Goal: Information Seeking & Learning: Learn about a topic

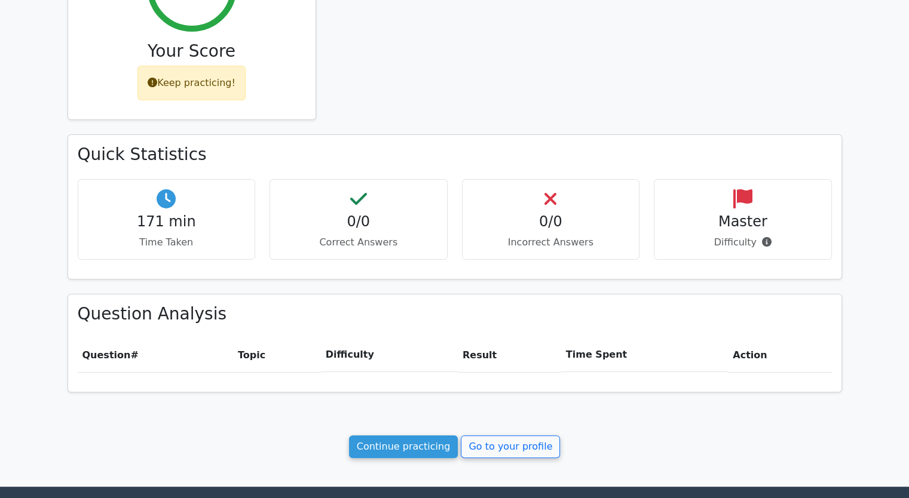
scroll to position [299, 0]
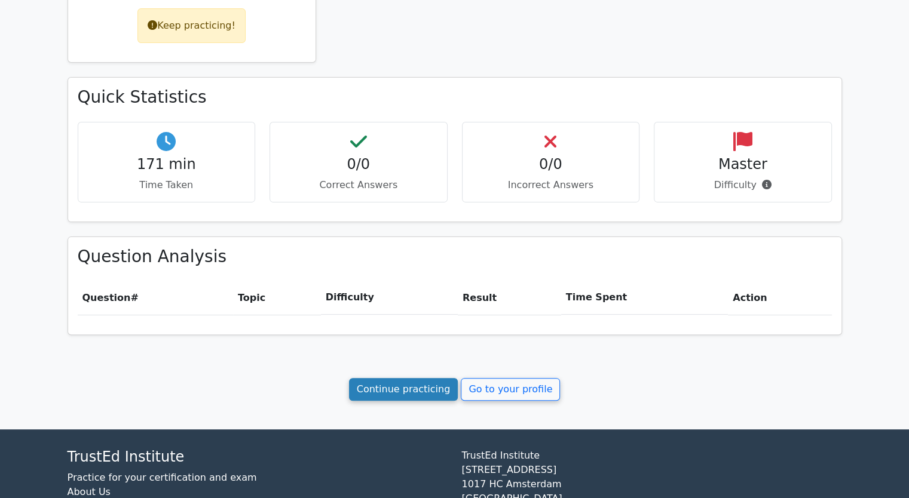
click at [399, 387] on link "Continue practicing" at bounding box center [403, 389] width 109 height 23
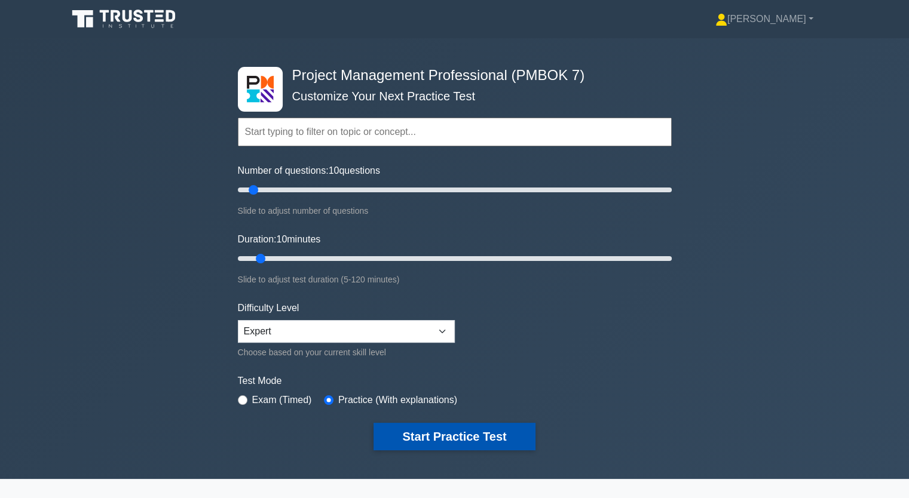
click at [433, 432] on button "Start Practice Test" at bounding box center [453, 436] width 161 height 27
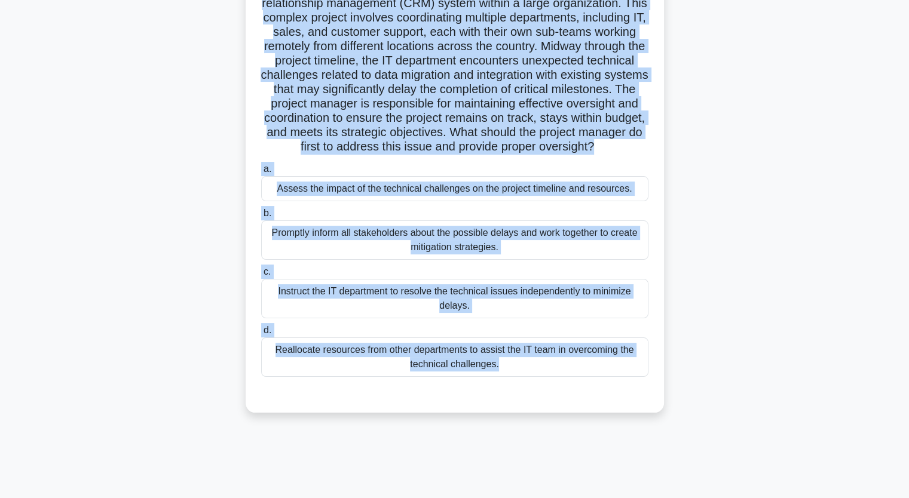
scroll to position [148, 0]
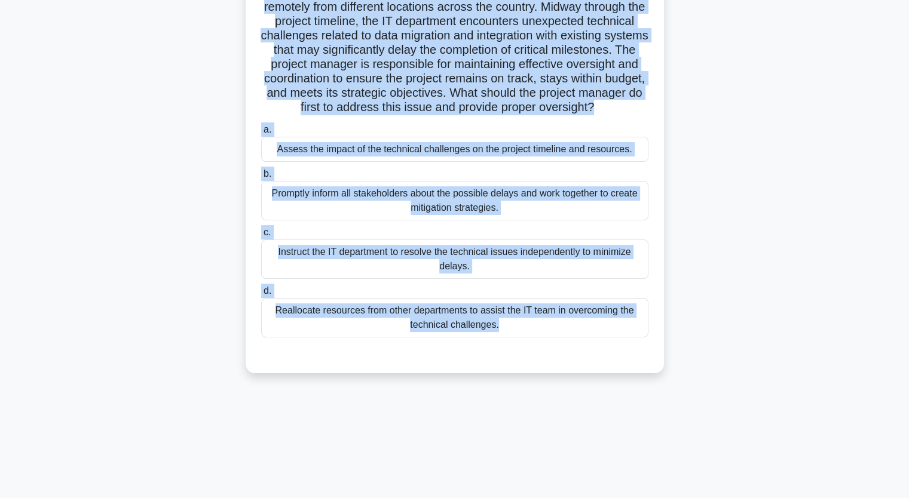
drag, startPoint x: 268, startPoint y: 93, endPoint x: 519, endPoint y: 405, distance: 399.9
click at [519, 405] on div "9:55 Stop PMP Advanced 1/10 .spinner_0XTQ{transform-origin:center;animation:spi…" at bounding box center [454, 195] width 789 height 598
copy div "project manager is overseeing the implementation of a new customer relationship…"
click at [177, 189] on div "A project manager is overseeing the implementation of a new customer relationsh…" at bounding box center [454, 155] width 789 height 465
click at [179, 189] on div "A project manager is overseeing the implementation of a new customer relationsh…" at bounding box center [454, 155] width 789 height 465
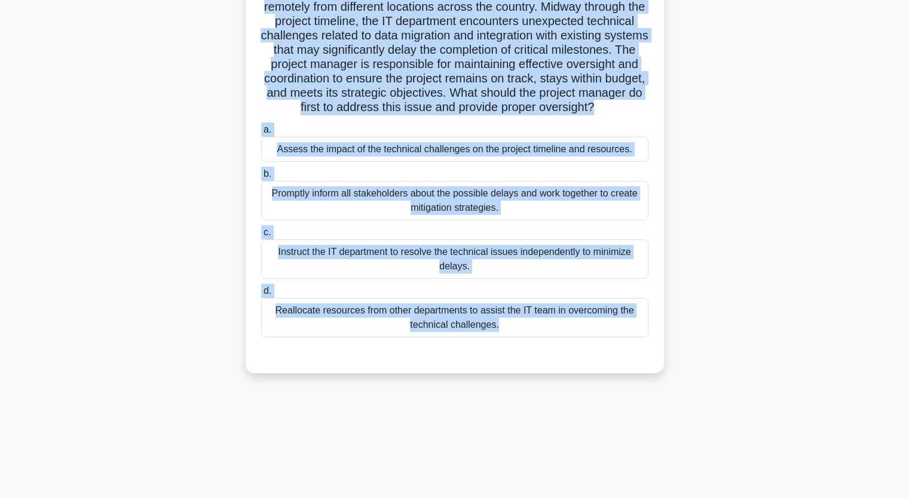
drag, startPoint x: 768, startPoint y: 304, endPoint x: 752, endPoint y: 302, distance: 16.3
click at [768, 303] on div "A project manager is overseeing the implementation of a new customer relationsh…" at bounding box center [454, 155] width 789 height 465
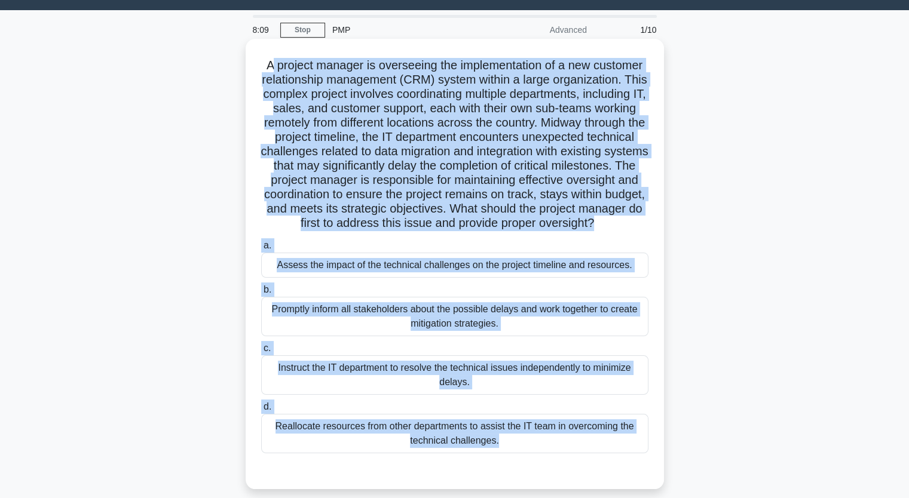
scroll to position [88, 0]
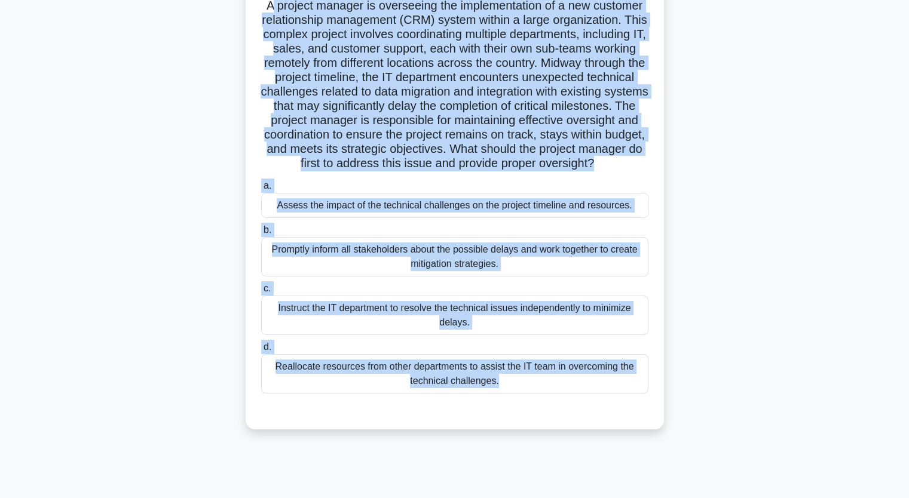
click at [332, 268] on div "Promptly inform all stakeholders about the possible delays and work together to…" at bounding box center [454, 256] width 387 height 39
click at [261, 234] on input "b. Promptly inform all stakeholders about the possible delays and work together…" at bounding box center [261, 230] width 0 height 8
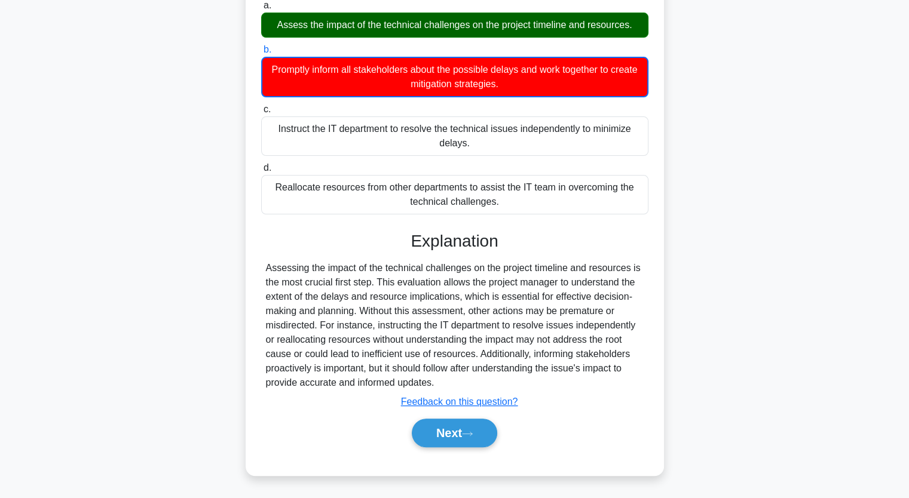
scroll to position [282, 0]
click at [478, 433] on button "Next" at bounding box center [454, 433] width 85 height 29
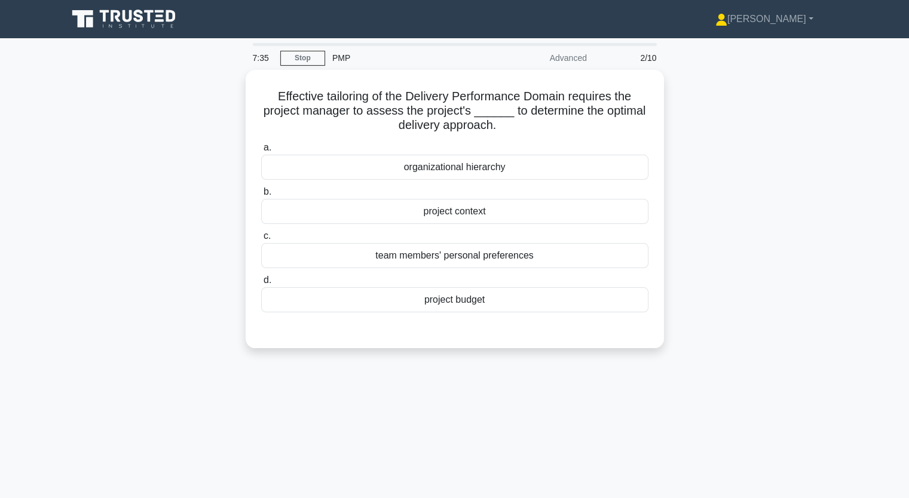
scroll to position [0, 0]
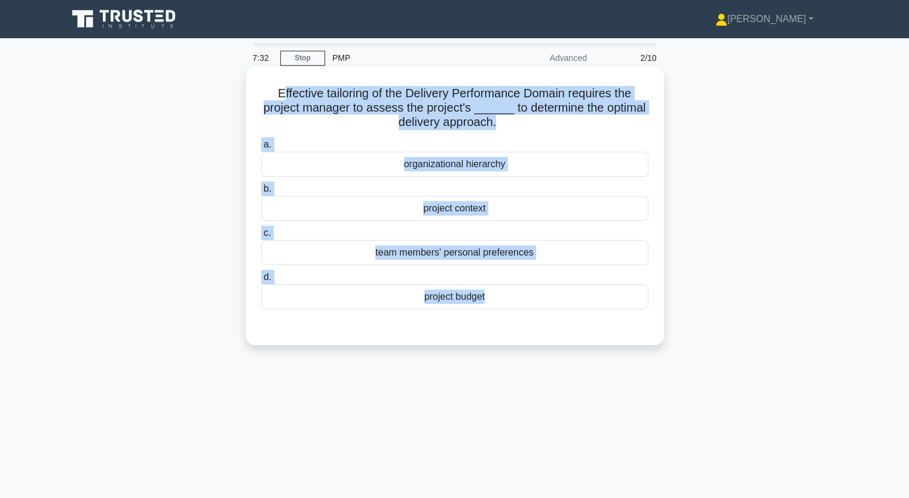
drag, startPoint x: 277, startPoint y: 91, endPoint x: 467, endPoint y: 326, distance: 302.1
click at [467, 327] on div "Effective tailoring of the Delivery Performance Domain requires the project man…" at bounding box center [454, 206] width 409 height 269
copy div "ffective tailoring of the Delivery Performance Domain requires the project mana…"
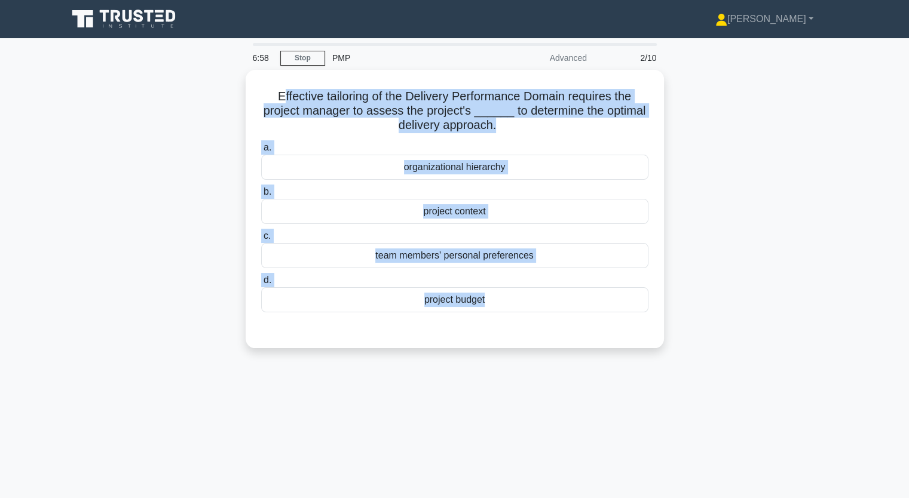
click at [146, 244] on div "Effective tailoring of the Delivery Performance Domain requires the project man…" at bounding box center [454, 216] width 789 height 293
click at [175, 106] on div "Effective tailoring of the Delivery Performance Domain requires the project man…" at bounding box center [454, 216] width 789 height 293
drag, startPoint x: 269, startPoint y: 94, endPoint x: 491, endPoint y: 352, distance: 340.2
click at [491, 352] on div "Effective tailoring of the Delivery Performance Domain requires the project man…" at bounding box center [454, 216] width 789 height 293
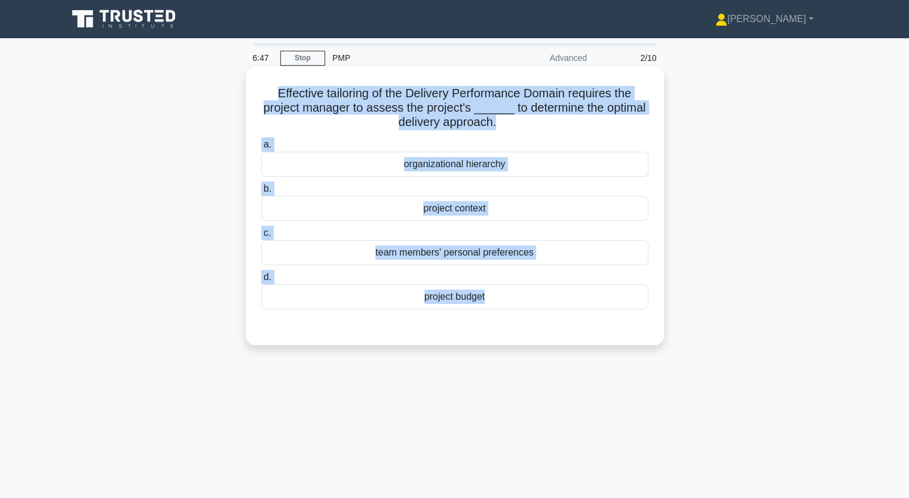
copy div "Effective tailoring of the Delivery Performance Domain requires the project man…"
click at [455, 169] on div "organizational hierarchy" at bounding box center [454, 164] width 387 height 25
click at [261, 149] on input "a. organizational hierarchy" at bounding box center [261, 145] width 0 height 8
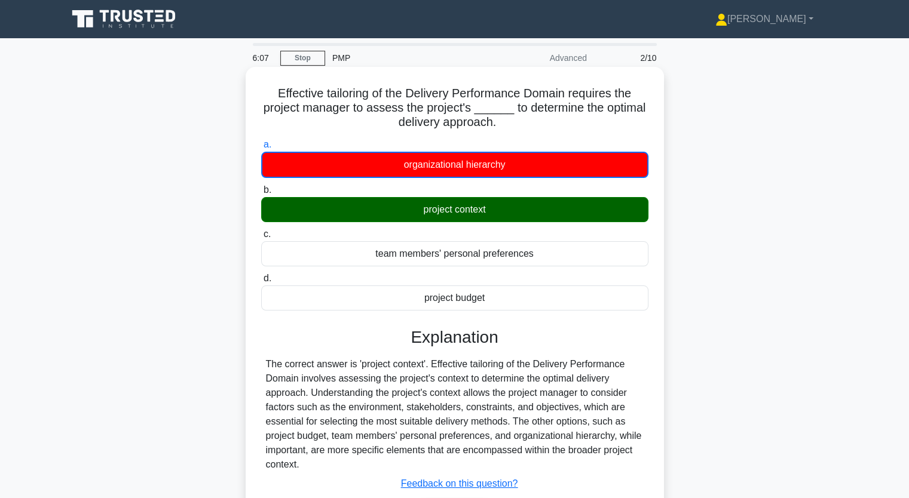
scroll to position [120, 0]
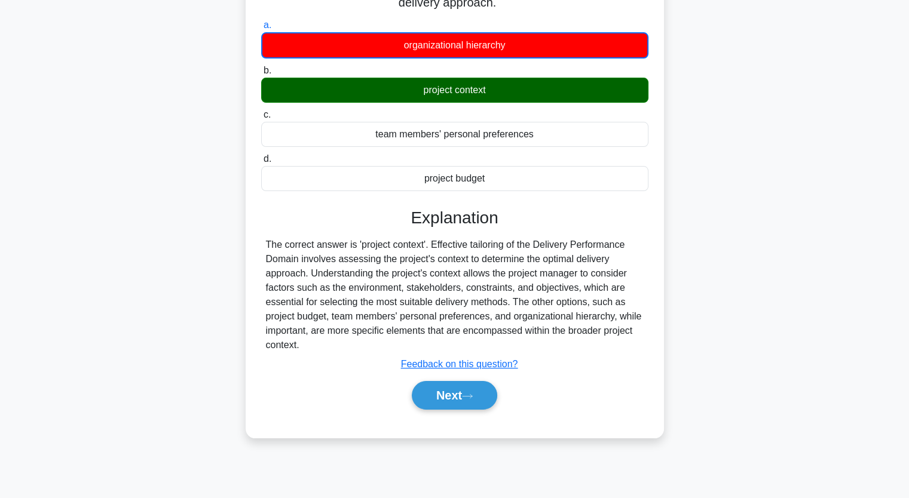
drag, startPoint x: 447, startPoint y: 390, endPoint x: 336, endPoint y: 409, distance: 112.1
click at [446, 390] on button "Next" at bounding box center [454, 395] width 85 height 29
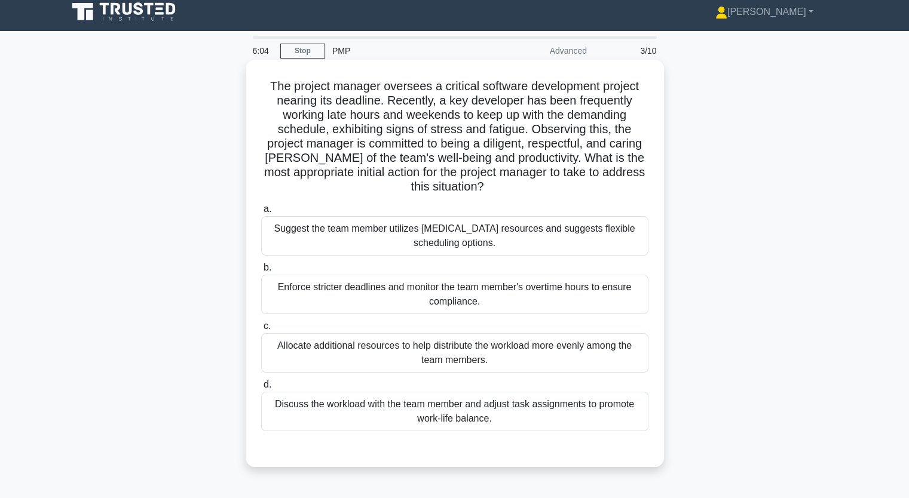
scroll to position [0, 0]
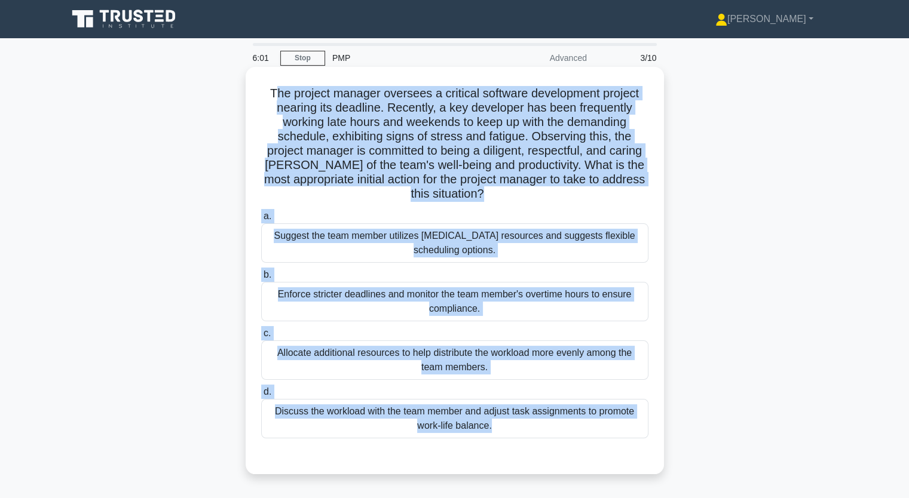
drag, startPoint x: 272, startPoint y: 94, endPoint x: 372, endPoint y: 436, distance: 356.0
click at [369, 445] on div "The project manager oversees a critical software development project nearing it…" at bounding box center [454, 271] width 409 height 398
copy div "he project manager oversees a critical software development project nearing its…"
click at [347, 407] on div "Discuss the workload with the team member and adjust task assignments to promot…" at bounding box center [454, 418] width 387 height 39
click at [261, 396] on input "d. Discuss the workload with the team member and adjust task assignments to pro…" at bounding box center [261, 392] width 0 height 8
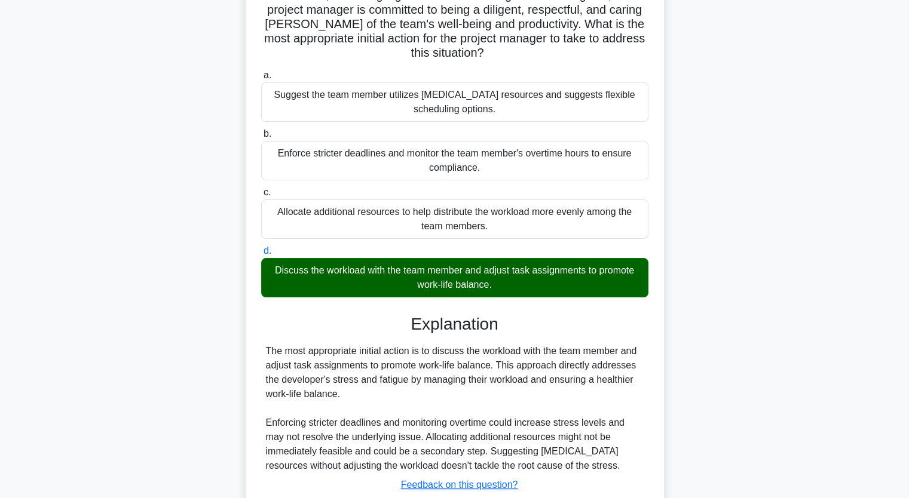
scroll to position [223, 0]
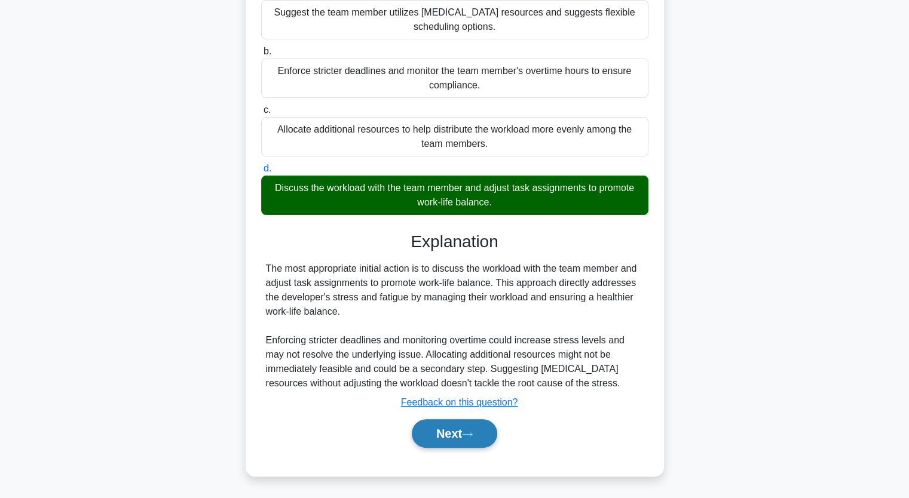
click at [467, 432] on icon at bounding box center [467, 434] width 11 height 7
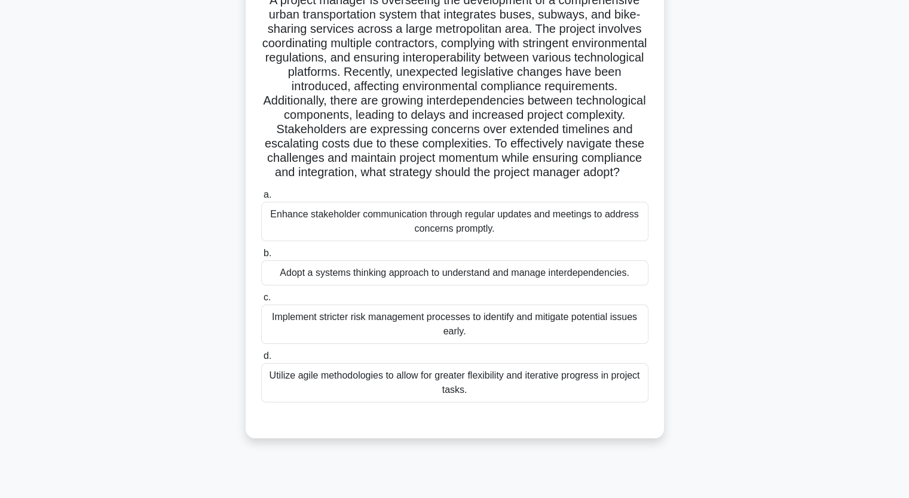
scroll to position [28, 0]
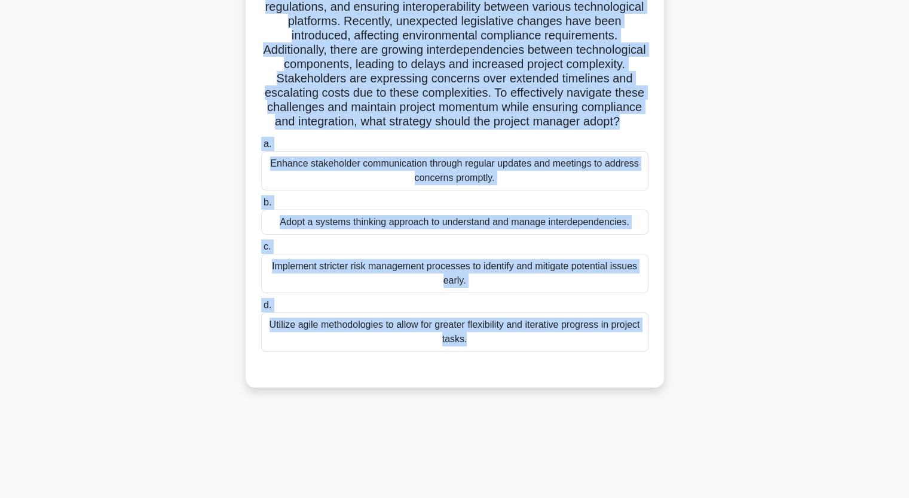
drag, startPoint x: 265, startPoint y: 69, endPoint x: 562, endPoint y: 467, distance: 496.5
click at [566, 488] on div "4:55 Stop PMP Advanced 4/10 .spinner_0XTQ{transform-origin:center;animation:spi…" at bounding box center [454, 195] width 789 height 598
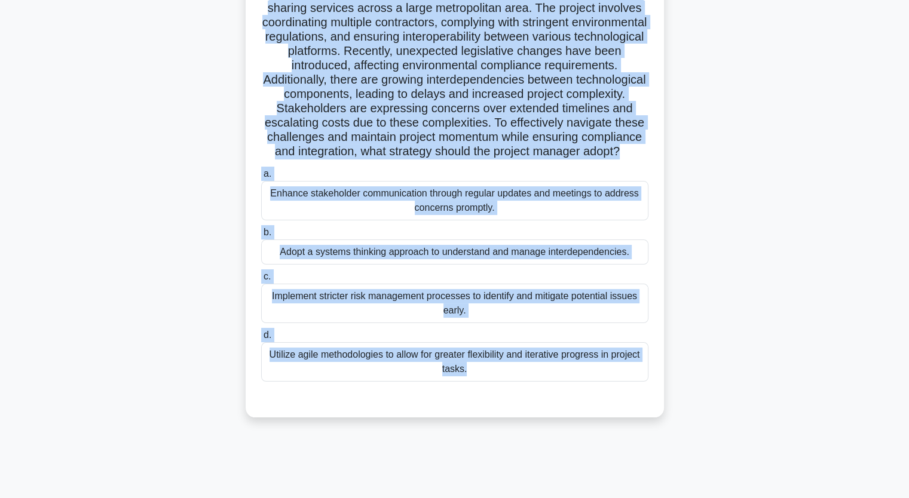
scroll to position [88, 0]
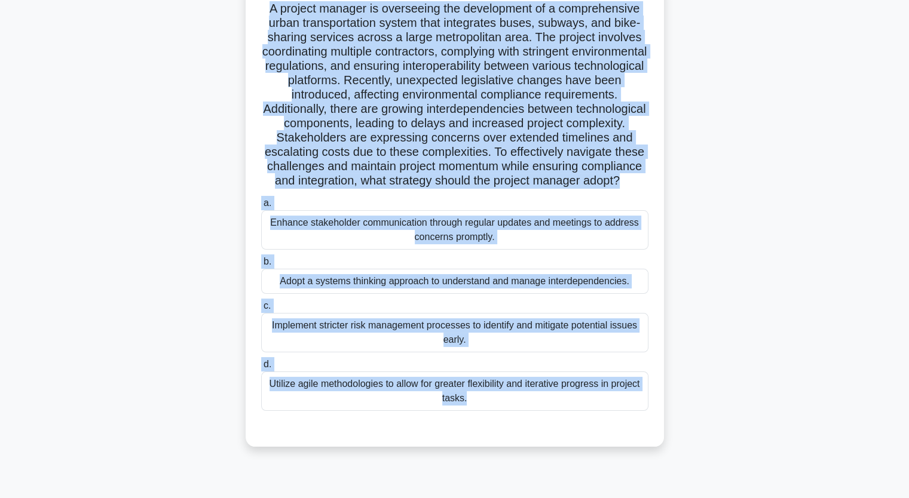
copy div "A project manager is overseeing the development of a comprehensive urban transp…"
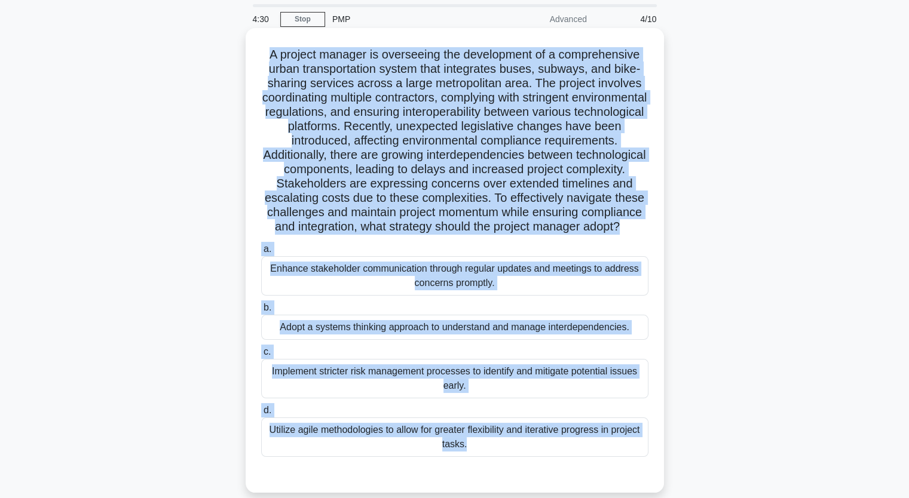
scroll to position [60, 0]
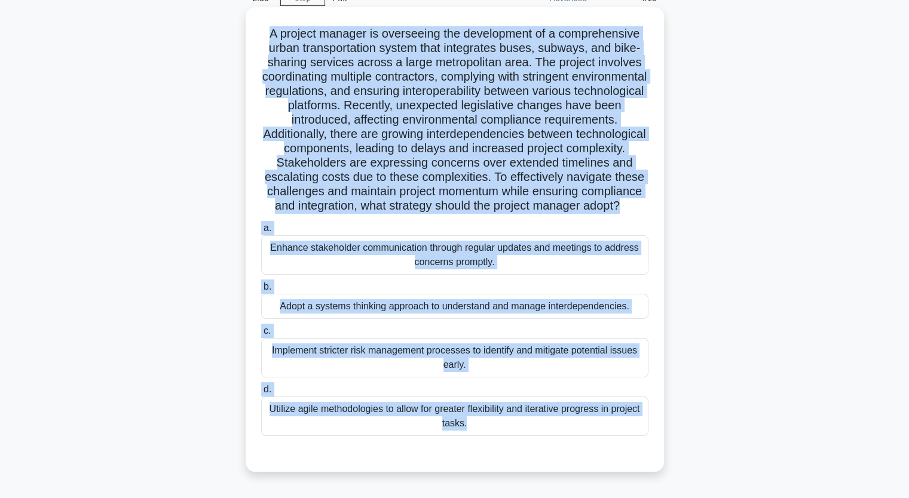
click at [423, 266] on div "Enhance stakeholder communication through regular updates and meetings to addre…" at bounding box center [454, 254] width 387 height 39
click at [261, 232] on input "a. Enhance stakeholder communication through regular updates and meetings to ad…" at bounding box center [261, 229] width 0 height 8
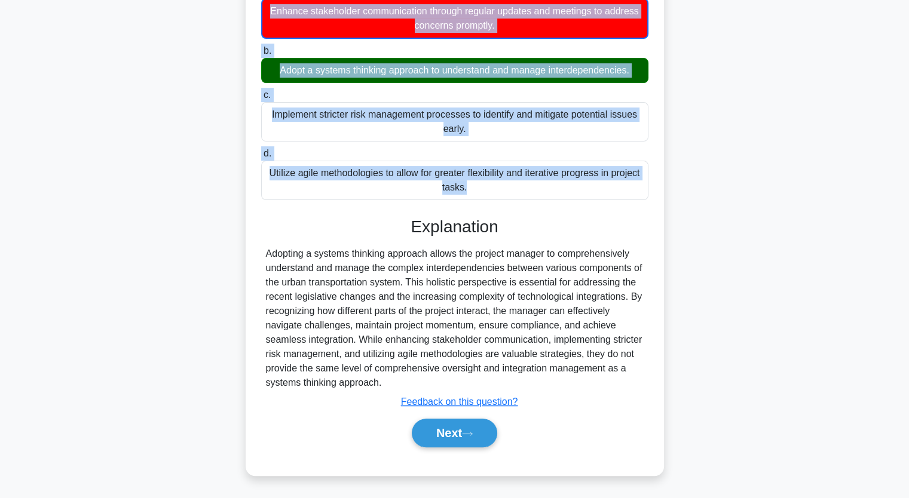
scroll to position [311, 0]
click at [265, 258] on div "Adopting a systems thinking approach allows the project manager to comprehensiv…" at bounding box center [454, 318] width 387 height 143
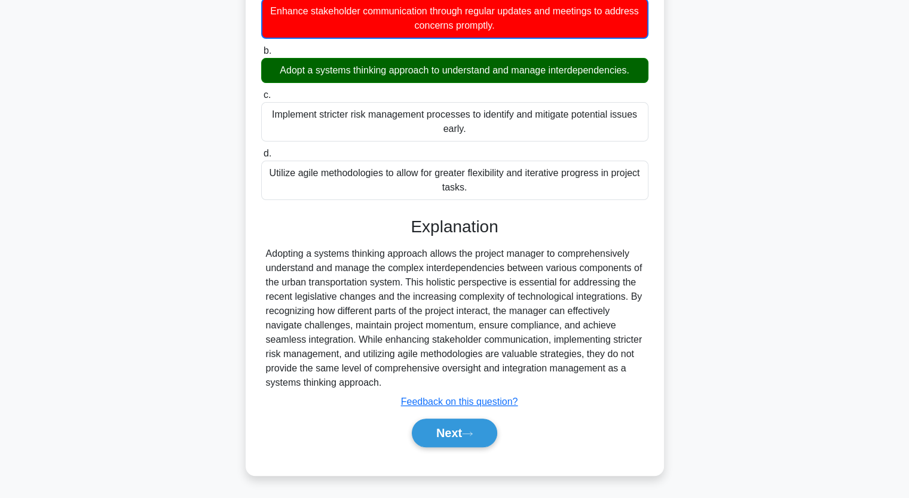
drag, startPoint x: 265, startPoint y: 255, endPoint x: 580, endPoint y: 383, distance: 340.1
click at [580, 385] on div "Adopting a systems thinking approach allows the project manager to comprehensiv…" at bounding box center [455, 318] width 378 height 143
copy div "Adopting a systems thinking approach allows the project manager to comprehensiv…"
click at [460, 430] on button "Next" at bounding box center [454, 433] width 85 height 29
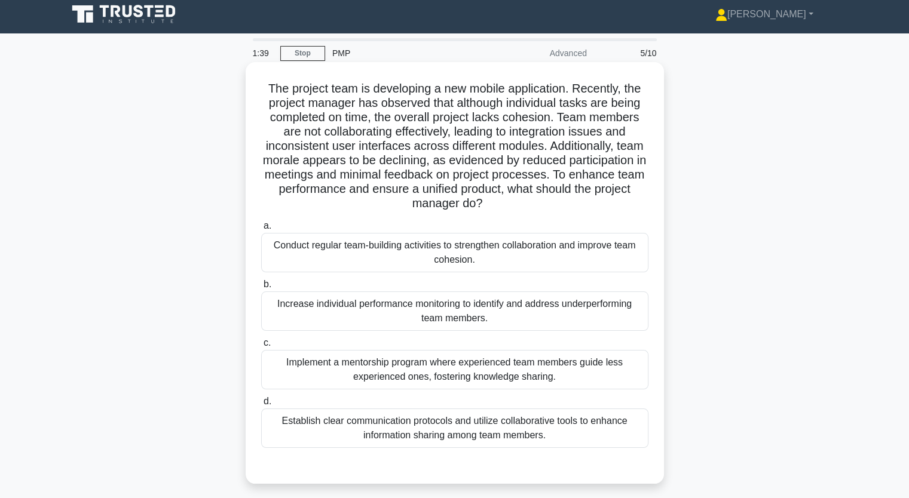
scroll to position [0, 0]
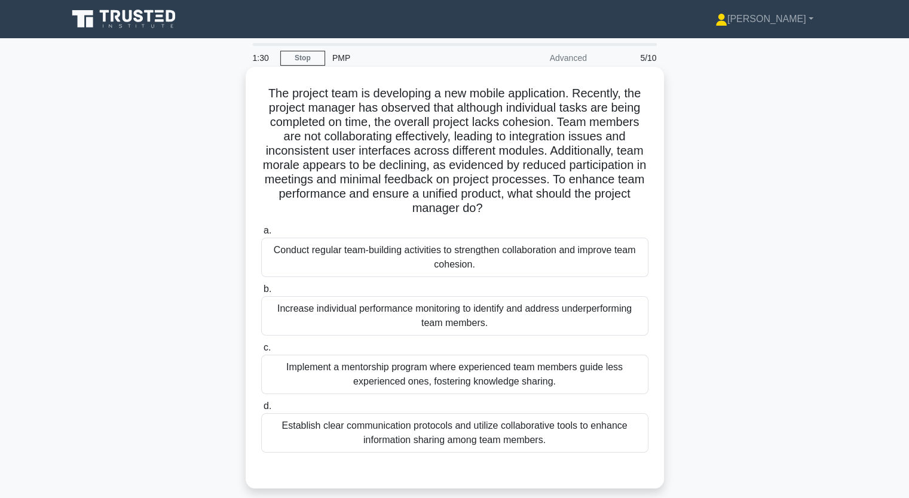
click at [433, 430] on div "Establish clear communication protocols and utilize collaborative tools to enha…" at bounding box center [454, 432] width 387 height 39
click at [261, 410] on input "d. Establish clear communication protocols and utilize collaborative tools to e…" at bounding box center [261, 407] width 0 height 8
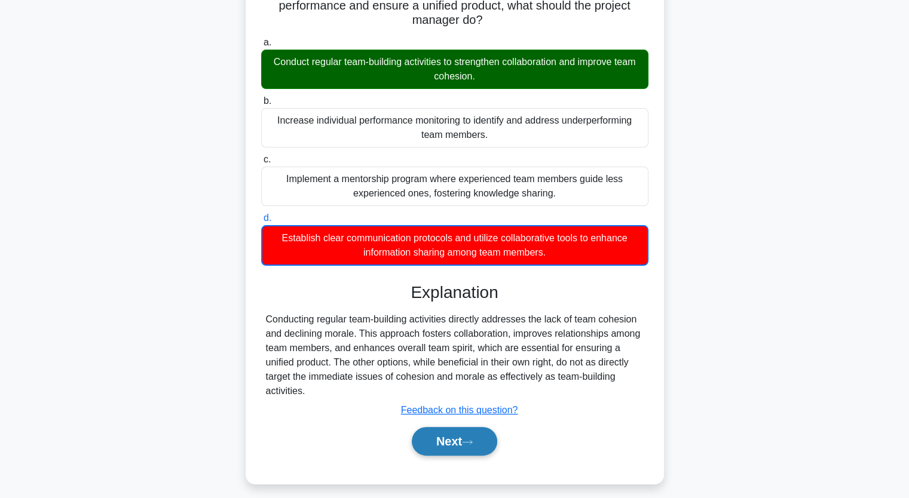
scroll to position [196, 0]
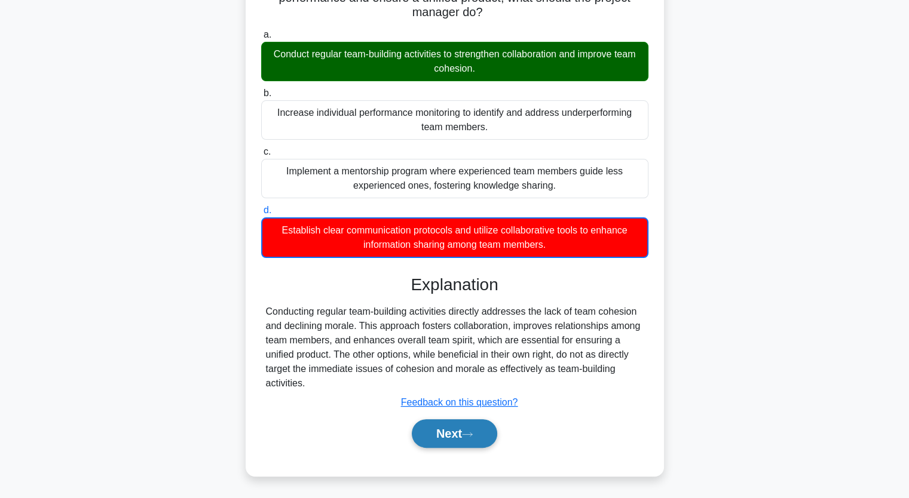
drag, startPoint x: 468, startPoint y: 439, endPoint x: 454, endPoint y: 446, distance: 15.8
click at [467, 439] on button "Next" at bounding box center [454, 433] width 85 height 29
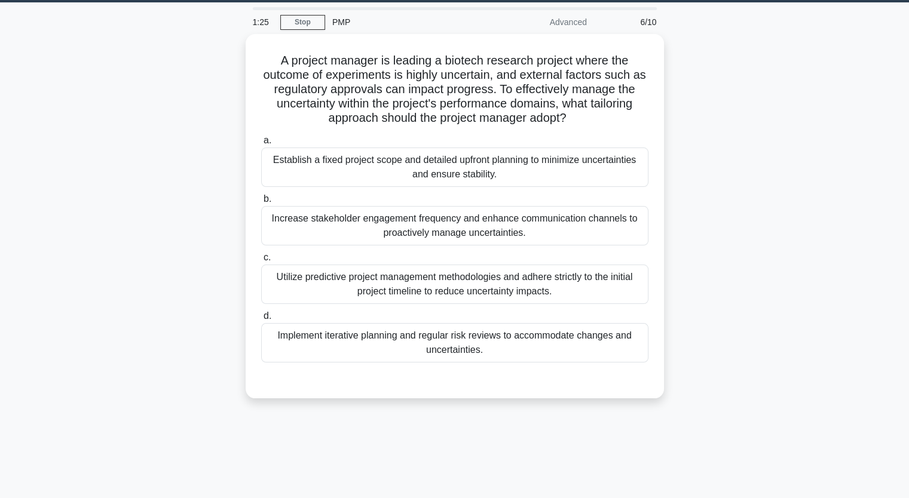
scroll to position [28, 0]
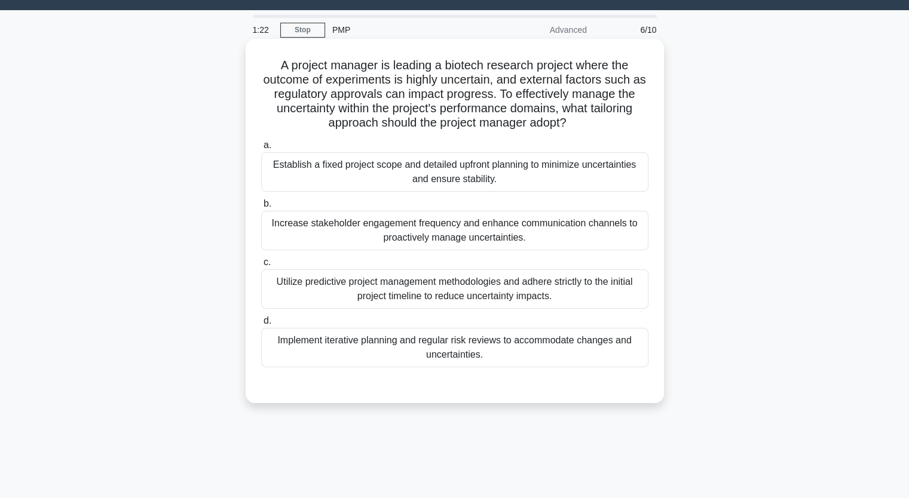
drag, startPoint x: 284, startPoint y: 65, endPoint x: 531, endPoint y: 364, distance: 387.6
click at [531, 364] on div "A project manager is leading a biotech research project where the outcome of ex…" at bounding box center [454, 221] width 409 height 355
copy div "project manager is leading a biotech research project where the outcome of expe…"
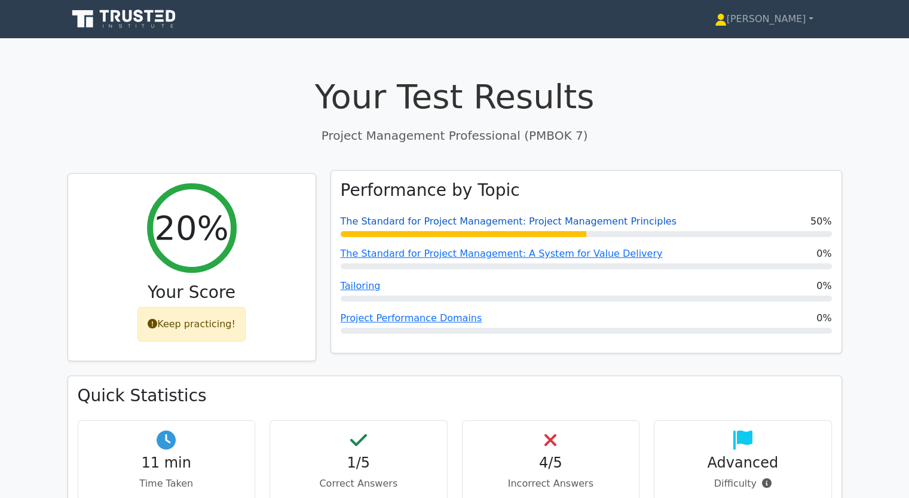
click at [417, 226] on link "The Standard for Project Management: Project Management Principles" at bounding box center [509, 221] width 336 height 11
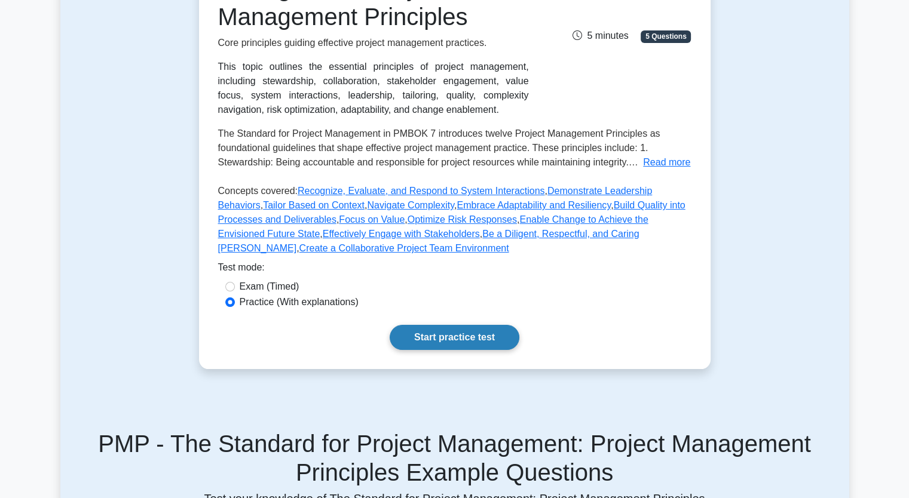
scroll to position [299, 0]
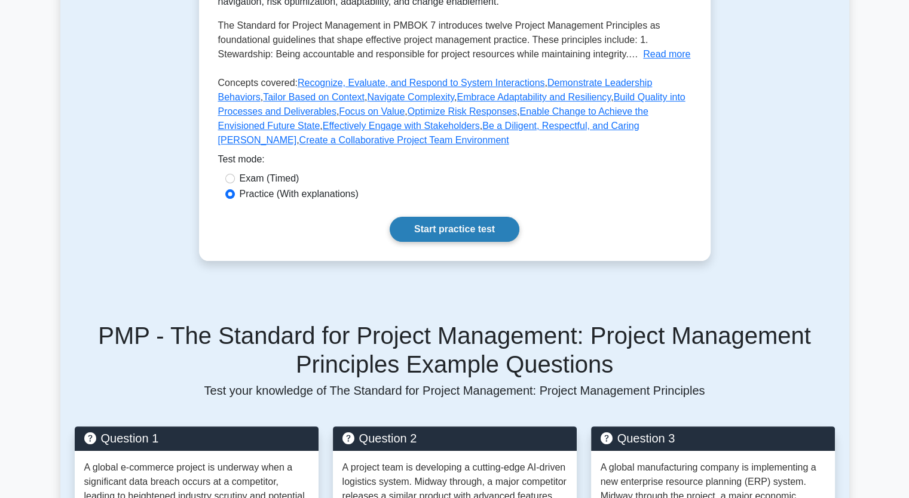
click at [452, 226] on link "Start practice test" at bounding box center [455, 229] width 130 height 25
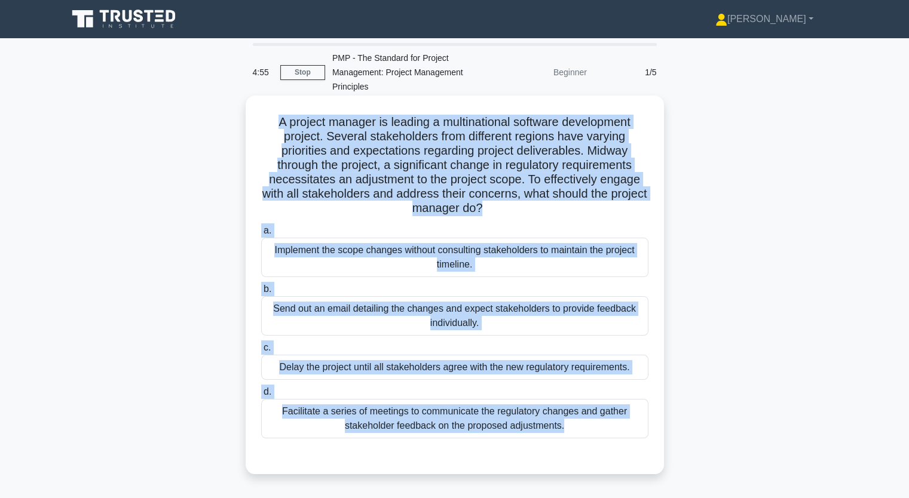
drag, startPoint x: 273, startPoint y: 126, endPoint x: 583, endPoint y: 443, distance: 443.7
click at [583, 443] on div "A project manager is leading a multinational software development project. Seve…" at bounding box center [454, 284] width 409 height 369
copy div "A project manager is leading a multinational software development project. Seve…"
click at [439, 424] on div "Facilitate a series of meetings to communicate the regulatory changes and gathe…" at bounding box center [454, 418] width 387 height 39
click at [261, 396] on input "d. Facilitate a series of meetings to communicate the regulatory changes and ga…" at bounding box center [261, 392] width 0 height 8
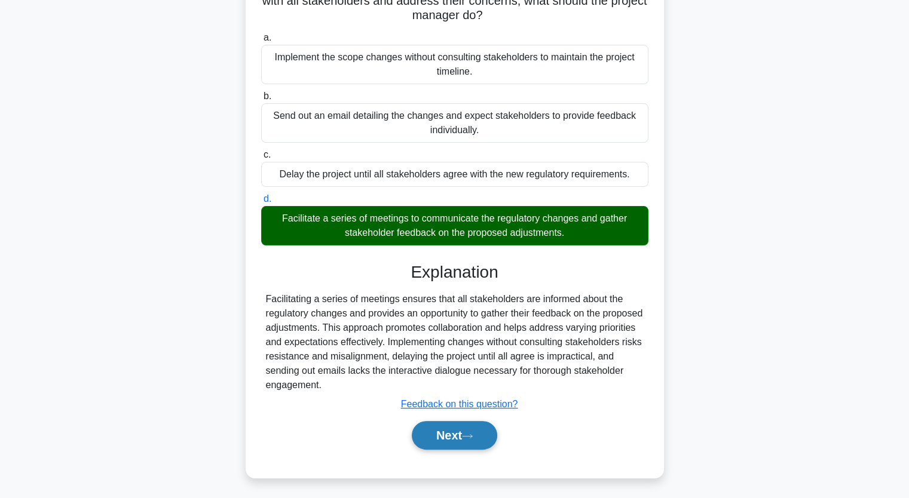
scroll to position [195, 0]
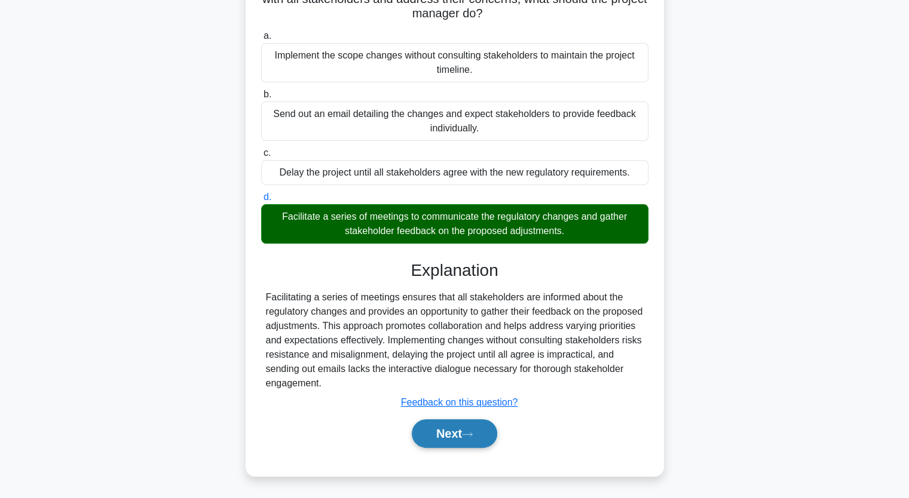
click at [447, 431] on button "Next" at bounding box center [454, 433] width 85 height 29
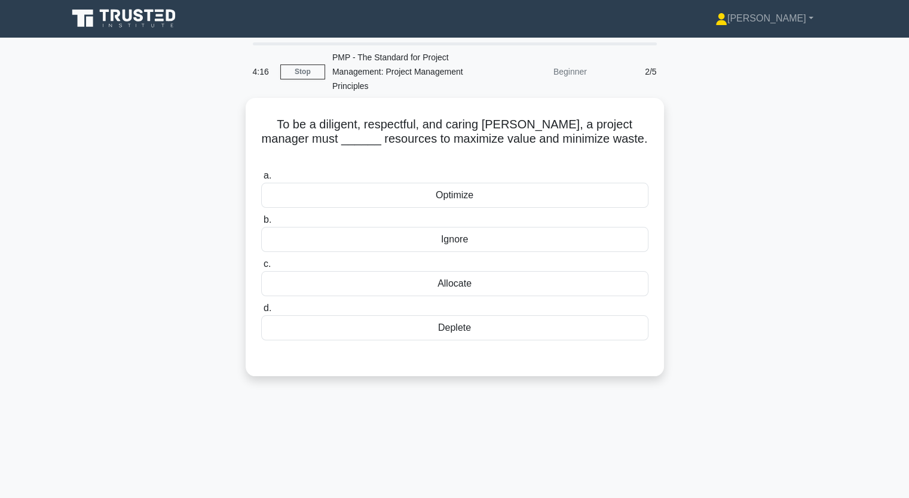
scroll to position [0, 0]
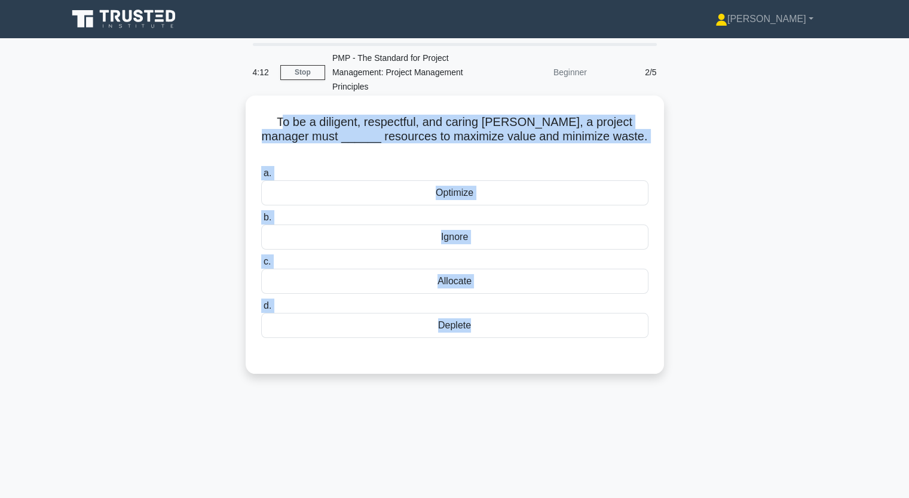
drag, startPoint x: 265, startPoint y: 119, endPoint x: 624, endPoint y: 348, distance: 426.6
click at [625, 352] on div "To be a diligent, respectful, and caring steward, a project manager must ______…" at bounding box center [454, 234] width 409 height 269
copy div "o be a diligent, respectful, and caring steward, a project manager must ______ …"
click at [460, 180] on div "Optimize" at bounding box center [454, 192] width 387 height 25
click at [261, 177] on input "a. Optimize" at bounding box center [261, 174] width 0 height 8
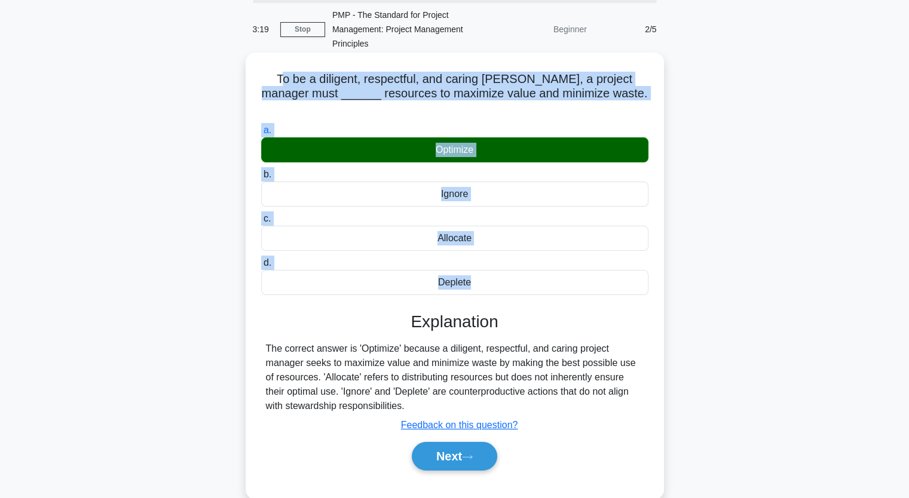
scroll to position [148, 0]
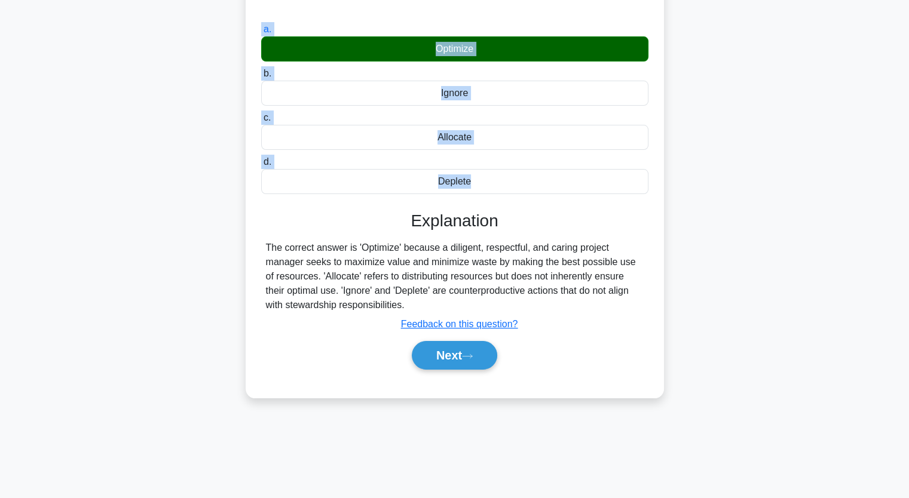
click at [136, 266] on div "To be a diligent, respectful, and caring steward, a project manager must ______…" at bounding box center [454, 182] width 789 height 461
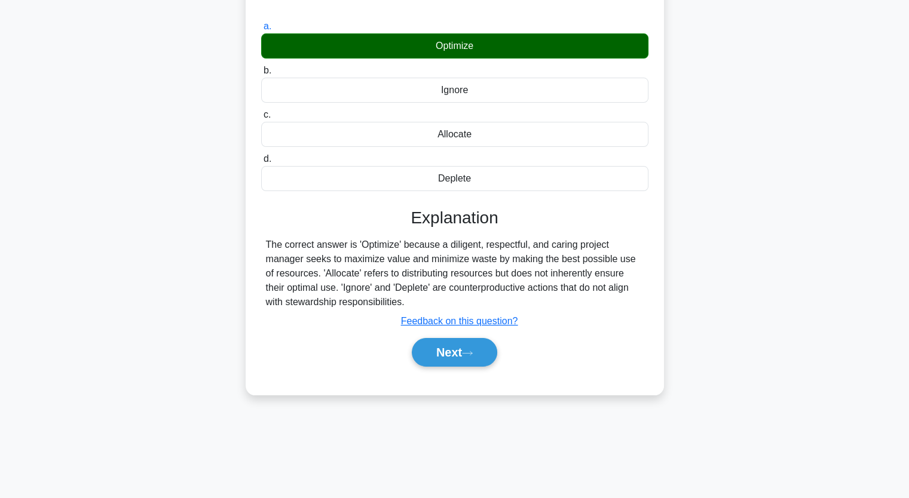
drag, startPoint x: 361, startPoint y: 228, endPoint x: 591, endPoint y: 281, distance: 235.4
click at [592, 284] on div "The correct answer is 'Optimize' because a diligent, respectful, and caring pro…" at bounding box center [455, 274] width 378 height 72
copy div "Optimize' because a diligent, respectful, and caring project manager seeks to m…"
drag, startPoint x: 465, startPoint y: 333, endPoint x: 387, endPoint y: 335, distance: 78.3
click at [461, 338] on button "Next" at bounding box center [454, 352] width 85 height 29
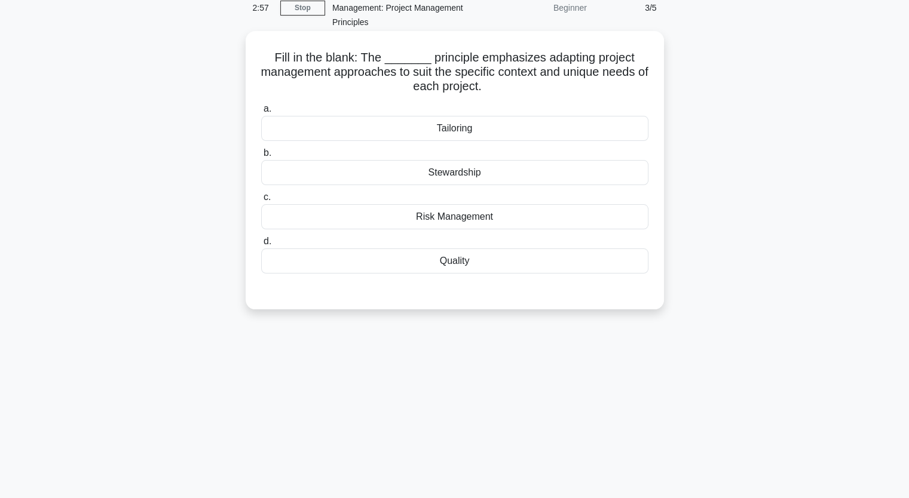
scroll to position [0, 0]
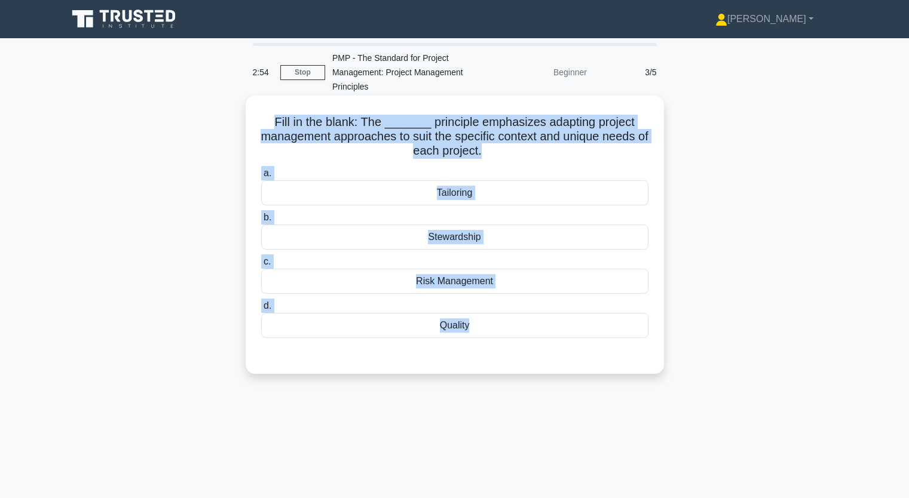
drag, startPoint x: 278, startPoint y: 118, endPoint x: 587, endPoint y: 376, distance: 402.6
click at [587, 378] on div "Fill in the blank: The _______ principle emphasizes adapting project management…" at bounding box center [454, 245] width 789 height 293
copy div "Fill in the blank: The _______ principle emphasizes adapting project management…"
click at [451, 191] on div "Tailoring" at bounding box center [454, 192] width 387 height 25
click at [261, 177] on input "a. Tailoring" at bounding box center [261, 174] width 0 height 8
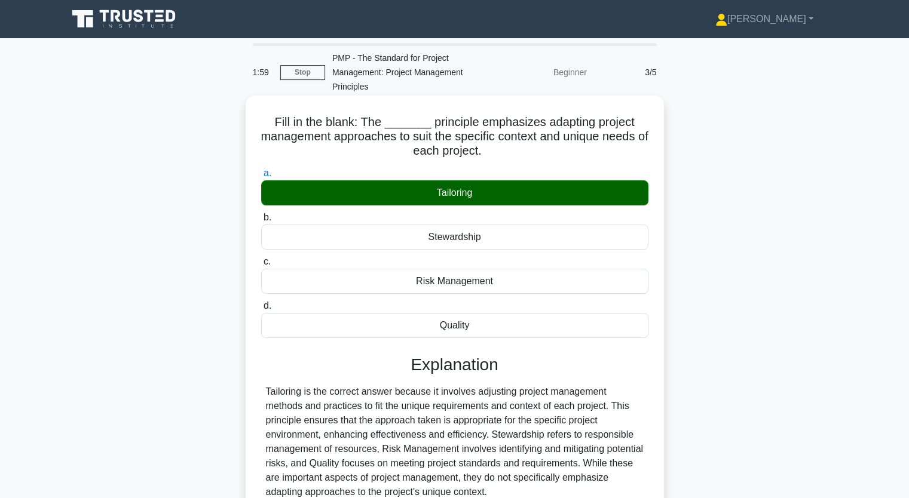
scroll to position [148, 0]
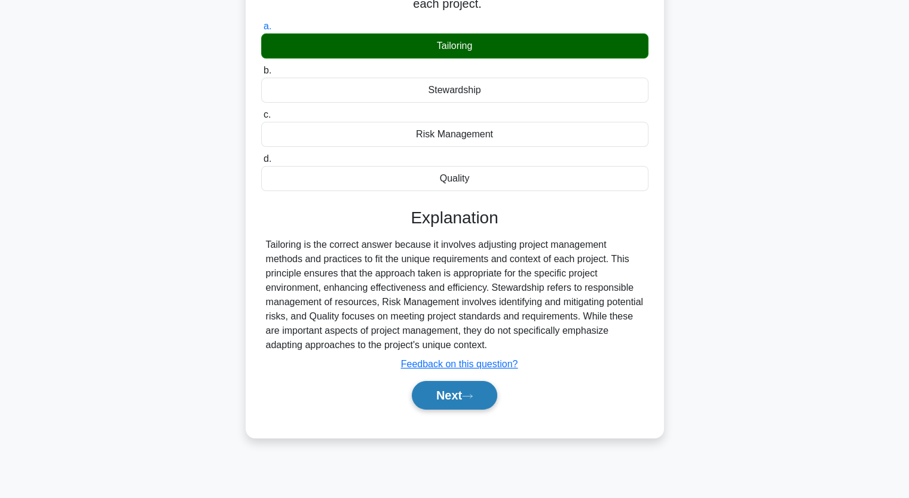
click at [461, 391] on button "Next" at bounding box center [454, 395] width 85 height 29
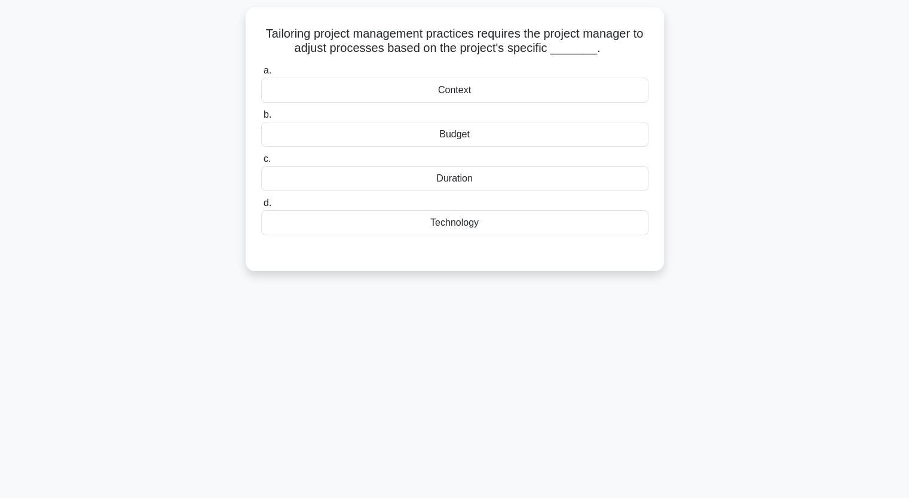
scroll to position [0, 0]
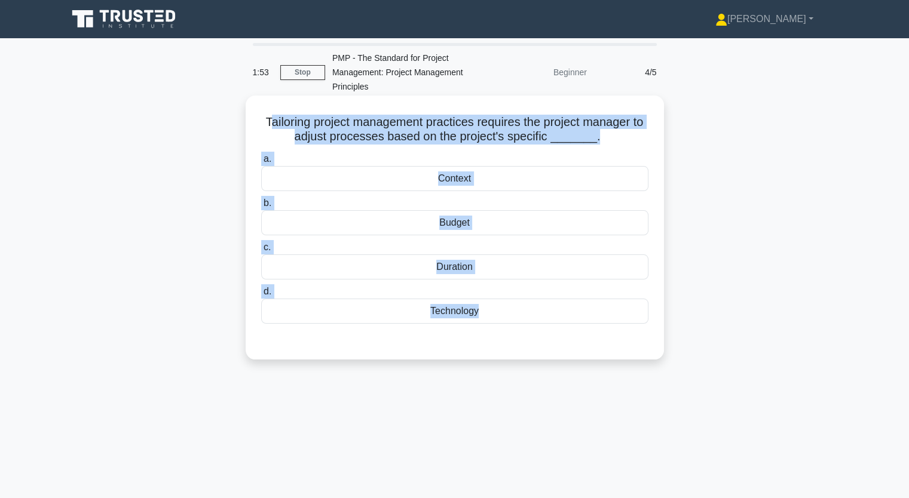
drag, startPoint x: 271, startPoint y: 124, endPoint x: 524, endPoint y: 332, distance: 328.1
click at [524, 332] on div "Tailoring project management practices requires the project manager to adjust p…" at bounding box center [454, 227] width 409 height 255
drag, startPoint x: 264, startPoint y: 118, endPoint x: 465, endPoint y: 335, distance: 296.0
click at [465, 337] on div "Tailoring project management practices requires the project manager to adjust p…" at bounding box center [454, 227] width 409 height 255
copy div "Tailoring project management practices requires the project manager to adjust p…"
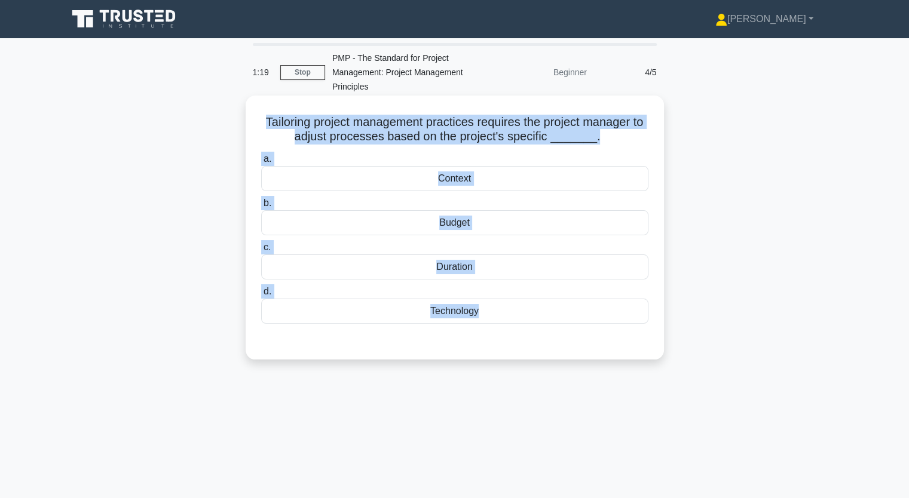
click at [461, 170] on div "Context" at bounding box center [454, 178] width 387 height 25
click at [261, 163] on input "a. Context" at bounding box center [261, 159] width 0 height 8
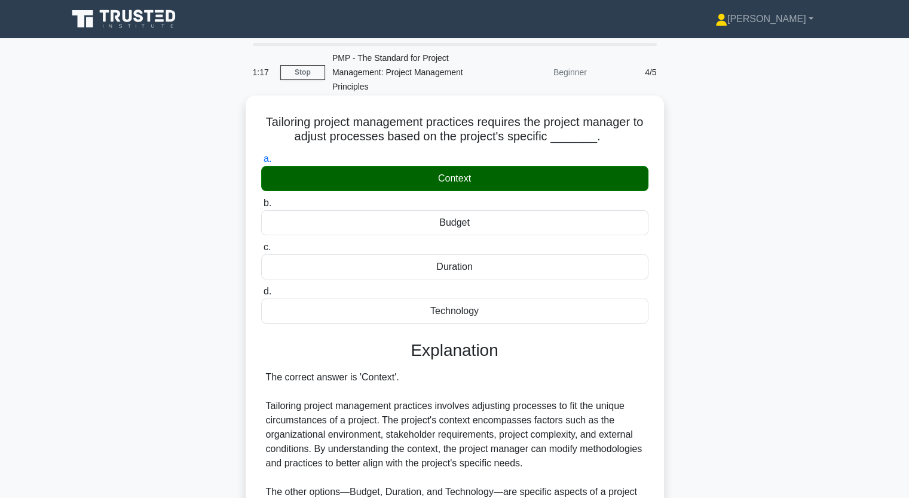
scroll to position [166, 0]
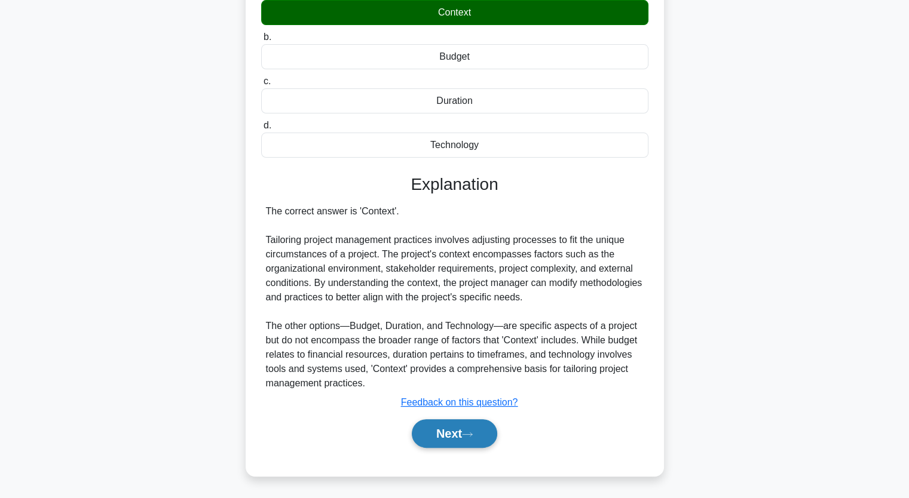
drag, startPoint x: 473, startPoint y: 431, endPoint x: 465, endPoint y: 423, distance: 11.4
click at [473, 431] on icon at bounding box center [467, 434] width 11 height 7
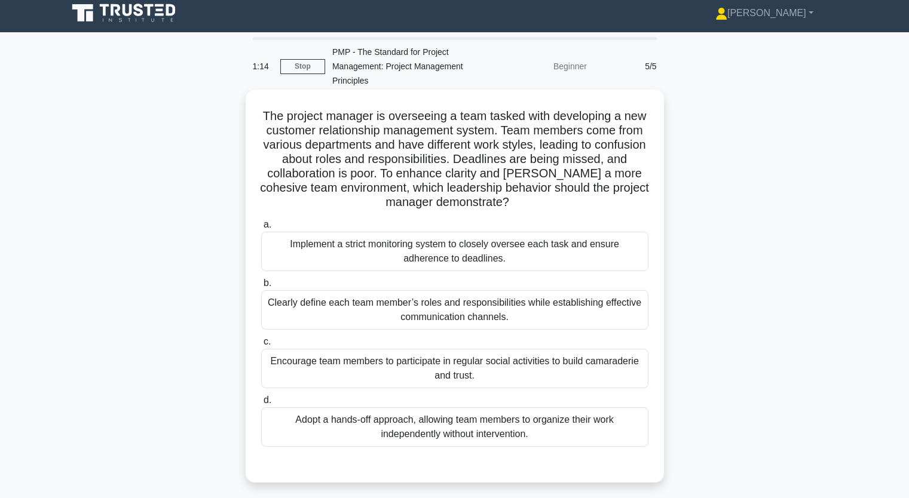
scroll to position [0, 0]
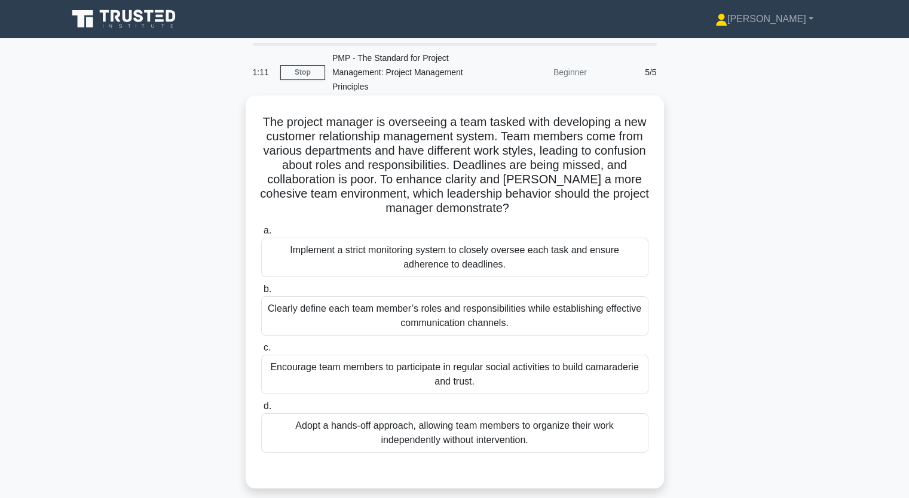
drag, startPoint x: 282, startPoint y: 122, endPoint x: 593, endPoint y: 452, distance: 454.0
click at [593, 454] on div "The project manager is overseeing a team tasked with developing a new customer …" at bounding box center [454, 292] width 409 height 384
copy div "e project manager is overseeing a team tasked with developing a new customer re…"
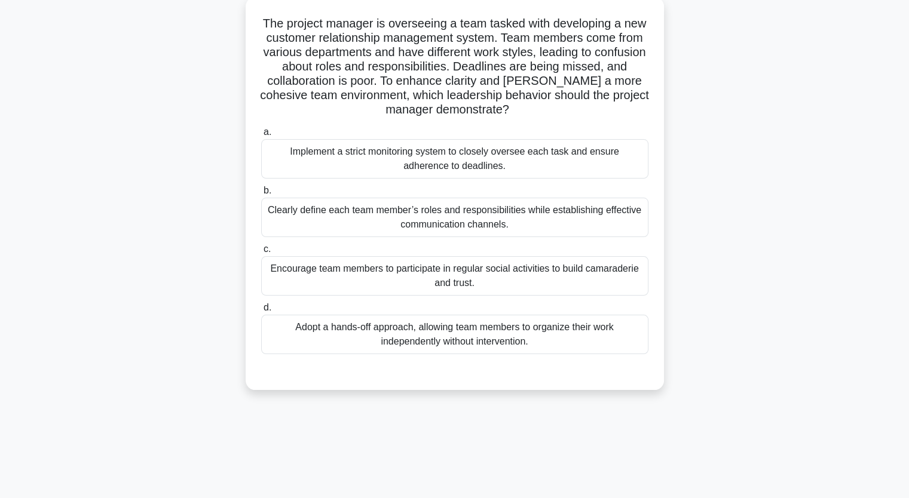
scroll to position [120, 0]
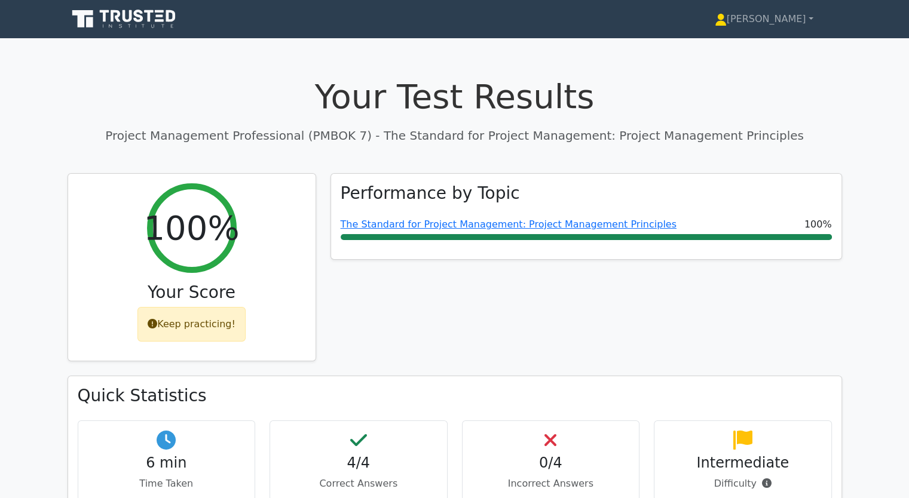
scroll to position [60, 0]
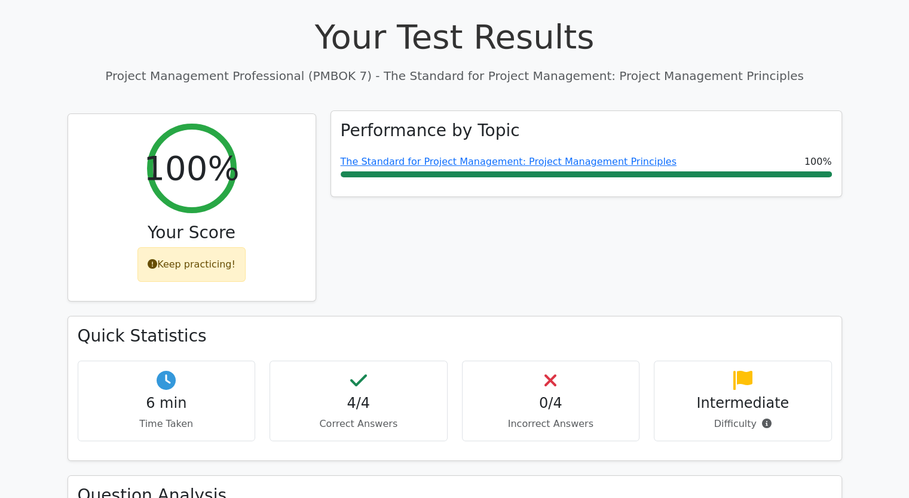
click at [413, 168] on span "The Standard for Project Management: Project Management Principles" at bounding box center [509, 162] width 336 height 14
click at [387, 161] on link "The Standard for Project Management: Project Management Principles" at bounding box center [509, 161] width 336 height 11
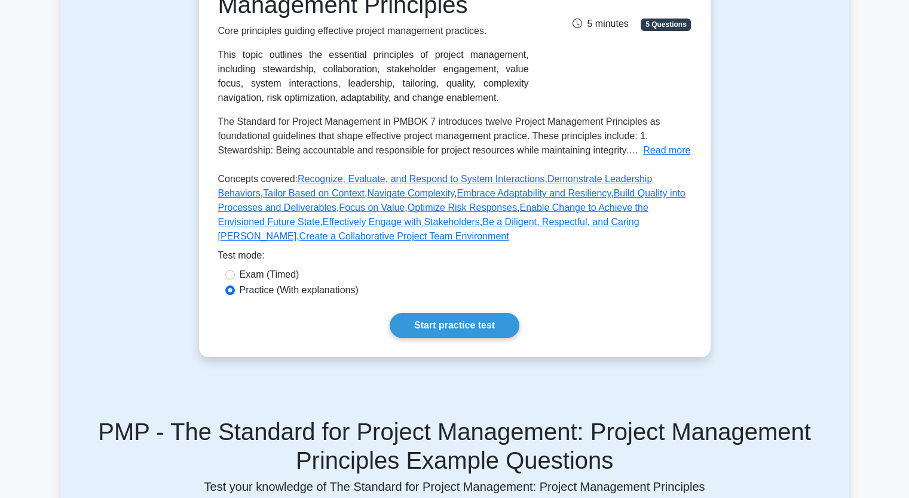
scroll to position [239, 0]
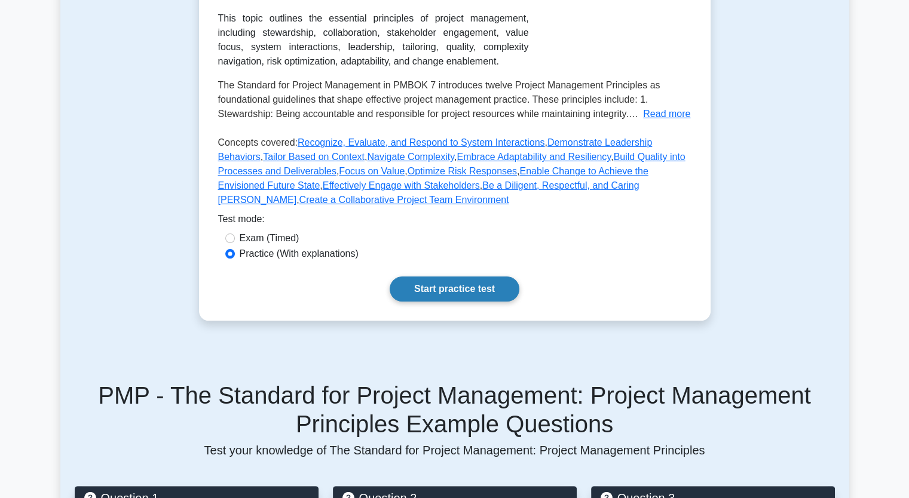
click at [475, 295] on link "Start practice test" at bounding box center [455, 289] width 130 height 25
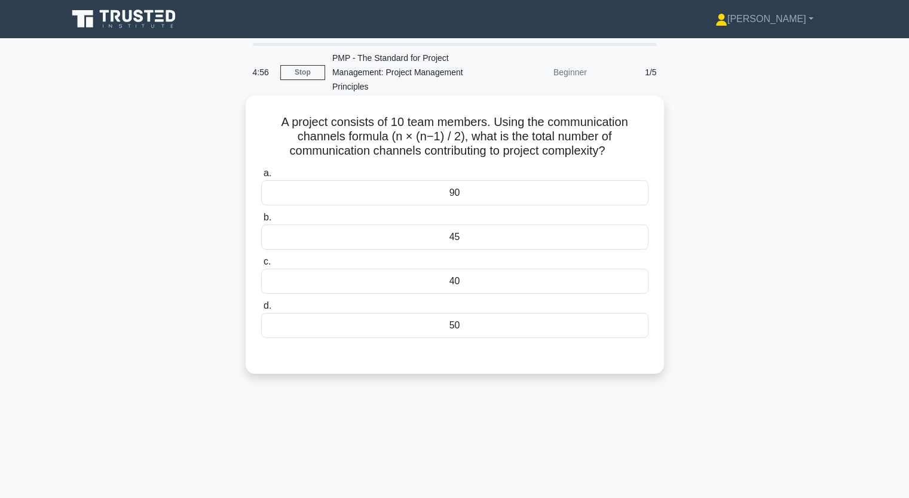
drag, startPoint x: 287, startPoint y: 121, endPoint x: 569, endPoint y: 338, distance: 355.8
click at [569, 338] on div "A project consists of 10 team members. Using the communication channels formula…" at bounding box center [454, 234] width 409 height 269
copy div "project consists of 10 team members. Using the communication channels formula (…"
click at [443, 240] on div "45" at bounding box center [454, 237] width 387 height 25
click at [261, 222] on input "b. 45" at bounding box center [261, 218] width 0 height 8
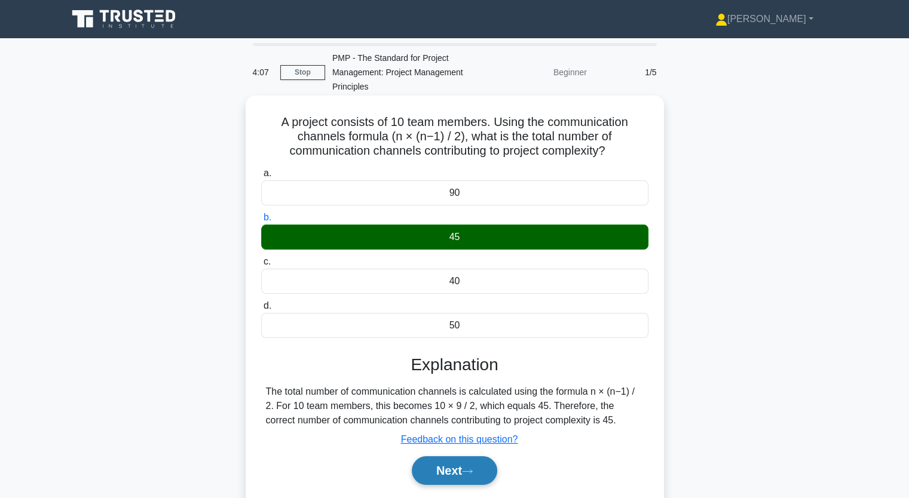
click at [454, 460] on button "Next" at bounding box center [454, 470] width 85 height 29
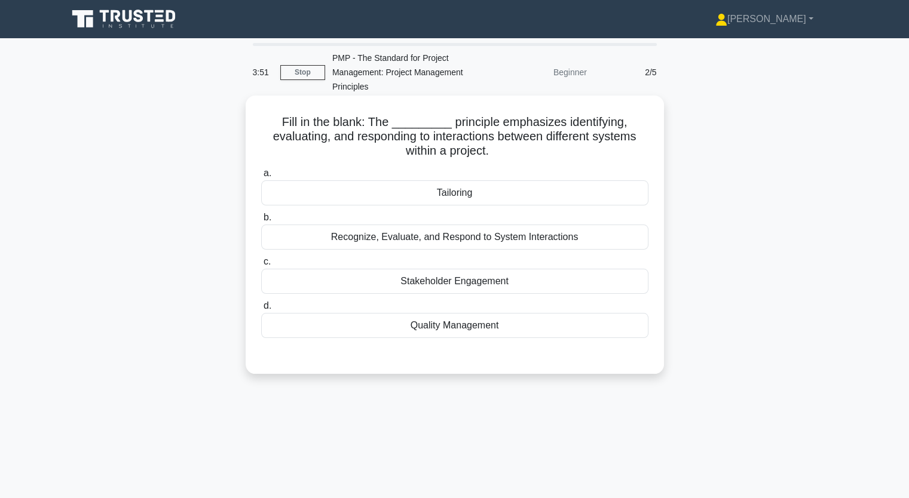
drag, startPoint x: 288, startPoint y: 122, endPoint x: 531, endPoint y: 333, distance: 321.5
click at [528, 336] on div "Fill in the blank: The _________ principle emphasizes identifying, evaluating, …" at bounding box center [454, 234] width 409 height 269
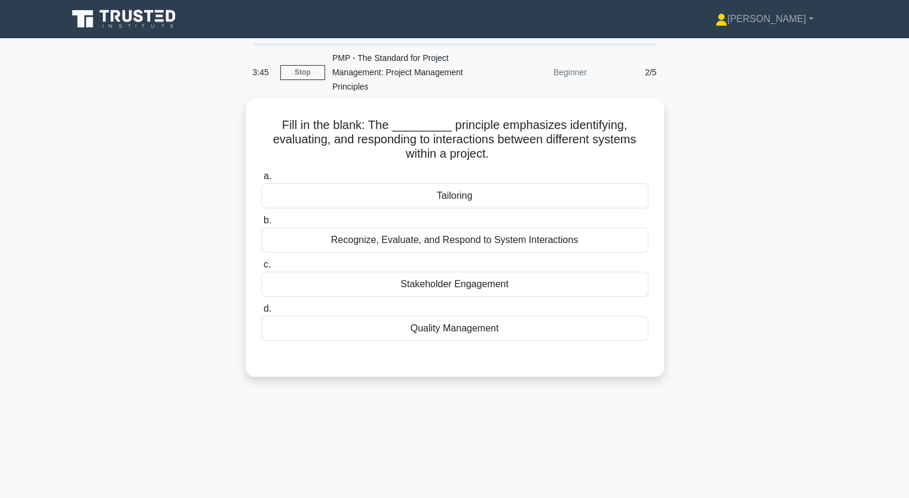
copy div "ill in the blank: The _________ principle emphasizes identifying, evaluating, a…"
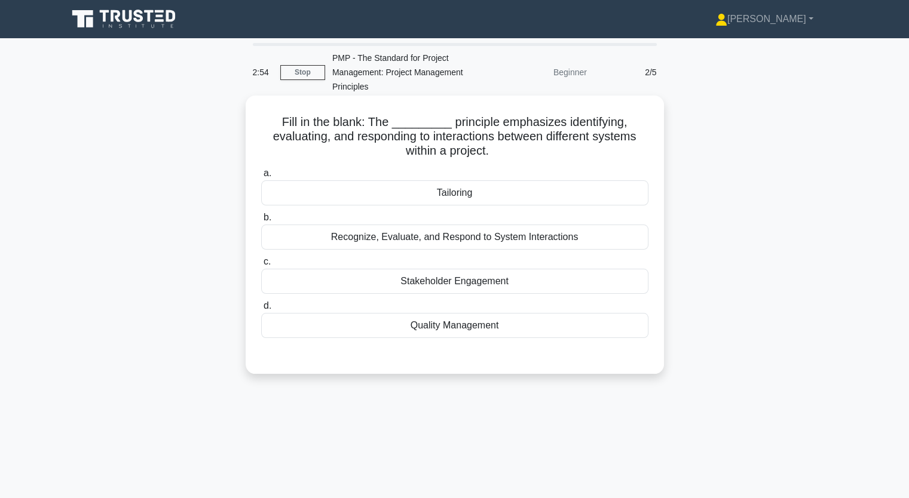
click at [488, 240] on div "Recognize, Evaluate, and Respond to System Interactions" at bounding box center [454, 237] width 387 height 25
click at [261, 222] on input "b. Recognize, Evaluate, and Respond to System Interactions" at bounding box center [261, 218] width 0 height 8
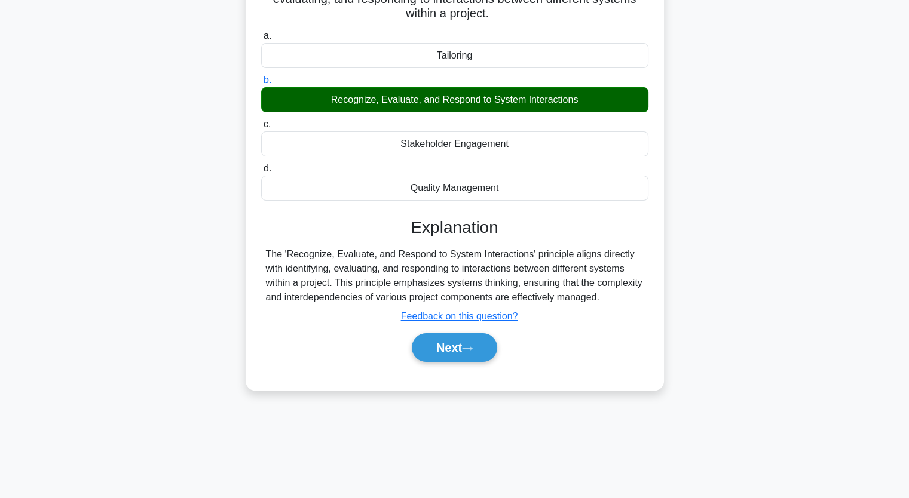
scroll to position [148, 0]
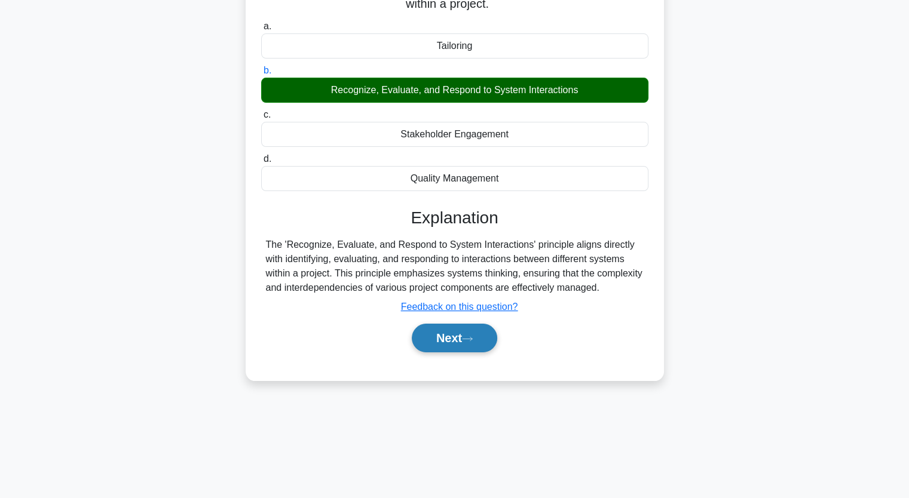
click at [463, 338] on button "Next" at bounding box center [454, 338] width 85 height 29
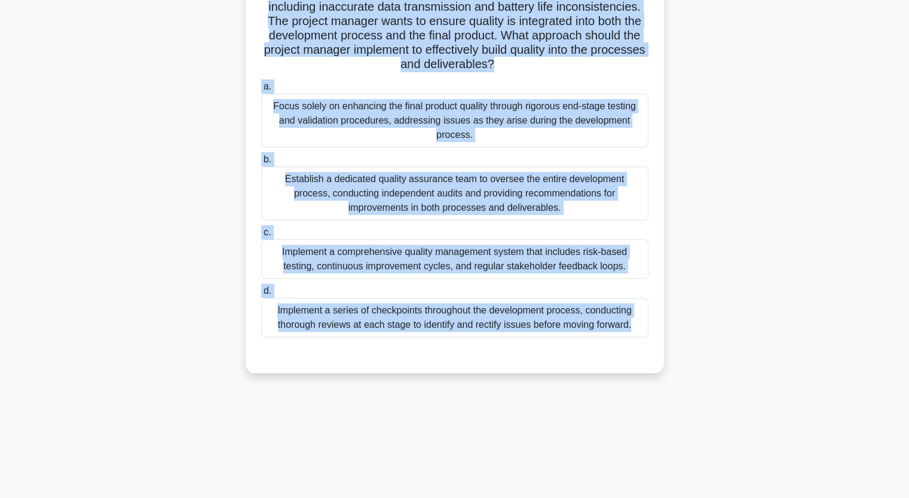
drag, startPoint x: 268, startPoint y: 120, endPoint x: 603, endPoint y: 400, distance: 436.1
click at [606, 400] on div "2:44 Stop PMP - The Standard for Project Management: Project Management Princip…" at bounding box center [454, 195] width 789 height 598
copy div "A project team is developing a new medical device for remote patient monitoring…"
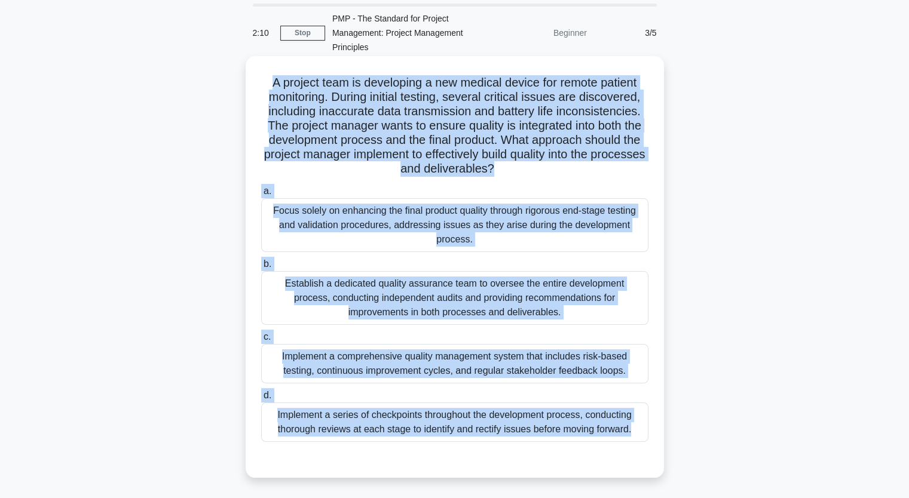
scroll to position [60, 0]
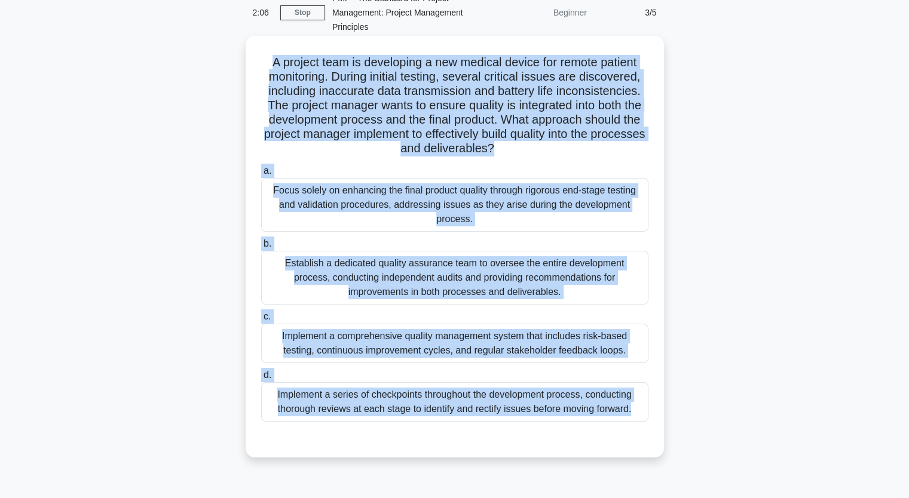
click at [410, 353] on div "Implement a comprehensive quality management system that includes risk-based te…" at bounding box center [454, 343] width 387 height 39
click at [261, 321] on input "c. Implement a comprehensive quality management system that includes risk-based…" at bounding box center [261, 317] width 0 height 8
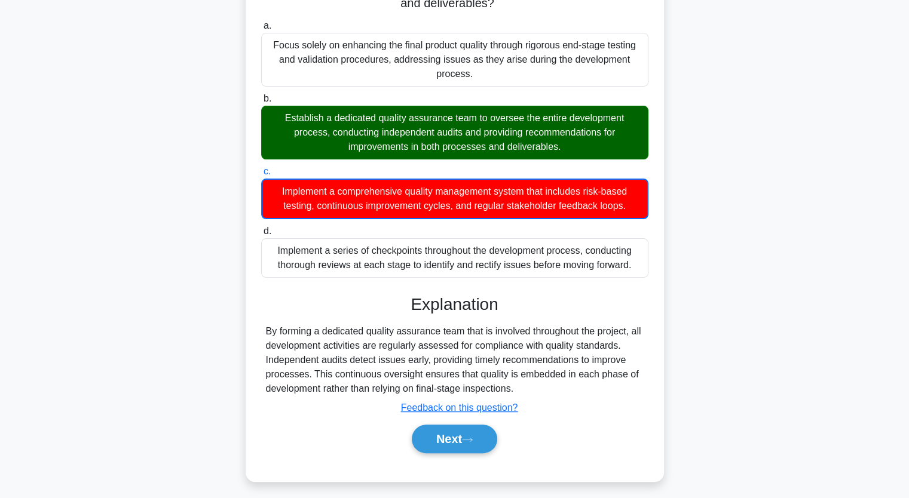
scroll to position [210, 0]
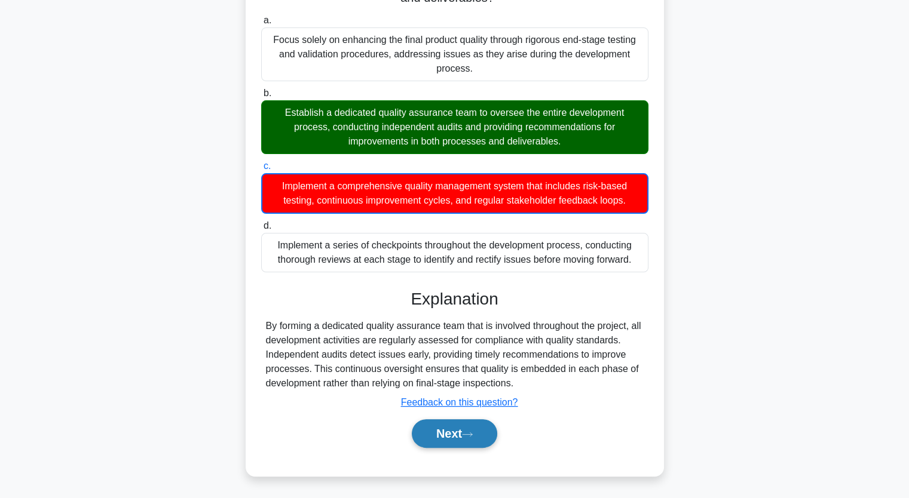
click at [468, 431] on icon at bounding box center [467, 434] width 11 height 7
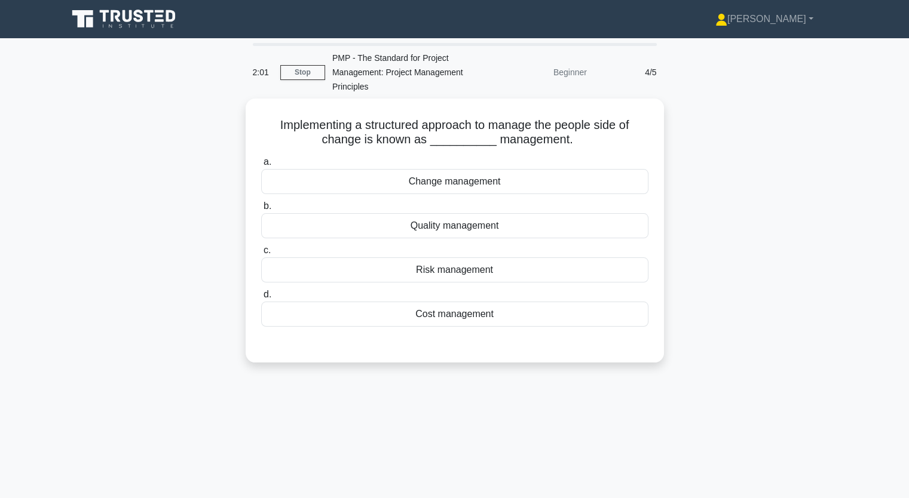
scroll to position [0, 0]
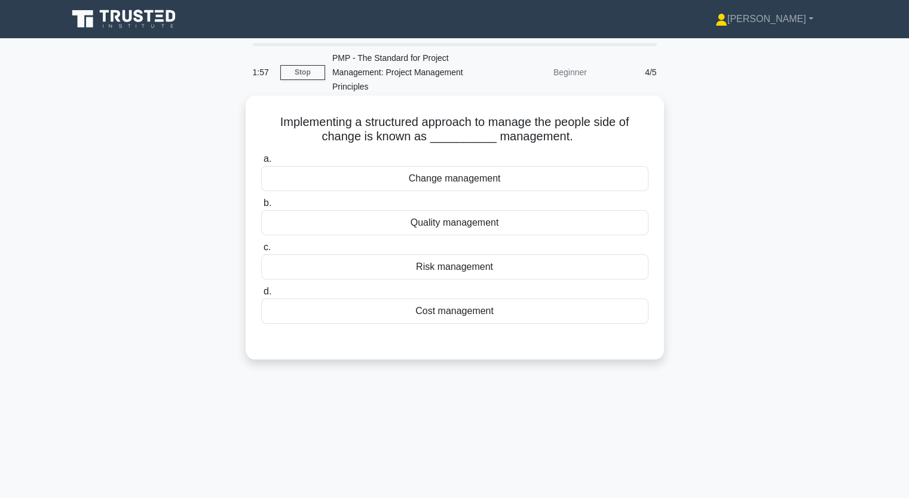
drag, startPoint x: 275, startPoint y: 122, endPoint x: 499, endPoint y: 316, distance: 296.1
click at [499, 316] on div "Implementing a structured approach to manage the people side of change is known…" at bounding box center [454, 227] width 409 height 255
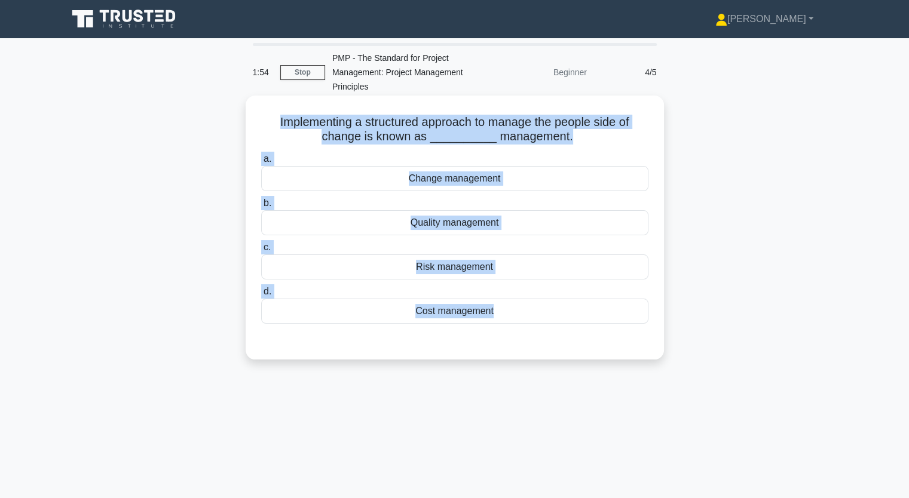
drag, startPoint x: 575, startPoint y: 426, endPoint x: 605, endPoint y: 346, distance: 85.5
click at [595, 348] on div "Implementing a structured approach to manage the people side of change is known…" at bounding box center [454, 227] width 409 height 255
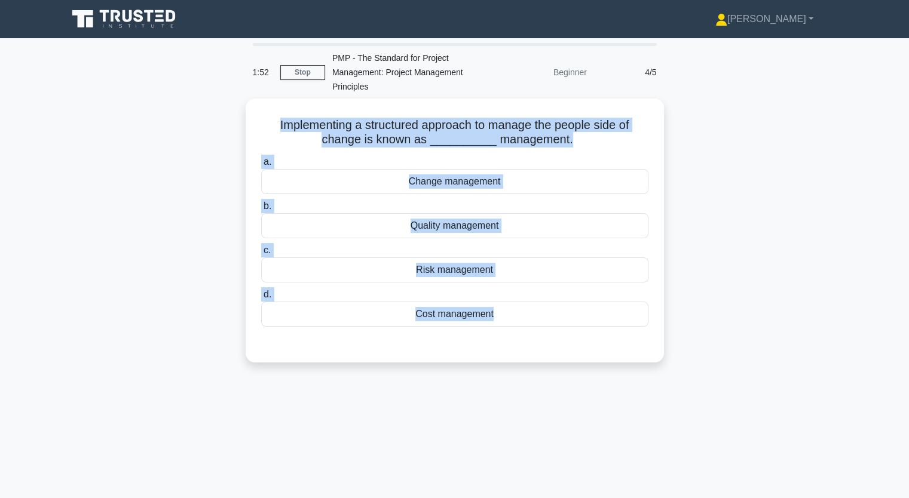
copy div "Implementing a structured approach to manage the people side of change is known…"
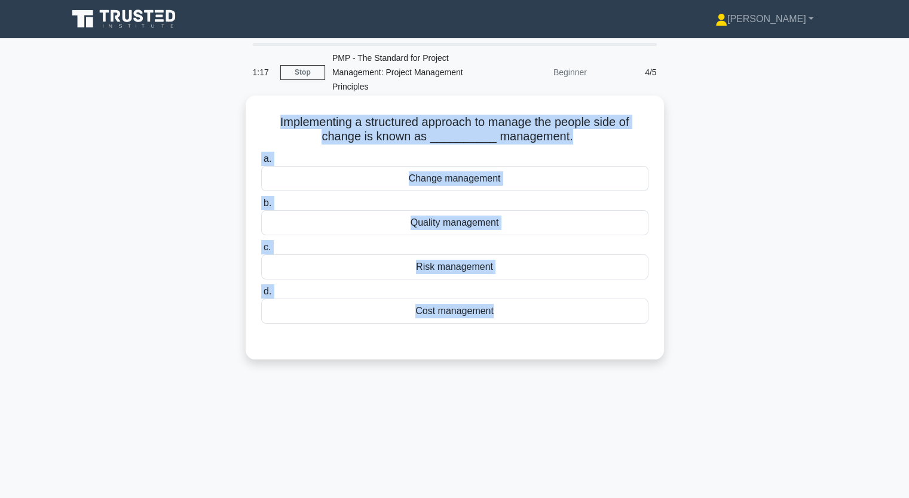
click at [461, 175] on div "Change management" at bounding box center [454, 178] width 387 height 25
click at [261, 163] on input "a. Change management" at bounding box center [261, 159] width 0 height 8
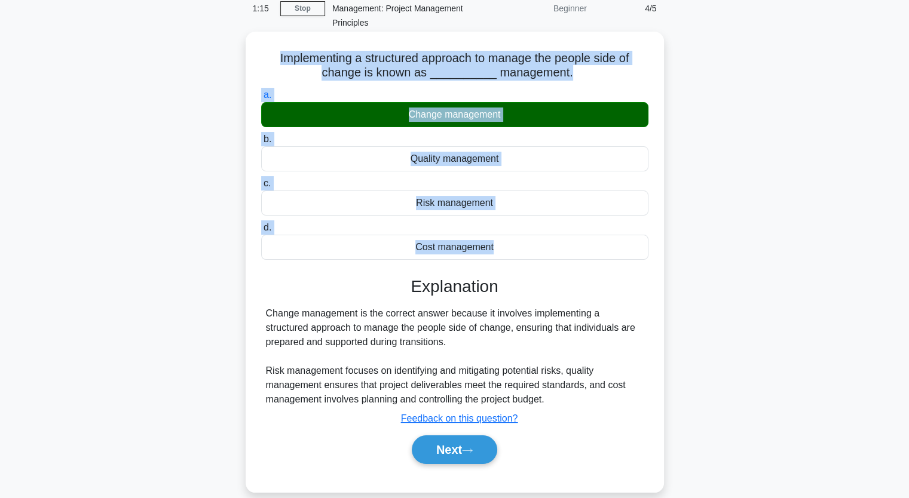
scroll to position [148, 0]
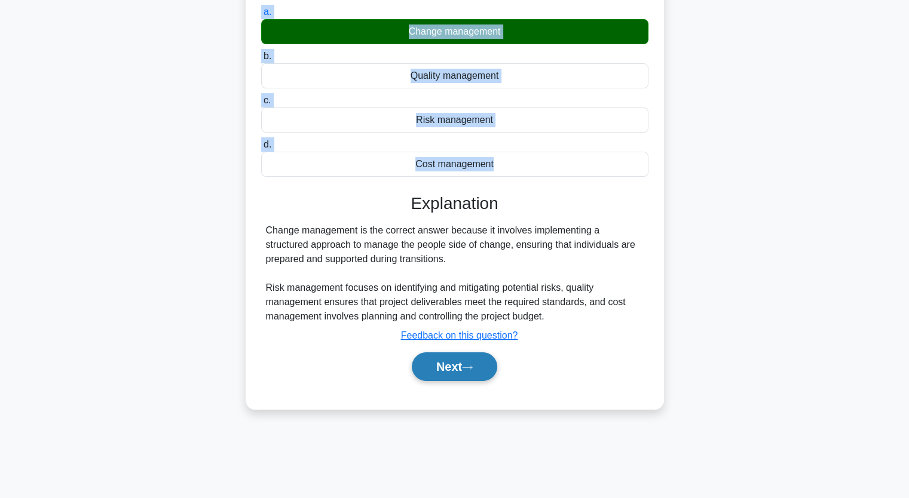
drag, startPoint x: 454, startPoint y: 366, endPoint x: 446, endPoint y: 361, distance: 9.6
click at [454, 366] on button "Next" at bounding box center [454, 367] width 85 height 29
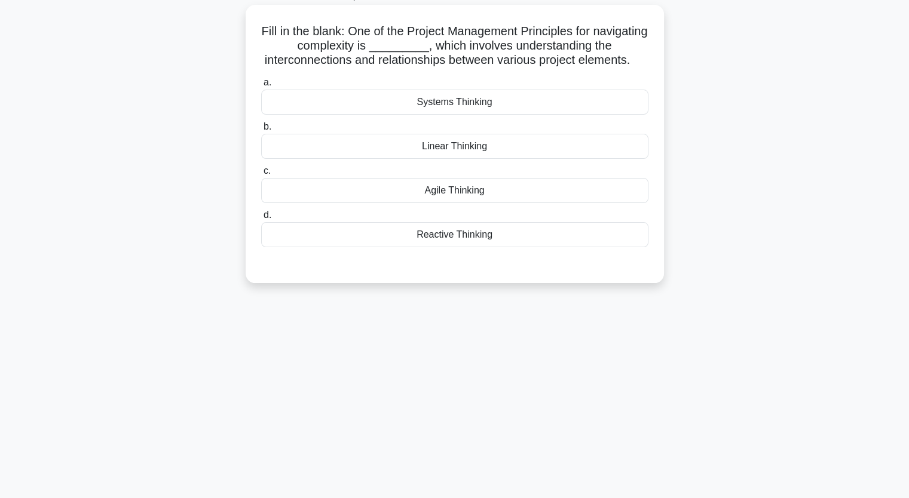
scroll to position [28, 0]
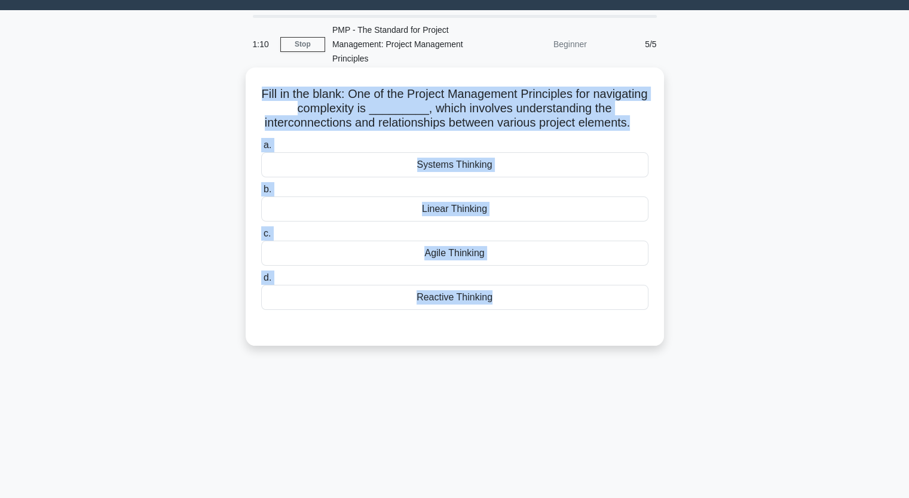
drag, startPoint x: 286, startPoint y: 91, endPoint x: 628, endPoint y: 352, distance: 430.2
click at [624, 341] on div "Fill in the blank: One of the Project Management Principles for navigating comp…" at bounding box center [454, 206] width 409 height 269
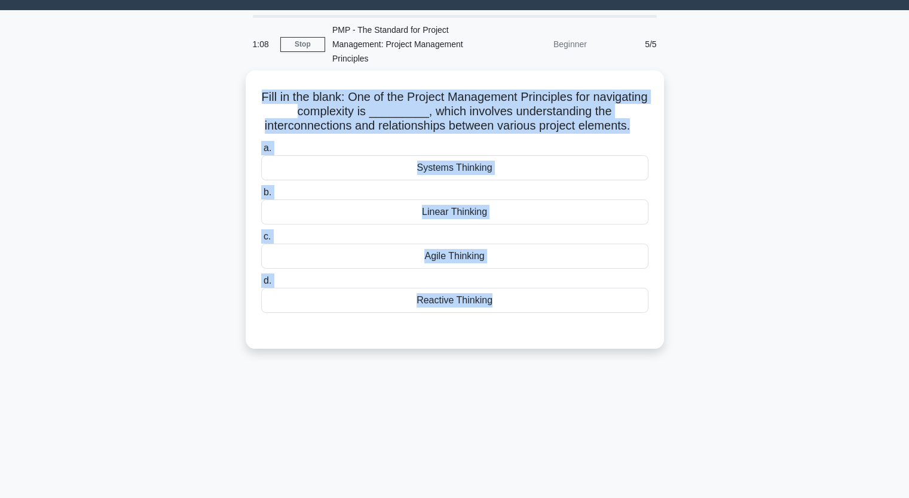
copy div "Fill in the blank: One of the Project Management Principles for navigating comp…"
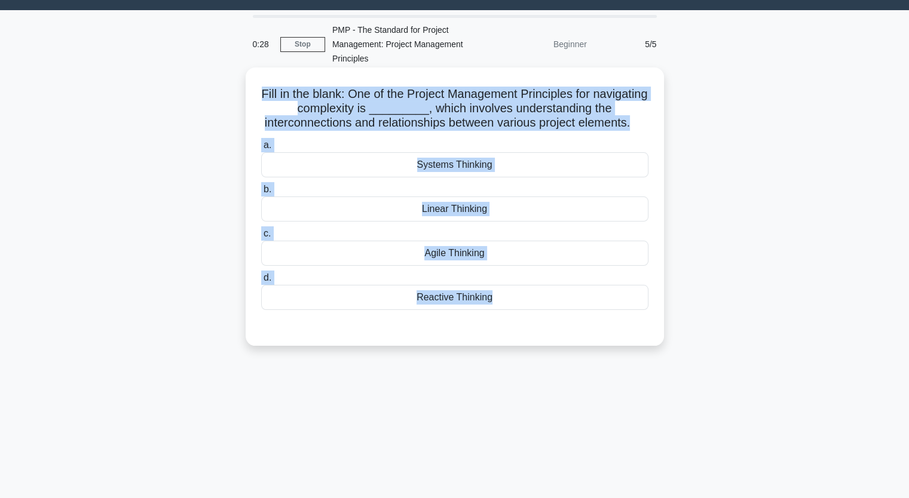
click at [471, 307] on div "Reactive Thinking" at bounding box center [454, 297] width 387 height 25
click at [261, 282] on input "d. Reactive Thinking" at bounding box center [261, 278] width 0 height 8
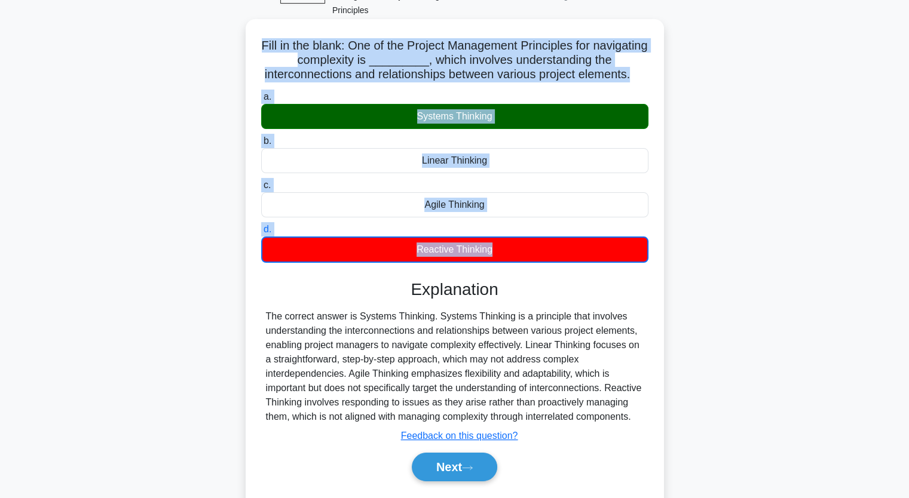
scroll to position [148, 0]
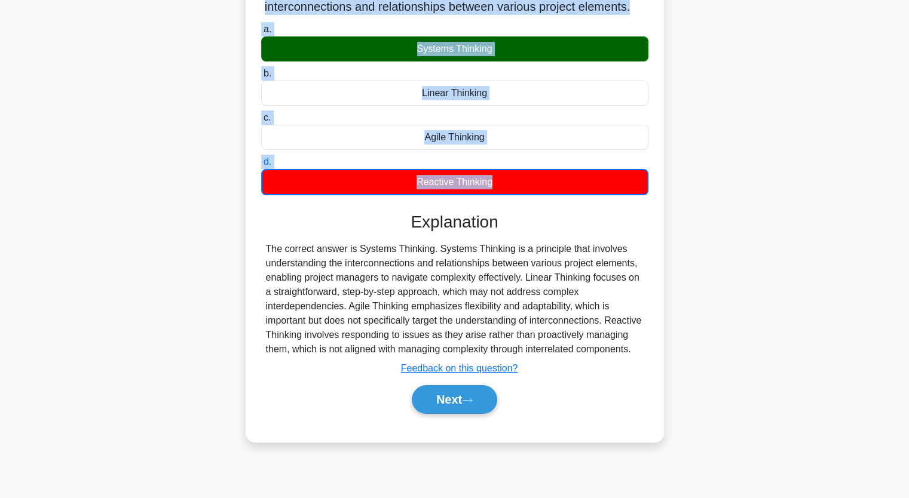
click at [177, 182] on div "Fill in the blank: One of the Project Management Principles for navigating comp…" at bounding box center [454, 204] width 789 height 505
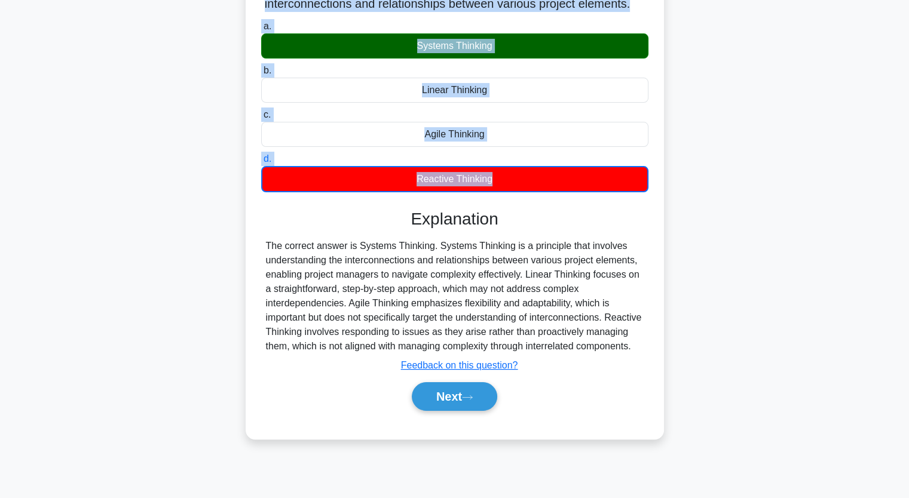
click at [607, 273] on div "The correct answer is Systems Thinking. Systems Thinking is a principle that in…" at bounding box center [455, 296] width 378 height 115
click at [657, 237] on div "Fill in the blank: One of the Project Management Principles for navigating comp…" at bounding box center [454, 193] width 409 height 481
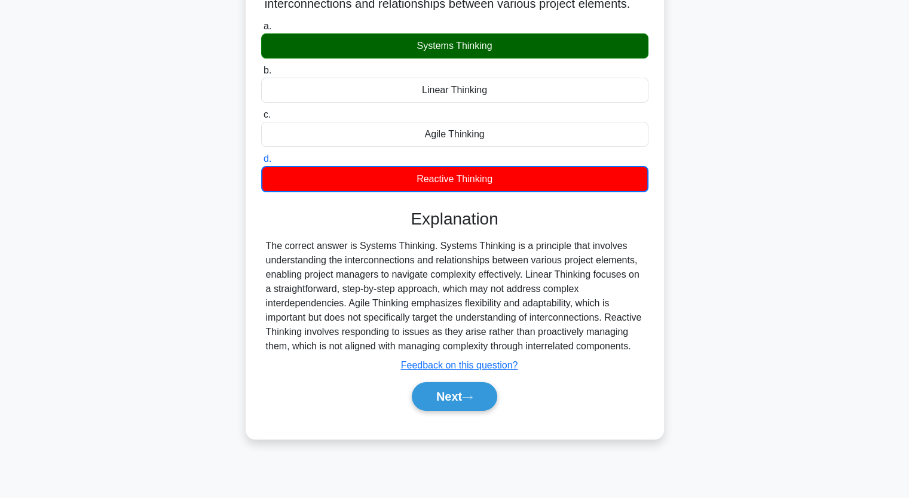
click at [574, 411] on div "Next" at bounding box center [455, 396] width 392 height 29
click at [571, 402] on div "Explanation The correct answer is Systems Thinking. Systems Thinking is a princ…" at bounding box center [454, 312] width 387 height 207
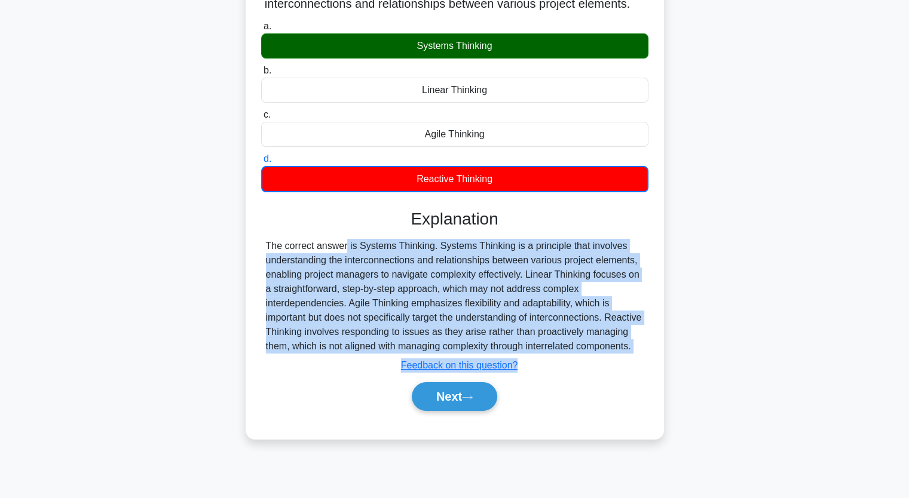
drag, startPoint x: 268, startPoint y: 256, endPoint x: 566, endPoint y: 428, distance: 344.5
click at [566, 416] on div "Explanation The correct answer is Systems Thinking. Systems Thinking is a princ…" at bounding box center [454, 312] width 387 height 207
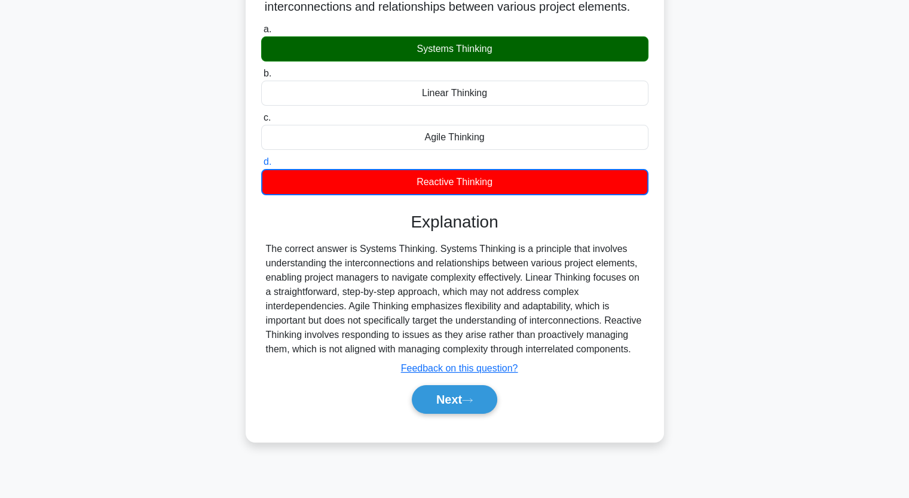
drag, startPoint x: 567, startPoint y: 426, endPoint x: 184, endPoint y: 261, distance: 417.0
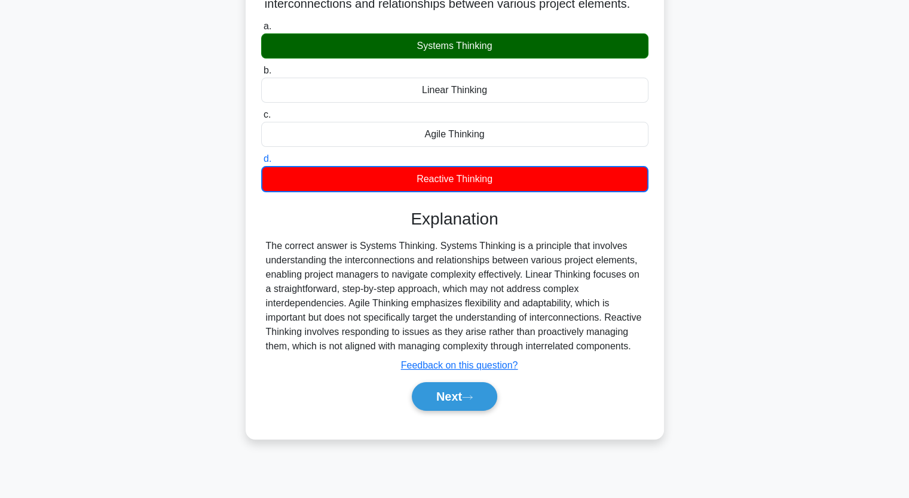
drag, startPoint x: 184, startPoint y: 261, endPoint x: 341, endPoint y: 288, distance: 158.8
click at [341, 288] on div "The correct answer is Systems Thinking. Systems Thinking is a principle that in…" at bounding box center [455, 296] width 378 height 115
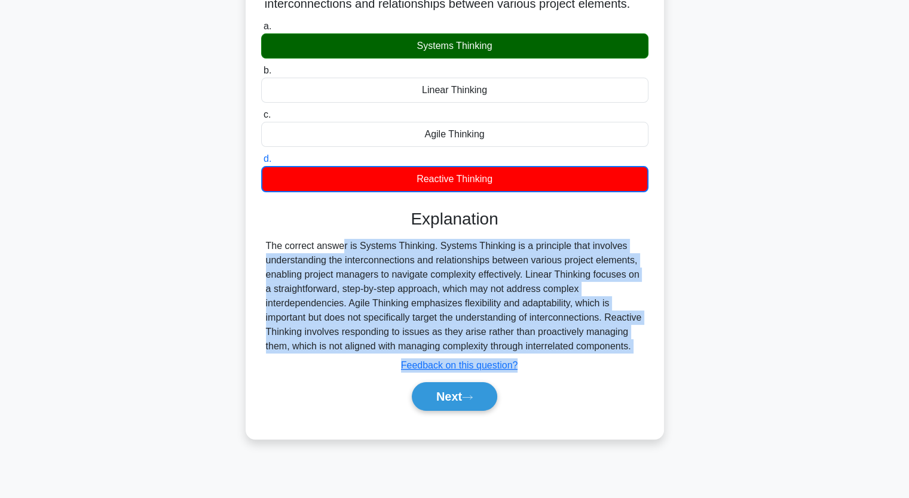
drag, startPoint x: 268, startPoint y: 259, endPoint x: 583, endPoint y: 431, distance: 359.4
click at [573, 416] on div "Explanation The correct answer is Systems Thinking. Systems Thinking is a princ…" at bounding box center [454, 312] width 387 height 207
click at [590, 416] on div "Explanation The correct answer is Systems Thinking. Systems Thinking is a princ…" at bounding box center [454, 312] width 387 height 207
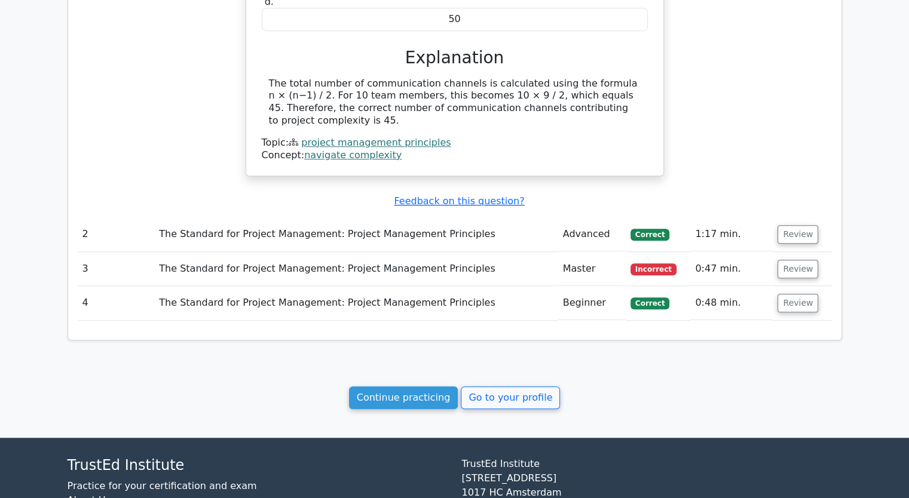
scroll to position [915, 0]
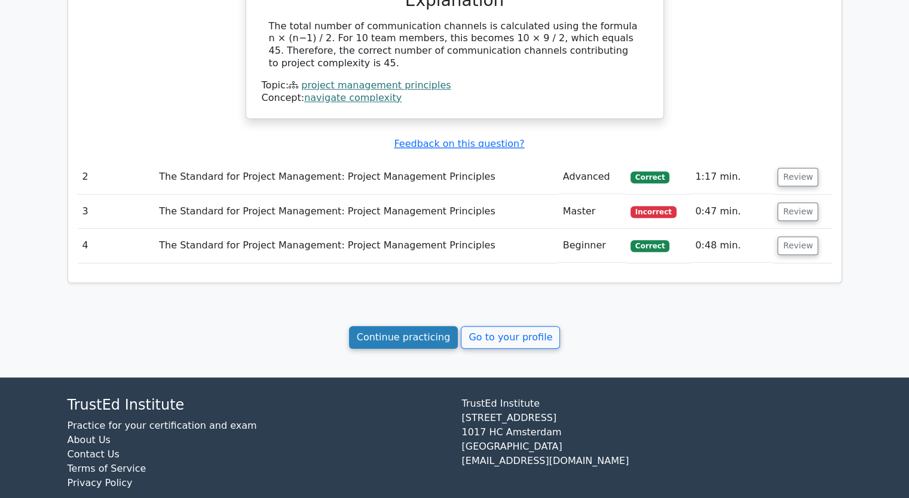
click at [406, 326] on link "Continue practicing" at bounding box center [403, 337] width 109 height 23
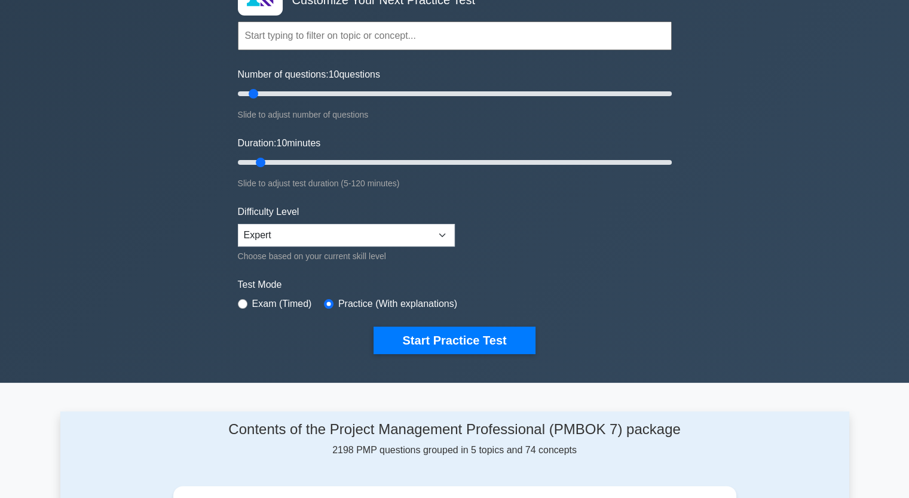
scroll to position [239, 0]
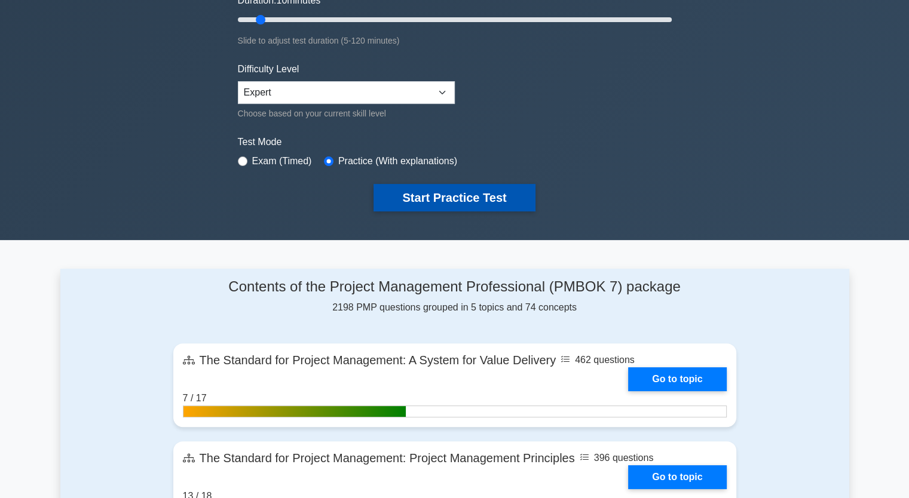
drag, startPoint x: 464, startPoint y: 189, endPoint x: 445, endPoint y: 186, distance: 19.5
click at [462, 189] on button "Start Practice Test" at bounding box center [453, 197] width 161 height 27
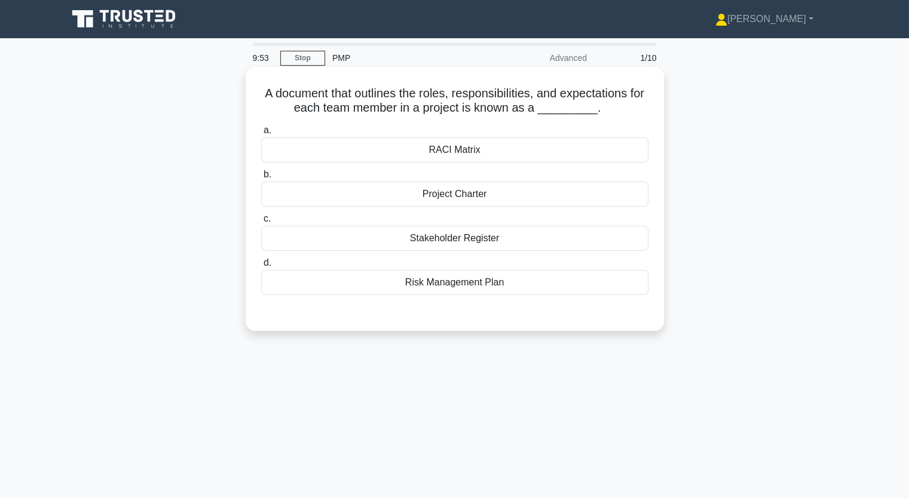
drag, startPoint x: 271, startPoint y: 93, endPoint x: 598, endPoint y: 292, distance: 382.1
click at [598, 292] on div "A document that outlines the roles, responsibilities, and expectations for each…" at bounding box center [454, 199] width 409 height 255
copy div "document that outlines the roles, responsibilities, and expectations for each t…"
click at [449, 287] on div "Risk Management Plan" at bounding box center [454, 282] width 387 height 25
click at [261, 267] on input "d. Risk Management Plan" at bounding box center [261, 263] width 0 height 8
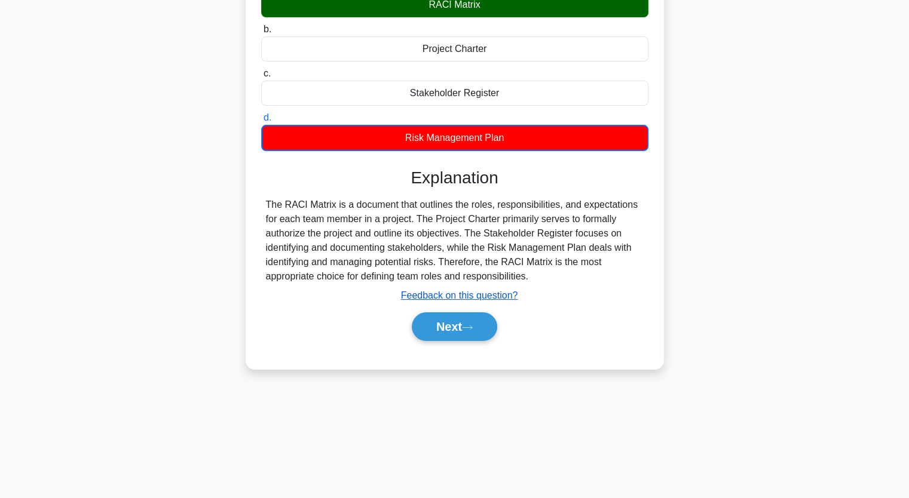
scroll to position [148, 0]
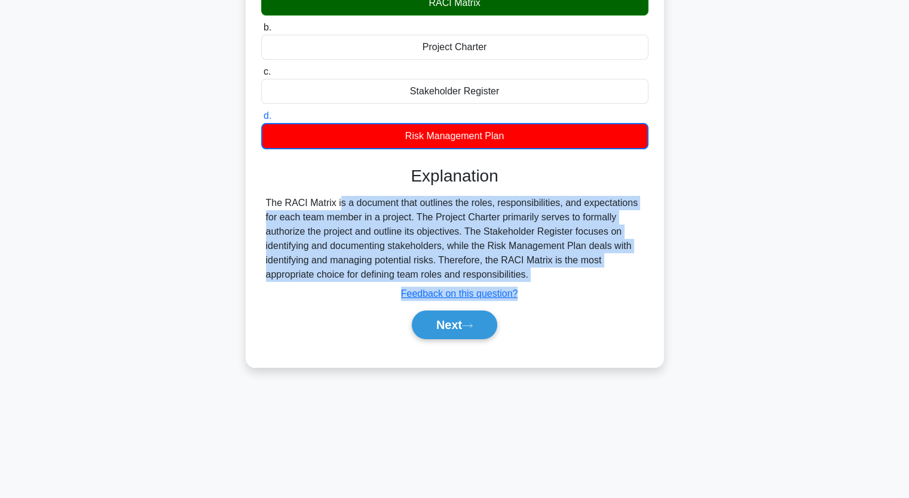
drag, startPoint x: 268, startPoint y: 206, endPoint x: 557, endPoint y: 287, distance: 301.1
click at [557, 287] on div "Explanation The RACI Matrix is a document that outlines the roles, responsibili…" at bounding box center [454, 255] width 387 height 178
copy div "The RACI Matrix is a document that outlines the roles, responsibilities, and ex…"
click at [452, 326] on button "Next" at bounding box center [454, 325] width 85 height 29
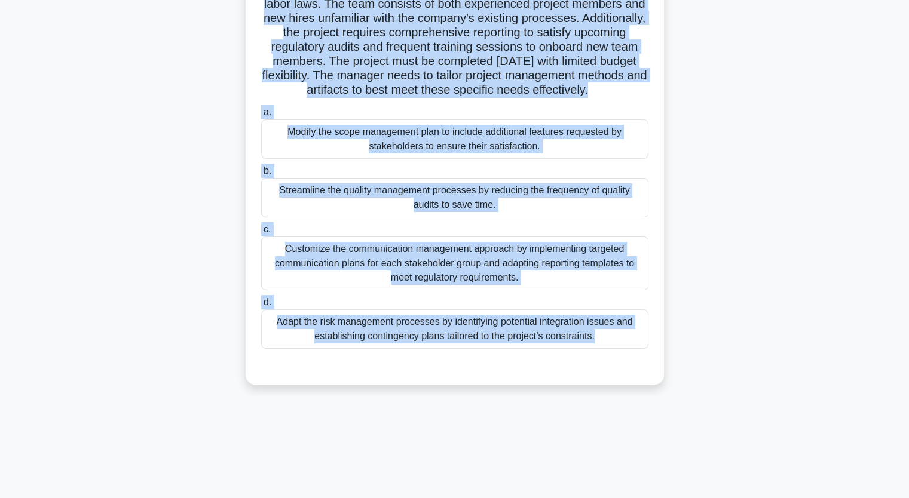
drag, startPoint x: 304, startPoint y: 66, endPoint x: 620, endPoint y: 396, distance: 457.3
click at [620, 385] on div "A project manager is leading the implementation of a new HR management system a…" at bounding box center [455, 152] width 418 height 465
copy div "roject manager is leading the implementation of a new HR management system acro…"
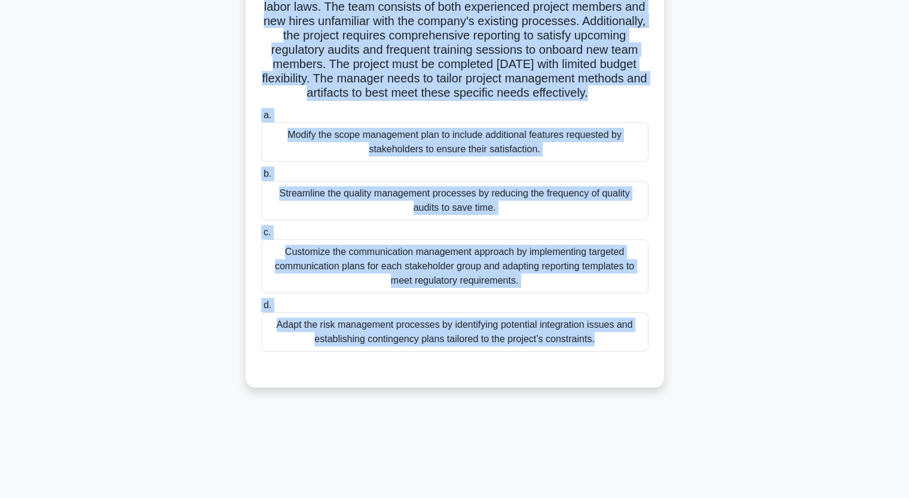
click at [151, 90] on div "A project manager is leading the implementation of a new HR management system a…" at bounding box center [454, 162] width 789 height 479
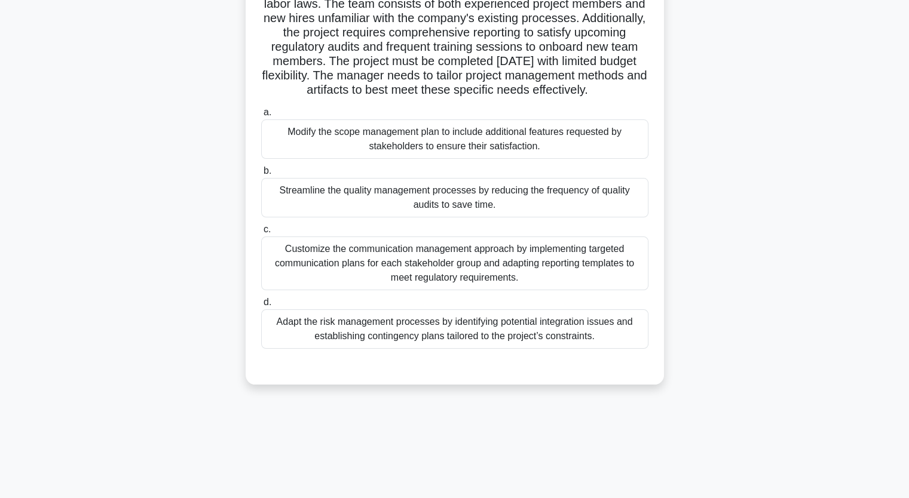
click at [361, 339] on div "Adapt the risk management processes by identifying potential integration issues…" at bounding box center [454, 329] width 387 height 39
click at [261, 307] on input "d. Adapt the risk management processes by identifying potential integration iss…" at bounding box center [261, 303] width 0 height 8
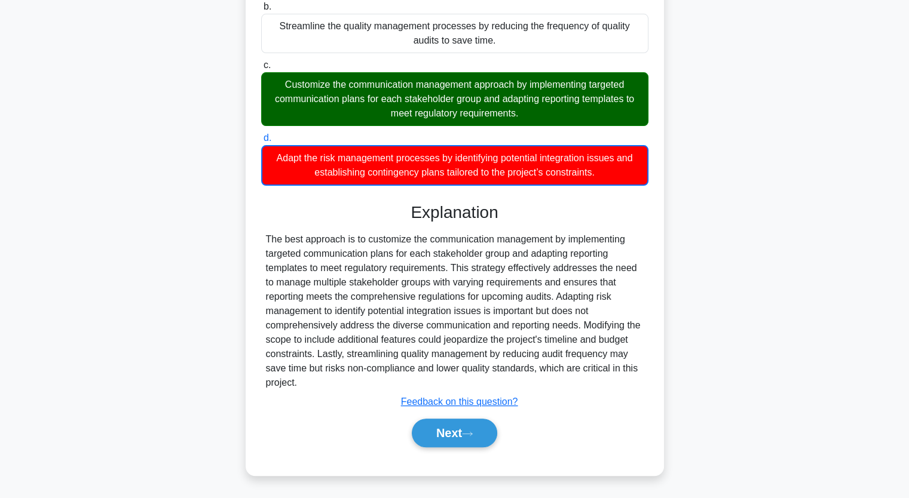
scroll to position [325, 0]
click at [461, 440] on button "Next" at bounding box center [454, 433] width 85 height 29
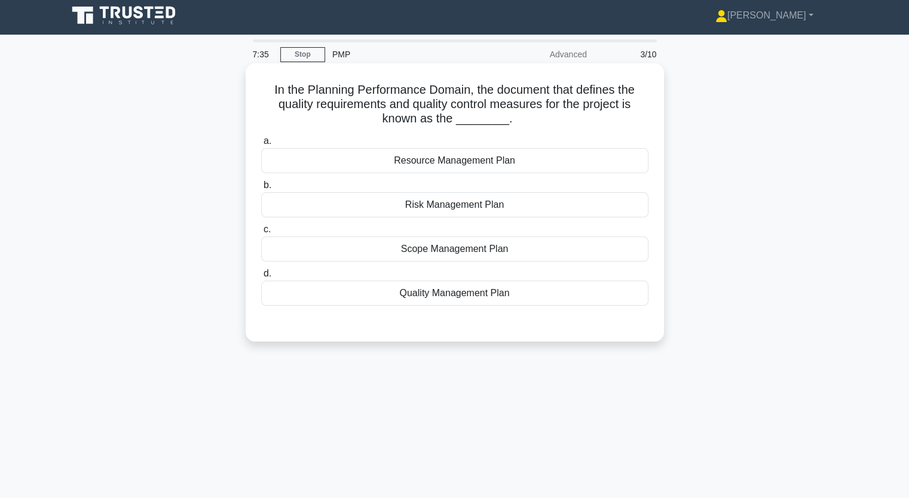
scroll to position [0, 0]
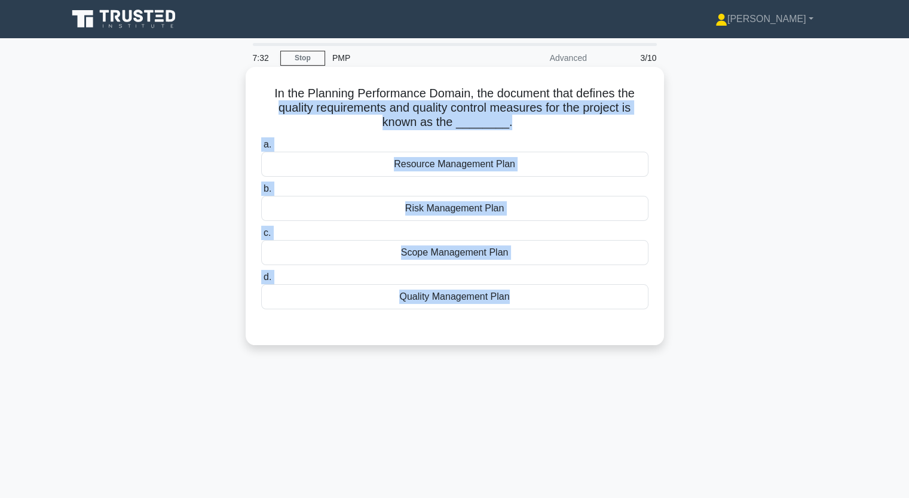
drag, startPoint x: 263, startPoint y: 101, endPoint x: 752, endPoint y: 297, distance: 527.1
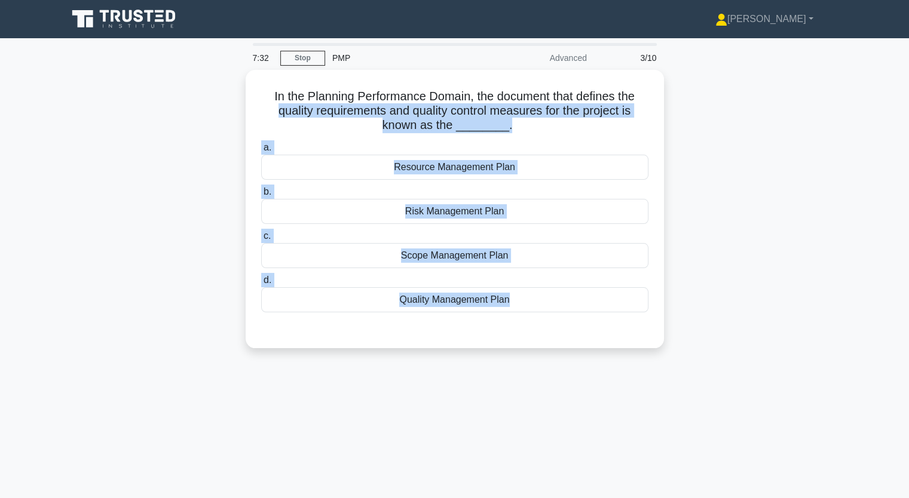
click at [581, 332] on div "In the Planning Performance Domain, the document that defines the quality requi…" at bounding box center [454, 209] width 409 height 269
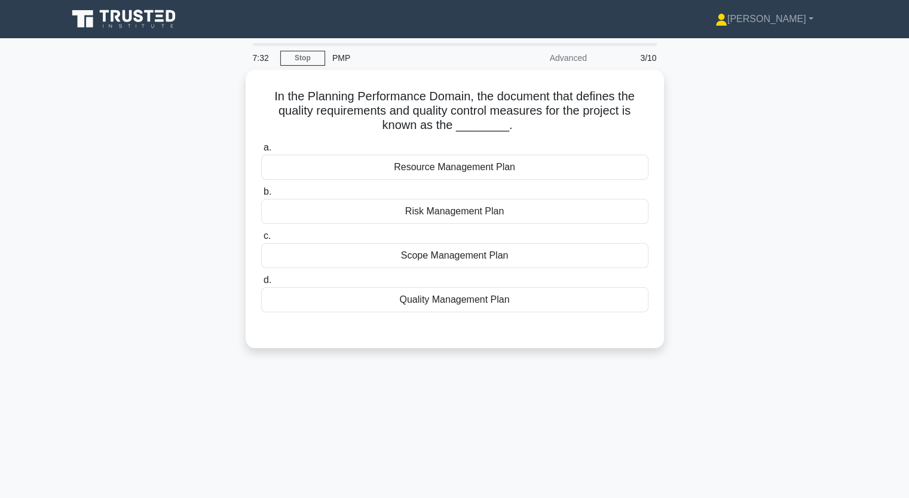
click at [223, 101] on div "In the Planning Performance Domain, the document that defines the quality requi…" at bounding box center [454, 216] width 789 height 293
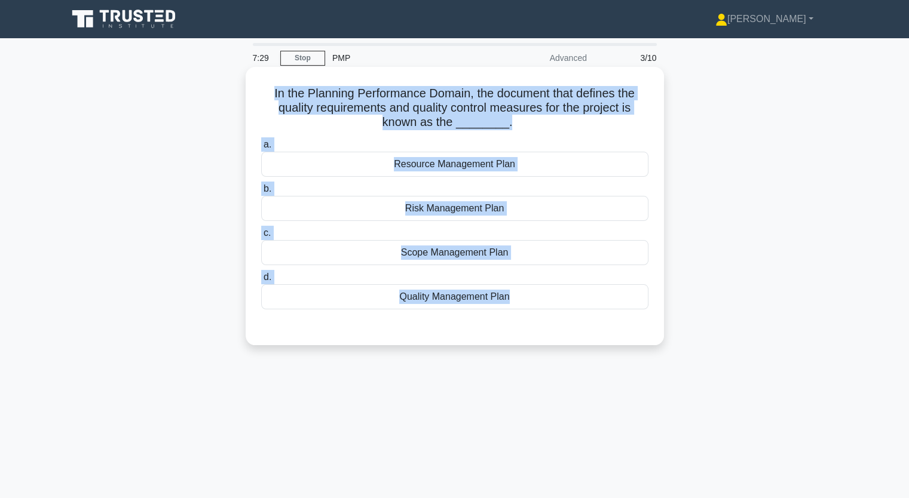
drag, startPoint x: 268, startPoint y: 91, endPoint x: 556, endPoint y: 332, distance: 375.4
click at [545, 336] on div "In the Planning Performance Domain, the document that defines the quality requi…" at bounding box center [454, 206] width 409 height 269
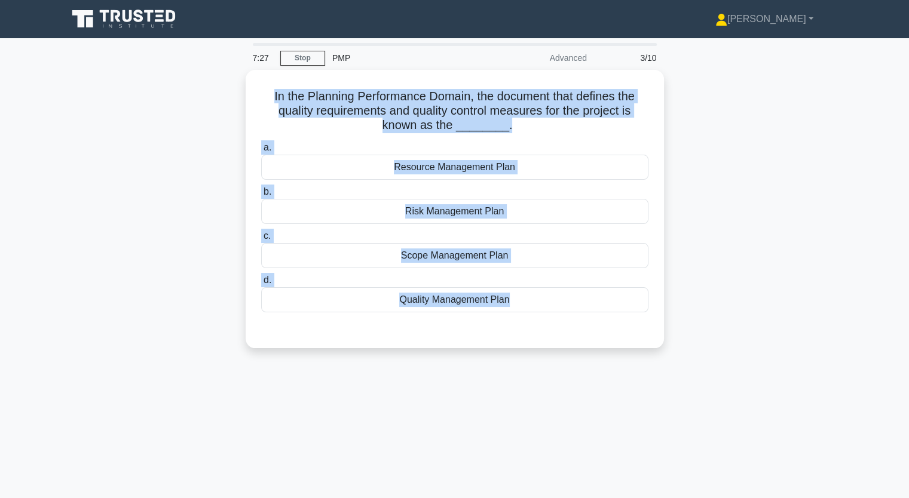
copy div "In the Planning Performance Domain, the document that defines the quality requi…"
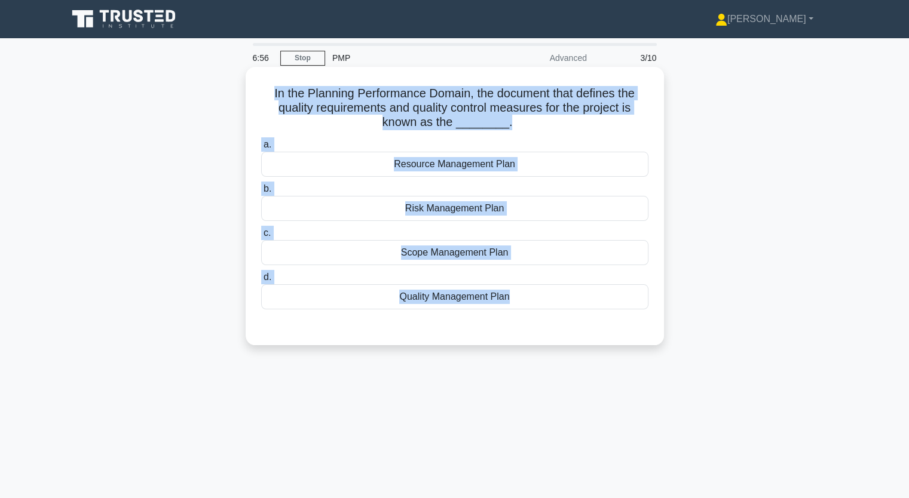
click at [462, 300] on div "Quality Management Plan" at bounding box center [454, 296] width 387 height 25
click at [261, 281] on input "d. Quality Management Plan" at bounding box center [261, 278] width 0 height 8
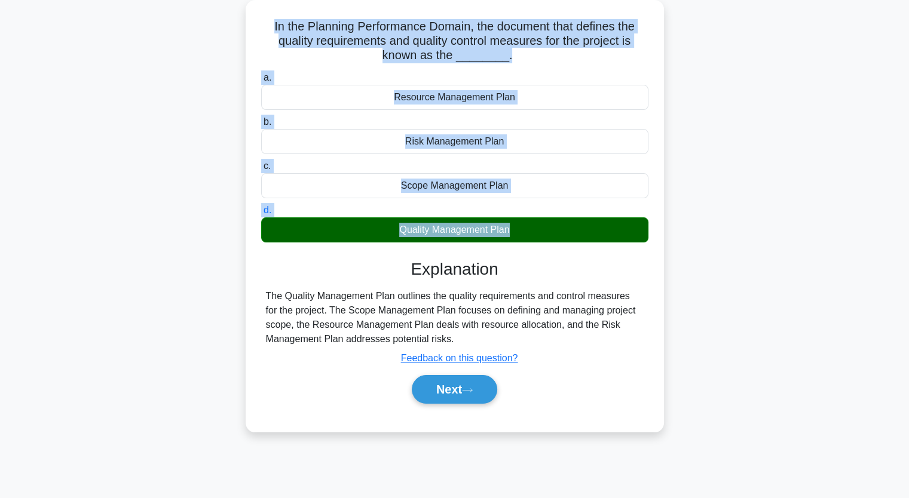
scroll to position [148, 0]
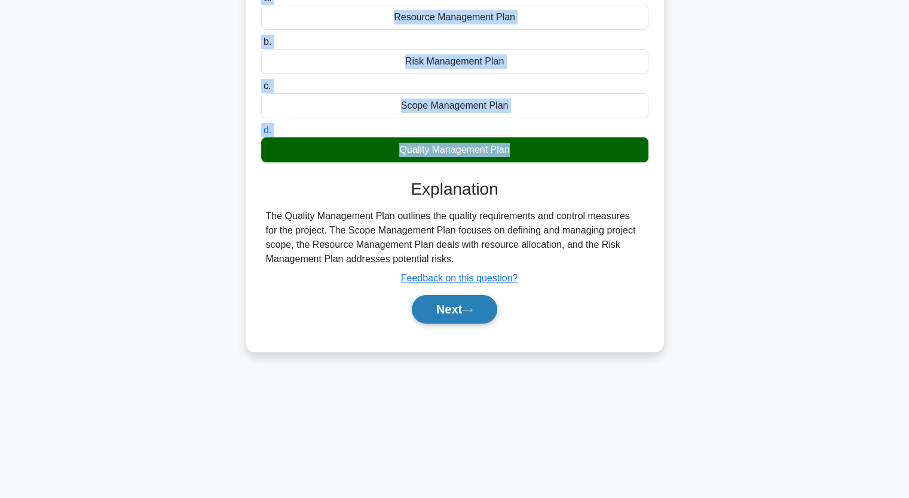
click at [454, 307] on button "Next" at bounding box center [454, 309] width 85 height 29
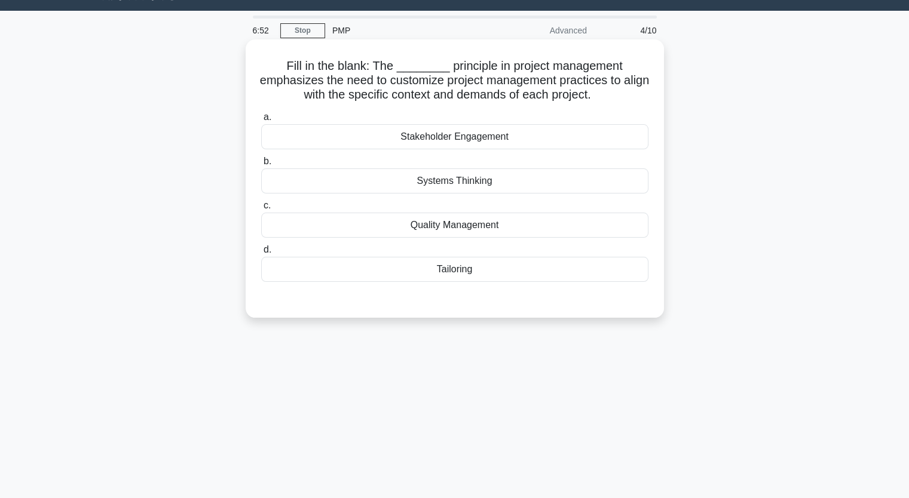
scroll to position [0, 0]
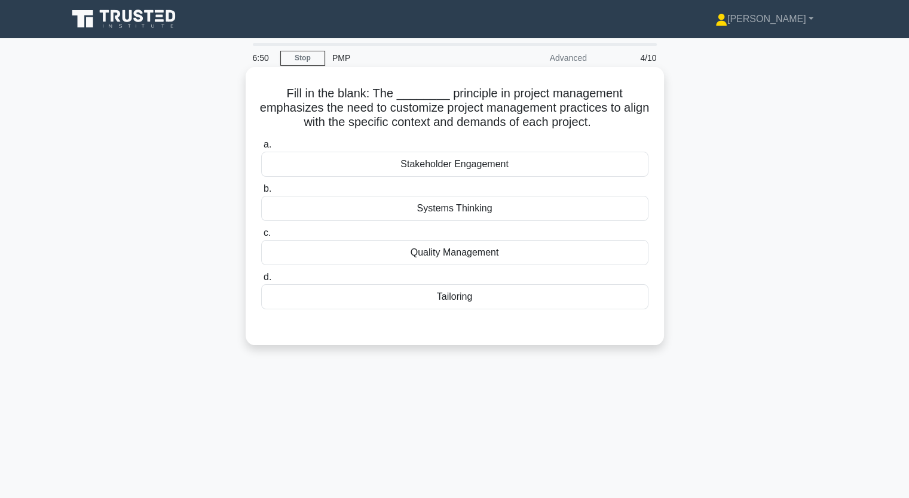
drag, startPoint x: 283, startPoint y: 92, endPoint x: 542, endPoint y: 305, distance: 335.3
click at [542, 305] on div "Fill in the blank: The ________ principle in project management emphasizes the …" at bounding box center [454, 206] width 409 height 269
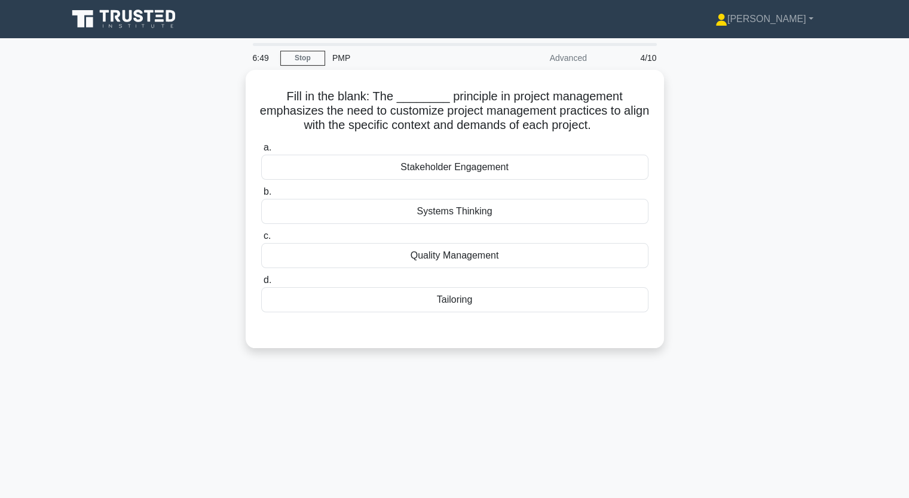
copy div "Fill in the blank: The ________ principle in project management emphasizes the …"
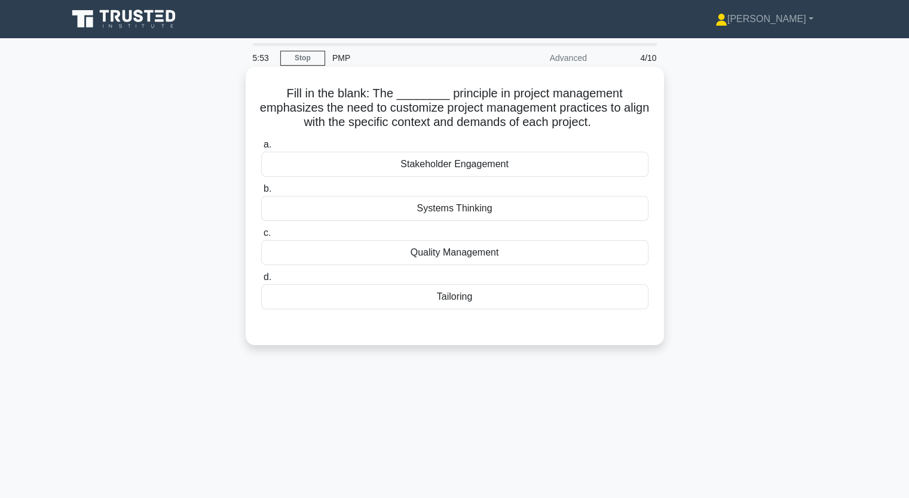
click at [447, 297] on div "Tailoring" at bounding box center [454, 296] width 387 height 25
click at [261, 281] on input "d. Tailoring" at bounding box center [261, 278] width 0 height 8
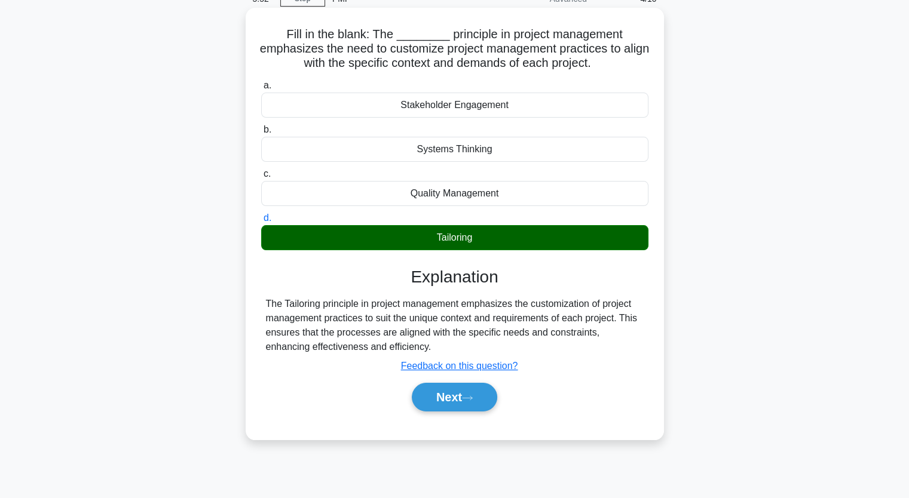
scroll to position [148, 0]
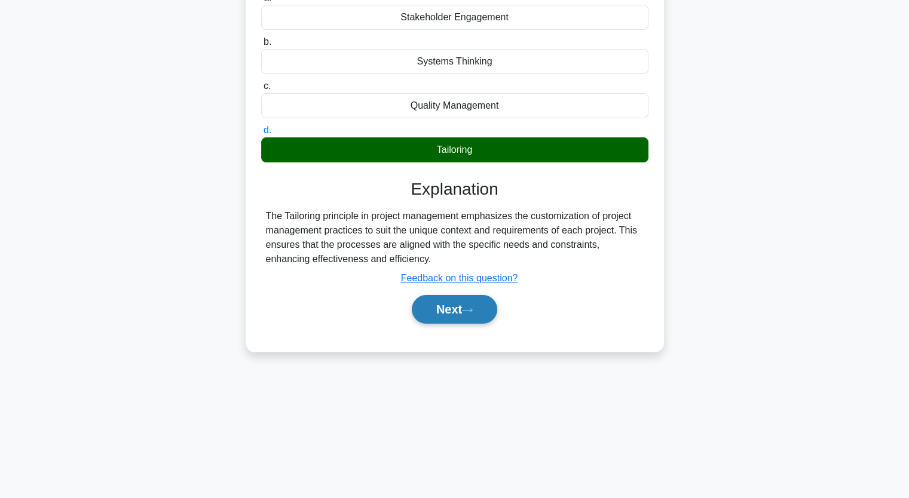
click at [446, 310] on button "Next" at bounding box center [454, 309] width 85 height 29
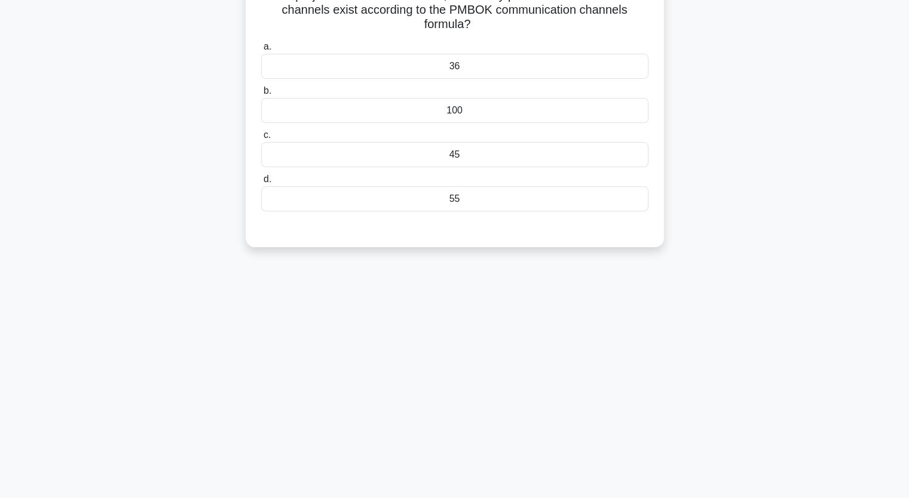
scroll to position [28, 0]
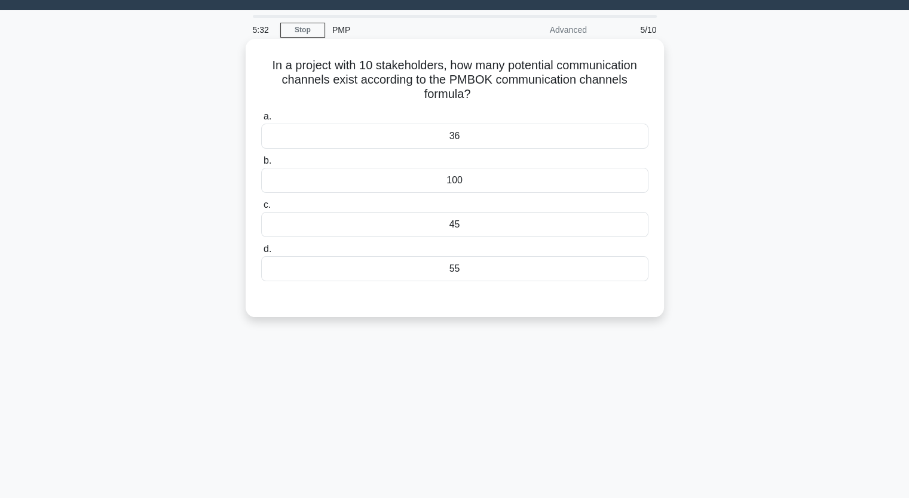
click at [458, 220] on div "45" at bounding box center [454, 224] width 387 height 25
click at [261, 209] on input "c. 45" at bounding box center [261, 205] width 0 height 8
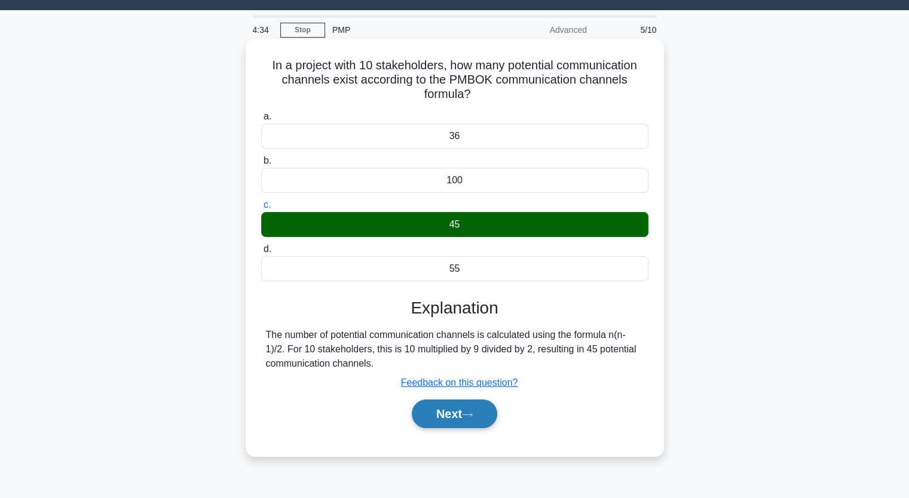
click at [467, 416] on icon at bounding box center [467, 415] width 11 height 7
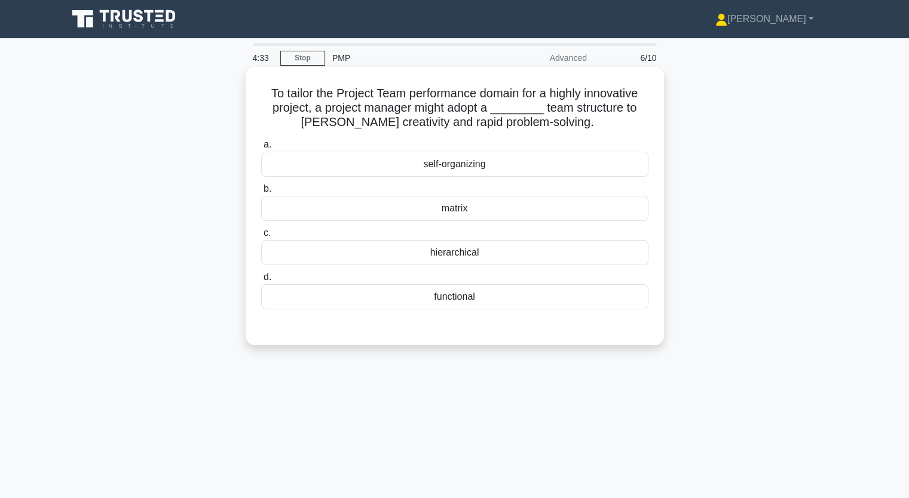
scroll to position [0, 0]
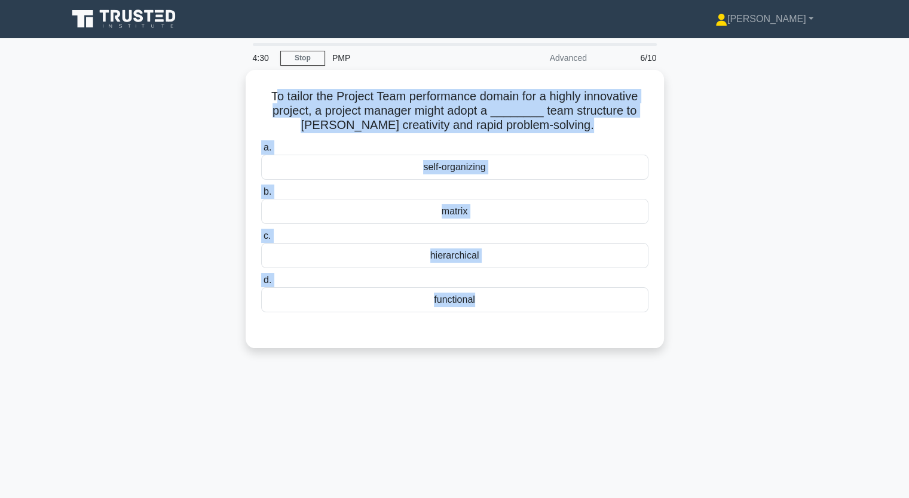
drag, startPoint x: 267, startPoint y: 96, endPoint x: 483, endPoint y: 354, distance: 336.8
click at [482, 359] on div "To tailor the Project Team performance domain for a highly innovative project, …" at bounding box center [454, 216] width 789 height 293
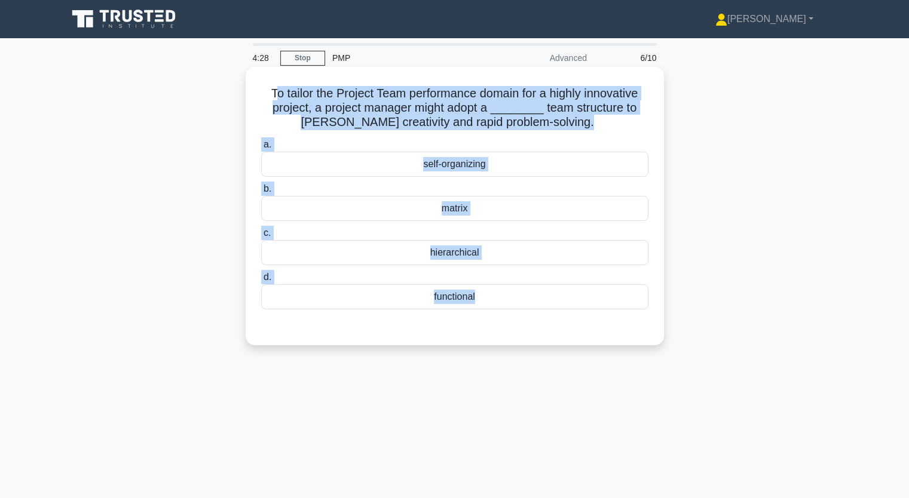
copy div "o tailor the Project Team performance domain for a highly innovative project, a…"
click at [452, 164] on div "self-organizing" at bounding box center [454, 164] width 387 height 25
click at [261, 149] on input "a. self-organizing" at bounding box center [261, 145] width 0 height 8
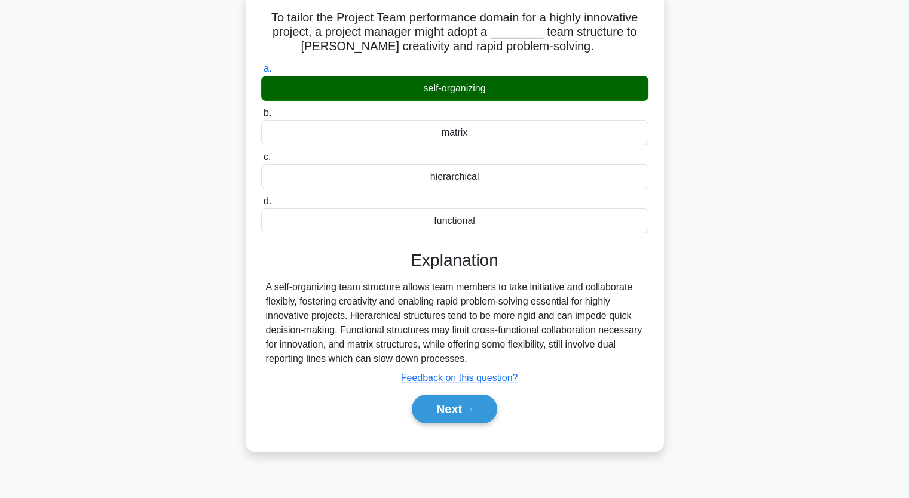
scroll to position [148, 0]
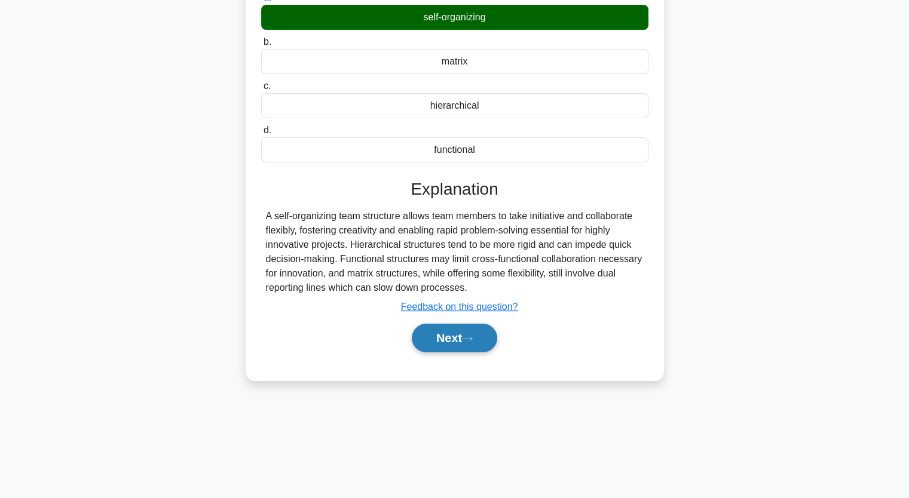
drag, startPoint x: 437, startPoint y: 342, endPoint x: 439, endPoint y: 331, distance: 10.9
click at [437, 341] on button "Next" at bounding box center [454, 338] width 85 height 29
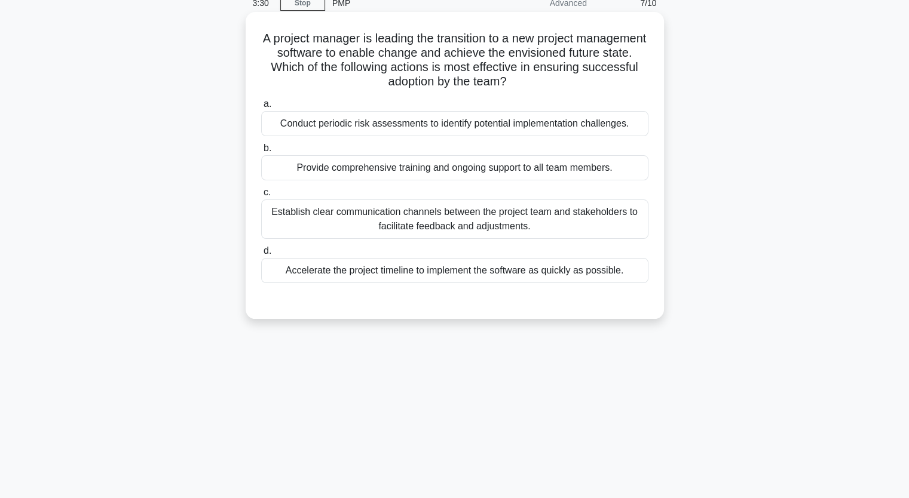
scroll to position [0, 0]
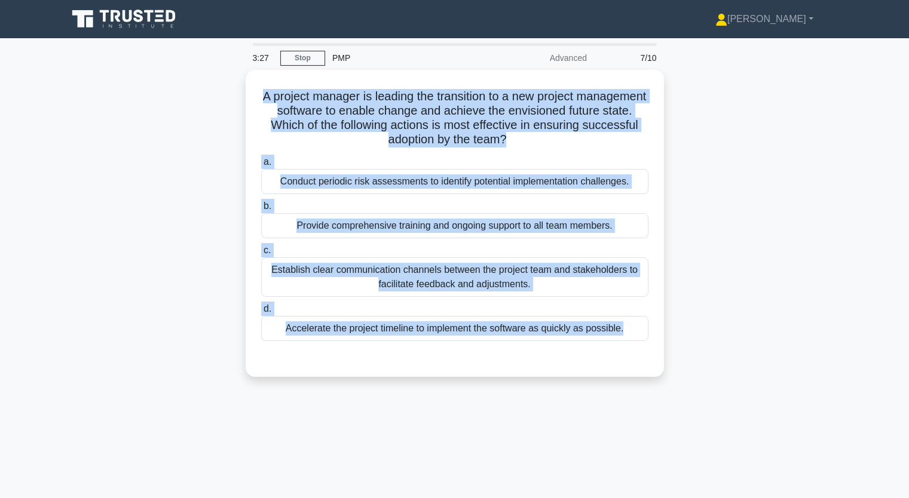
drag, startPoint x: 293, startPoint y: 90, endPoint x: 570, endPoint y: 388, distance: 406.3
click at [570, 388] on div "A project manager is leading the transition to a new project management softwar…" at bounding box center [454, 230] width 789 height 321
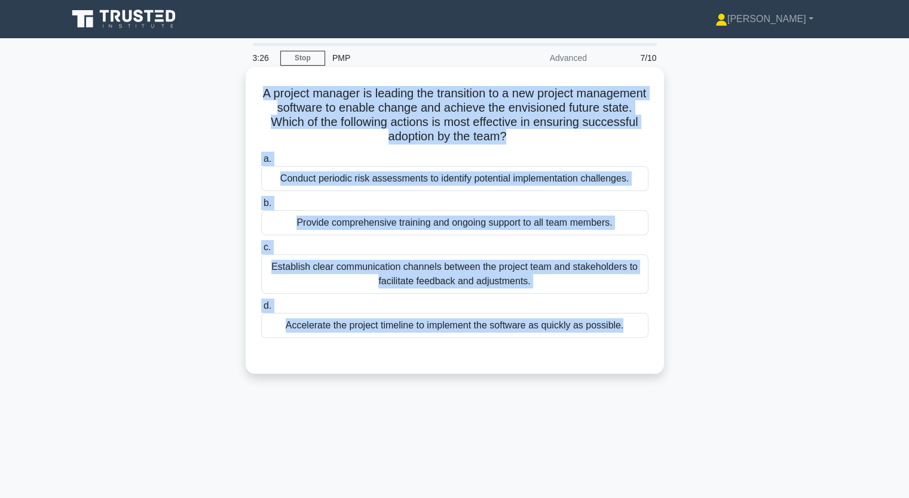
copy div "A project manager is leading the transition to a new project management softwar…"
click at [456, 274] on div "Establish clear communication channels between the project team and stakeholder…" at bounding box center [454, 274] width 387 height 39
click at [261, 252] on input "c. Establish clear communication channels between the project team and stakehol…" at bounding box center [261, 248] width 0 height 8
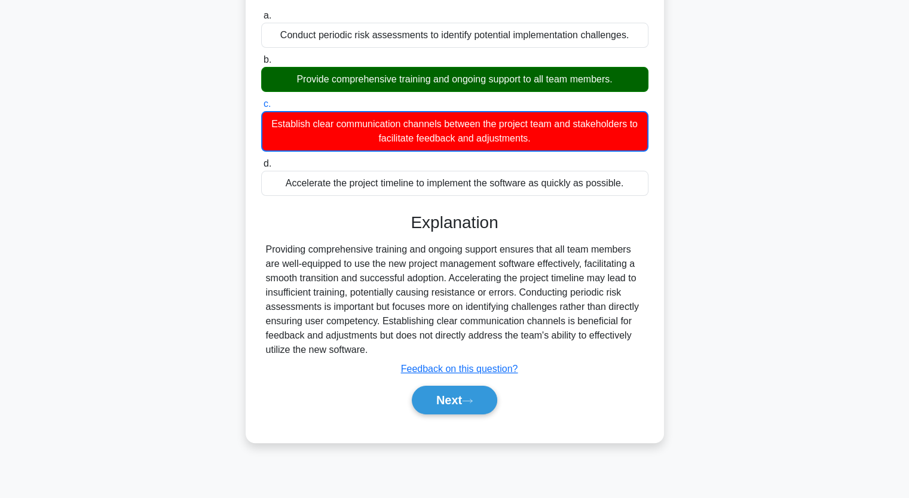
scroll to position [148, 0]
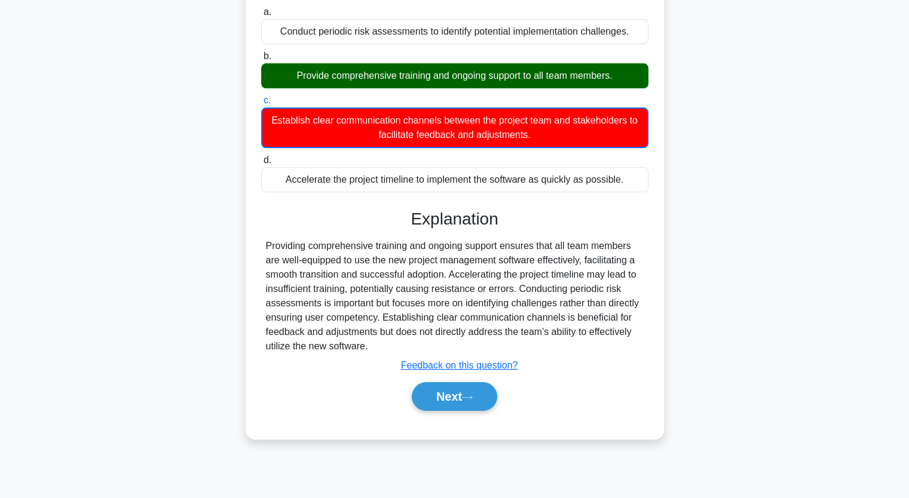
drag, startPoint x: 265, startPoint y: 242, endPoint x: 597, endPoint y: 350, distance: 348.8
click at [597, 350] on div "Providing comprehensive training and ongoing support ensures that all team memb…" at bounding box center [454, 296] width 387 height 115
copy div "Providing comprehensive training and ongoing support ensures that all team memb…"
drag, startPoint x: 454, startPoint y: 387, endPoint x: 413, endPoint y: 420, distance: 51.8
click at [454, 385] on button "Next" at bounding box center [454, 396] width 85 height 29
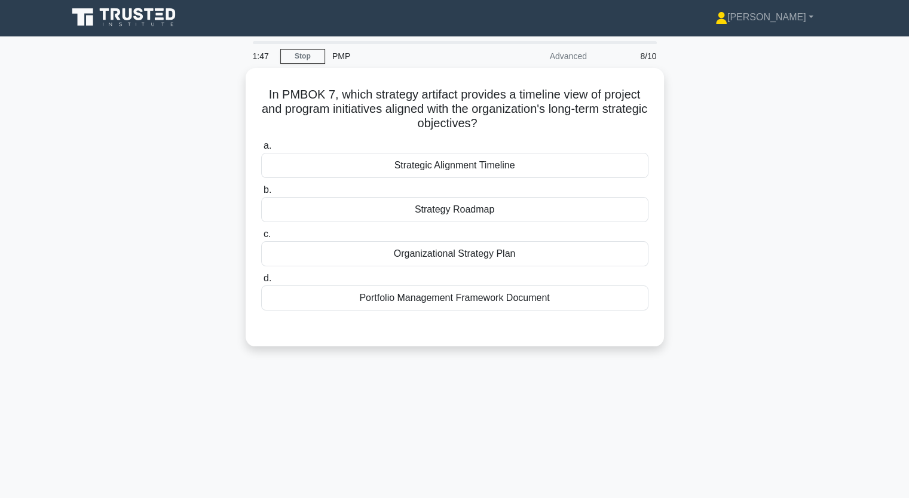
scroll to position [0, 0]
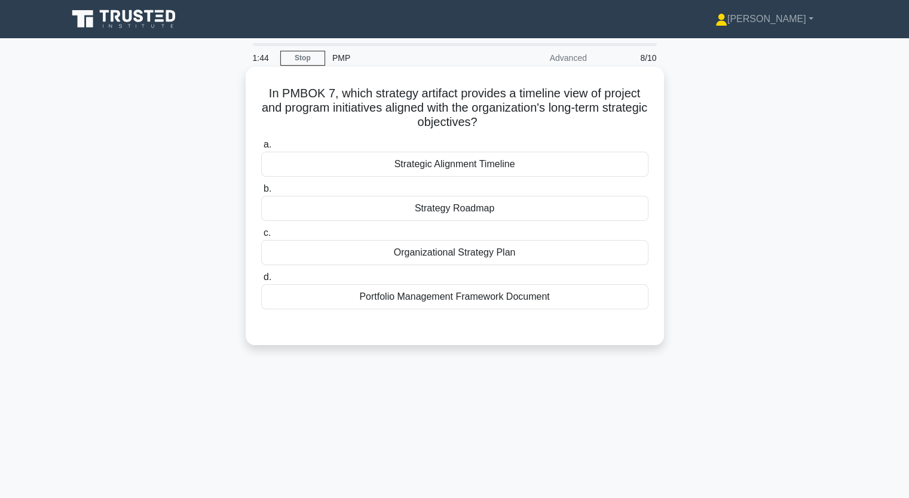
drag, startPoint x: 263, startPoint y: 91, endPoint x: 597, endPoint y: 308, distance: 397.9
click at [596, 309] on div "In PMBOK 7, which strategy artifact provides a timeline view of project and pro…" at bounding box center [454, 206] width 409 height 269
copy div "In PMBOK 7, which strategy artifact provides a timeline view of project and pro…"
click at [479, 297] on div "Portfolio Management Framework Document" at bounding box center [454, 296] width 387 height 25
click at [261, 281] on input "d. Portfolio Management Framework Document" at bounding box center [261, 278] width 0 height 8
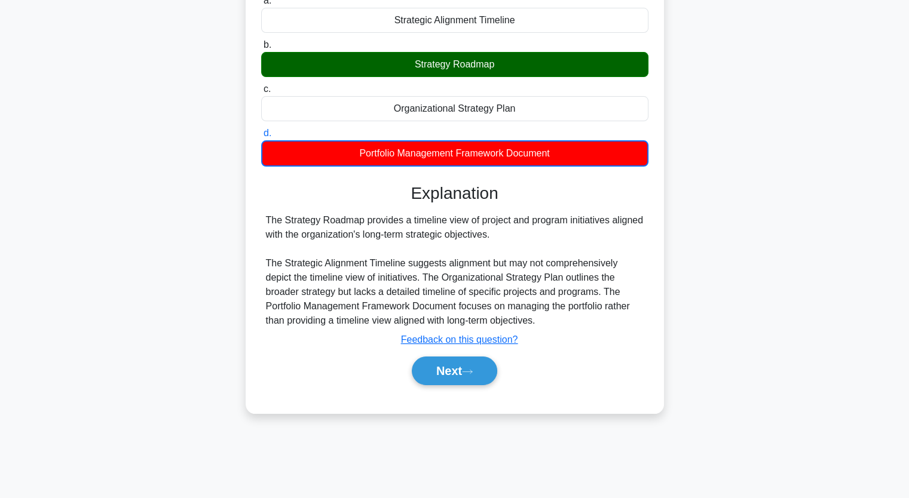
scroll to position [148, 0]
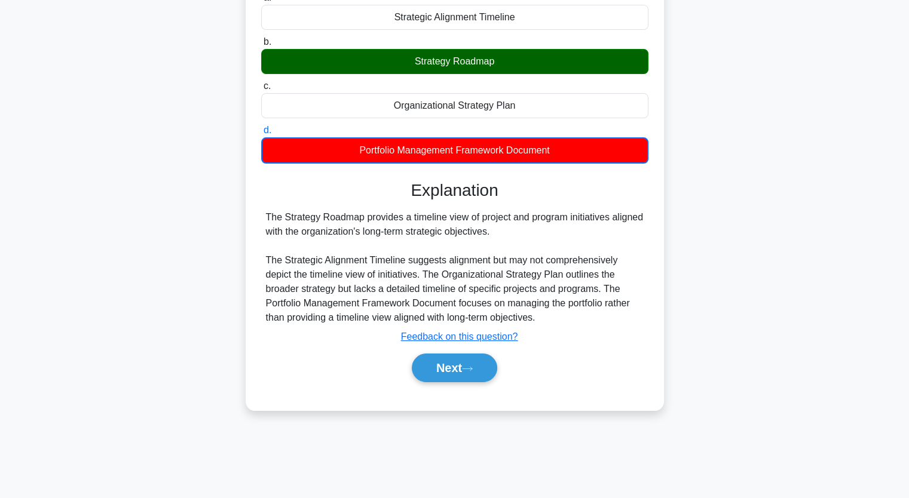
drag, startPoint x: 268, startPoint y: 216, endPoint x: 660, endPoint y: 231, distance: 392.2
click at [660, 231] on div "In PMBOK 7, which strategy artifact provides a timeline view of project and pro…" at bounding box center [455, 165] width 418 height 491
click at [268, 217] on div "The Strategy Roadmap provides a timeline view of project and program initiative…" at bounding box center [455, 267] width 378 height 115
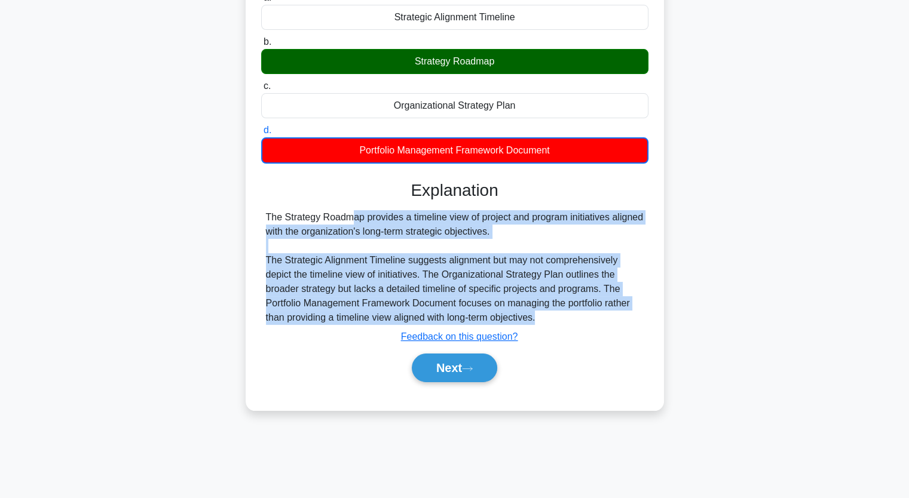
drag, startPoint x: 268, startPoint y: 217, endPoint x: 600, endPoint y: 317, distance: 346.5
click at [600, 317] on div "The Strategy Roadmap provides a timeline view of project and program initiative…" at bounding box center [455, 267] width 378 height 115
drag, startPoint x: 805, startPoint y: 58, endPoint x: 593, endPoint y: 323, distance: 339.6
click at [593, 323] on div "The Strategy Roadmap provides a timeline view of project and program initiative…" at bounding box center [455, 267] width 378 height 115
copy div "The Strategy Roadmap provides a timeline view of project and program initiative…"
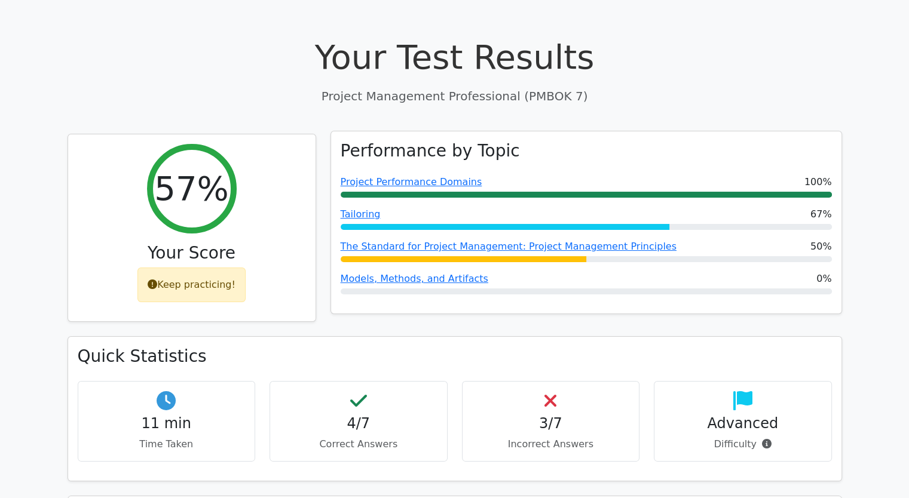
scroll to position [60, 0]
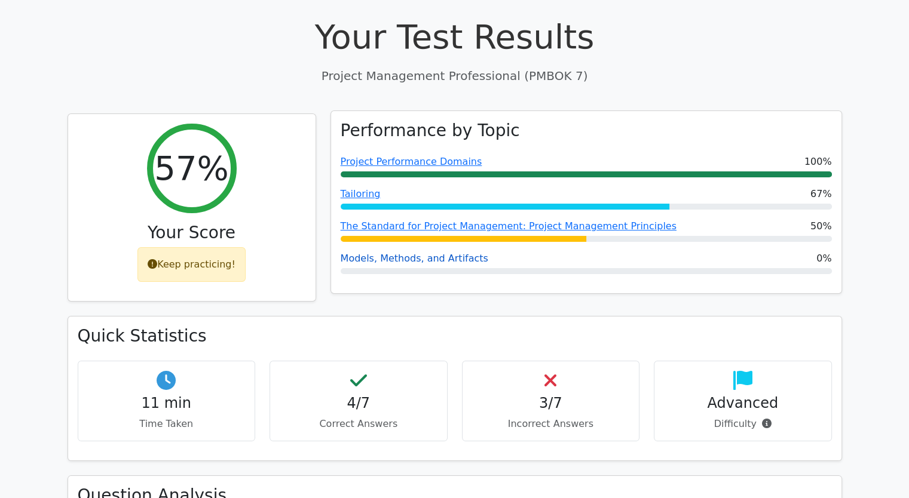
click at [413, 258] on link "Models, Methods, and Artifacts" at bounding box center [415, 258] width 148 height 11
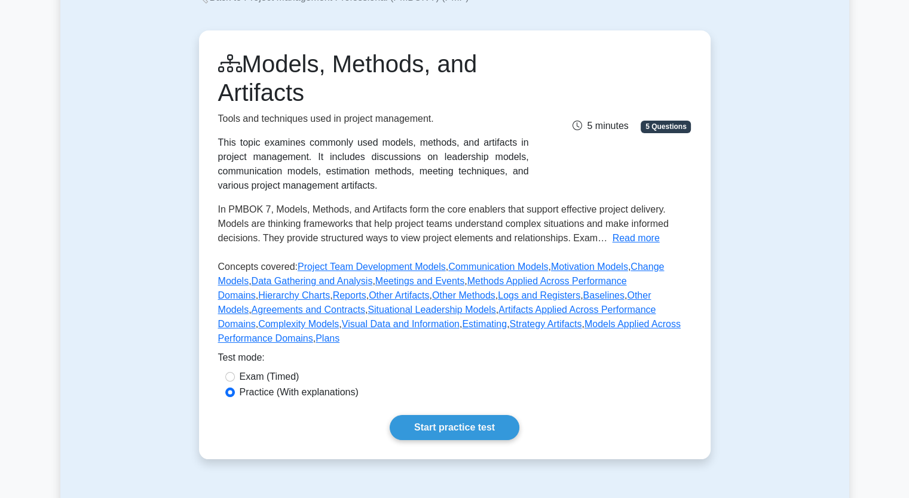
scroll to position [239, 0]
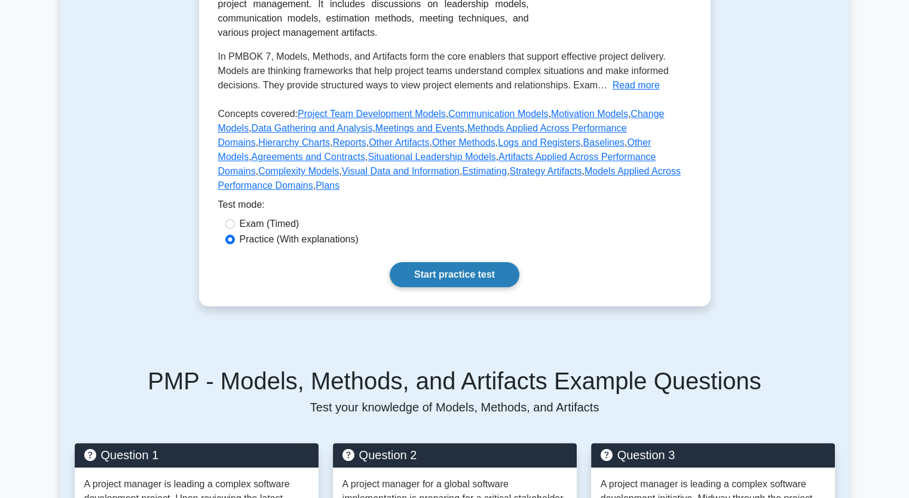
click at [445, 262] on link "Start practice test" at bounding box center [455, 274] width 130 height 25
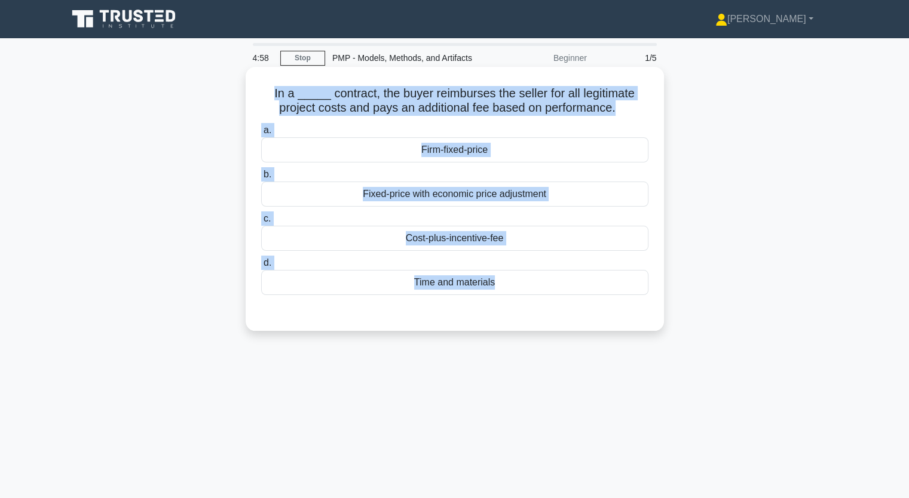
drag, startPoint x: 268, startPoint y: 94, endPoint x: 521, endPoint y: 320, distance: 339.4
click at [521, 320] on div "In a _____ contract, the buyer reimburses the seller for all legitimate project…" at bounding box center [454, 199] width 409 height 255
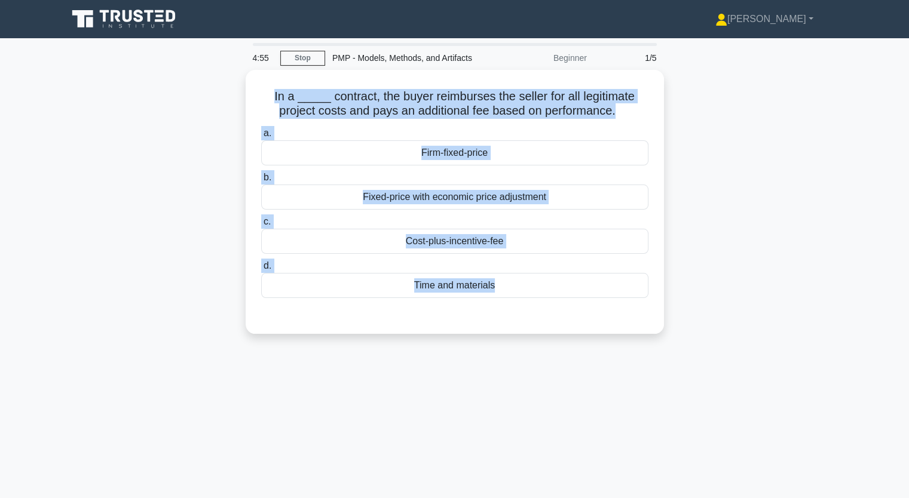
copy div "In a _____ contract, the buyer reimburses the seller for all legitimate project…"
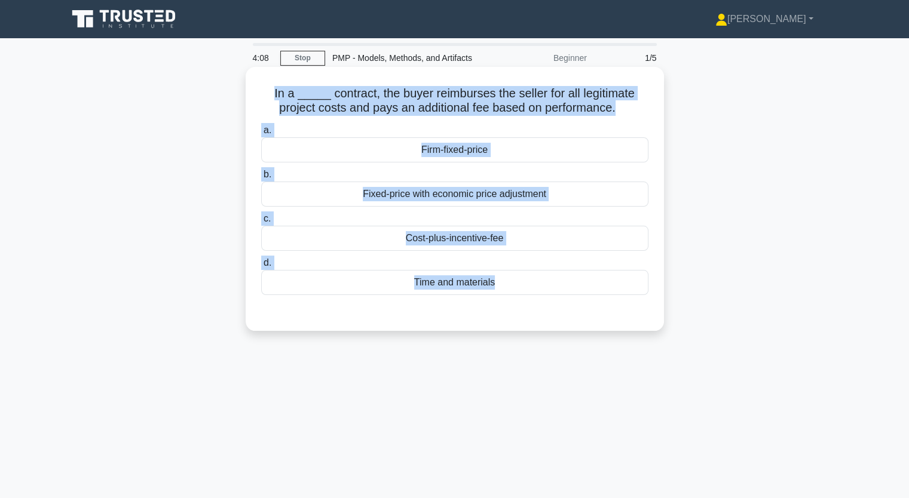
click at [452, 238] on div "Cost-plus-incentive-fee" at bounding box center [454, 238] width 387 height 25
click at [261, 223] on input "c. Cost-plus-incentive-fee" at bounding box center [261, 219] width 0 height 8
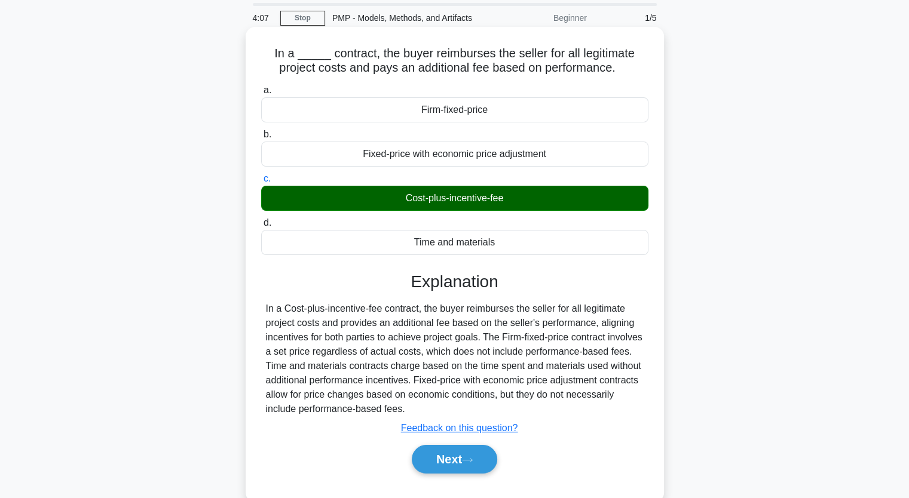
scroll to position [148, 0]
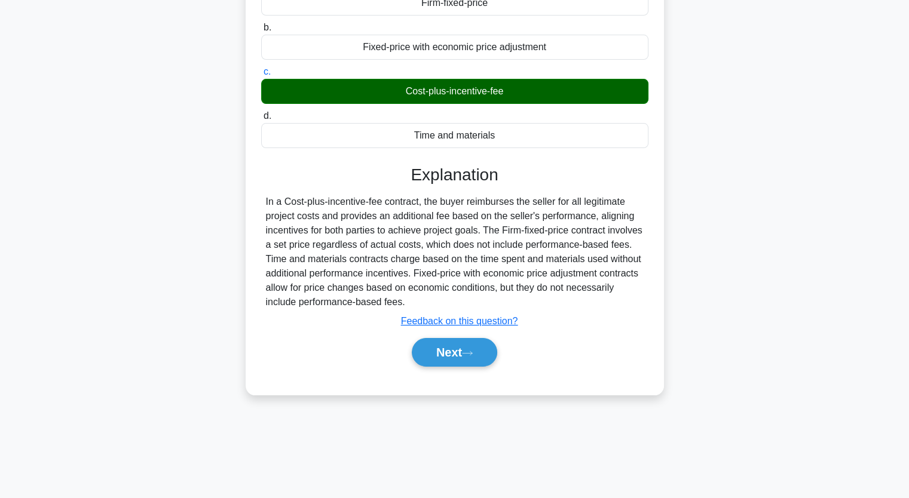
drag, startPoint x: 265, startPoint y: 200, endPoint x: 611, endPoint y: 297, distance: 359.2
click at [611, 297] on div "In a Cost-plus-incentive-fee contract, the buyer reimburses the seller for all …" at bounding box center [455, 252] width 378 height 115
drag, startPoint x: 814, startPoint y: 161, endPoint x: 261, endPoint y: 204, distance: 554.9
click at [261, 204] on div "a. Firm-fixed-price b. Fixed-price with economic price adjustment c. d." at bounding box center [455, 177] width 390 height 407
drag, startPoint x: 270, startPoint y: 203, endPoint x: 539, endPoint y: 299, distance: 285.6
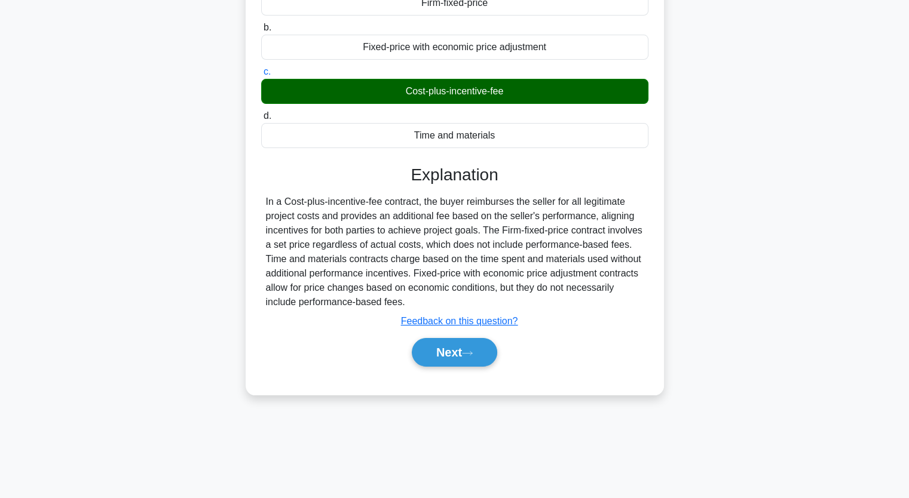
click at [556, 302] on div "In a Cost-plus-incentive-fee contract, the buyer reimburses the seller for all …" at bounding box center [455, 252] width 378 height 115
copy div "n a Cost-plus-incentive-fee contract, the buyer reimburses the seller for all l…"
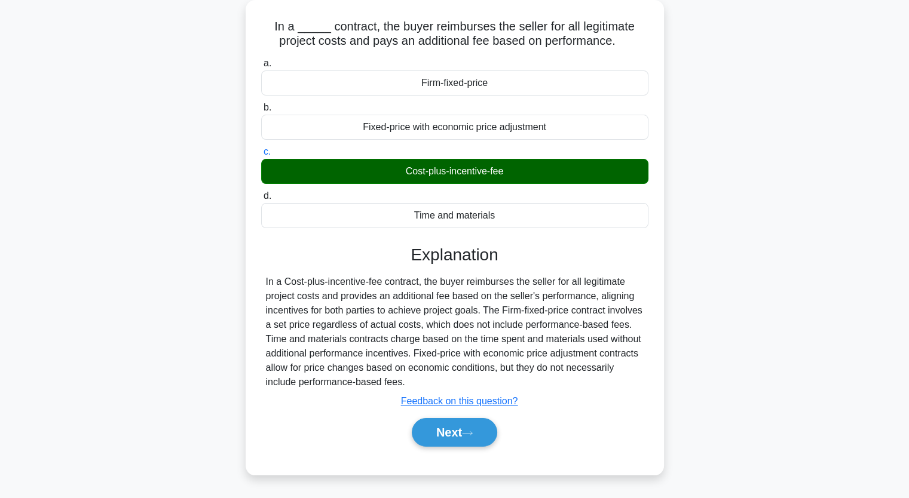
scroll to position [88, 0]
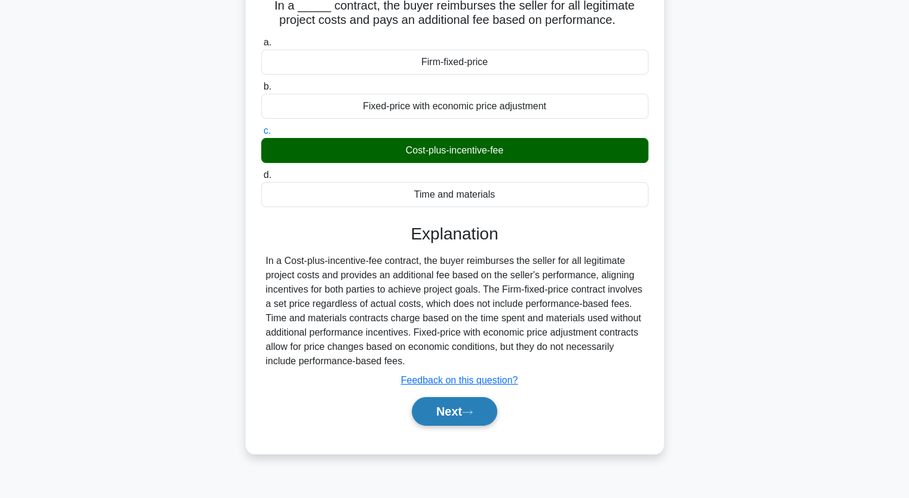
click at [459, 410] on button "Next" at bounding box center [454, 411] width 85 height 29
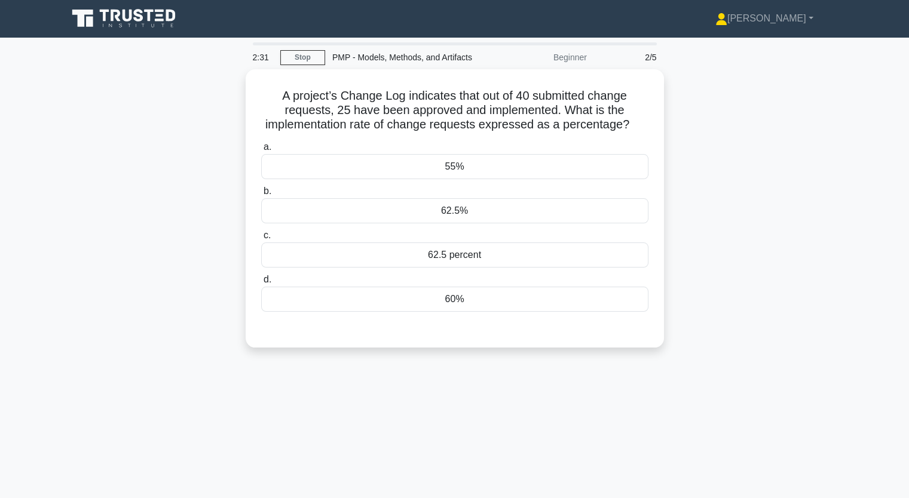
scroll to position [0, 0]
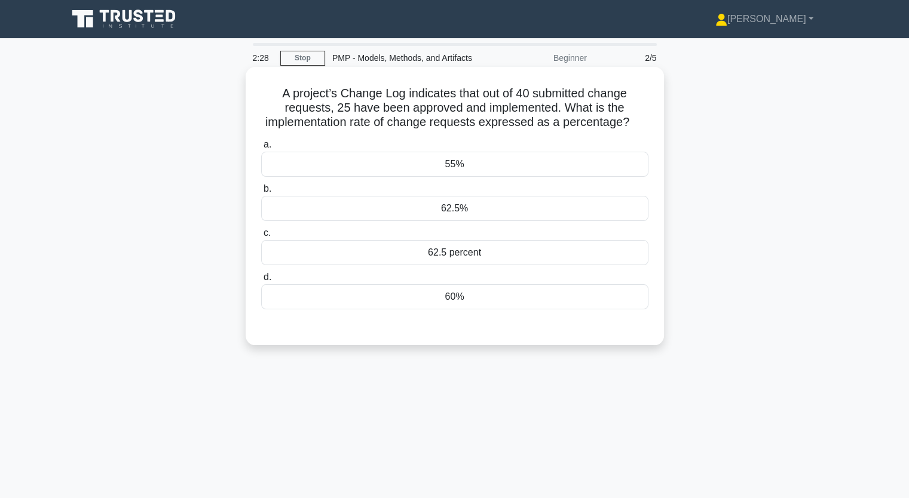
click at [462, 253] on div "62.5 percent" at bounding box center [454, 252] width 387 height 25
click at [261, 237] on input "c. 62.5 percent" at bounding box center [261, 233] width 0 height 8
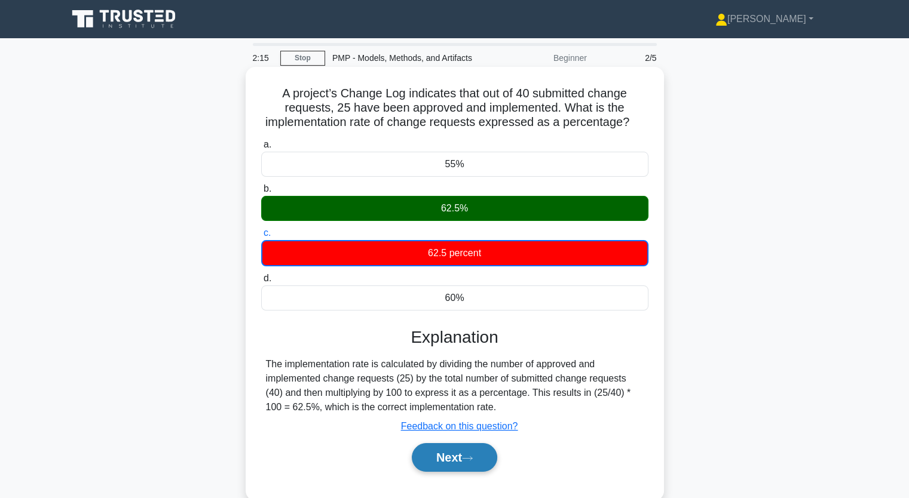
click at [451, 456] on button "Next" at bounding box center [454, 457] width 85 height 29
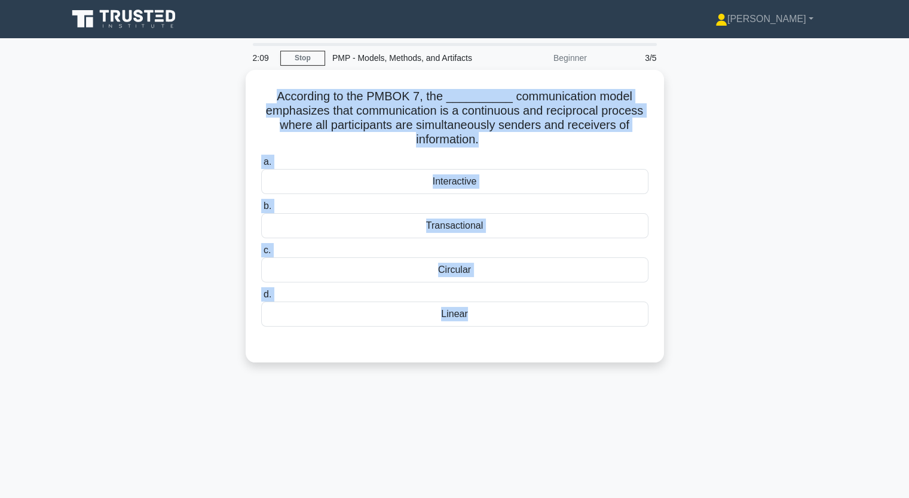
drag, startPoint x: 277, startPoint y: 93, endPoint x: 606, endPoint y: 392, distance: 444.6
click at [606, 392] on div "2:09 Stop PMP - Models, Methods, and Artifacts Beginner 3/5 According to the PM…" at bounding box center [454, 342] width 789 height 598
copy div "According to the PMBOK 7, the __________ communication model emphasizes that co…"
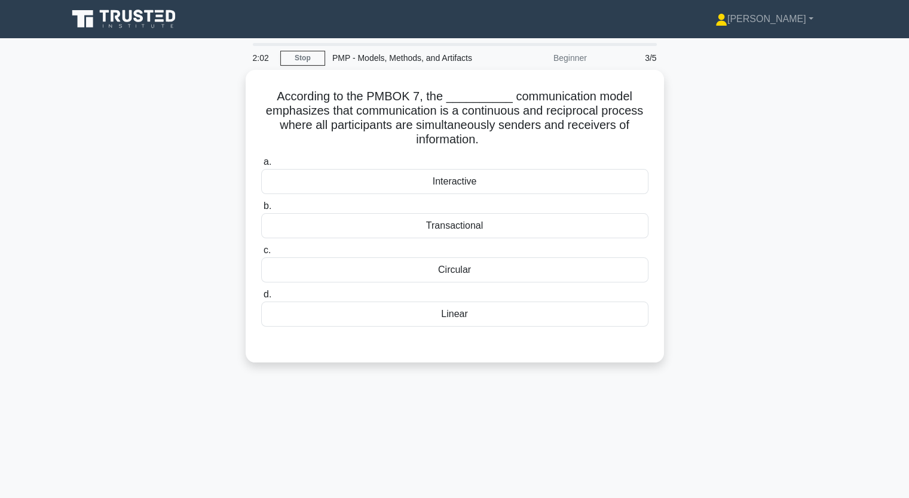
click at [512, 63] on div "Beginner" at bounding box center [541, 58] width 105 height 24
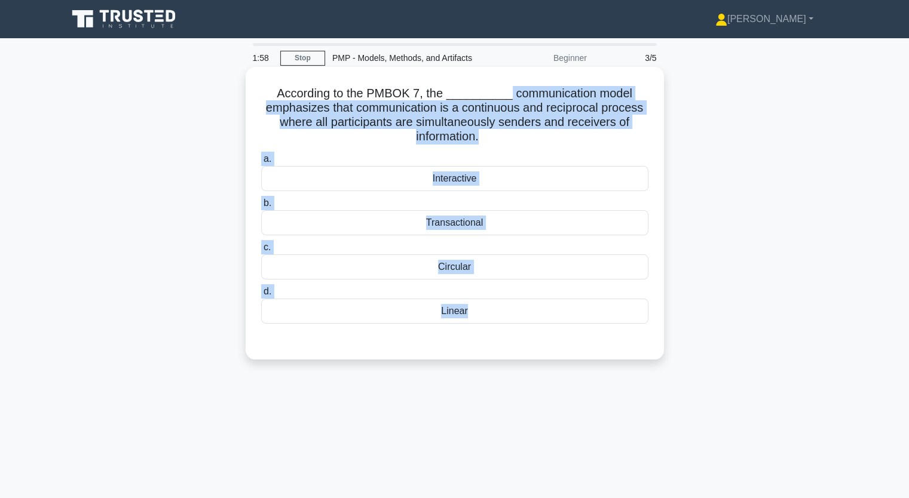
drag, startPoint x: 503, startPoint y: 91, endPoint x: 610, endPoint y: 323, distance: 255.9
click at [599, 335] on div "According to the PMBOK 7, the __________ communication model emphasizes that co…" at bounding box center [454, 213] width 409 height 283
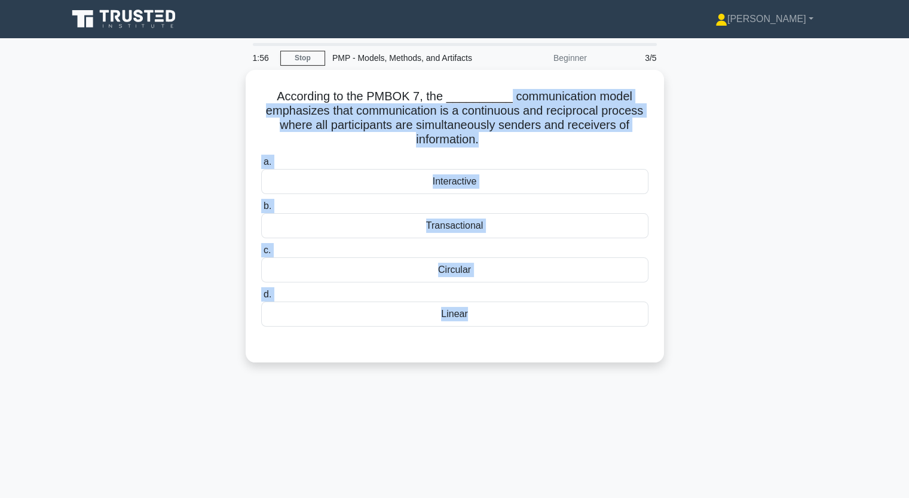
copy div "communication model emphasizes that communication is a continuous and reciproca…"
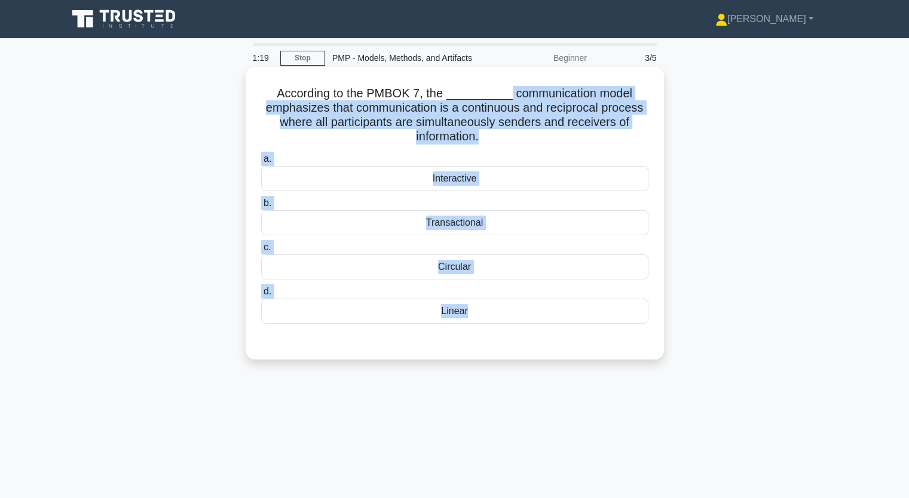
click at [452, 312] on div "Linear" at bounding box center [454, 311] width 387 height 25
click at [261, 296] on input "d. Linear" at bounding box center [261, 292] width 0 height 8
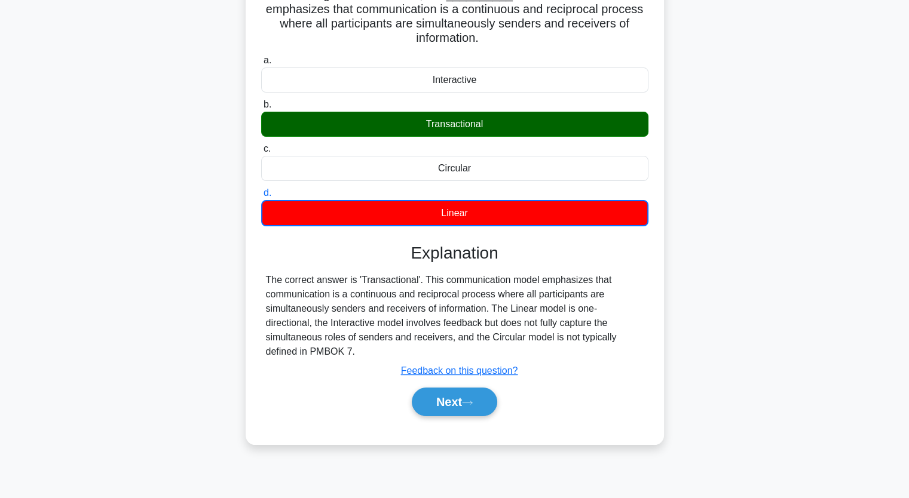
scroll to position [120, 0]
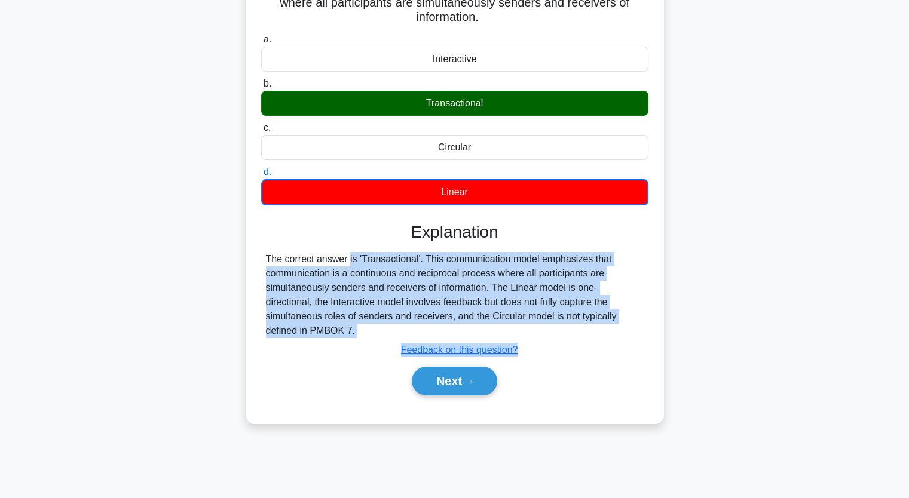
drag, startPoint x: 275, startPoint y: 258, endPoint x: 632, endPoint y: 324, distance: 362.8
click at [632, 325] on div "Explanation The correct answer is 'Transactional'. This communication model emp…" at bounding box center [454, 311] width 387 height 178
copy div "e correct answer is 'Transactional'. This communication model emphasizes that c…"
click at [462, 367] on button "Next" at bounding box center [454, 381] width 85 height 29
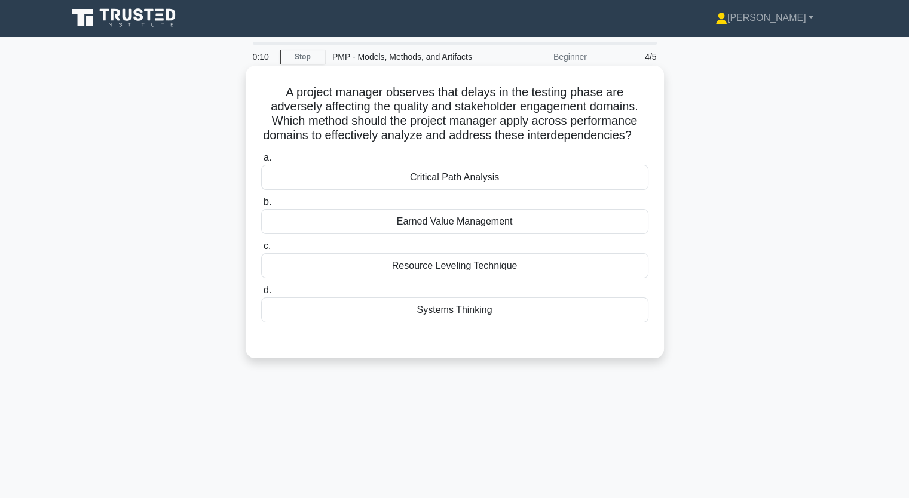
scroll to position [0, 0]
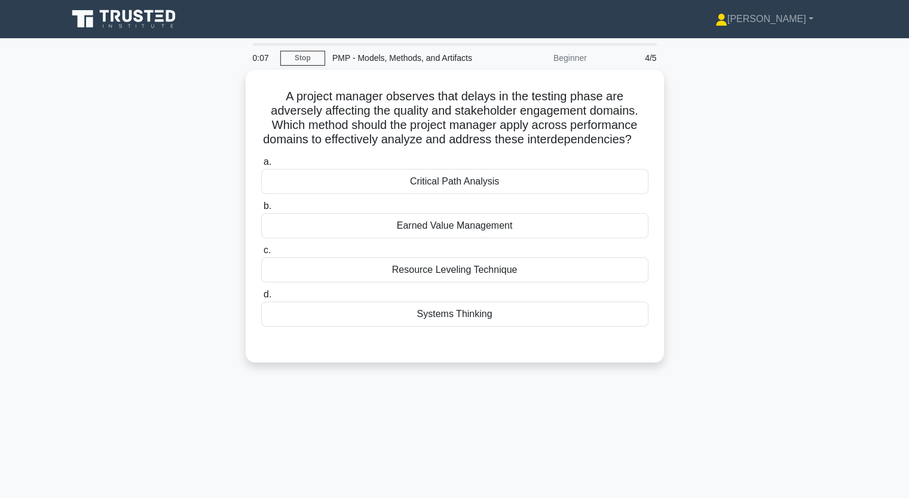
drag, startPoint x: 285, startPoint y: 92, endPoint x: 694, endPoint y: 331, distance: 474.0
click at [563, 340] on div "A project manager observes that delays in the testing phase are adversely affec…" at bounding box center [454, 216] width 409 height 283
copy div "A project manager observes that delays in the testing phase are adversely affec…"
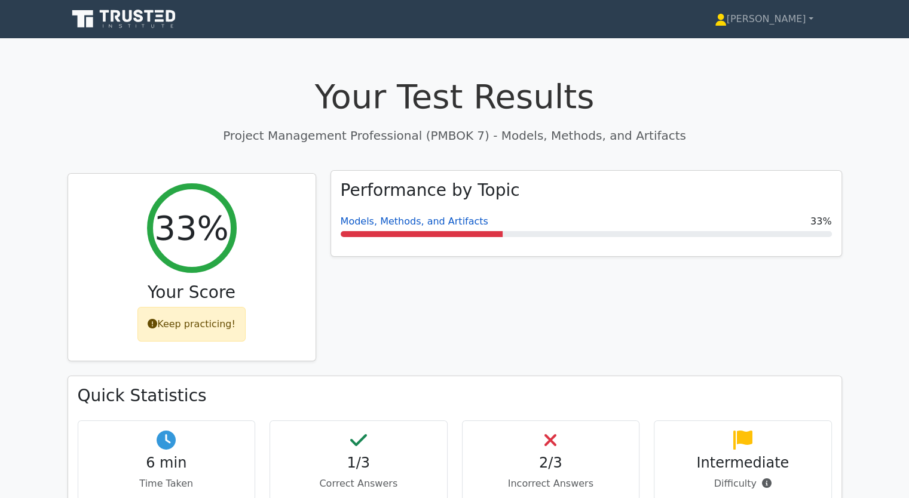
click at [382, 223] on link "Models, Methods, and Artifacts" at bounding box center [415, 221] width 148 height 11
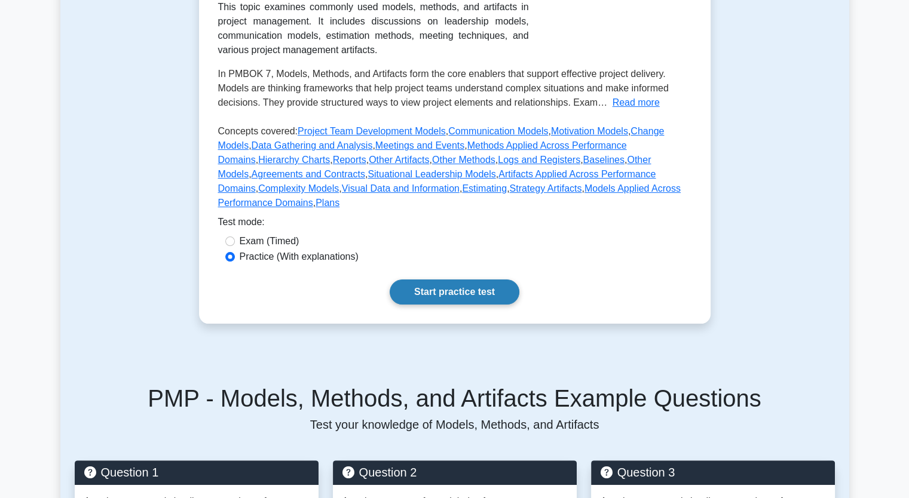
scroll to position [239, 0]
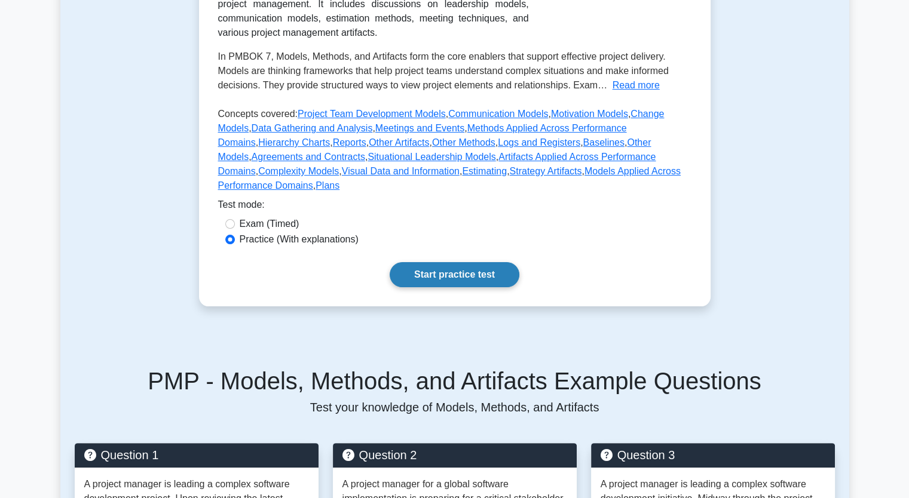
click at [441, 264] on link "Start practice test" at bounding box center [455, 274] width 130 height 25
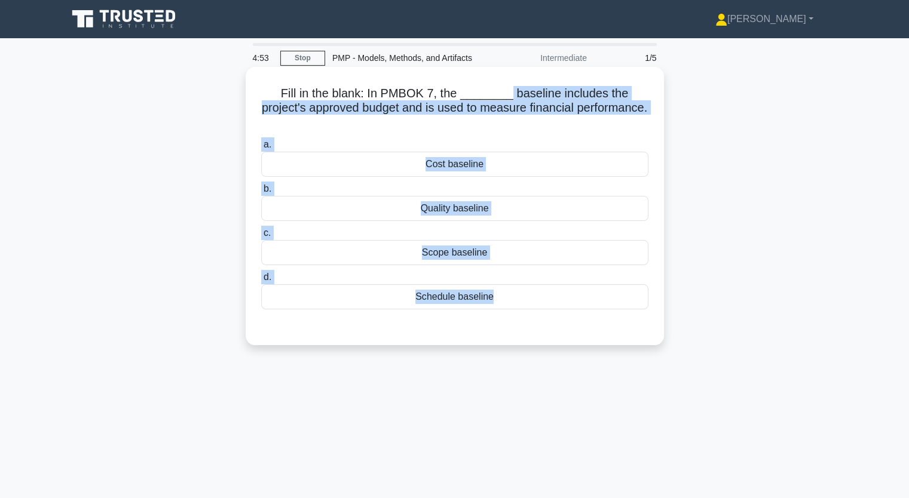
drag, startPoint x: 483, startPoint y: 93, endPoint x: 586, endPoint y: 302, distance: 233.8
click at [586, 302] on div "Fill in the blank: In PMBOK 7, the ________ baseline includes the project's app…" at bounding box center [454, 206] width 409 height 269
copy div "baseline includes the project's approved budget and is used to measure financia…"
click at [457, 154] on div "Cost baseline" at bounding box center [454, 164] width 387 height 25
click at [261, 149] on input "a. Cost baseline" at bounding box center [261, 145] width 0 height 8
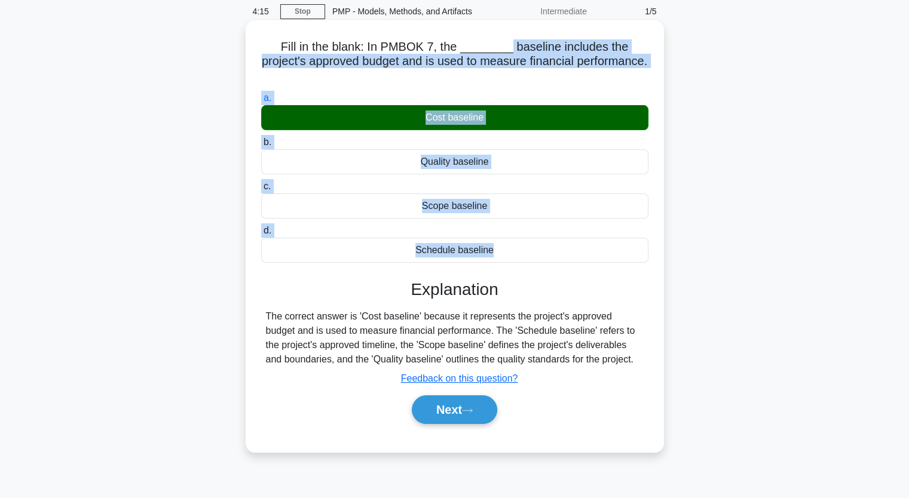
scroll to position [120, 0]
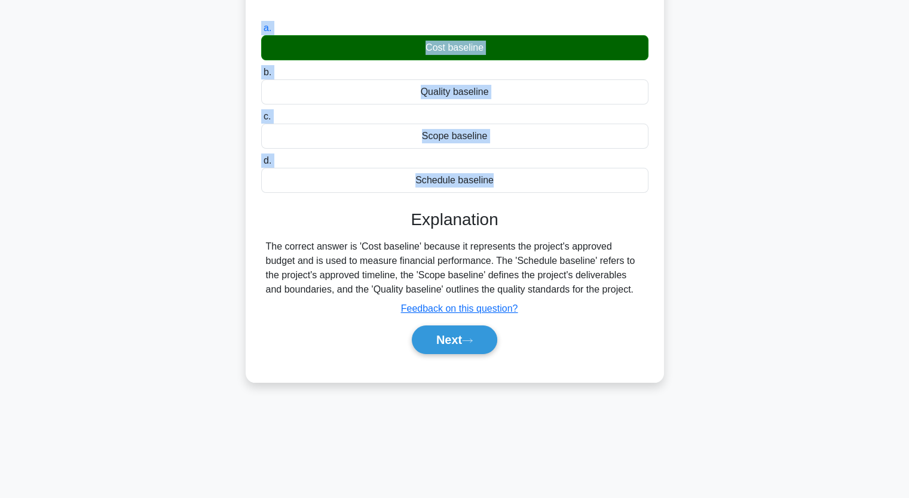
click at [157, 164] on div "Fill in the blank: In PMBOK 7, the ________ baseline includes the project's app…" at bounding box center [454, 173] width 789 height 446
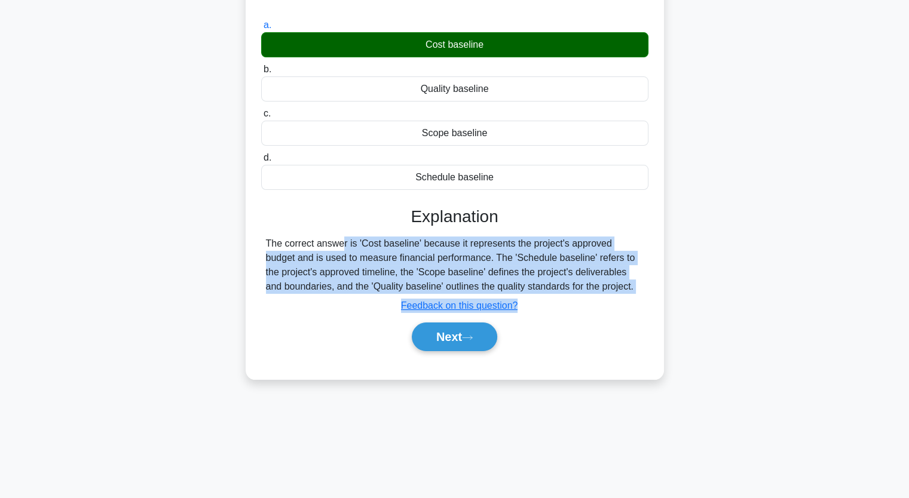
drag, startPoint x: 265, startPoint y: 231, endPoint x: 620, endPoint y: 305, distance: 362.7
click at [620, 307] on div "Explanation The correct answer is 'Cost baseline' because it represents the pro…" at bounding box center [454, 281] width 387 height 149
drag, startPoint x: 466, startPoint y: 321, endPoint x: 435, endPoint y: 318, distance: 31.2
click at [467, 323] on button "Next" at bounding box center [454, 337] width 85 height 29
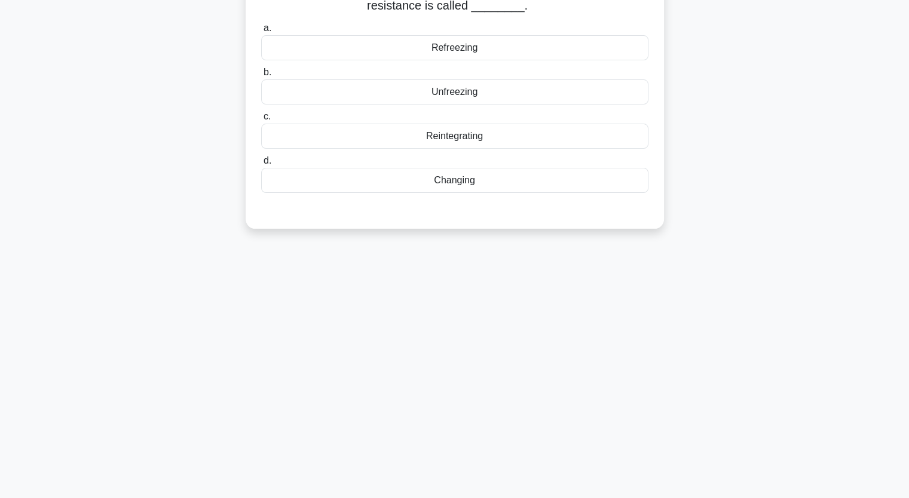
drag, startPoint x: 351, startPoint y: 225, endPoint x: 417, endPoint y: 331, distance: 124.5
click at [439, 335] on div "3:42 Stop PMP - Models, Methods, and Artifacts Intermediate 2/5 In [PERSON_NAME…" at bounding box center [454, 223] width 789 height 598
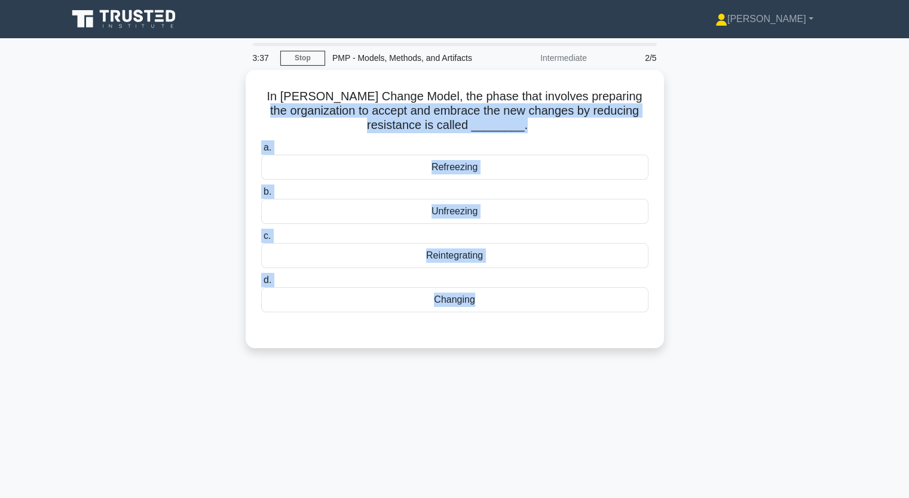
drag, startPoint x: 281, startPoint y: 100, endPoint x: 523, endPoint y: 361, distance: 356.0
click at [526, 364] on div "3:37 Stop PMP - Models, Methods, and Artifacts Intermediate 2/5 In [PERSON_NAME…" at bounding box center [454, 342] width 789 height 598
click at [188, 184] on div "In [PERSON_NAME] Change Model, the phase that involves preparing the organizati…" at bounding box center [454, 216] width 789 height 293
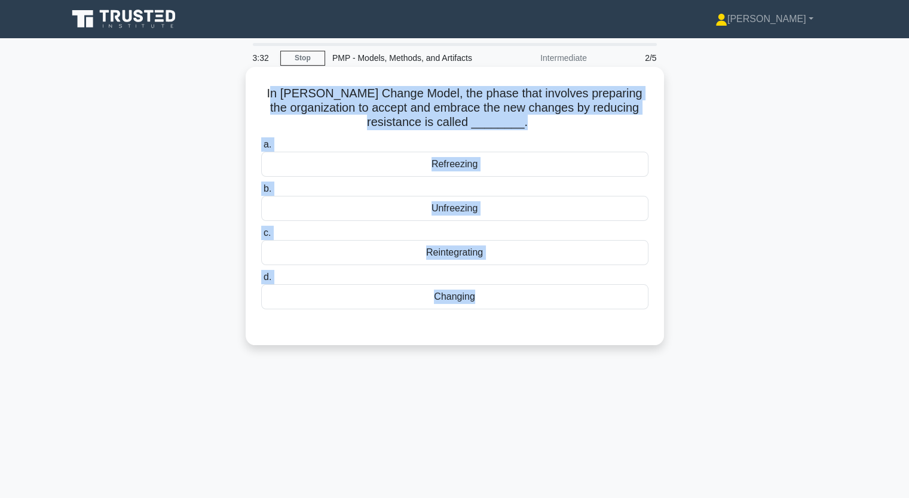
drag, startPoint x: 287, startPoint y: 92, endPoint x: 585, endPoint y: 326, distance: 378.7
click at [585, 326] on div "In [PERSON_NAME] Change Model, the phase that involves preparing the organizati…" at bounding box center [454, 206] width 409 height 269
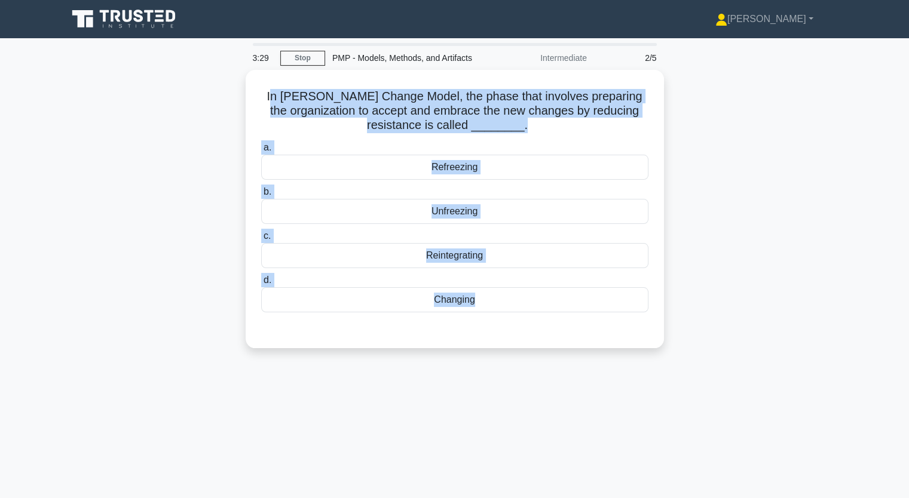
copy div "n [PERSON_NAME] Change Model, the phase that involves preparing the organizatio…"
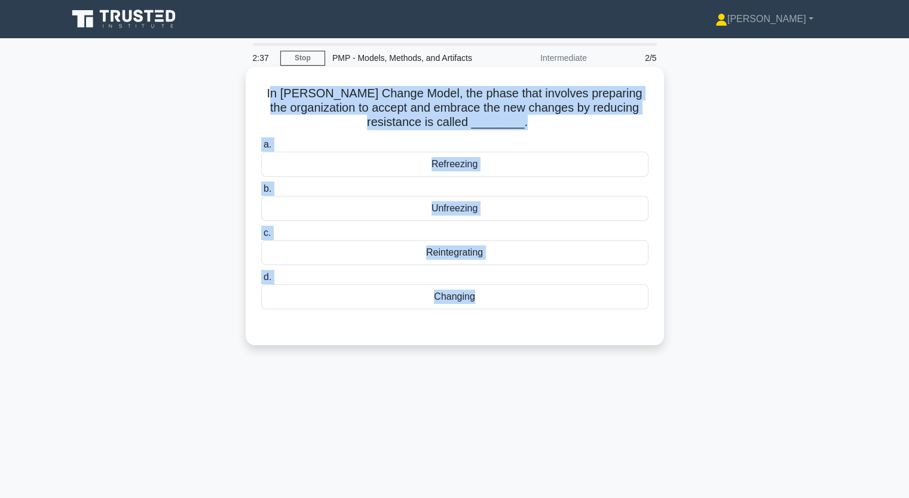
click at [454, 299] on div "Changing" at bounding box center [454, 296] width 387 height 25
click at [261, 281] on input "d. Changing" at bounding box center [261, 278] width 0 height 8
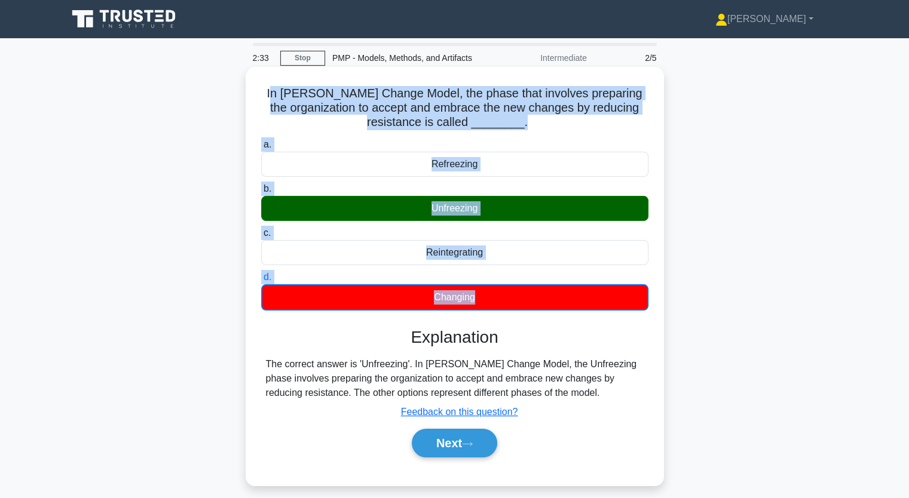
scroll to position [60, 0]
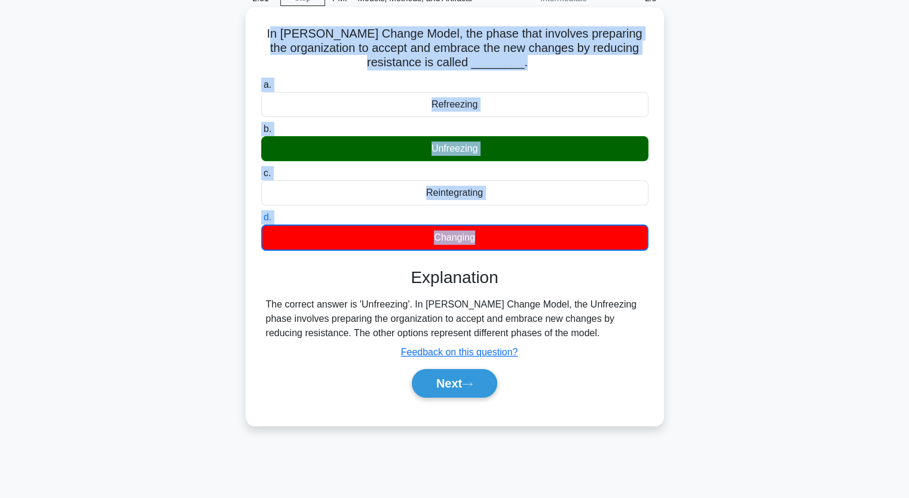
click at [384, 272] on h3 "Explanation" at bounding box center [454, 278] width 373 height 20
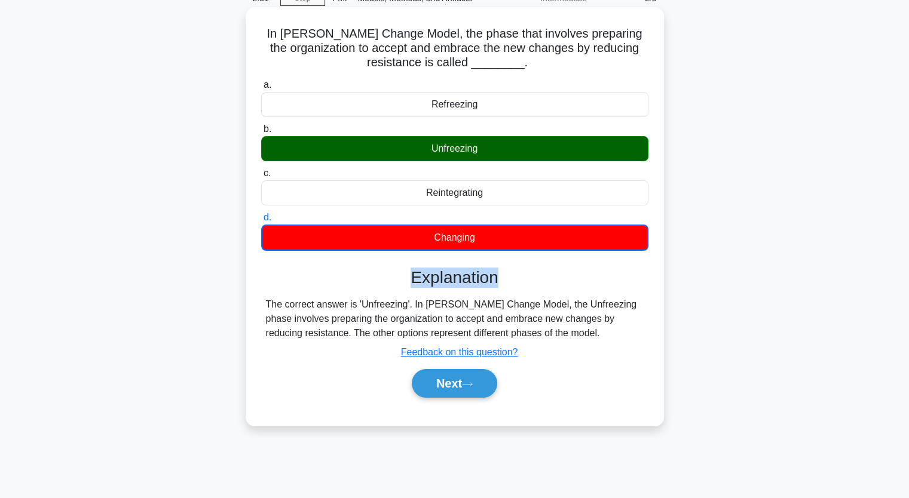
click at [385, 272] on h3 "Explanation" at bounding box center [454, 278] width 373 height 20
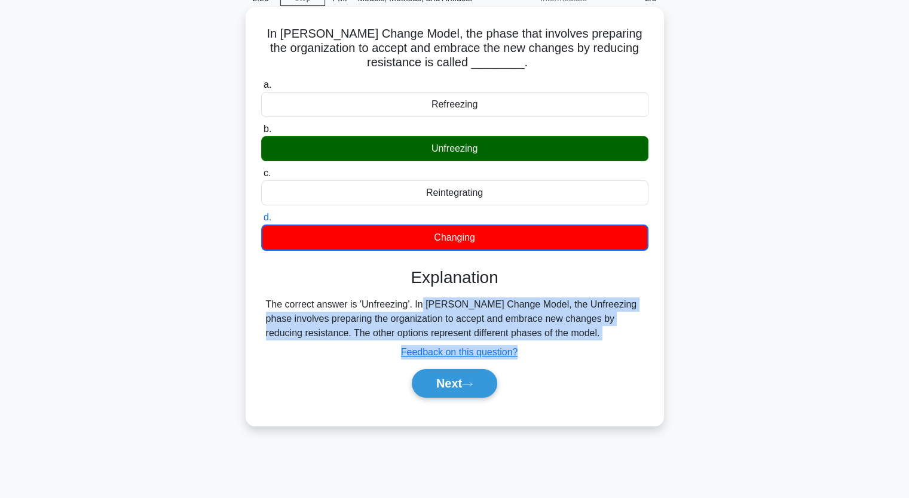
drag, startPoint x: 353, startPoint y: 305, endPoint x: 574, endPoint y: 341, distance: 223.3
click at [574, 341] on div "Explanation The correct answer is 'Unfreezing'. In [PERSON_NAME] Change Model, …" at bounding box center [454, 335] width 387 height 135
click at [550, 338] on div "The correct answer is 'Unfreezing'. In [PERSON_NAME] Change Model, the Unfreezi…" at bounding box center [455, 319] width 378 height 43
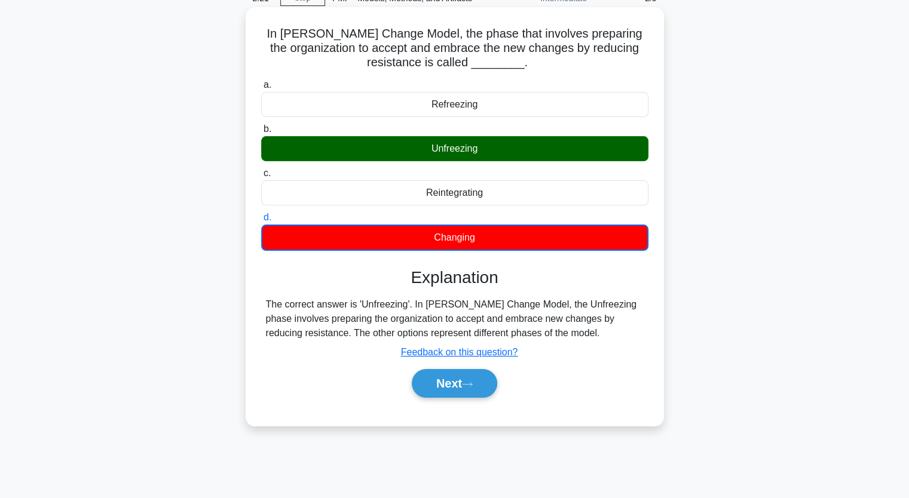
drag, startPoint x: 366, startPoint y: 302, endPoint x: 566, endPoint y: 333, distance: 202.5
click at [566, 333] on div "The correct answer is 'Unfreezing'. In [PERSON_NAME] Change Model, the Unfreezi…" at bounding box center [455, 319] width 378 height 43
copy div "nfreezing'. In [PERSON_NAME] Change Model, the Unfreezing phase involves prepar…"
click at [452, 381] on button "Next" at bounding box center [454, 383] width 85 height 29
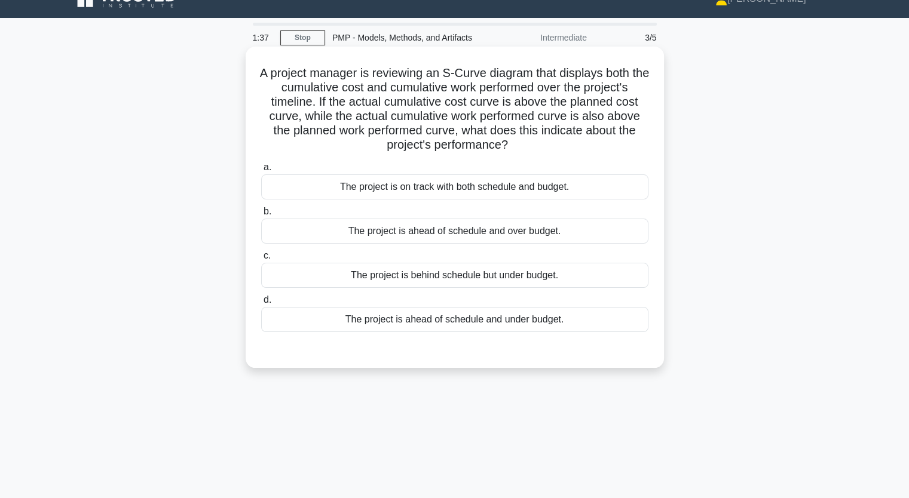
scroll to position [0, 0]
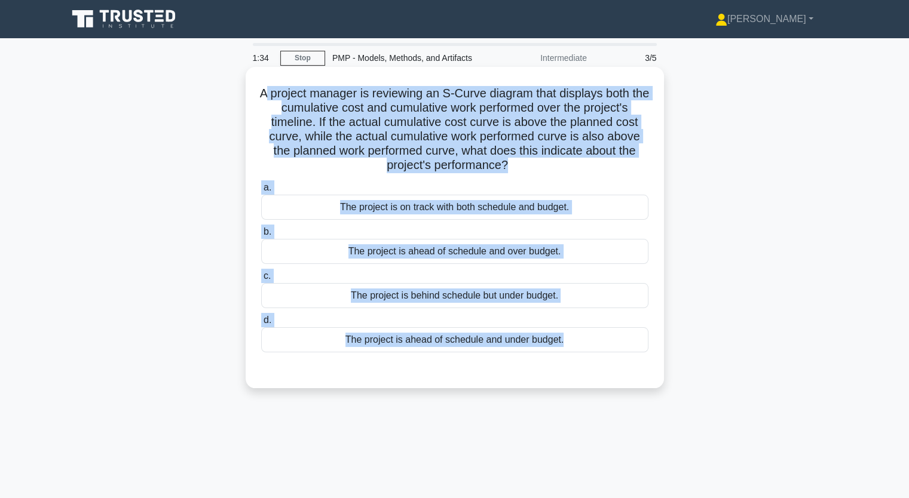
drag, startPoint x: 275, startPoint y: 96, endPoint x: 551, endPoint y: 369, distance: 388.7
click at [548, 373] on div "A project manager is reviewing an S-Curve diagram that displays both the cumula…" at bounding box center [454, 228] width 409 height 312
copy div "project manager is reviewing an S-Curve diagram that displays both the cumulati…"
click at [435, 250] on div "The project is ahead of schedule and over budget." at bounding box center [454, 251] width 387 height 25
click at [261, 236] on input "b. The project is ahead of schedule and over budget." at bounding box center [261, 232] width 0 height 8
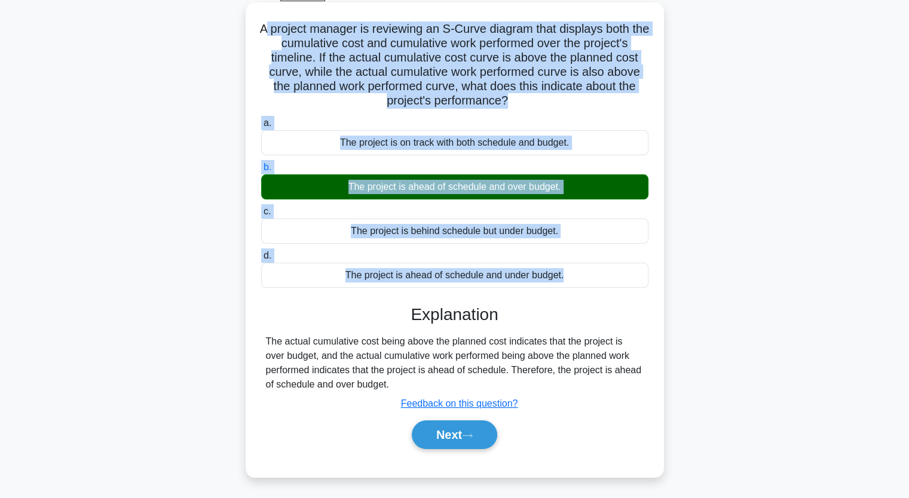
scroll to position [148, 0]
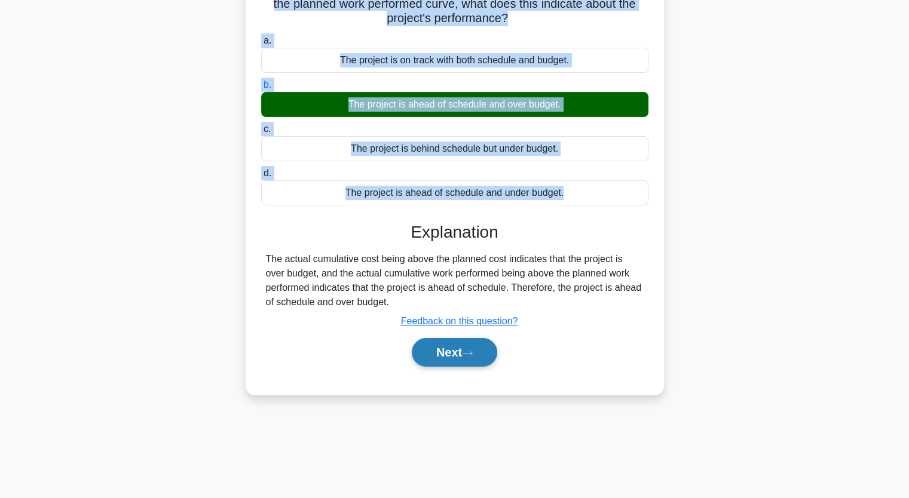
click at [455, 347] on button "Next" at bounding box center [454, 352] width 85 height 29
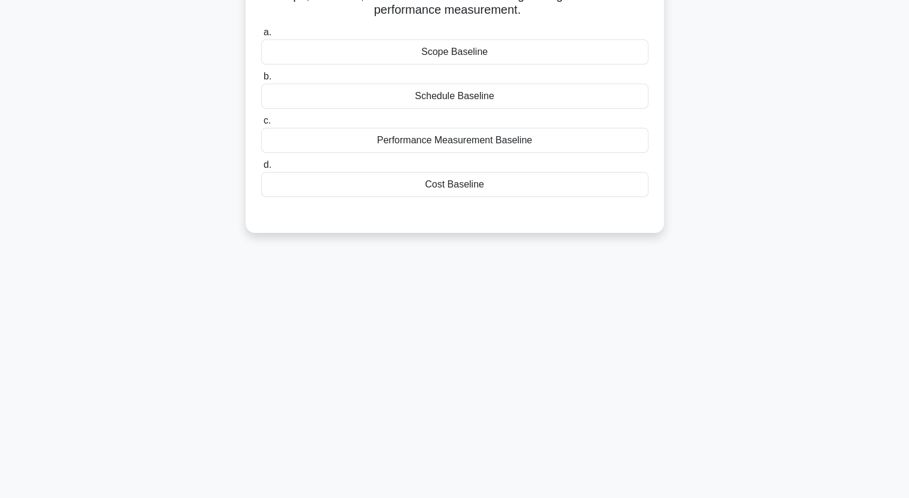
scroll to position [28, 0]
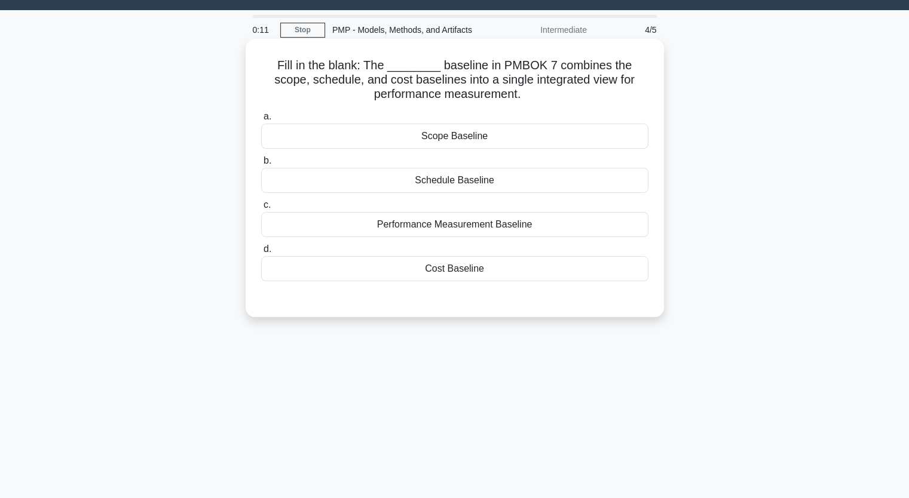
click at [456, 221] on div "Performance Measurement Baseline" at bounding box center [454, 224] width 387 height 25
click at [261, 209] on input "c. Performance Measurement Baseline" at bounding box center [261, 205] width 0 height 8
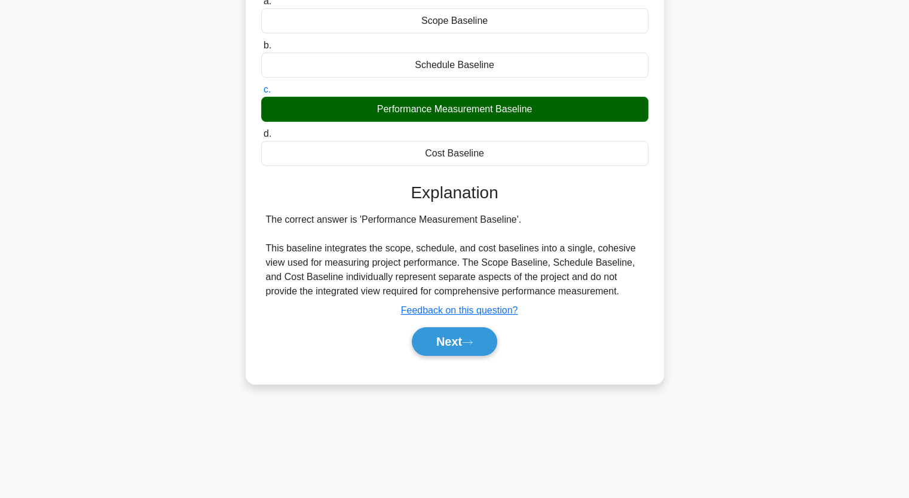
scroll to position [148, 0]
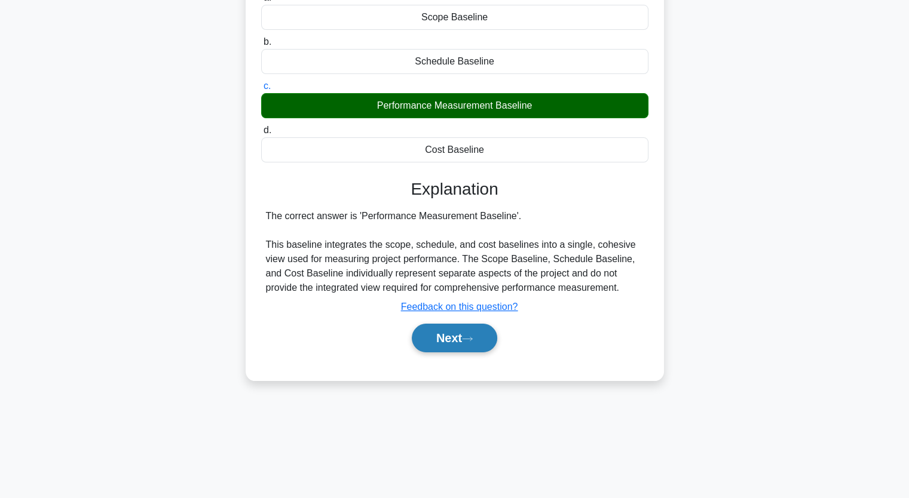
click at [461, 340] on button "Next" at bounding box center [454, 338] width 85 height 29
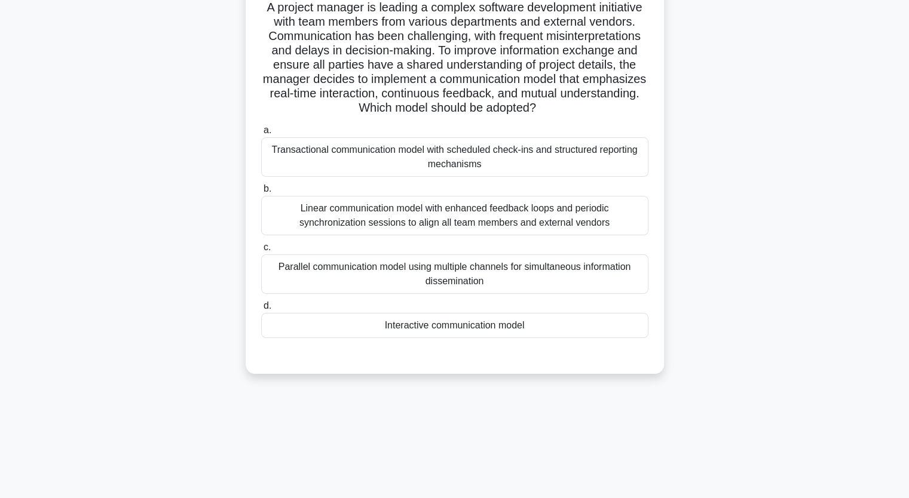
scroll to position [0, 0]
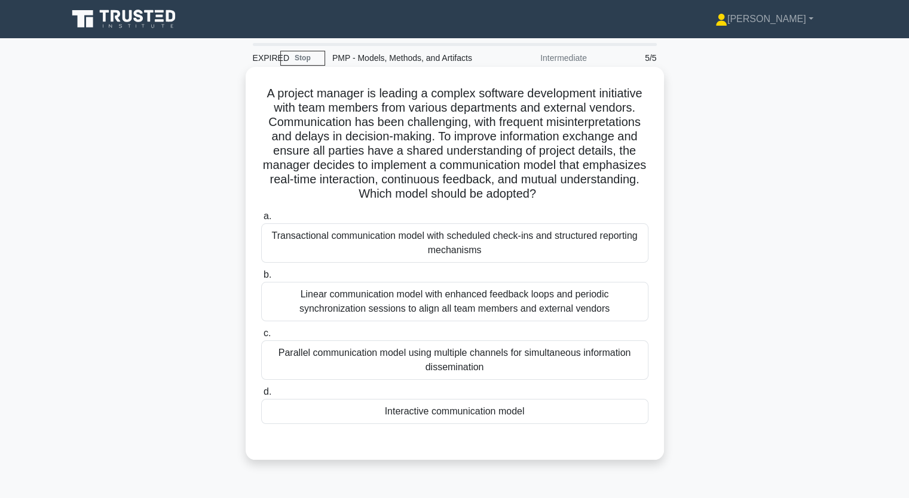
click at [456, 402] on div "Interactive communication model" at bounding box center [454, 411] width 387 height 25
click at [261, 396] on input "d. Interactive communication model" at bounding box center [261, 392] width 0 height 8
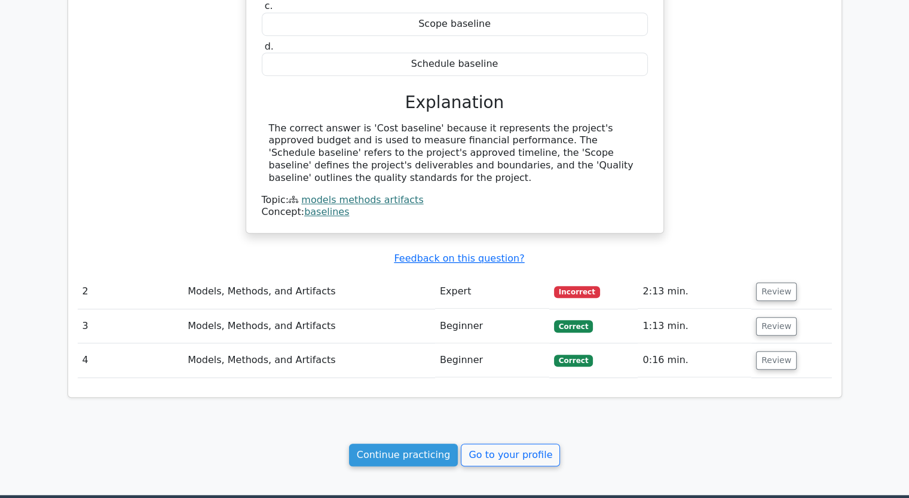
scroll to position [896, 0]
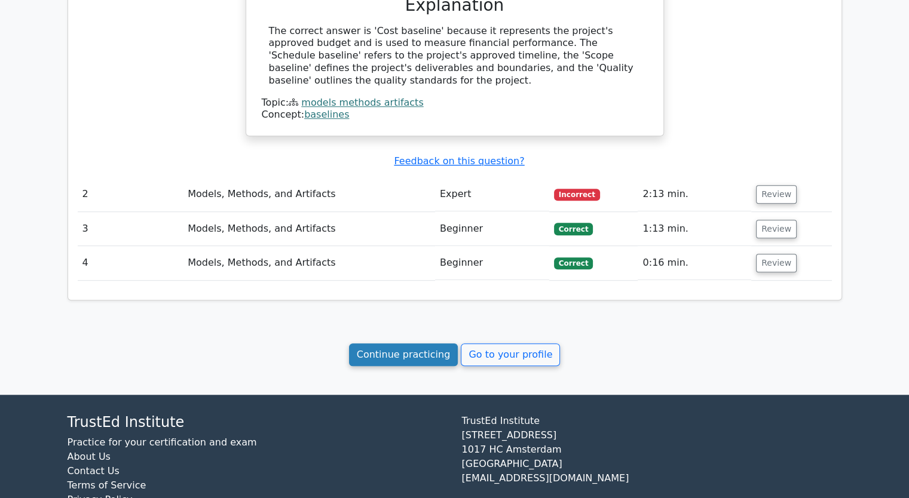
click at [440, 344] on link "Continue practicing" at bounding box center [403, 355] width 109 height 23
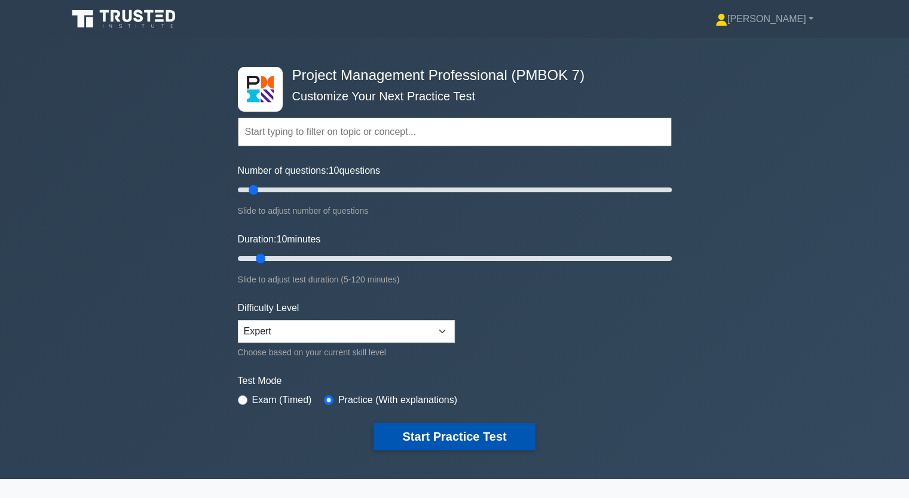
click at [476, 436] on button "Start Practice Test" at bounding box center [453, 436] width 161 height 27
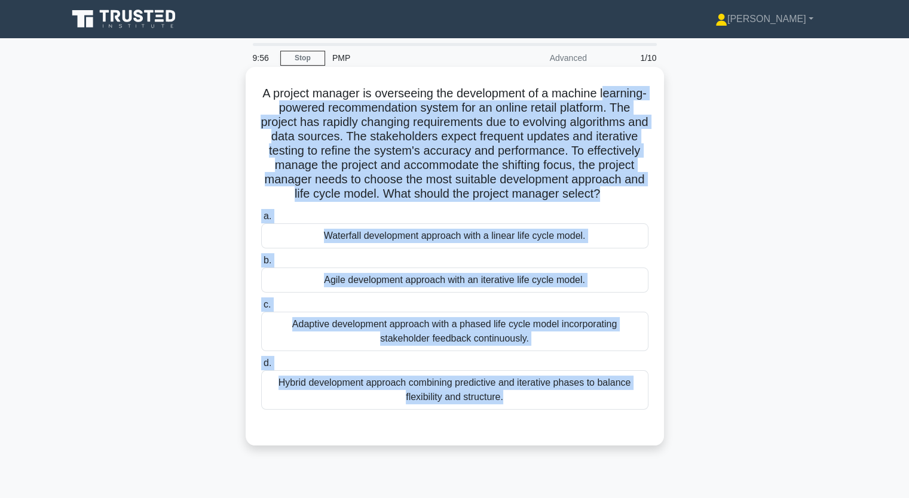
drag, startPoint x: 292, startPoint y: 104, endPoint x: 562, endPoint y: 448, distance: 437.0
click at [562, 441] on div "A project manager is overseeing the development of a machine learning-powered r…" at bounding box center [454, 256] width 409 height 369
copy div "earning-powered recommendation system for an online retail platform. The projec…"
click at [445, 402] on div "Hybrid development approach combining predictive and iterative phases to balanc…" at bounding box center [454, 389] width 387 height 39
click at [261, 367] on input "d. Hybrid development approach combining predictive and iterative phases to bal…" at bounding box center [261, 364] width 0 height 8
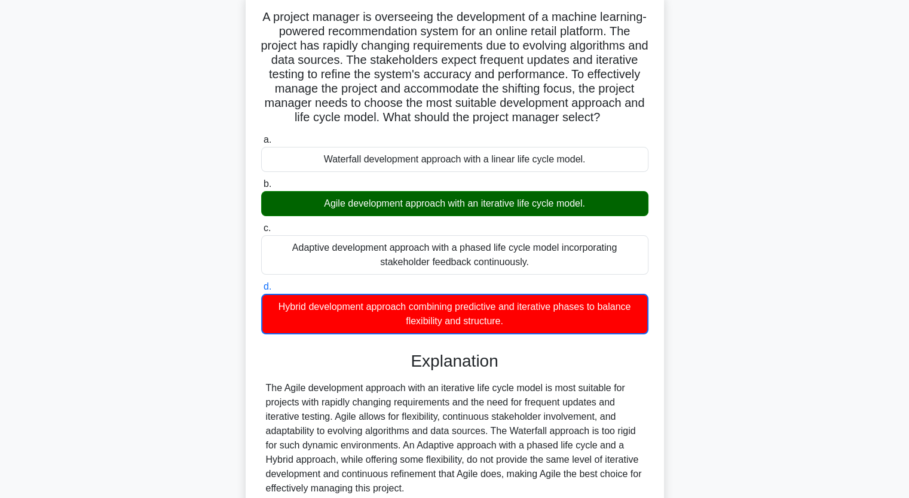
scroll to position [196, 0]
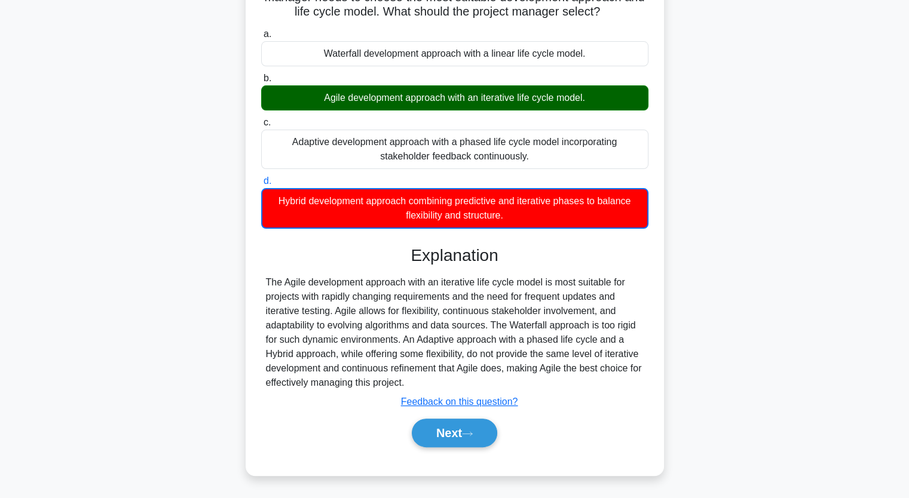
drag, startPoint x: 450, startPoint y: 430, endPoint x: 445, endPoint y: 416, distance: 14.8
click at [451, 426] on button "Next" at bounding box center [454, 433] width 85 height 29
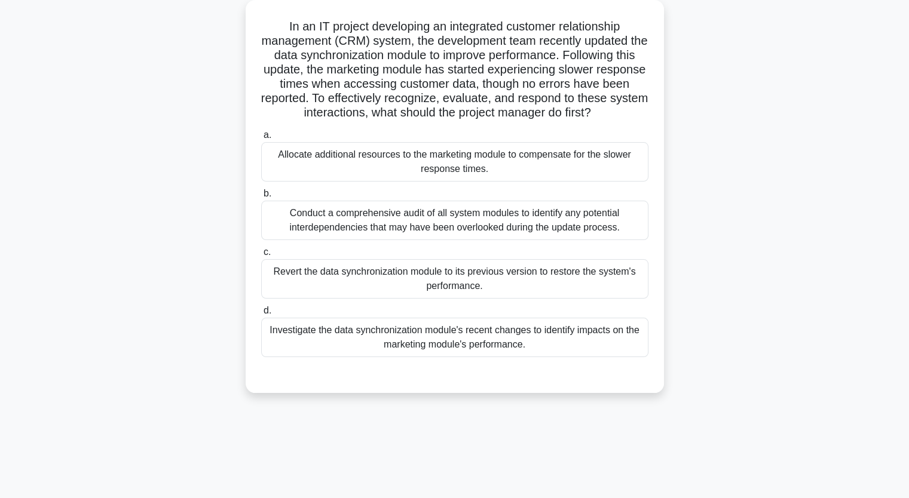
scroll to position [0, 0]
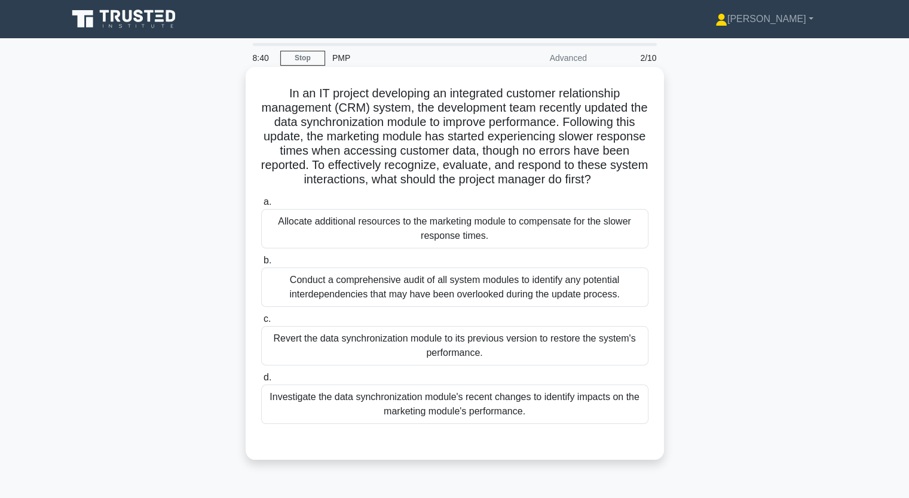
drag, startPoint x: 291, startPoint y: 94, endPoint x: 615, endPoint y: 420, distance: 460.1
click at [614, 424] on div "In an IT project developing an integrated customer relationship management (CRM…" at bounding box center [454, 264] width 409 height 384
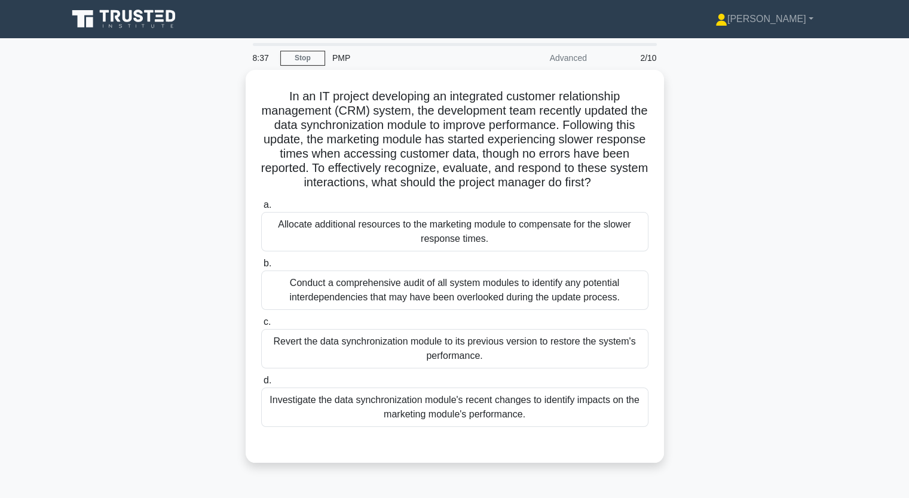
copy div "an IT project developing an integrated customer relationship management (CRM) s…"
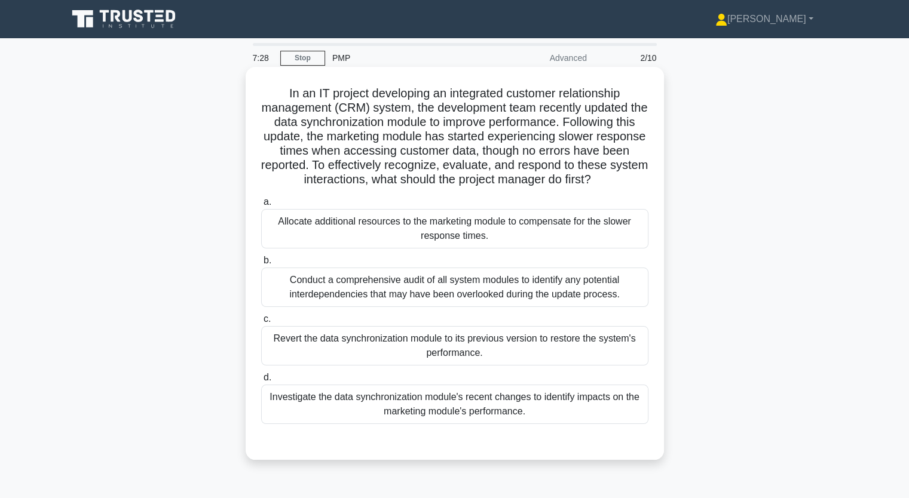
click at [440, 397] on div "Investigate the data synchronization module's recent changes to identify impact…" at bounding box center [454, 404] width 387 height 39
click at [261, 382] on input "d. Investigate the data synchronization module's recent changes to identify imp…" at bounding box center [261, 378] width 0 height 8
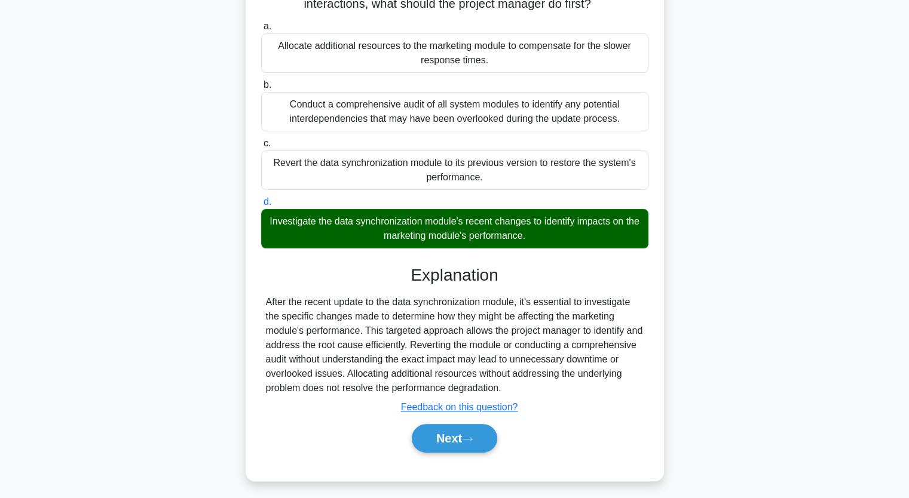
scroll to position [180, 0]
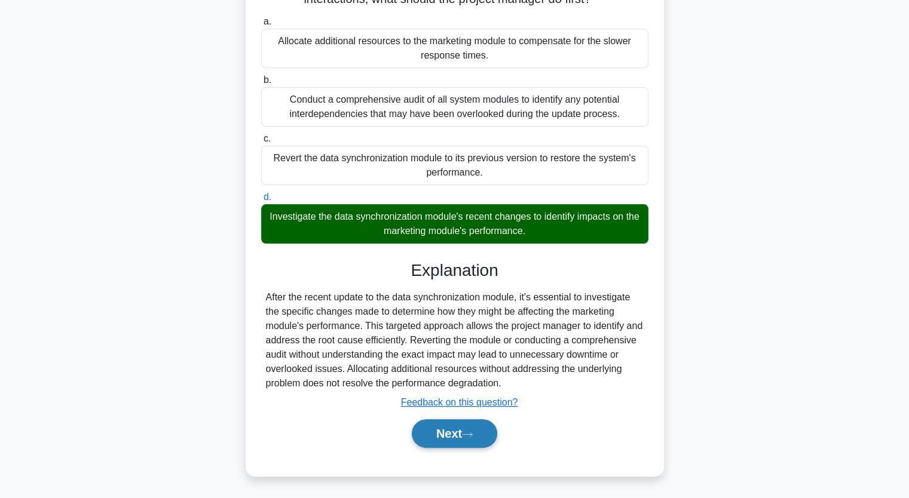
click at [460, 424] on button "Next" at bounding box center [454, 433] width 85 height 29
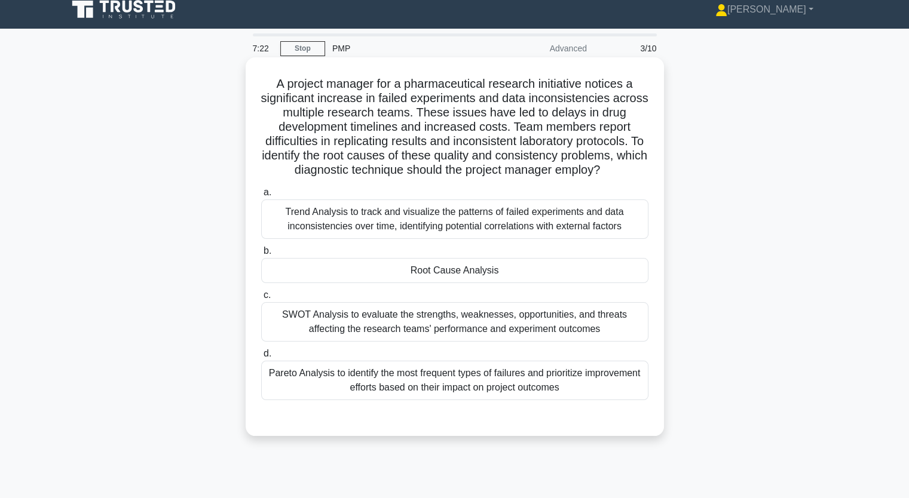
scroll to position [0, 0]
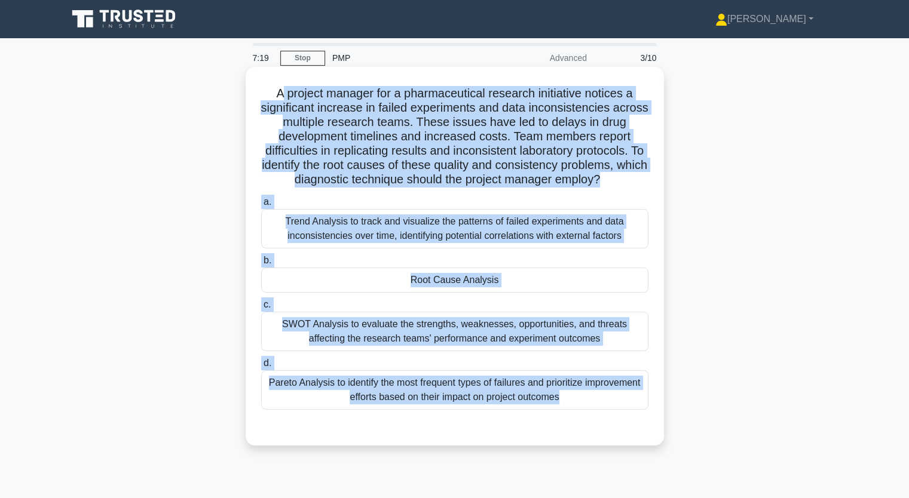
drag, startPoint x: 277, startPoint y: 97, endPoint x: 581, endPoint y: 437, distance: 455.7
click at [580, 438] on div "A project manager for a pharmaceutical research initiative notices a significan…" at bounding box center [454, 256] width 409 height 369
copy div "project manager for a pharmaceutical research initiative notices a significant …"
click at [464, 282] on div "Root Cause Analysis" at bounding box center [454, 280] width 387 height 25
click at [261, 265] on input "b. Root Cause Analysis" at bounding box center [261, 261] width 0 height 8
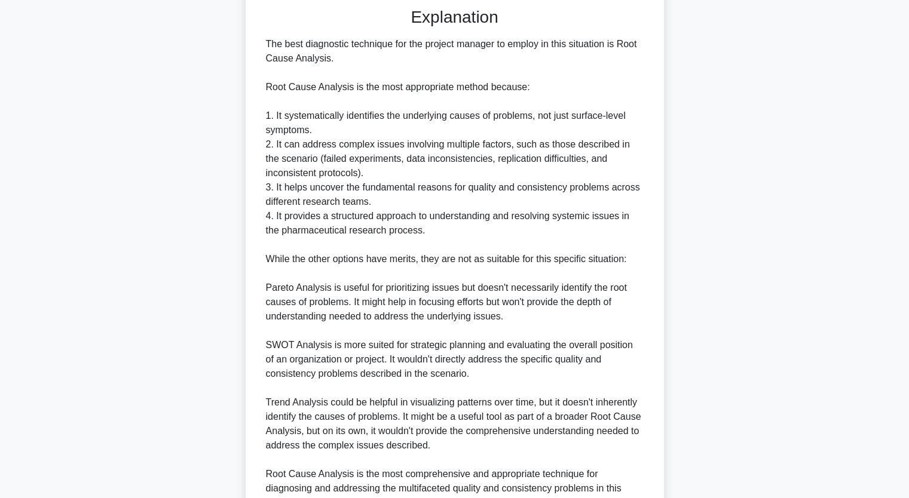
scroll to position [300, 0]
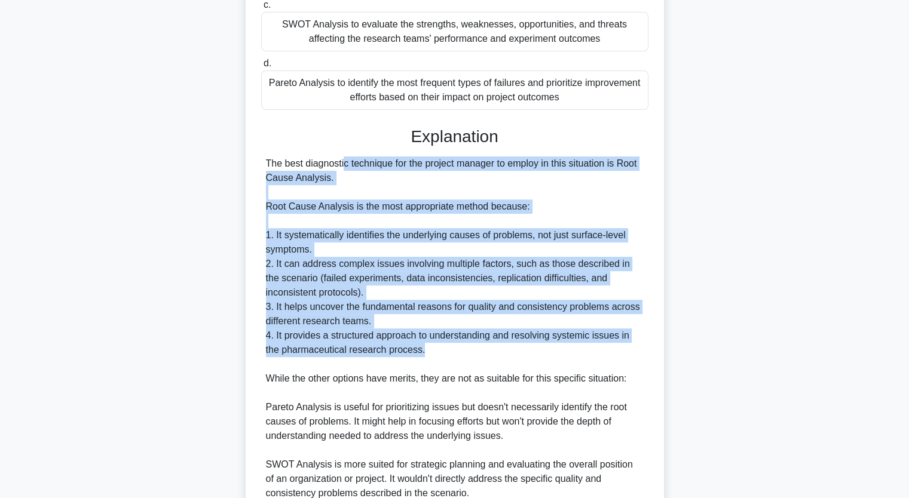
drag, startPoint x: 270, startPoint y: 162, endPoint x: 576, endPoint y: 353, distance: 360.8
click at [576, 353] on div "The best diagnostic technique for the project manager to employ in this situati…" at bounding box center [455, 393] width 378 height 473
copy div "he best diagnostic technique for the project manager to employ in this situatio…"
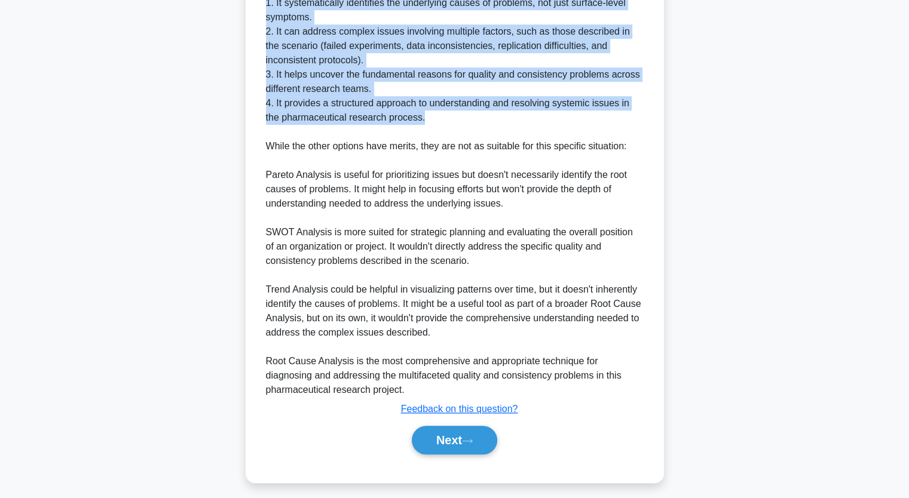
scroll to position [539, 0]
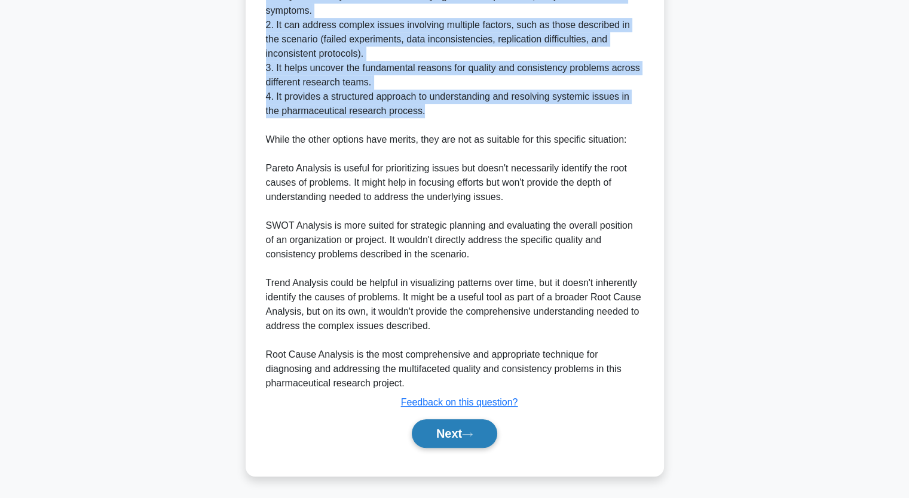
click at [465, 431] on button "Next" at bounding box center [454, 433] width 85 height 29
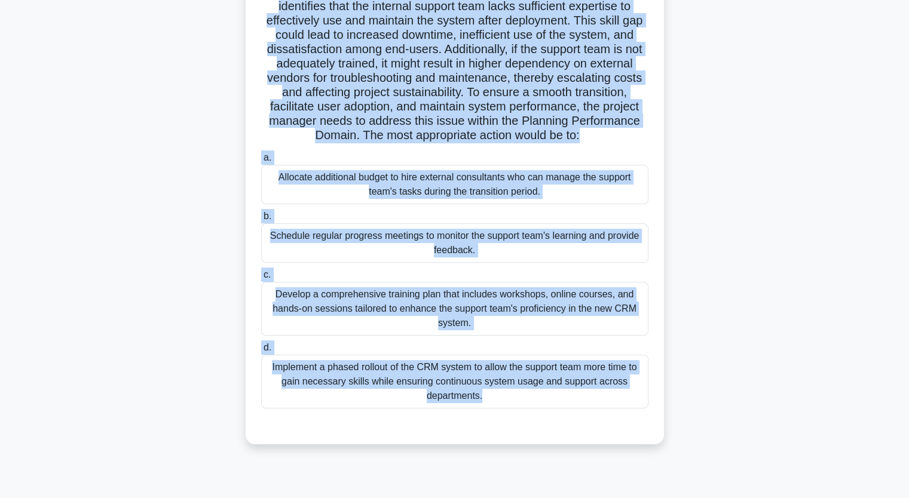
scroll to position [148, 0]
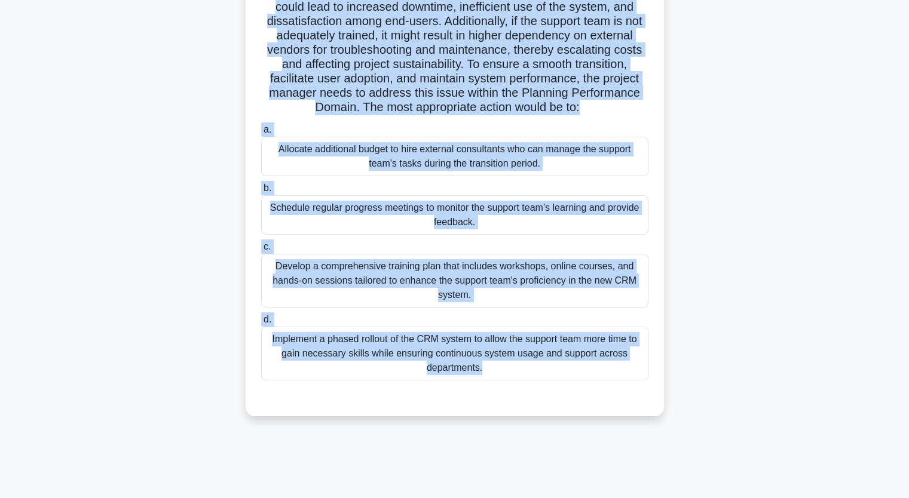
drag, startPoint x: 292, startPoint y: 94, endPoint x: 566, endPoint y: 455, distance: 453.3
click at [548, 480] on div "4:41 Stop PMP Advanced 4/10 .spinner_0XTQ{transform-origin:center;animation:spi…" at bounding box center [454, 195] width 789 height 598
copy div "During a project to implement a new customer relationship management (CRM) syst…"
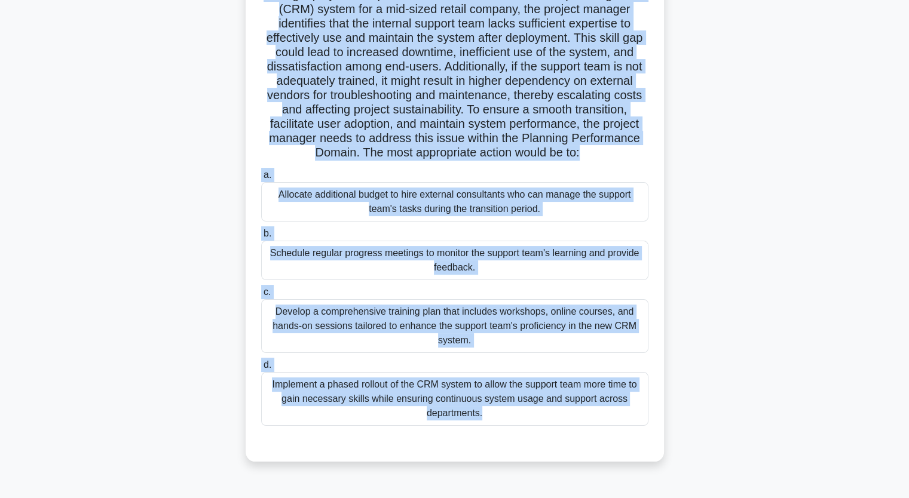
scroll to position [120, 0]
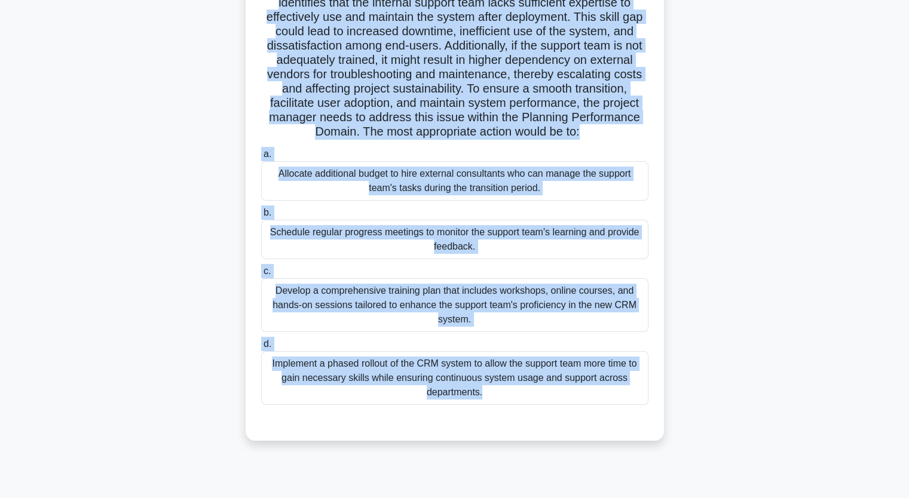
click at [432, 314] on div "Develop a comprehensive training plan that includes workshops, online courses, …" at bounding box center [454, 305] width 387 height 54
click at [261, 275] on input "c. Develop a comprehensive training plan that includes workshops, online course…" at bounding box center [261, 272] width 0 height 8
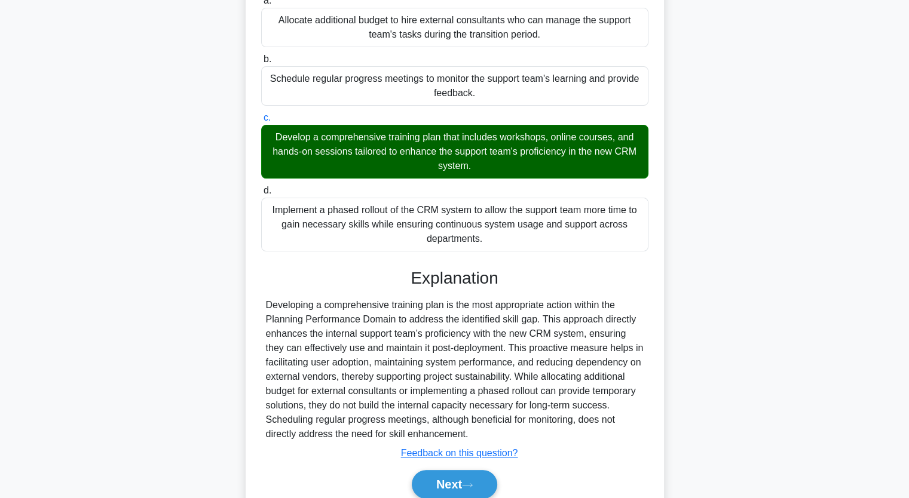
scroll to position [338, 0]
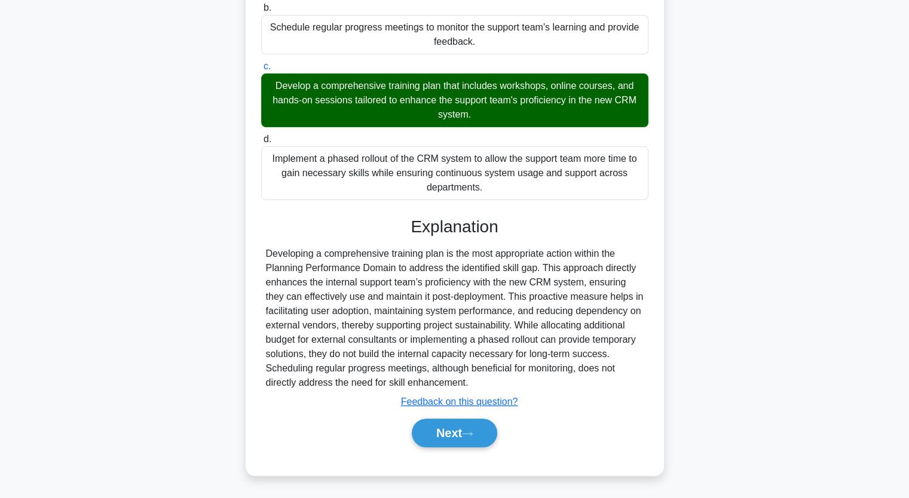
drag, startPoint x: 453, startPoint y: 428, endPoint x: 451, endPoint y: 409, distance: 19.8
click at [453, 425] on button "Next" at bounding box center [454, 433] width 85 height 29
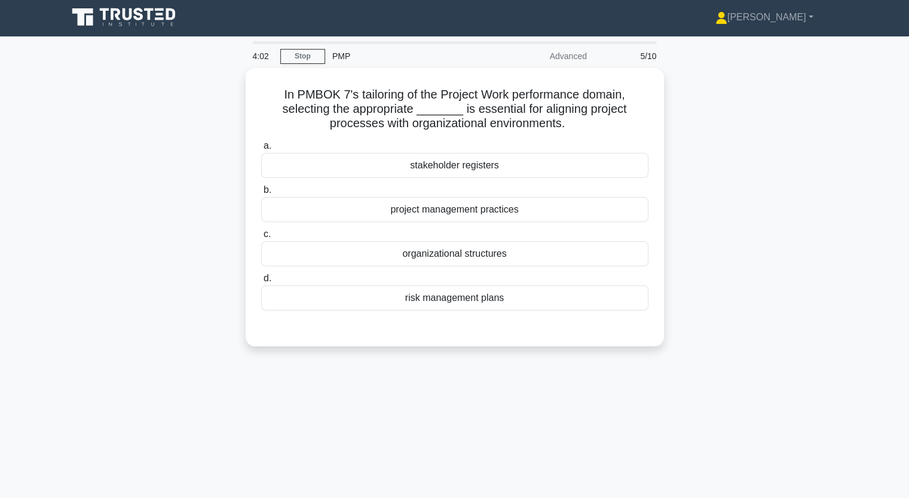
scroll to position [0, 0]
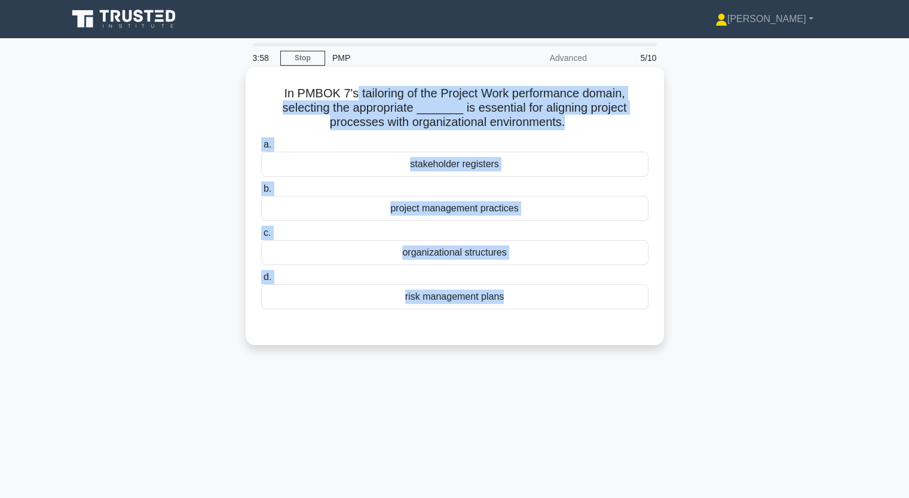
drag, startPoint x: 354, startPoint y: 93, endPoint x: 552, endPoint y: 330, distance: 308.8
click at [552, 335] on div "In PMBOK 7's tailoring of the Project Work performance domain, selecting the ap…" at bounding box center [454, 206] width 409 height 269
copy div "tailoring of the Project Work performance domain, selecting the appropriate ___…"
click at [428, 258] on div "organizational structures" at bounding box center [454, 252] width 387 height 25
click at [261, 237] on input "c. organizational structures" at bounding box center [261, 233] width 0 height 8
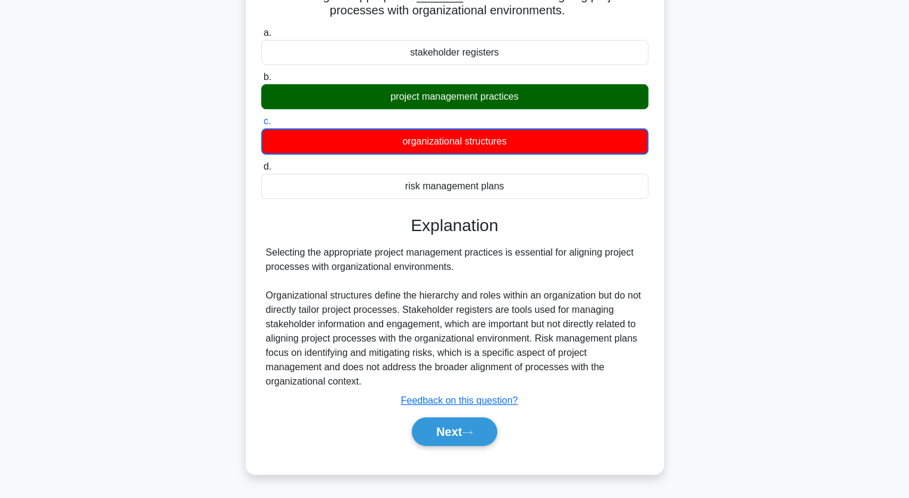
scroll to position [120, 0]
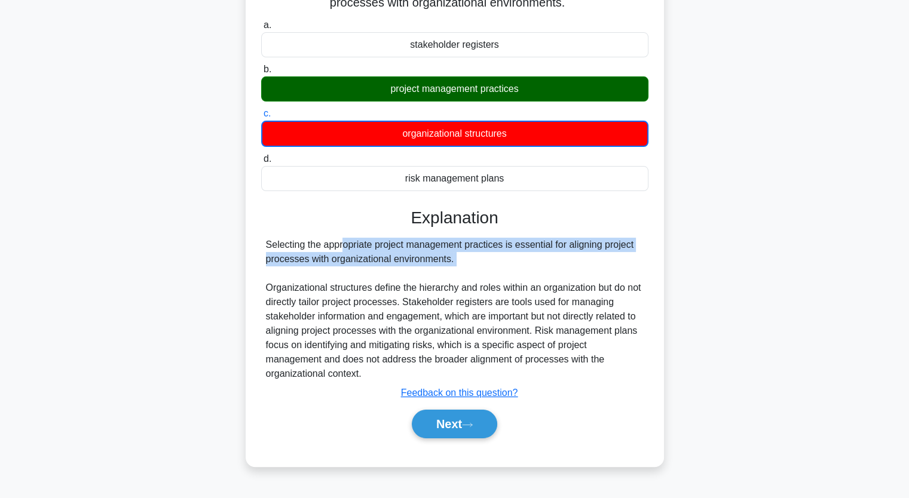
drag, startPoint x: 269, startPoint y: 242, endPoint x: 437, endPoint y: 271, distance: 170.9
click at [437, 271] on div "Selecting the appropriate project management practices is essential for alignin…" at bounding box center [455, 309] width 378 height 143
copy div "electing the appropriate project management practices is essential for aligning…"
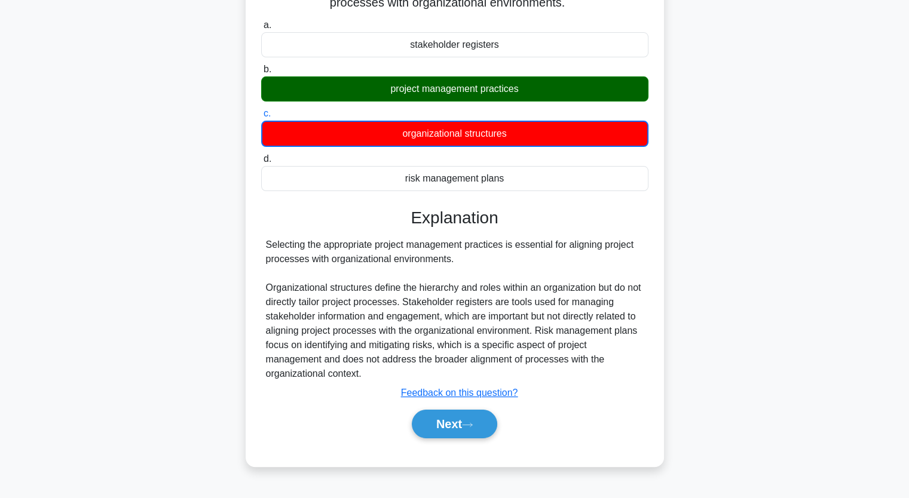
click at [295, 283] on div "Selecting the appropriate project management practices is essential for alignin…" at bounding box center [455, 309] width 378 height 143
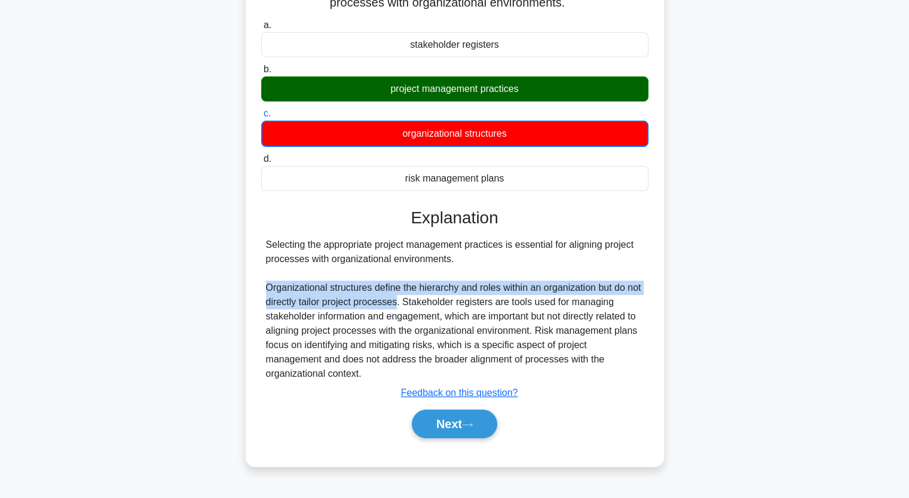
drag, startPoint x: 263, startPoint y: 285, endPoint x: 413, endPoint y: 309, distance: 152.5
click at [413, 309] on div "Selecting the appropriate project management practices is essential for alignin…" at bounding box center [454, 309] width 387 height 143
copy div "Organizational structures define the hierarchy and roles within an organization…"
drag, startPoint x: 446, startPoint y: 435, endPoint x: 402, endPoint y: 421, distance: 46.9
click at [445, 431] on button "Next" at bounding box center [454, 424] width 85 height 29
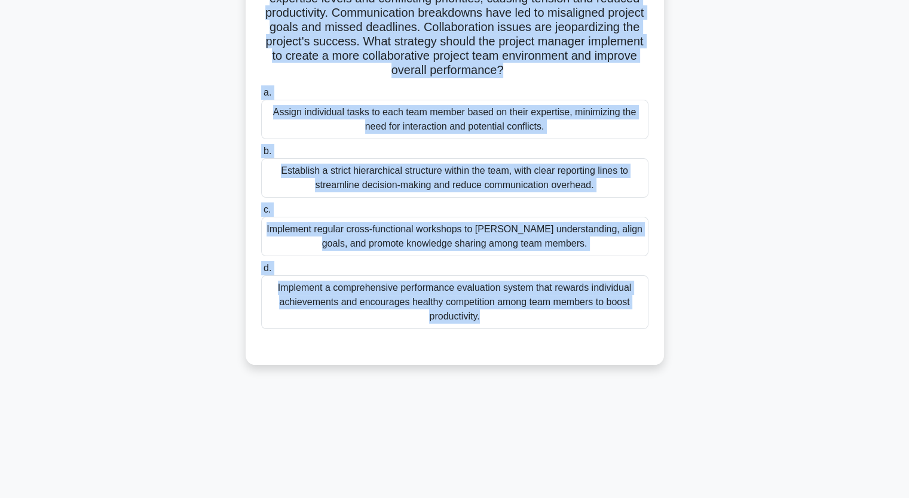
scroll to position [148, 0]
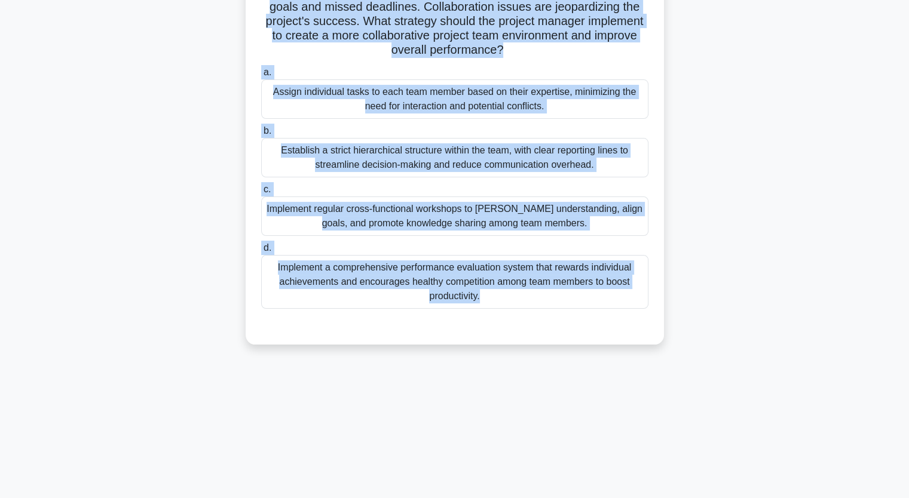
drag, startPoint x: 280, startPoint y: 92, endPoint x: 521, endPoint y: 418, distance: 405.4
click at [534, 465] on div "1:54 Stop PMP Advanced 6/10 A project manager is leading a team developing a co…" at bounding box center [454, 195] width 789 height 598
copy div "project manager is leading a team developing a complex software solution. Team …"
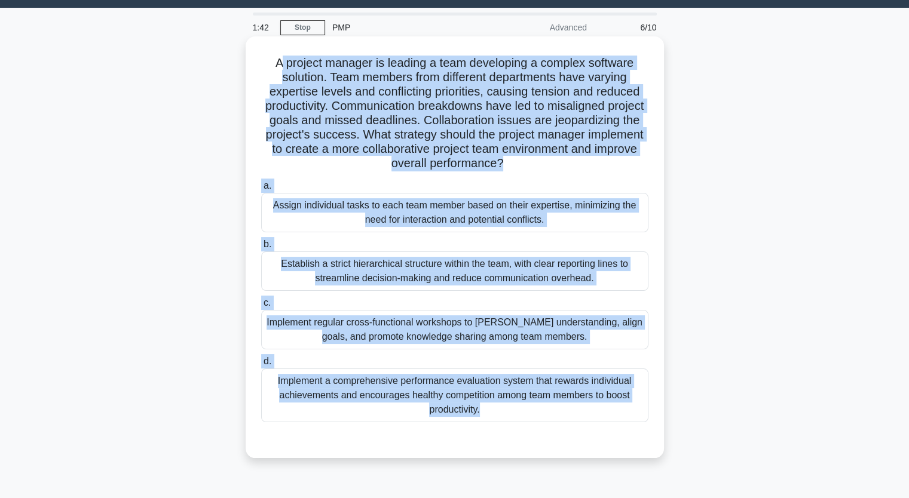
scroll to position [28, 0]
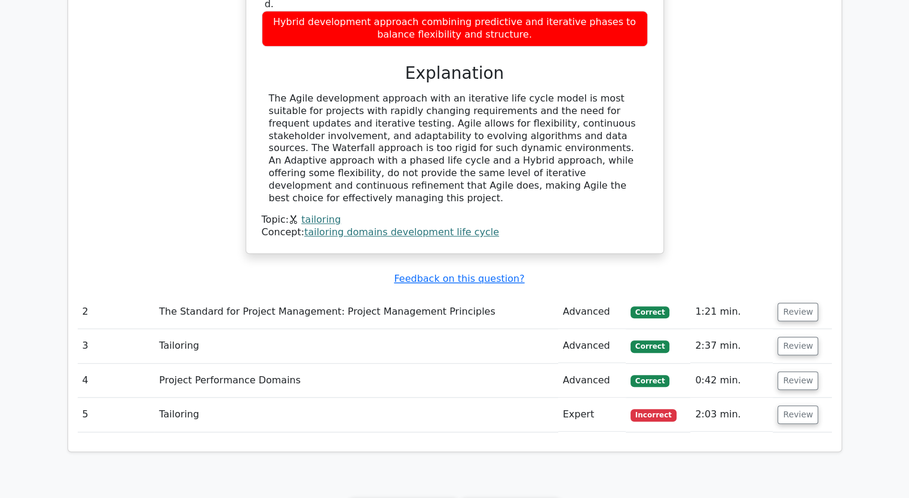
scroll to position [1016, 0]
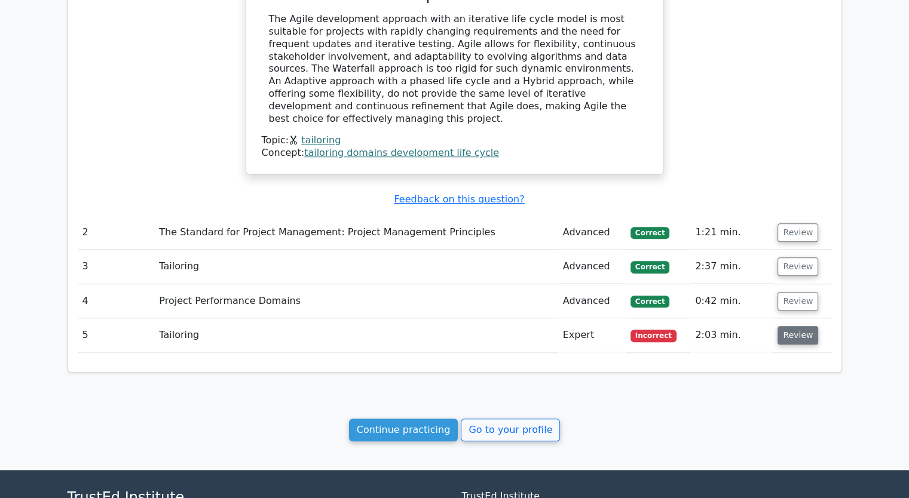
click at [805, 326] on button "Review" at bounding box center [797, 335] width 41 height 19
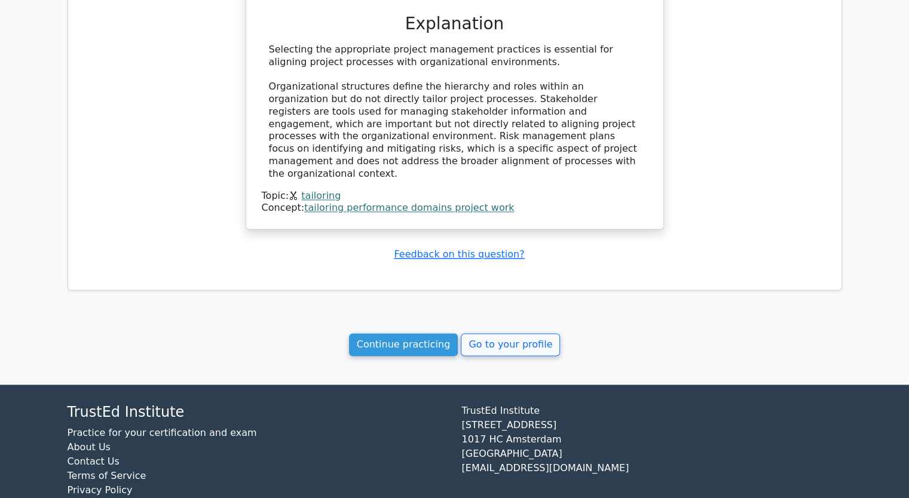
scroll to position [1608, 0]
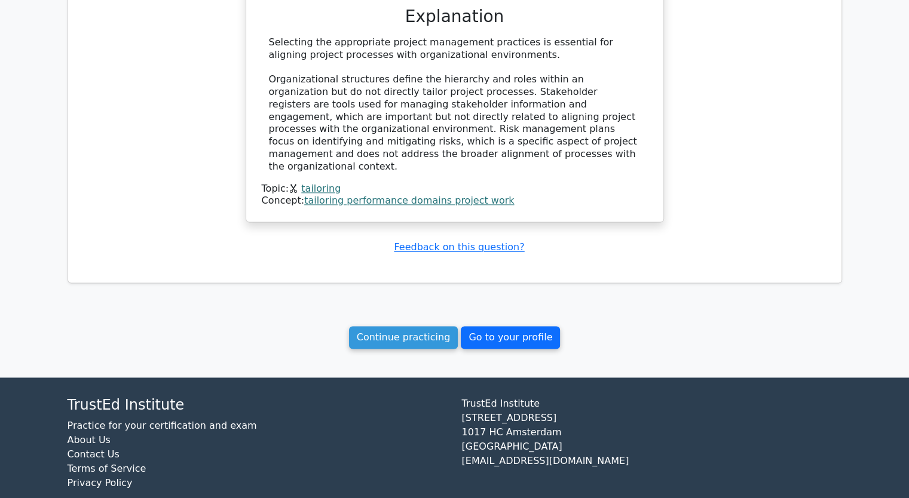
click at [527, 326] on link "Go to your profile" at bounding box center [510, 337] width 99 height 23
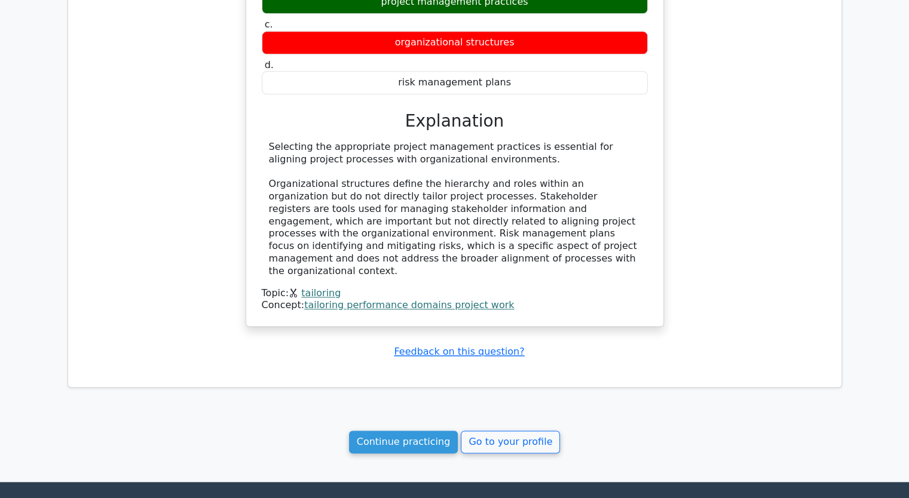
scroll to position [1489, 0]
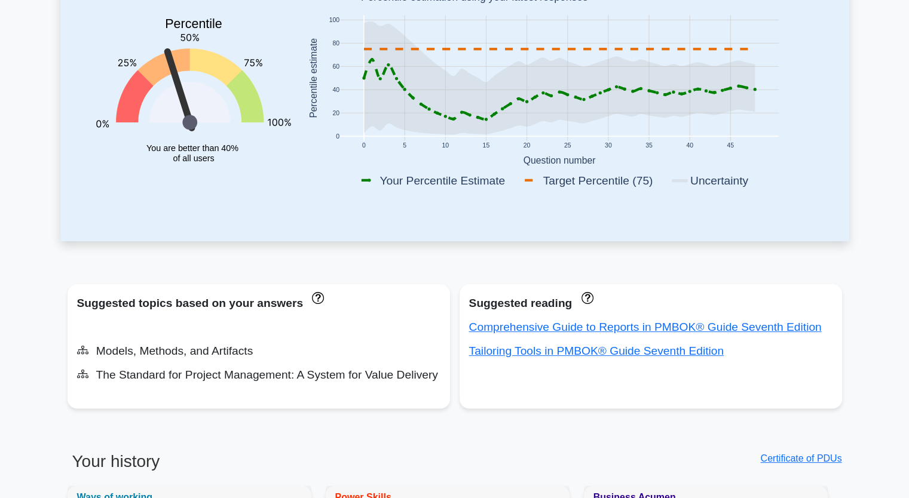
scroll to position [239, 0]
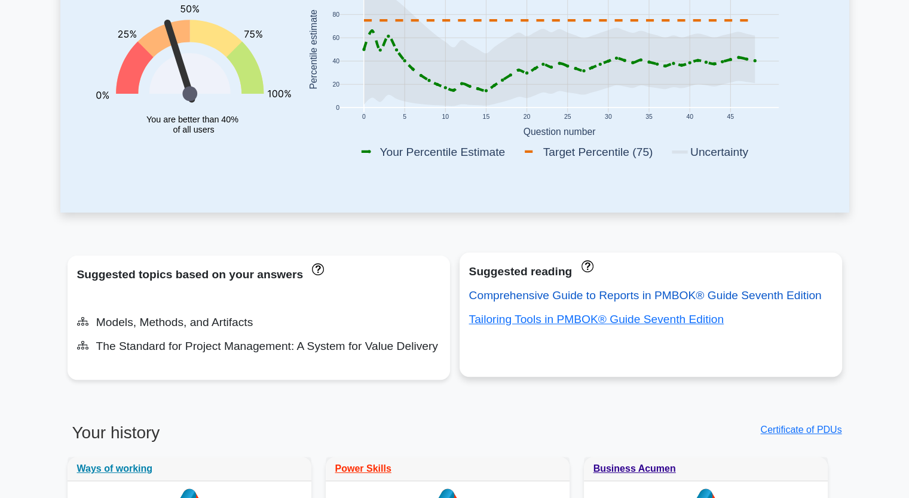
click at [546, 297] on link "Comprehensive Guide to Reports in PMBOK® Guide Seventh Edition" at bounding box center [645, 295] width 353 height 13
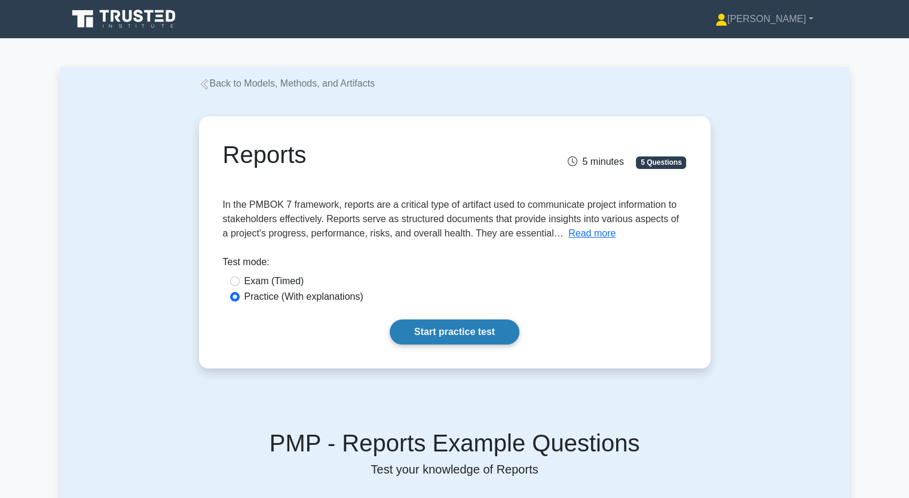
click at [512, 333] on link "Start practice test" at bounding box center [455, 332] width 130 height 25
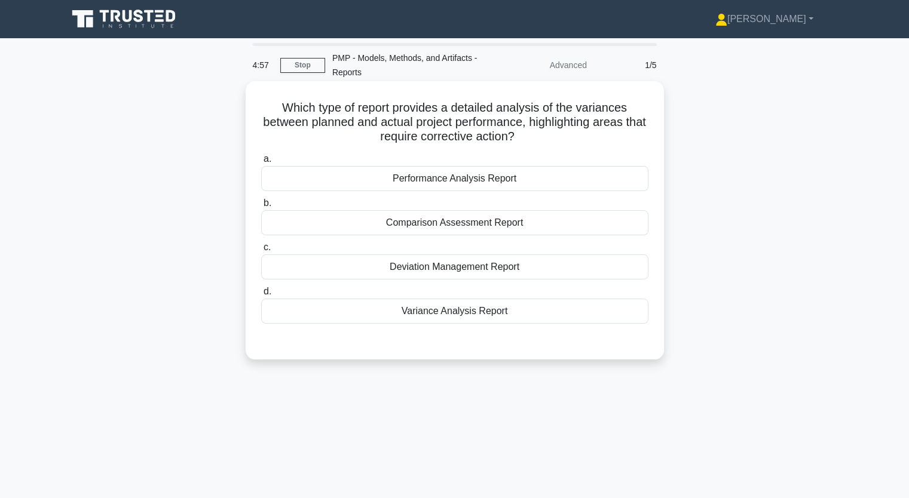
drag, startPoint x: 269, startPoint y: 113, endPoint x: 605, endPoint y: 307, distance: 387.6
click at [574, 316] on div "Which type of report provides a detailed analysis of the variances between plan…" at bounding box center [454, 220] width 409 height 269
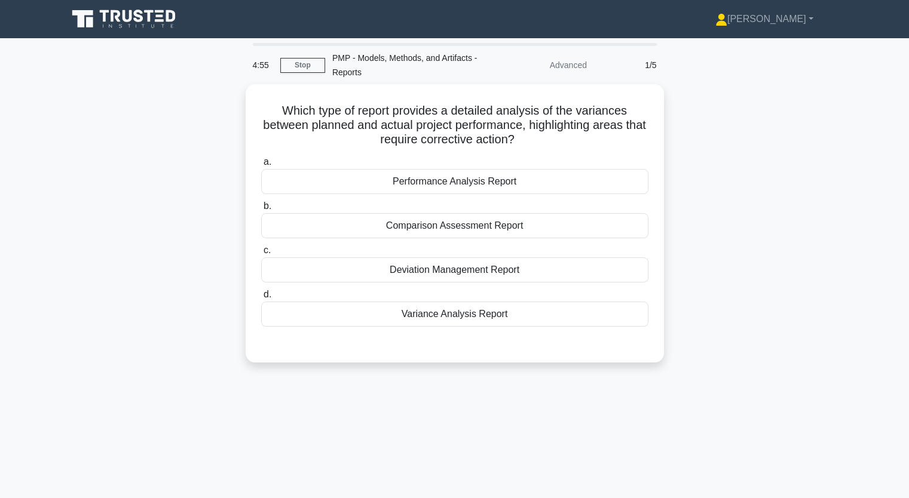
copy div "Which type of report provides a detailed analysis of the variances between plan…"
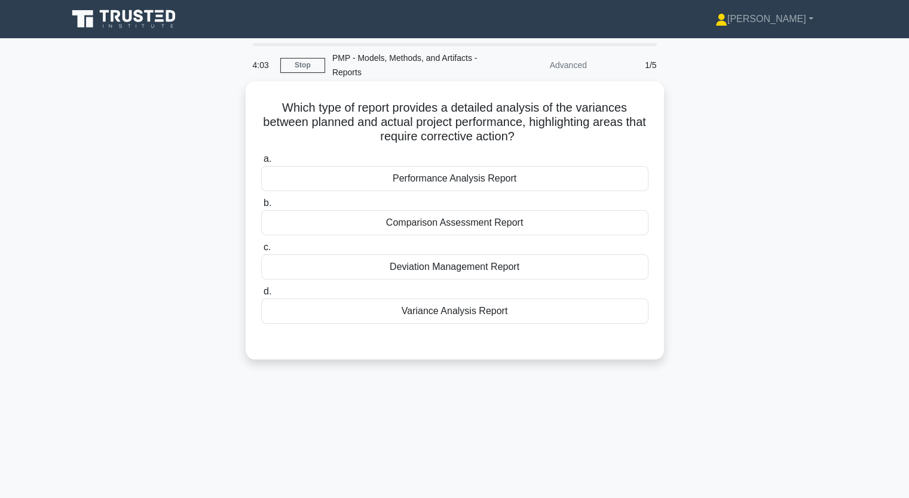
click at [444, 312] on div "Variance Analysis Report" at bounding box center [454, 311] width 387 height 25
click at [261, 296] on input "d. Variance Analysis Report" at bounding box center [261, 292] width 0 height 8
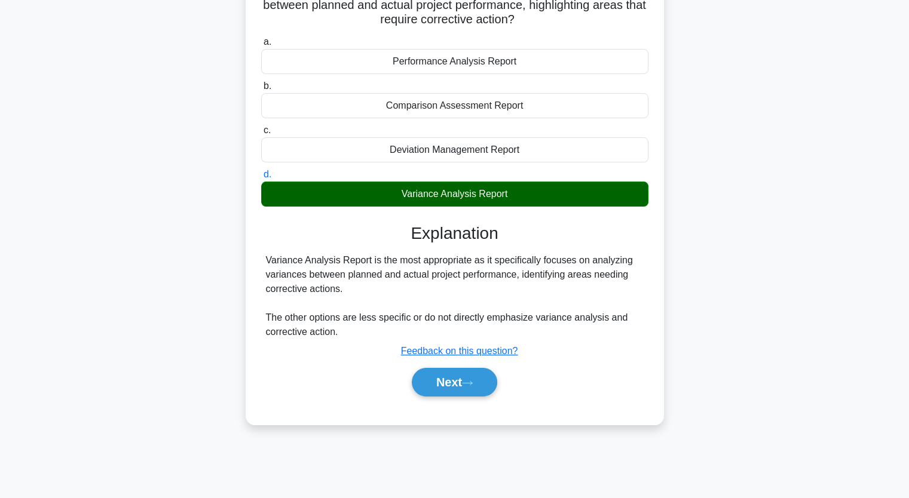
scroll to position [148, 0]
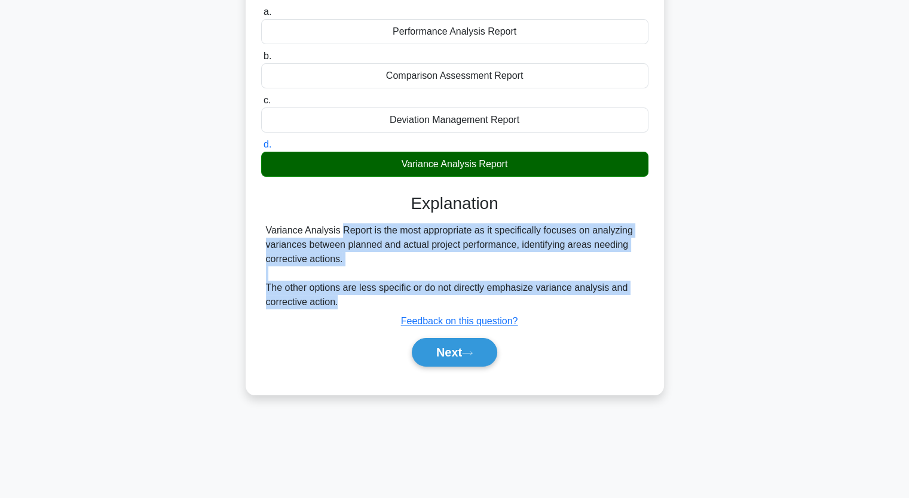
drag, startPoint x: 269, startPoint y: 229, endPoint x: 614, endPoint y: 299, distance: 352.4
click at [615, 301] on div "Variance Analysis Report is the most appropriate as it specifically focuses on …" at bounding box center [455, 266] width 378 height 86
copy div "ariance Analysis Report is the most appropriate as it specifically focuses on a…"
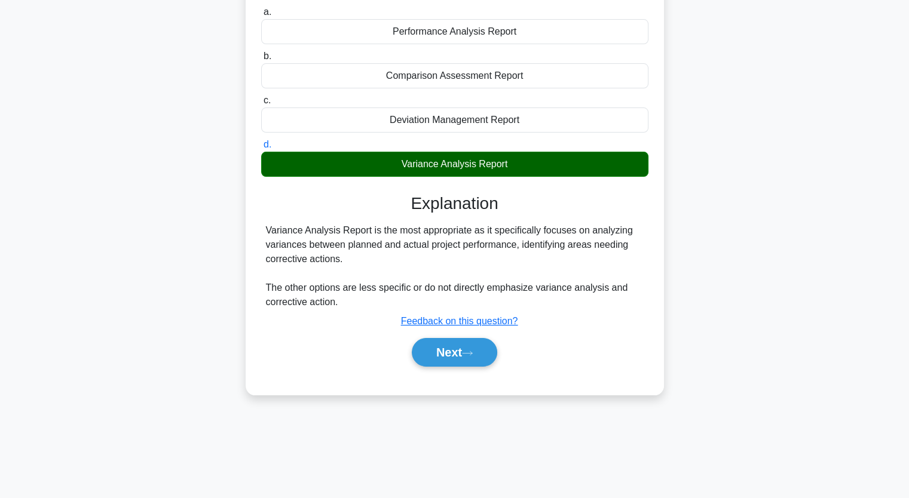
click at [261, 226] on div "Variance Analysis Report is the most appropriate as it specifically focuses on …" at bounding box center [454, 266] width 387 height 86
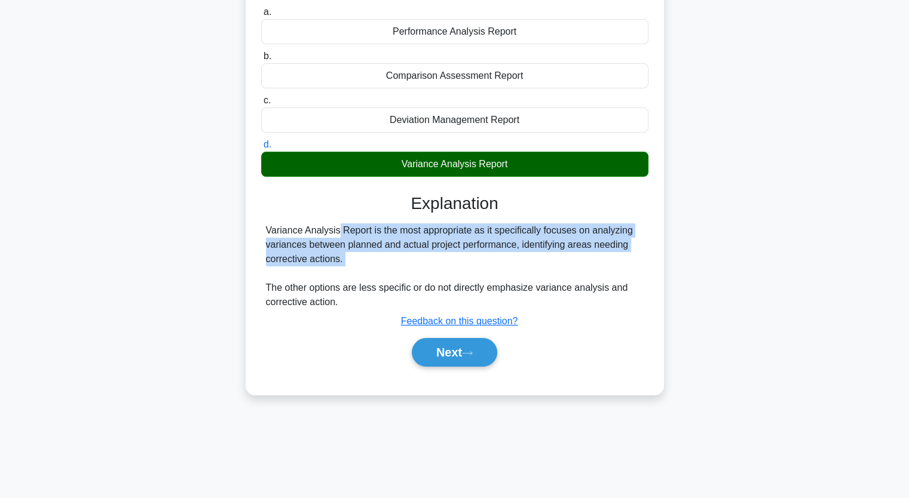
drag, startPoint x: 261, startPoint y: 226, endPoint x: 579, endPoint y: 264, distance: 320.7
click at [579, 264] on div "Variance Analysis Report is the most appropriate as it specifically focuses on …" at bounding box center [454, 266] width 387 height 86
copy div "Variance Analysis Report is the most appropriate as it specifically focuses on …"
click at [471, 357] on button "Next" at bounding box center [454, 352] width 85 height 29
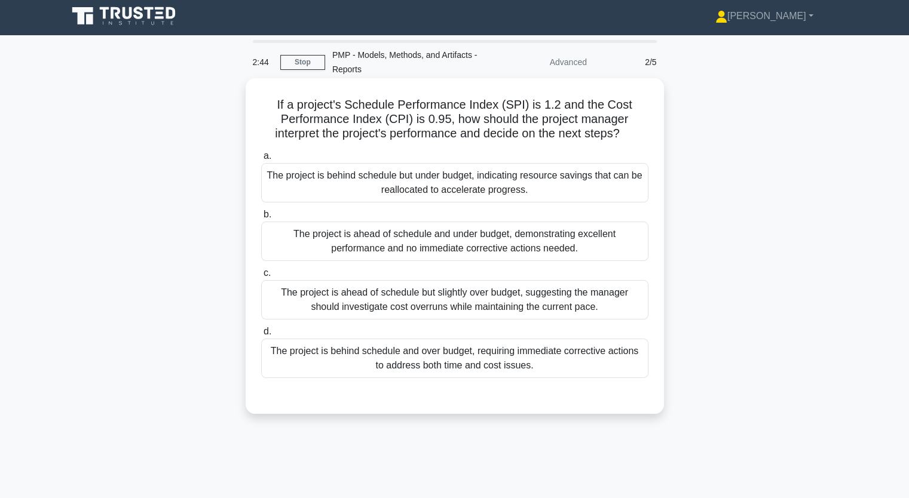
scroll to position [0, 0]
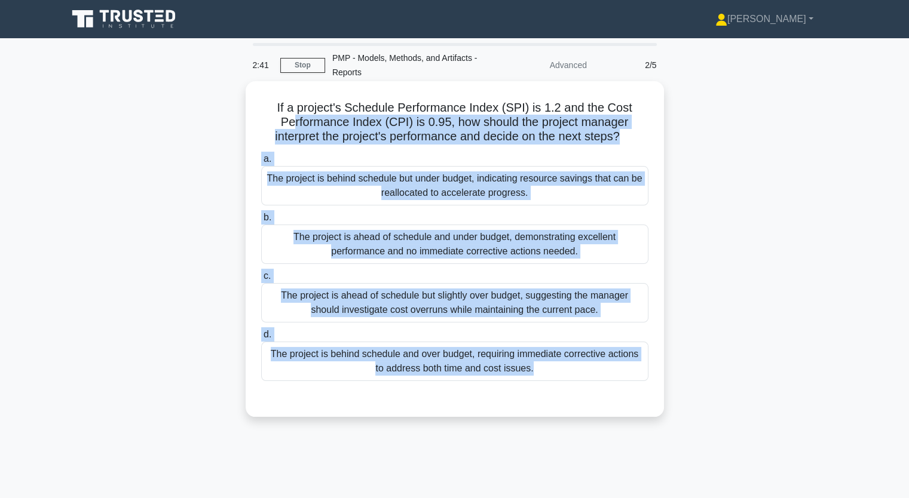
drag, startPoint x: 292, startPoint y: 118, endPoint x: 532, endPoint y: 410, distance: 378.2
click at [525, 409] on div "If a project's Schedule Performance Index (SPI) is 1.2 and the Cost Performance…" at bounding box center [454, 249] width 409 height 326
drag, startPoint x: 283, startPoint y: 105, endPoint x: 639, endPoint y: 378, distance: 448.8
click at [639, 378] on div "If a project's Schedule Performance Index (SPI) is 1.2 and the Cost Performance…" at bounding box center [454, 249] width 409 height 326
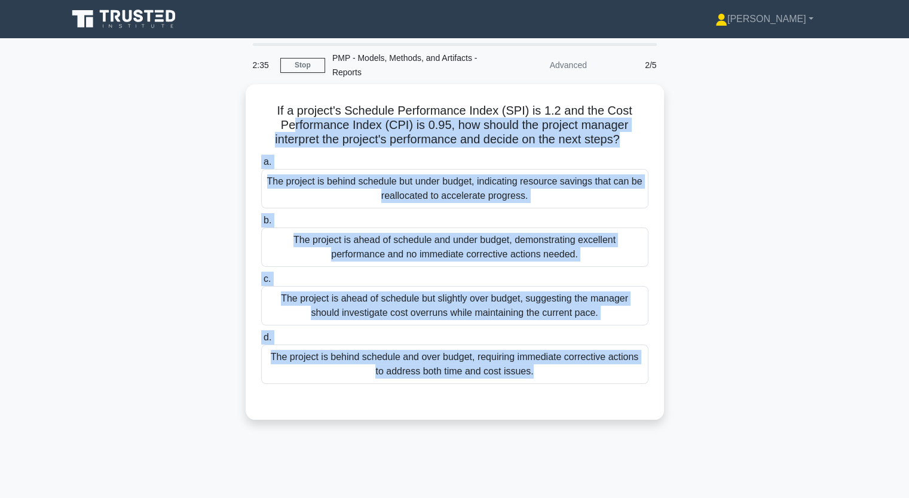
copy div "f a project's Schedule Performance Index (SPI) is 1.2 and the Cost Performance …"
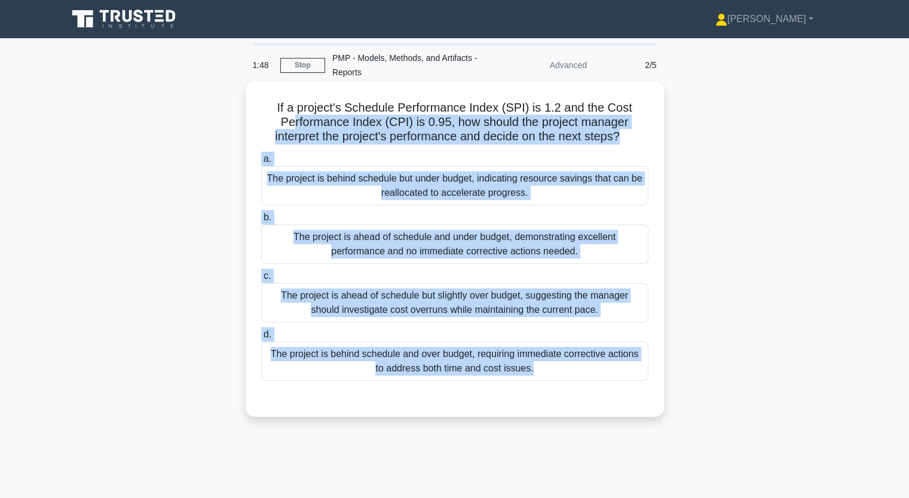
drag, startPoint x: 443, startPoint y: 242, endPoint x: 435, endPoint y: 255, distance: 15.1
click at [442, 242] on div "The project is ahead of schedule and under budget, demonstrating excellent perf…" at bounding box center [454, 244] width 387 height 39
click at [261, 222] on input "b. The project is ahead of schedule and under budget, demonstrating excellent p…" at bounding box center [261, 218] width 0 height 8
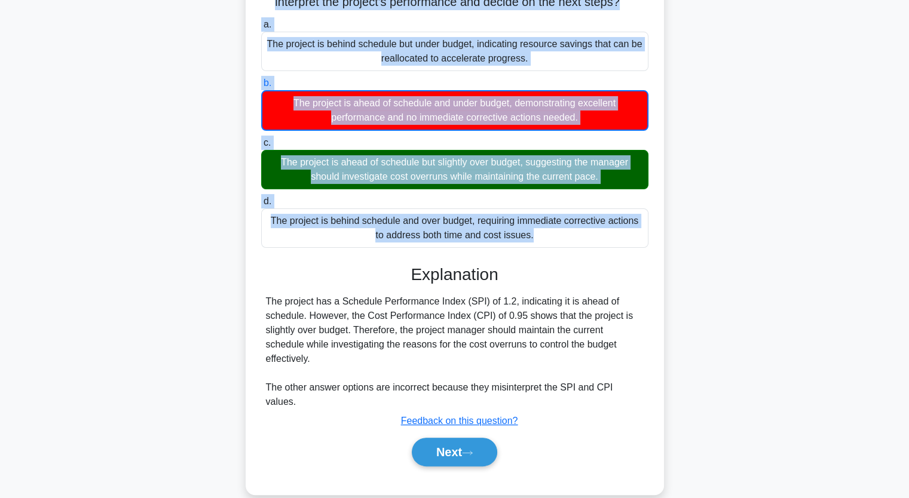
scroll to position [148, 0]
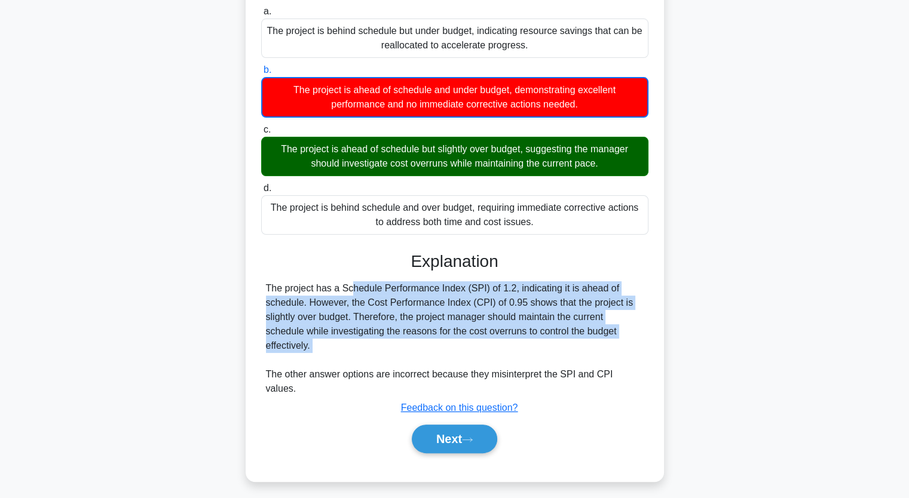
drag, startPoint x: 280, startPoint y: 290, endPoint x: 598, endPoint y: 365, distance: 326.7
click at [598, 365] on div "The project has a Schedule Performance Index (SPI) of 1.2, indicating it is ahe…" at bounding box center [455, 338] width 378 height 115
drag, startPoint x: 265, startPoint y: 287, endPoint x: 574, endPoint y: 357, distance: 316.0
click at [574, 357] on div "The project has a Schedule Performance Index (SPI) of 1.2, indicating it is ahe…" at bounding box center [455, 338] width 378 height 115
copy div "The project has a Schedule Performance Index (SPI) of 1.2, indicating it is ahe…"
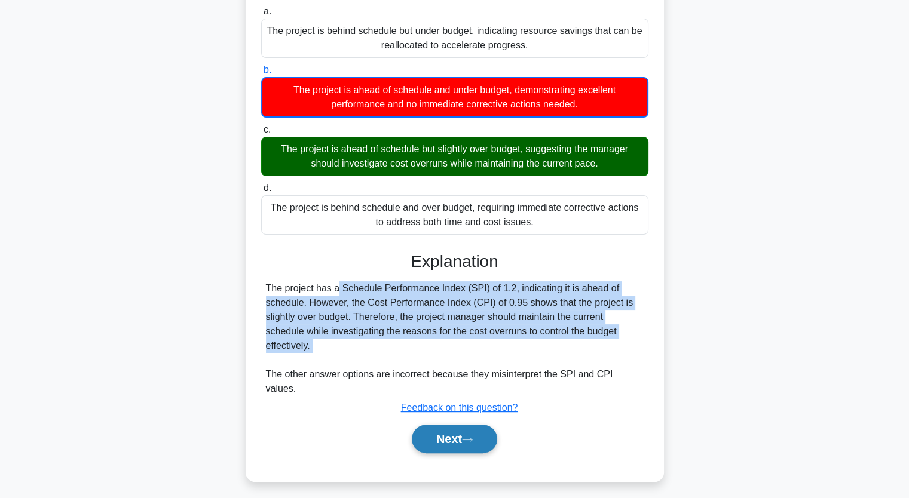
click at [462, 430] on button "Next" at bounding box center [454, 439] width 85 height 29
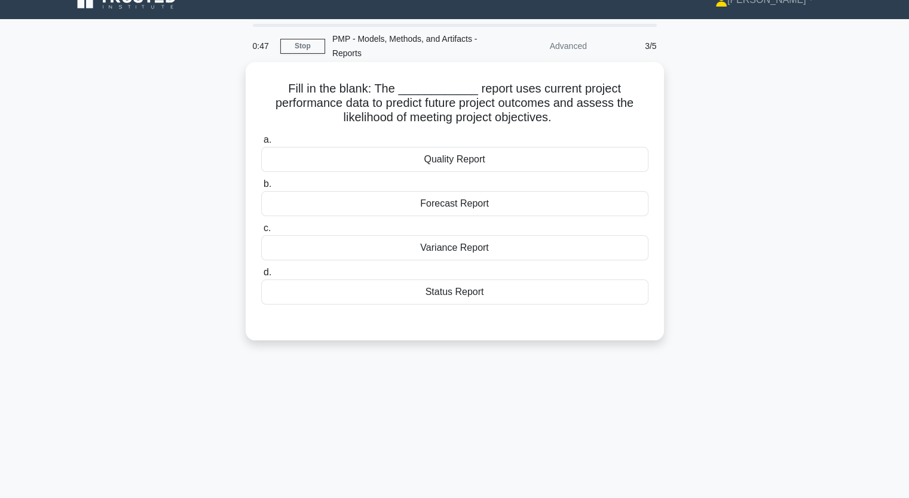
scroll to position [0, 0]
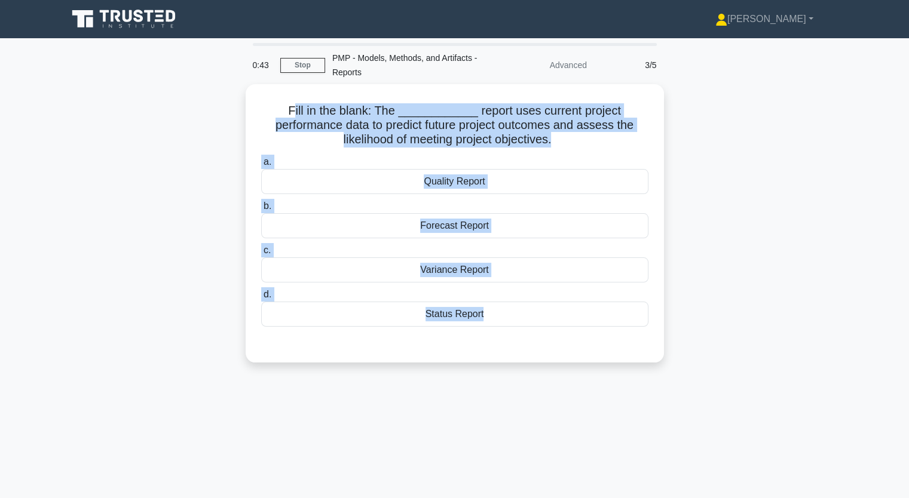
drag, startPoint x: 299, startPoint y: 108, endPoint x: 547, endPoint y: 427, distance: 404.5
click at [556, 430] on div "0:43 Stop PMP - Models, Methods, and Artifacts - Reports Advanced 3/5 Fill in t…" at bounding box center [454, 342] width 789 height 598
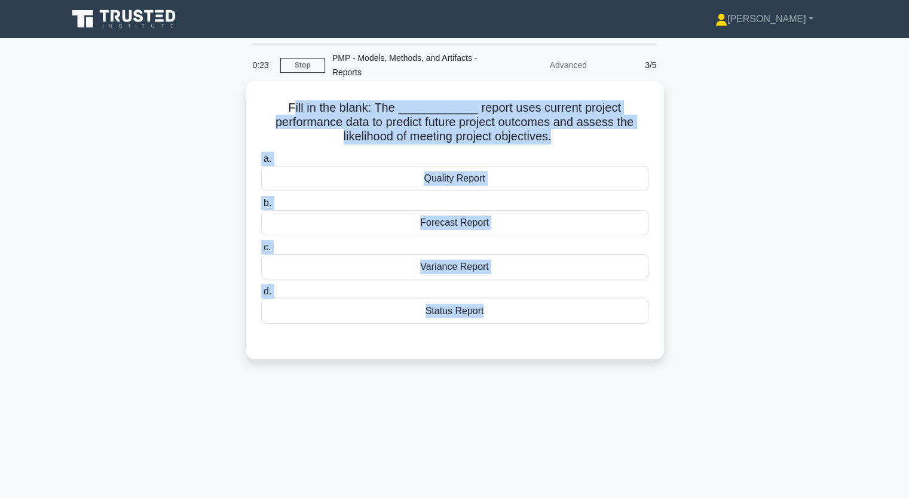
drag, startPoint x: 335, startPoint y: 220, endPoint x: 327, endPoint y: 220, distance: 7.2
click at [335, 220] on div "Forecast Report" at bounding box center [454, 222] width 387 height 25
click at [261, 207] on input "b. Forecast Report" at bounding box center [261, 204] width 0 height 8
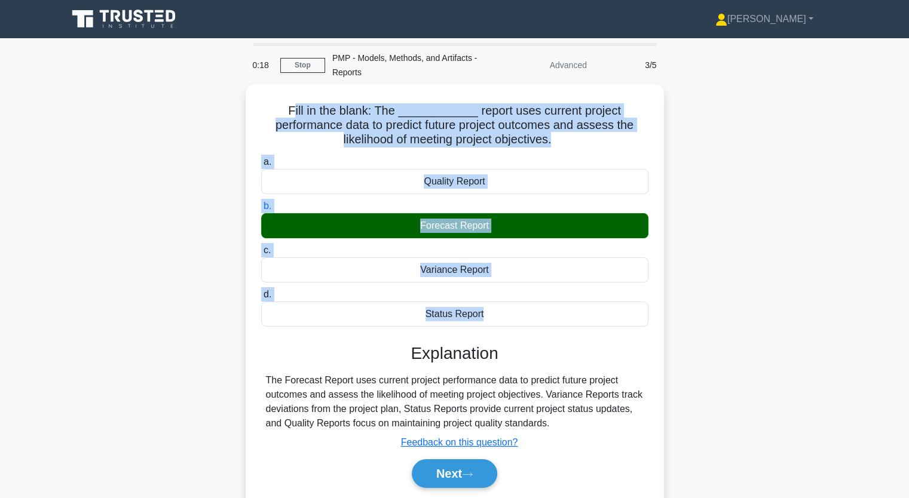
click at [139, 225] on div "Fill in the blank: The ____________ report uses current project performance dat…" at bounding box center [454, 307] width 789 height 446
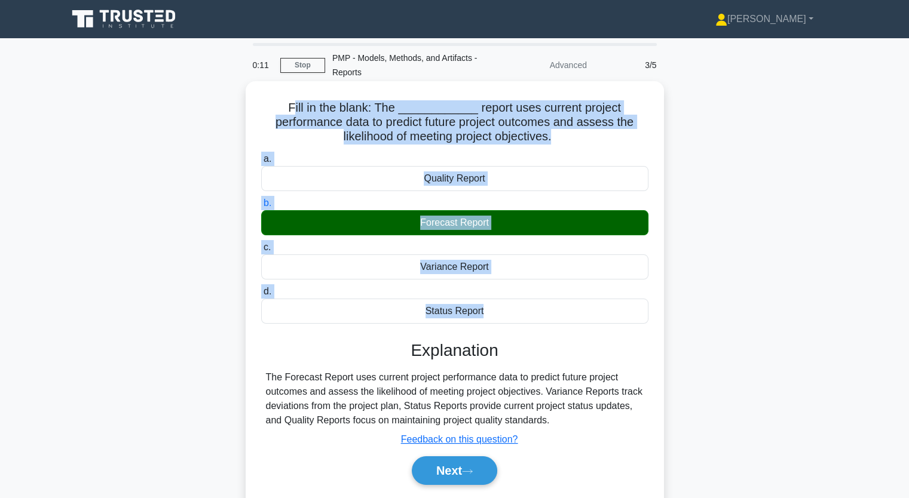
click at [380, 199] on label "b. Forecast Report" at bounding box center [454, 215] width 387 height 39
click at [261, 200] on input "b. Forecast Report" at bounding box center [261, 204] width 0 height 8
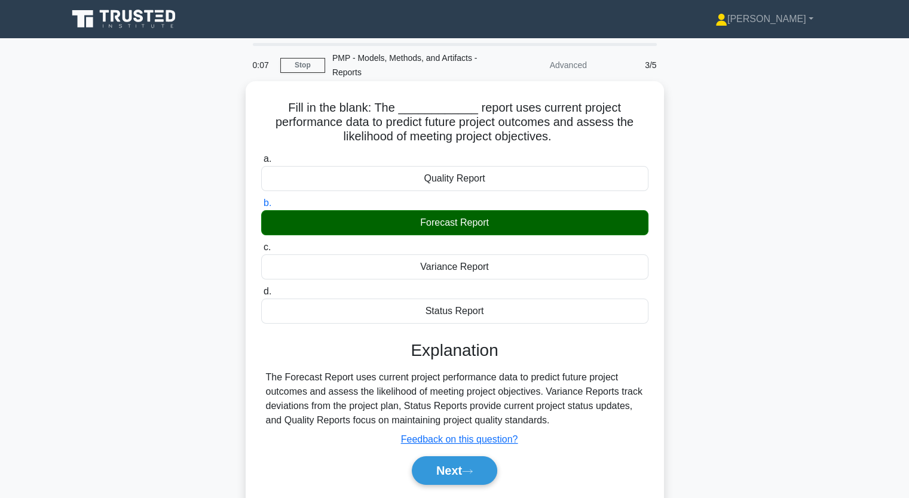
drag, startPoint x: 293, startPoint y: 108, endPoint x: 549, endPoint y: 312, distance: 327.0
click at [549, 312] on div "Fill in the blank: The ____________ report uses current project performance dat…" at bounding box center [454, 297] width 409 height 422
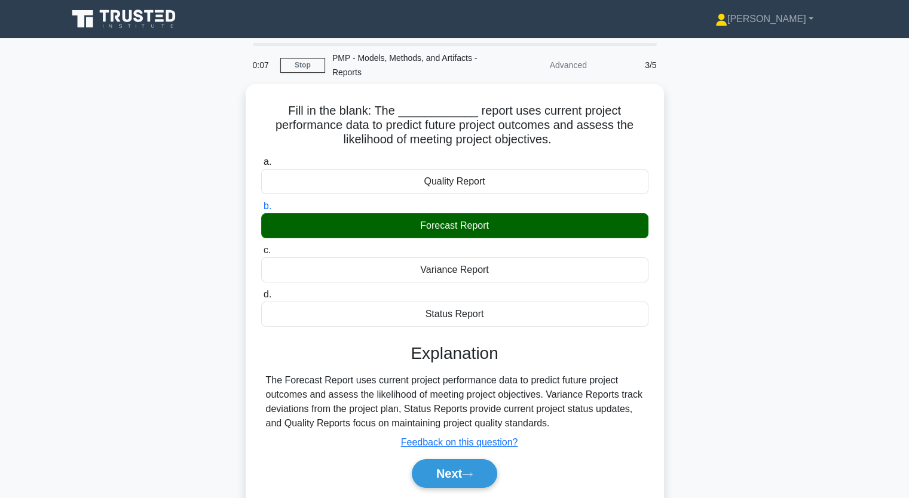
click at [44, 276] on main "0:07 Stop PMP - Models, Methods, and Artifacts - Reports Advanced 3/5 Fill in t…" at bounding box center [454, 341] width 909 height 607
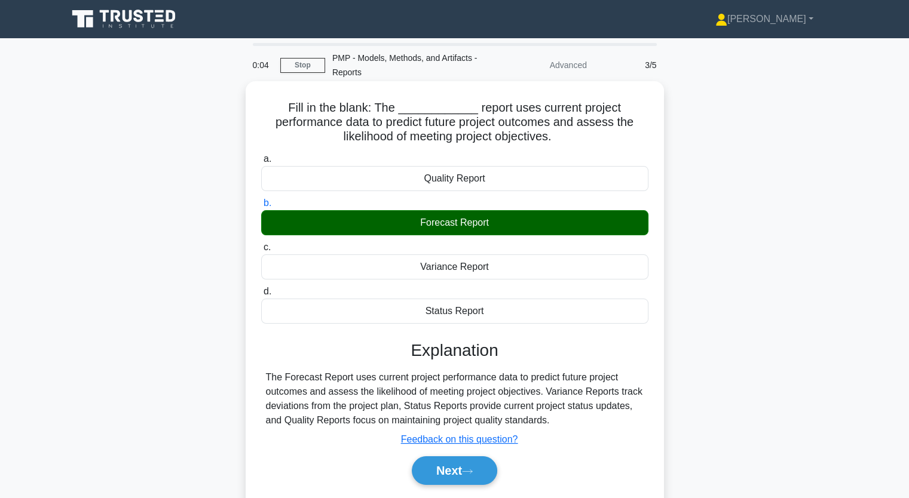
drag, startPoint x: 275, startPoint y: 378, endPoint x: 592, endPoint y: 425, distance: 320.1
click at [592, 425] on div "The Forecast Report uses current project performance data to predict future pro…" at bounding box center [455, 398] width 378 height 57
drag, startPoint x: 704, startPoint y: 295, endPoint x: 606, endPoint y: 425, distance: 163.0
click at [606, 425] on div "The Forecast Report uses current project performance data to predict future pro…" at bounding box center [455, 398] width 378 height 57
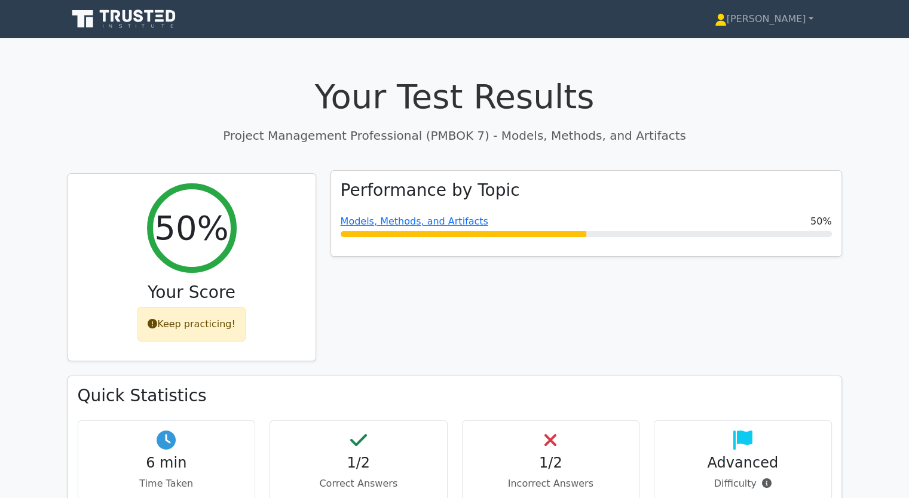
click at [374, 228] on span "Models, Methods, and Artifacts" at bounding box center [415, 222] width 148 height 14
click at [379, 219] on link "Models, Methods, and Artifacts" at bounding box center [415, 221] width 148 height 11
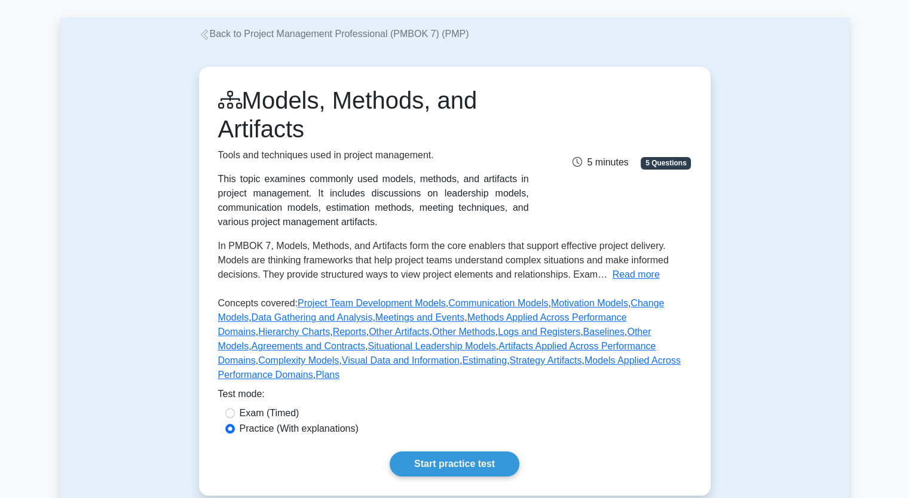
scroll to position [120, 0]
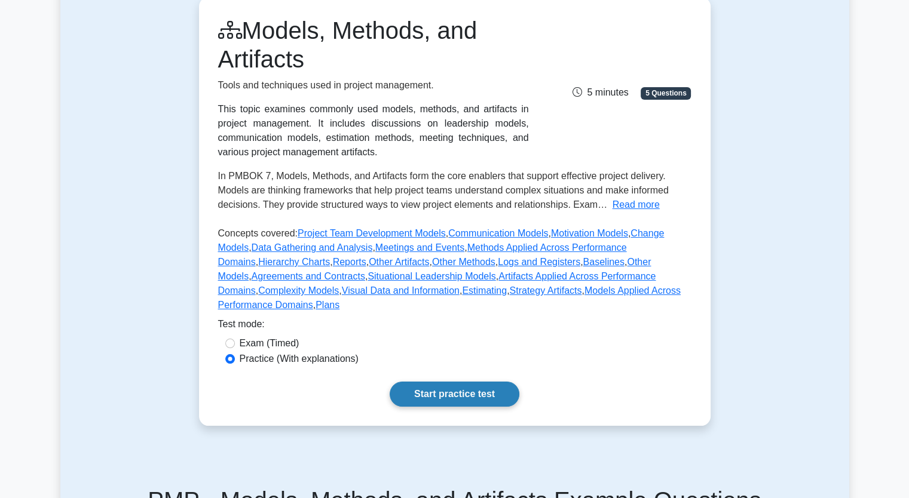
click at [441, 382] on link "Start practice test" at bounding box center [455, 394] width 130 height 25
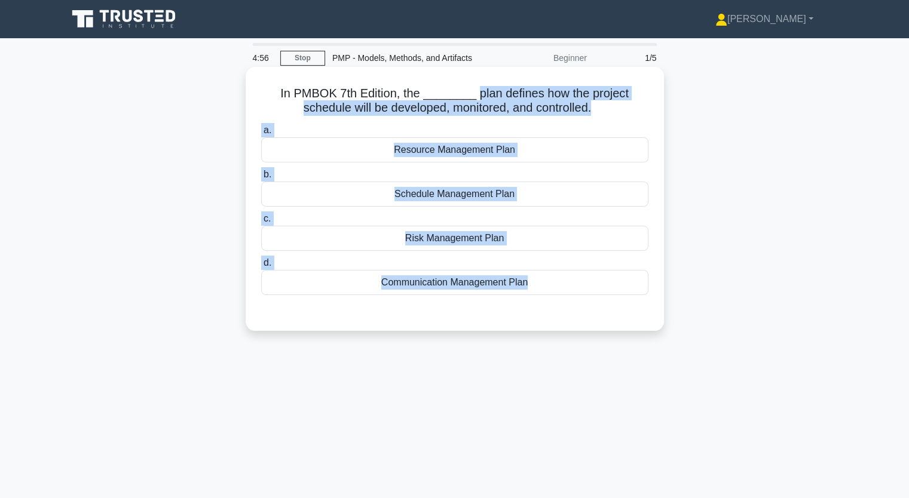
drag, startPoint x: 469, startPoint y: 97, endPoint x: 511, endPoint y: 301, distance: 208.0
click at [510, 301] on div "In PMBOK 7th Edition, the ________ plan defines how the project schedule will b…" at bounding box center [454, 199] width 409 height 255
copy div "plan defines how the project schedule will be developed, monitored, and control…"
click at [449, 198] on div "Schedule Management Plan" at bounding box center [454, 194] width 387 height 25
click at [261, 179] on input "b. Schedule Management Plan" at bounding box center [261, 175] width 0 height 8
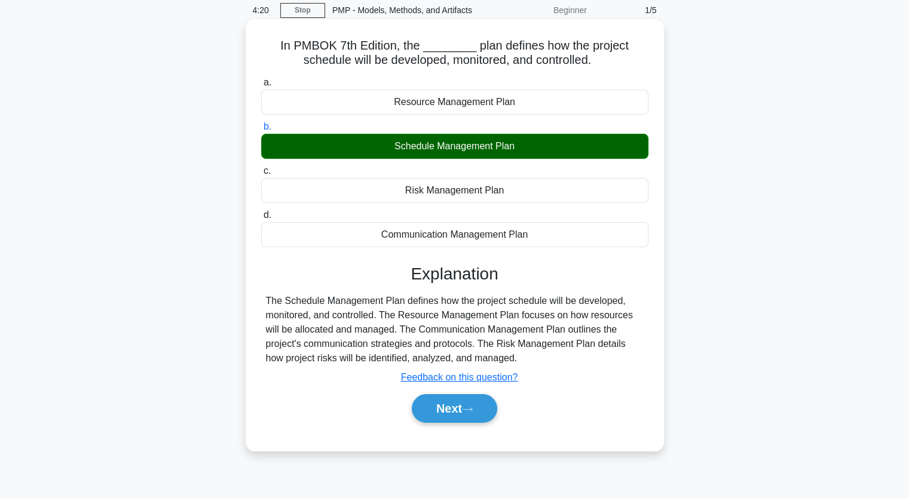
scroll to position [120, 0]
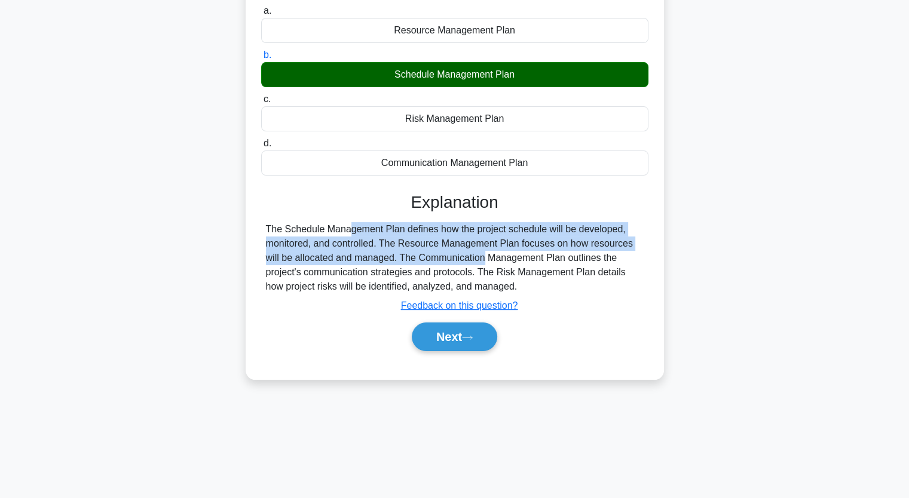
drag, startPoint x: 265, startPoint y: 225, endPoint x: 399, endPoint y: 254, distance: 136.9
click at [399, 254] on div "The Schedule Management Plan defines how the project schedule will be developed…" at bounding box center [455, 258] width 378 height 72
copy div "The Schedule Management Plan defines how the project schedule will be developed…"
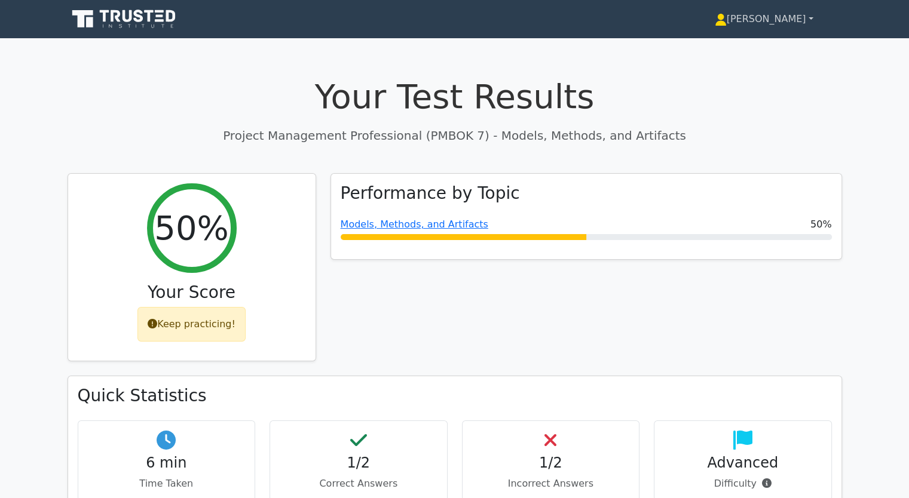
click at [809, 15] on link "[PERSON_NAME]" at bounding box center [764, 19] width 156 height 24
click at [705, 46] on link "Profile" at bounding box center [734, 47] width 94 height 19
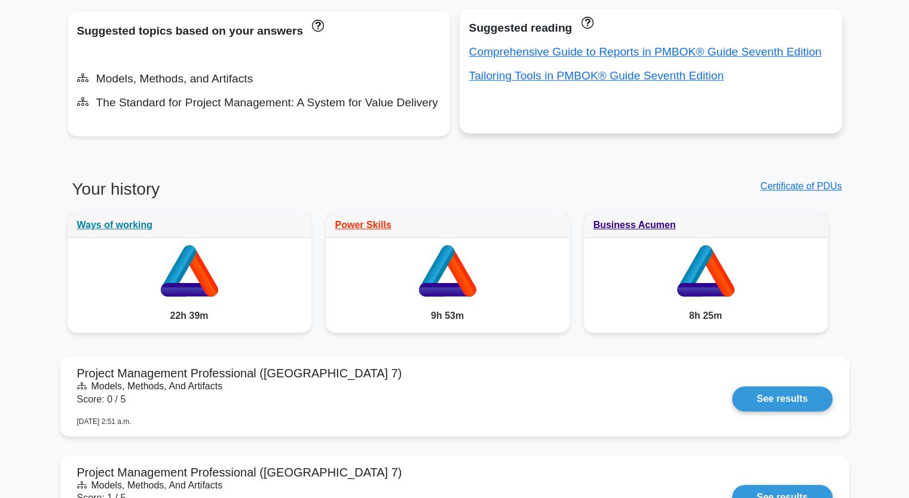
scroll to position [657, 0]
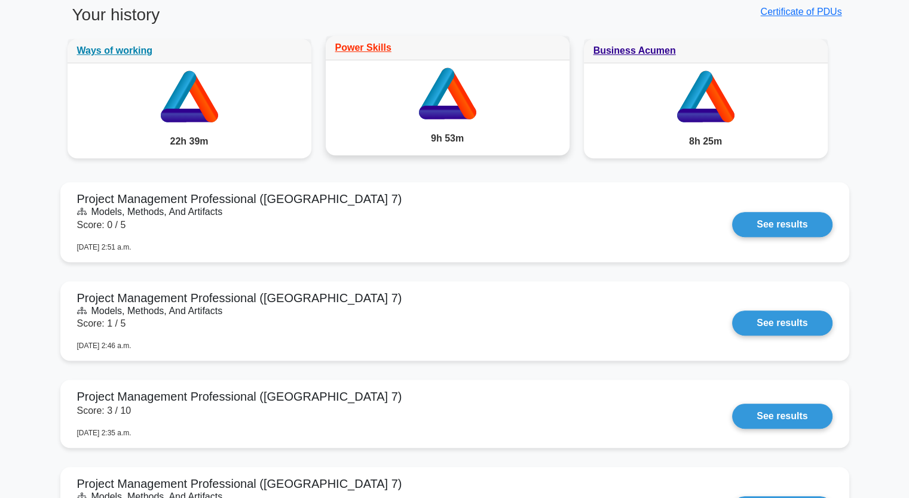
click at [497, 91] on icon at bounding box center [448, 91] width 244 height 62
click at [439, 87] on icon at bounding box center [436, 93] width 35 height 51
click at [376, 47] on link "Power Skills" at bounding box center [363, 47] width 56 height 10
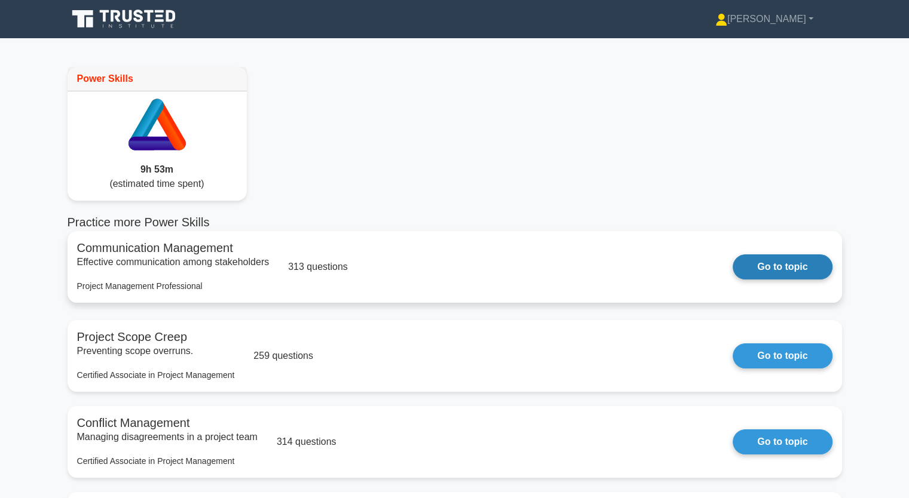
click at [773, 266] on link "Go to topic" at bounding box center [782, 267] width 99 height 25
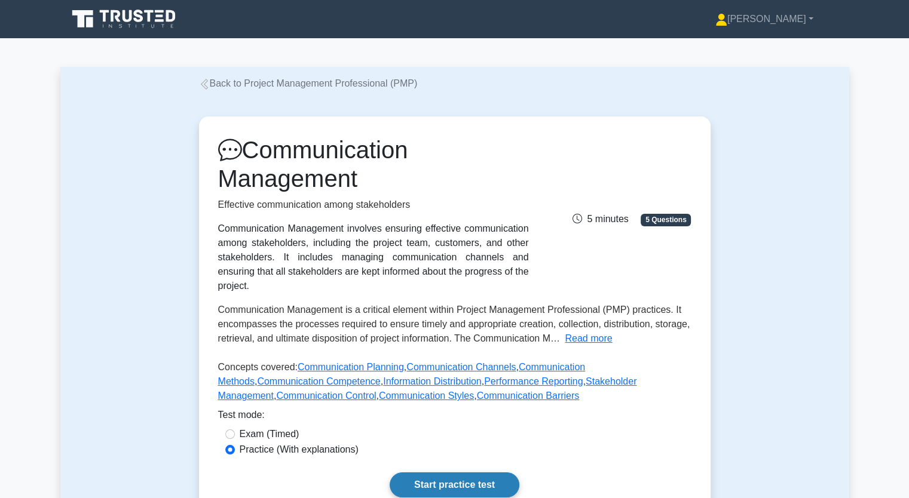
click at [453, 473] on link "Start practice test" at bounding box center [455, 485] width 130 height 25
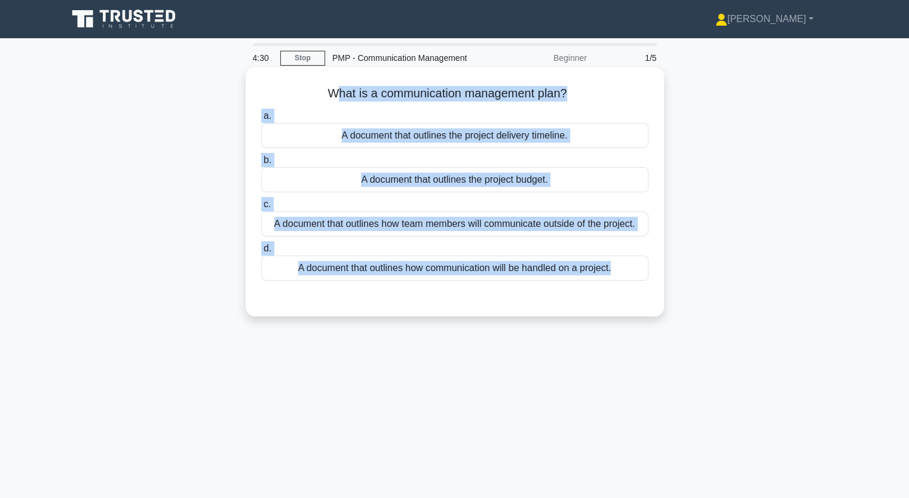
drag, startPoint x: 330, startPoint y: 92, endPoint x: 567, endPoint y: 283, distance: 304.7
click at [567, 283] on div "What is a communication management plan? .spinner_0XTQ{transform-origin:center;…" at bounding box center [454, 192] width 409 height 240
copy div "hat is a communication management plan? .spinner_0XTQ{transform-origin:center;a…"
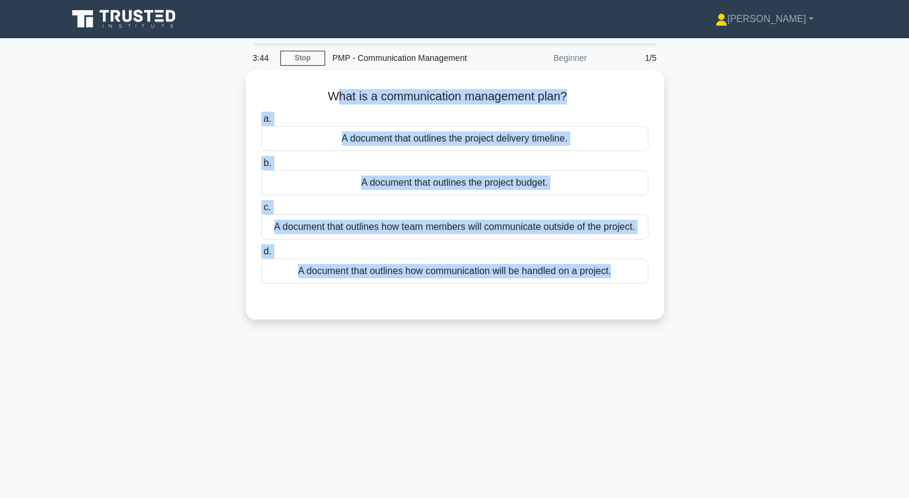
click at [470, 405] on div "3:44 Stop PMP - Communication Management Beginner 1/5 What is a communication m…" at bounding box center [454, 342] width 789 height 598
click at [208, 264] on div "What is a communication management plan? .spinner_0XTQ{transform-origin:center;…" at bounding box center [454, 202] width 789 height 264
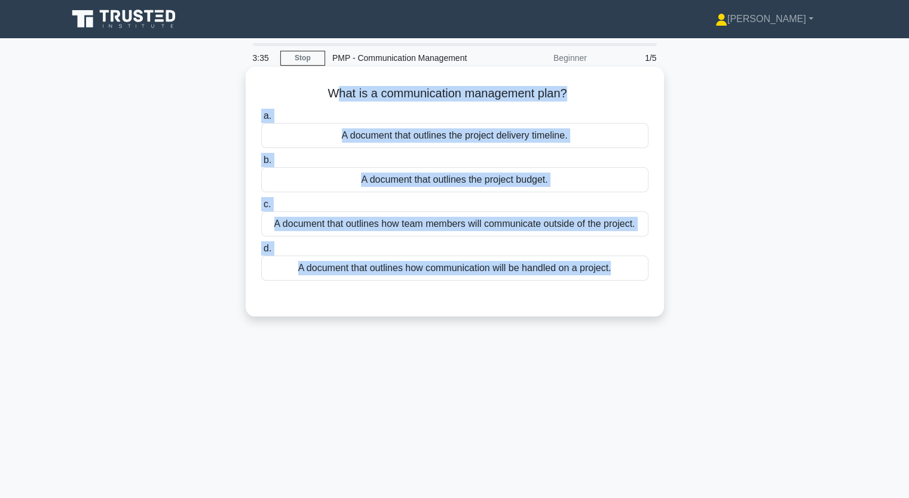
click at [386, 220] on div "A document that outlines how team members will communicate outside of the proje…" at bounding box center [454, 224] width 387 height 25
click at [261, 209] on input "c. A document that outlines how team members will communicate outside of the pr…" at bounding box center [261, 205] width 0 height 8
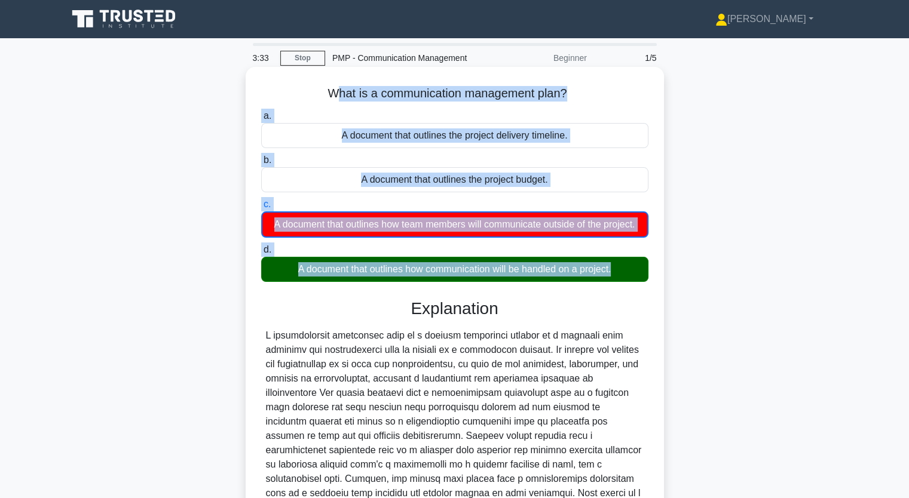
click at [385, 282] on div "A document that outlines how communication will be handled on a project." at bounding box center [454, 269] width 387 height 25
click at [261, 254] on input "d. A document that outlines how communication will be handled on a project." at bounding box center [261, 250] width 0 height 8
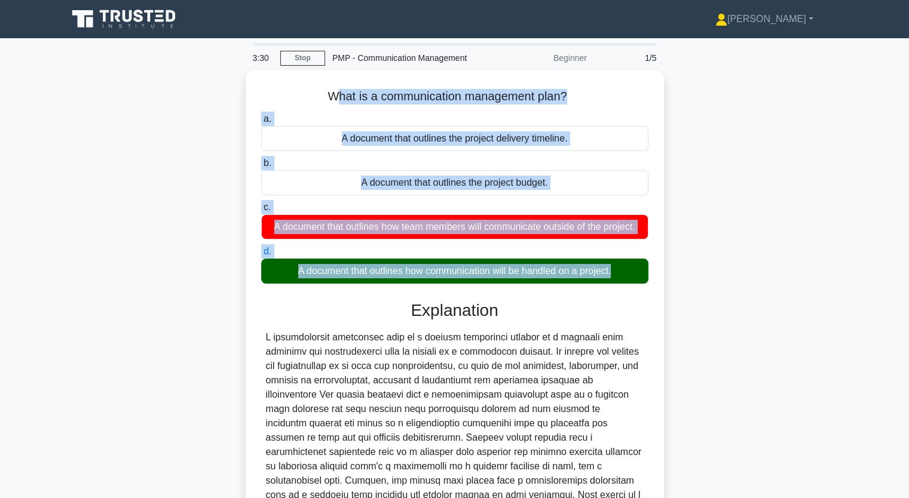
click at [823, 277] on div "What is a communication management plan? .spinner_0XTQ{transform-origin:center;…" at bounding box center [454, 343] width 789 height 547
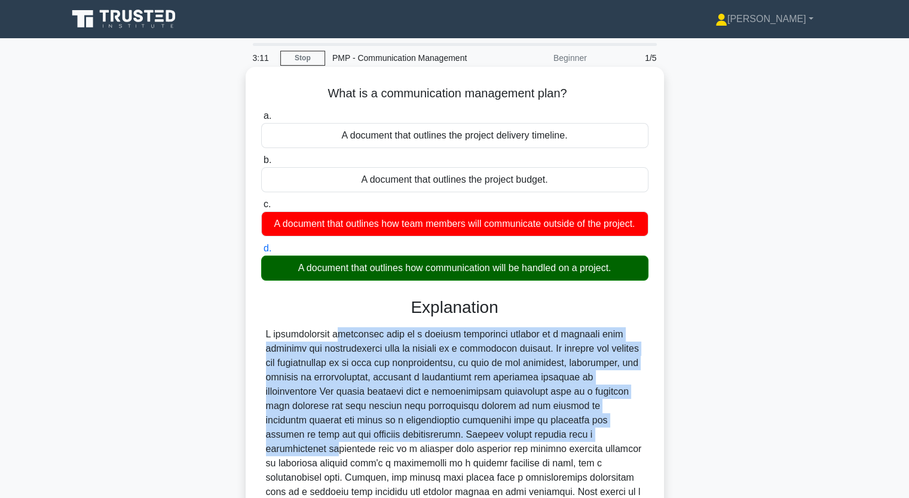
drag, startPoint x: 268, startPoint y: 333, endPoint x: 609, endPoint y: 436, distance: 356.9
click at [609, 436] on div at bounding box center [455, 420] width 378 height 186
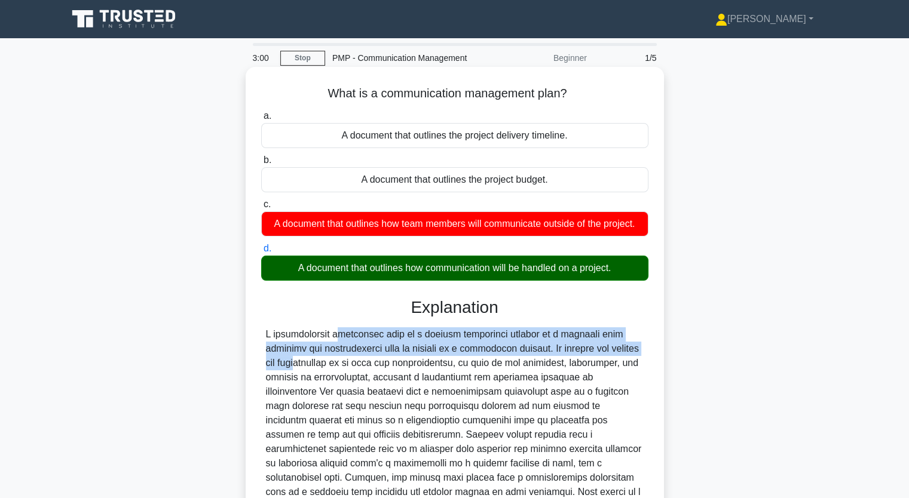
drag, startPoint x: 756, startPoint y: 164, endPoint x: 638, endPoint y: 351, distance: 220.8
click at [638, 351] on div at bounding box center [455, 420] width 378 height 186
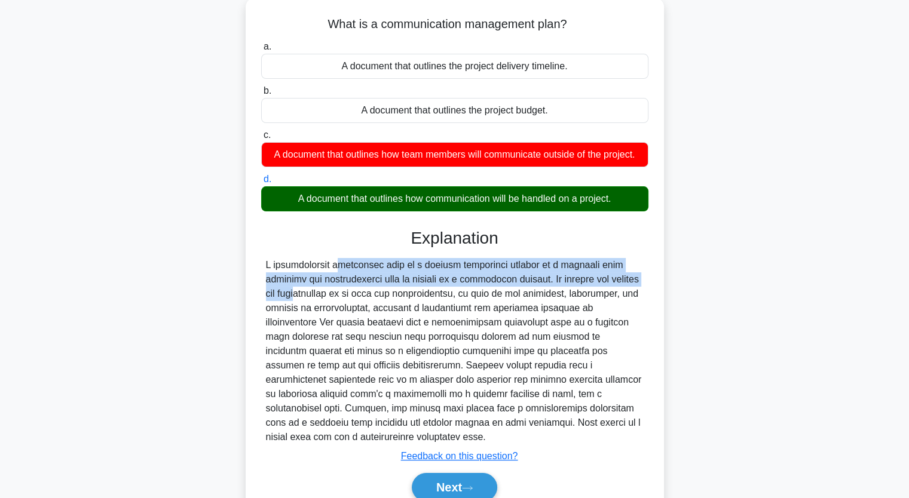
scroll to position [148, 0]
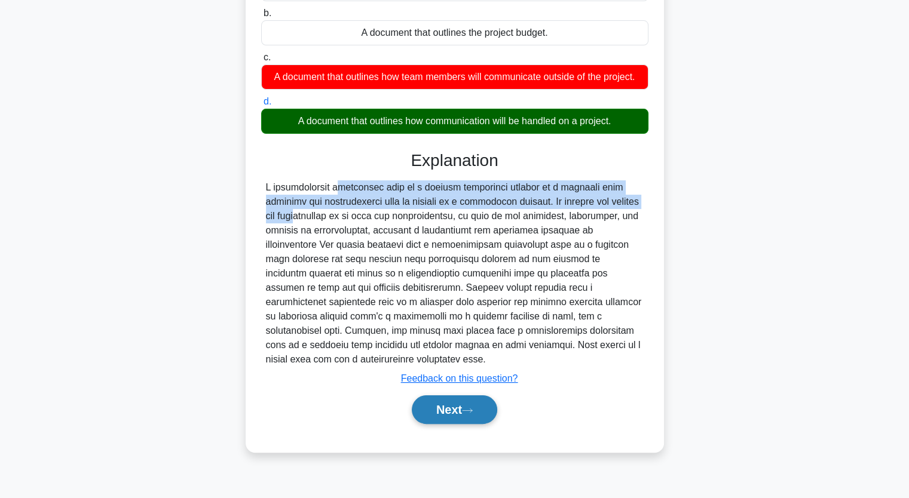
click at [458, 403] on button "Next" at bounding box center [454, 410] width 85 height 29
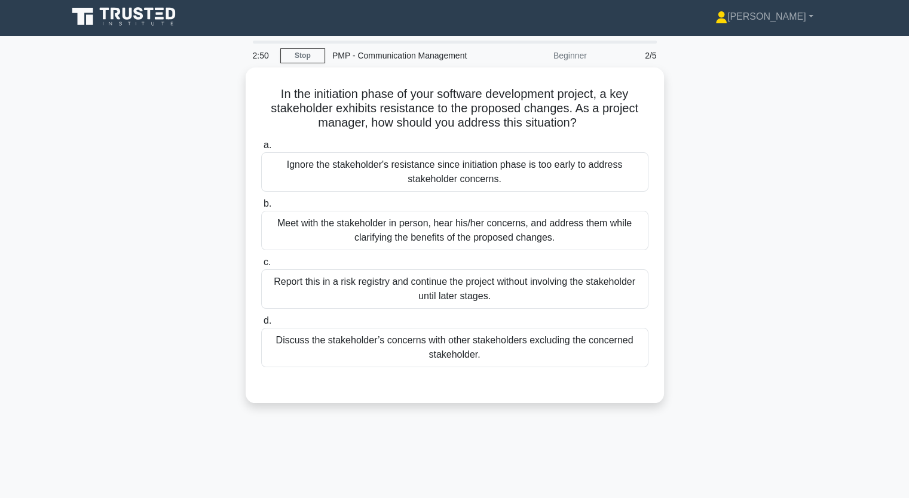
scroll to position [0, 0]
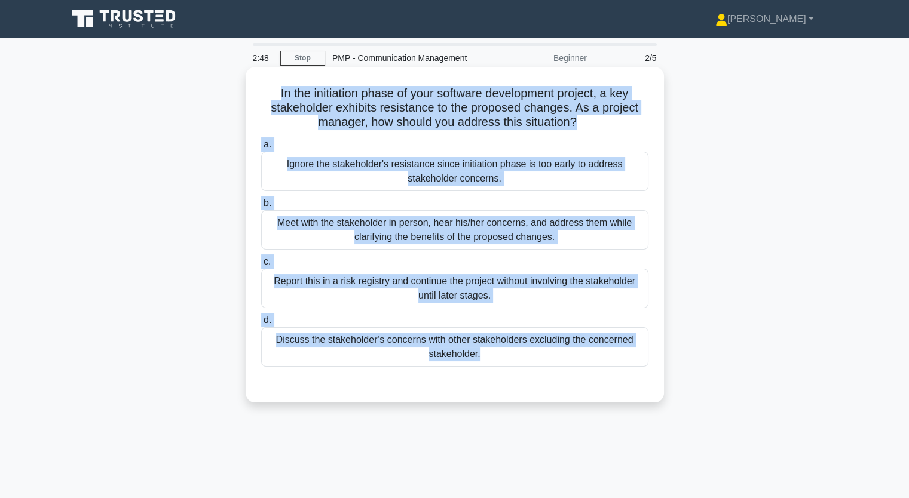
drag, startPoint x: 272, startPoint y: 99, endPoint x: 571, endPoint y: 378, distance: 408.8
click at [571, 380] on div "In the initiation phase of your software development project, a key stakeholder…" at bounding box center [454, 235] width 409 height 326
copy div "In the initiation phase of your software development project, a key stakeholder…"
click at [446, 242] on div "Meet with the stakeholder in person, hear his/her concerns, and address them wh…" at bounding box center [454, 229] width 387 height 39
click at [261, 207] on input "b. Meet with the stakeholder in person, hear his/her concerns, and address them…" at bounding box center [261, 204] width 0 height 8
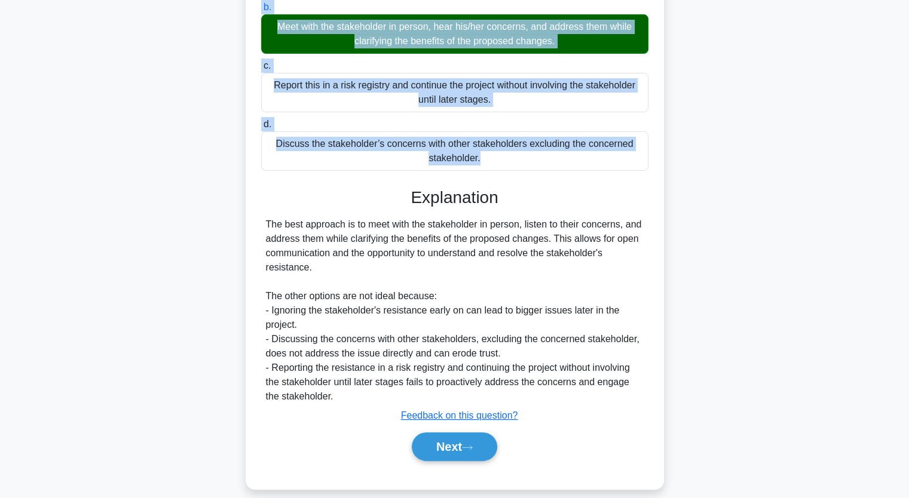
scroll to position [209, 0]
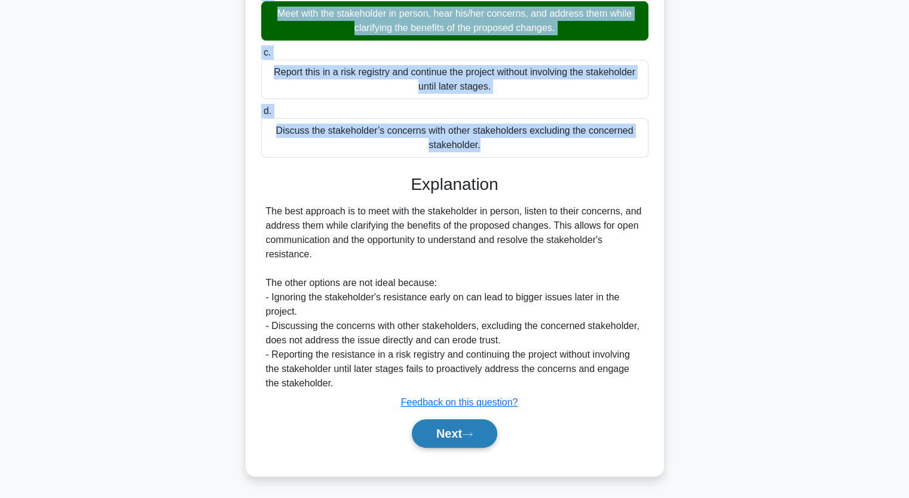
drag, startPoint x: 474, startPoint y: 427, endPoint x: 466, endPoint y: 424, distance: 8.9
click at [475, 427] on button "Next" at bounding box center [454, 433] width 85 height 29
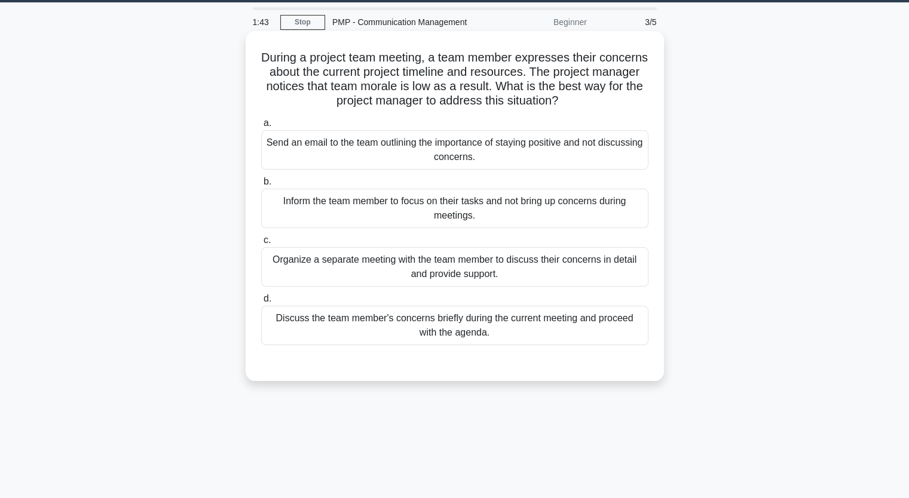
scroll to position [0, 0]
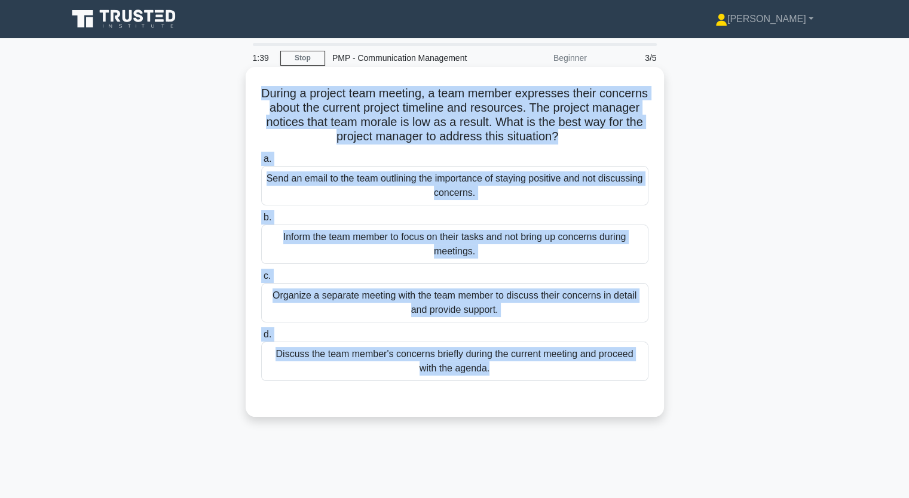
drag, startPoint x: 281, startPoint y: 89, endPoint x: 481, endPoint y: 401, distance: 370.3
click at [481, 401] on div "During a project team meeting, a team member expresses their concerns about the…" at bounding box center [454, 242] width 409 height 341
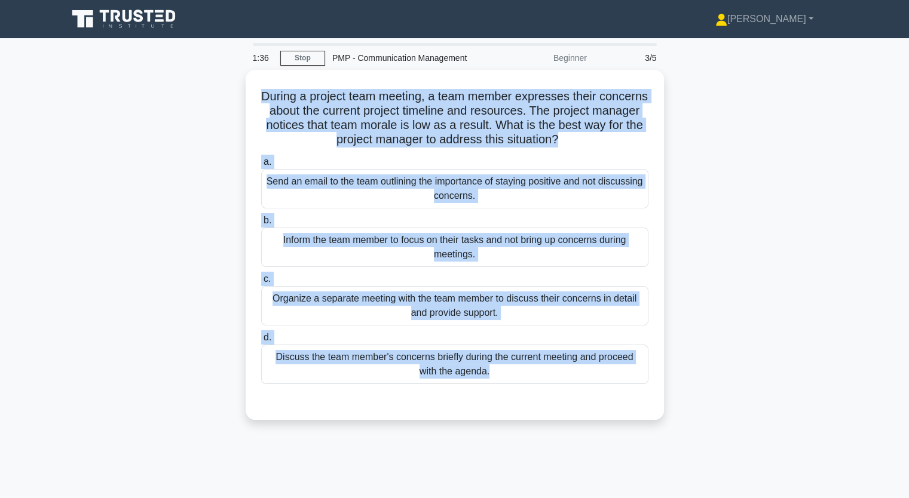
copy div "During a project team meeting, a team member expresses their concerns about the…"
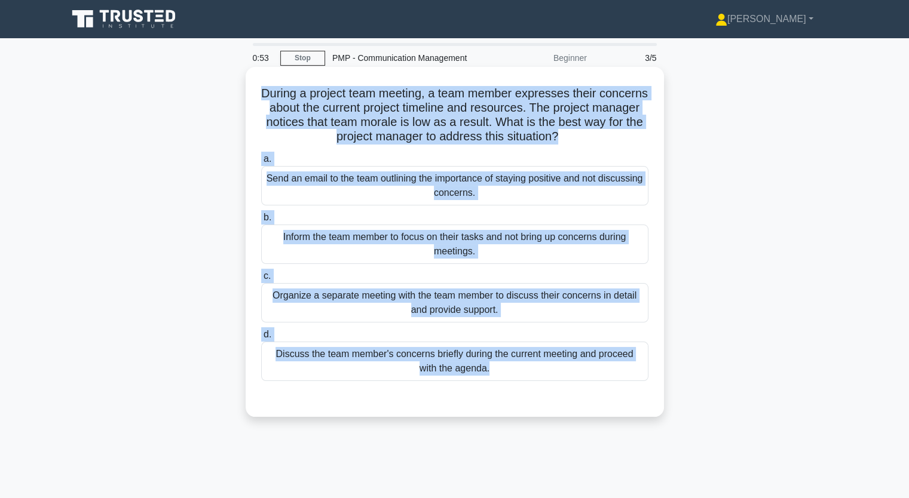
click at [484, 301] on div "Organize a separate meeting with the team member to discuss their concerns in d…" at bounding box center [454, 302] width 387 height 39
click at [261, 280] on input "c. Organize a separate meeting with the team member to discuss their concerns i…" at bounding box center [261, 276] width 0 height 8
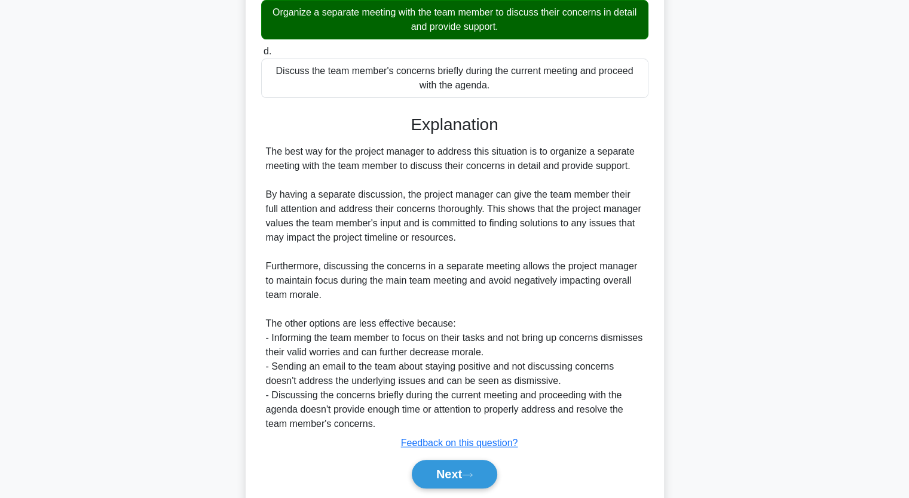
scroll to position [324, 0]
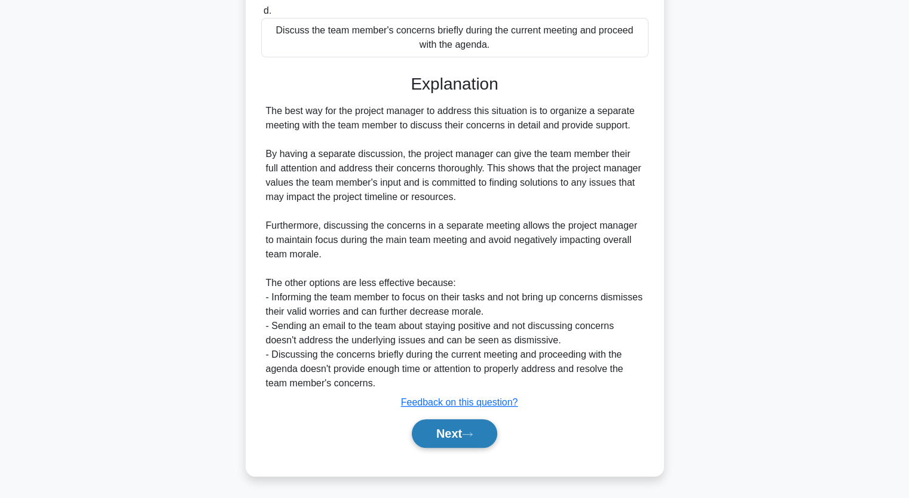
click at [463, 435] on button "Next" at bounding box center [454, 433] width 85 height 29
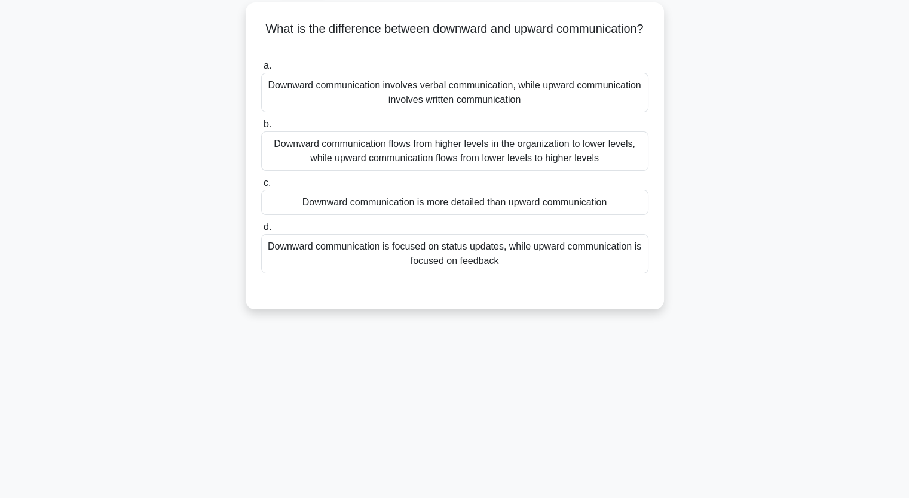
scroll to position [0, 0]
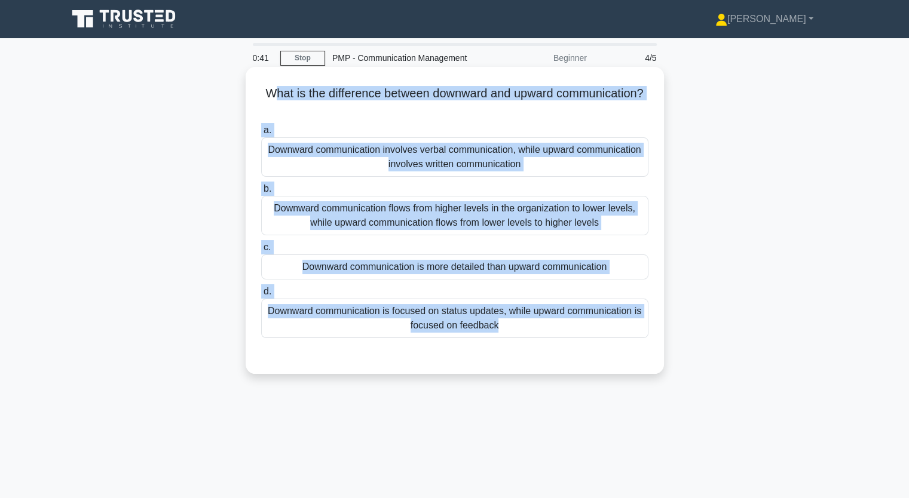
drag, startPoint x: 313, startPoint y: 92, endPoint x: 529, endPoint y: 366, distance: 348.4
click at [529, 366] on div "What is the difference between downward and upward communication? .spinner_0XTQ…" at bounding box center [454, 221] width 409 height 298
copy div "hat is the difference between downward and upward communication? .spinner_0XTQ{…"
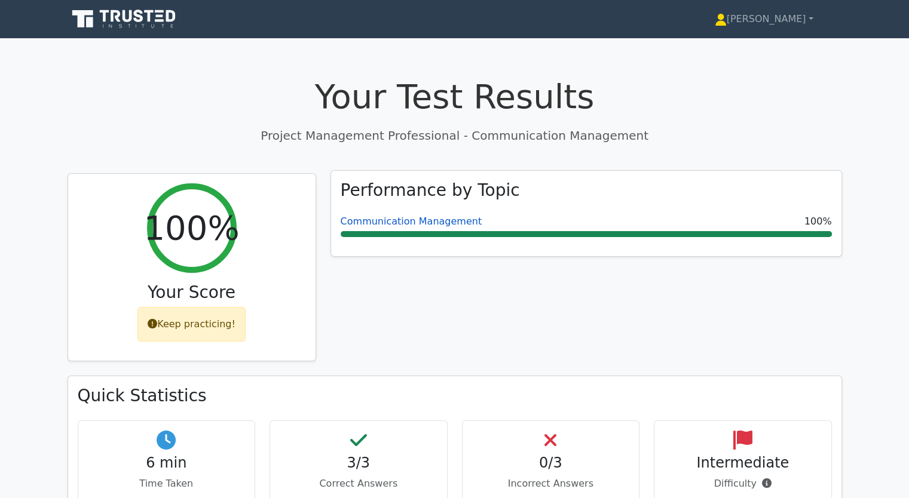
click at [409, 221] on link "Communication Management" at bounding box center [412, 221] width 142 height 11
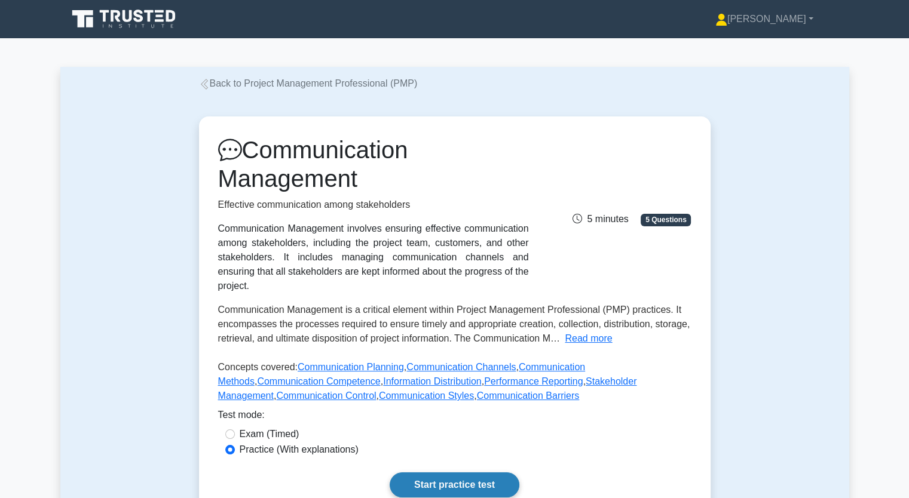
click at [433, 473] on link "Start practice test" at bounding box center [455, 485] width 130 height 25
click at [446, 473] on link "Start practice test" at bounding box center [455, 485] width 130 height 25
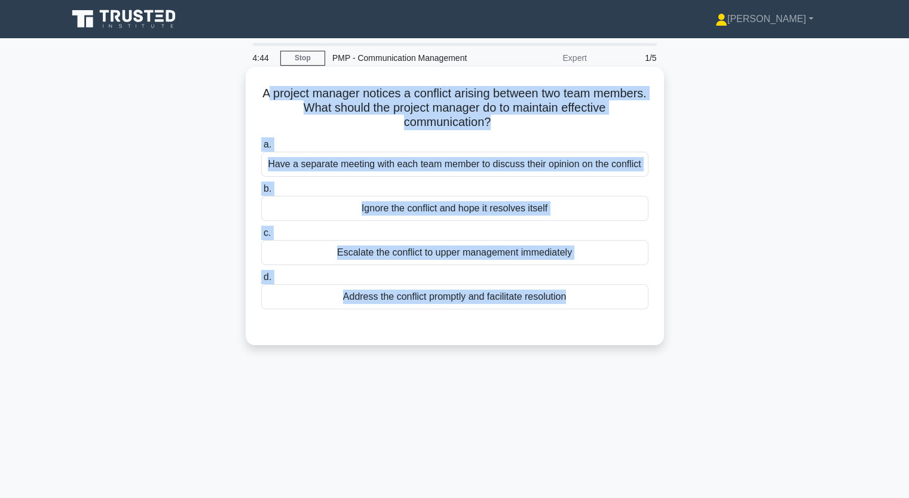
drag, startPoint x: 289, startPoint y: 97, endPoint x: 551, endPoint y: 327, distance: 348.9
click at [551, 328] on div "A project manager notices a conflict arising between two team members. What sho…" at bounding box center [454, 206] width 409 height 269
copy div "project manager notices a conflict arising between two team members. What shoul…"
click at [320, 173] on div "Have a separate meeting with each team member to discuss their opinion on the c…" at bounding box center [454, 164] width 387 height 25
click at [261, 149] on input "a. Have a separate meeting with each team member to discuss their opinion on th…" at bounding box center [261, 145] width 0 height 8
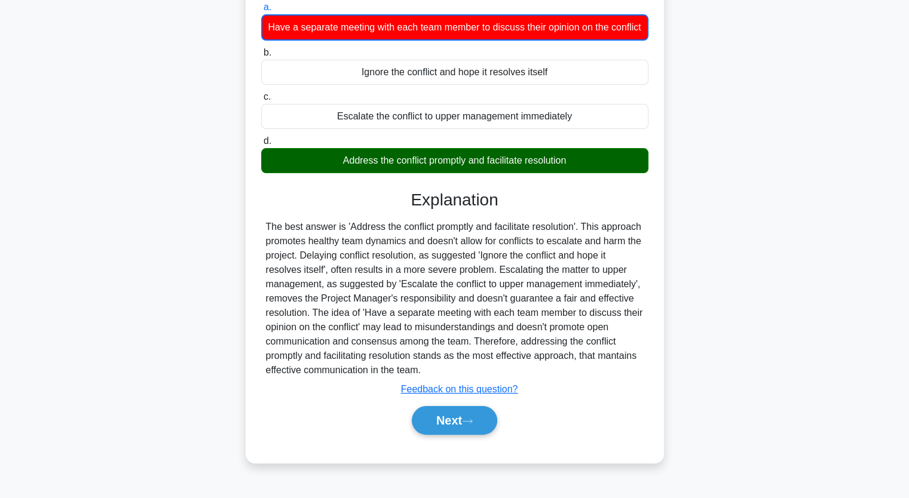
scroll to position [148, 0]
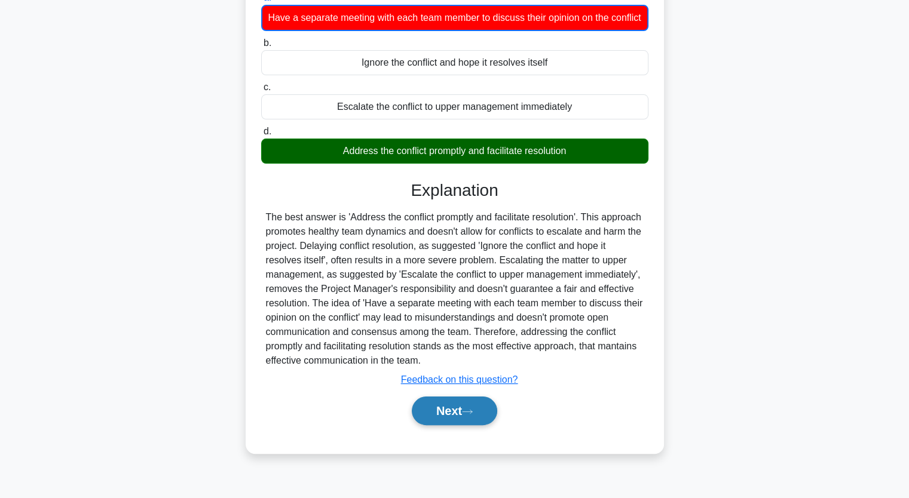
click at [454, 421] on button "Next" at bounding box center [454, 411] width 85 height 29
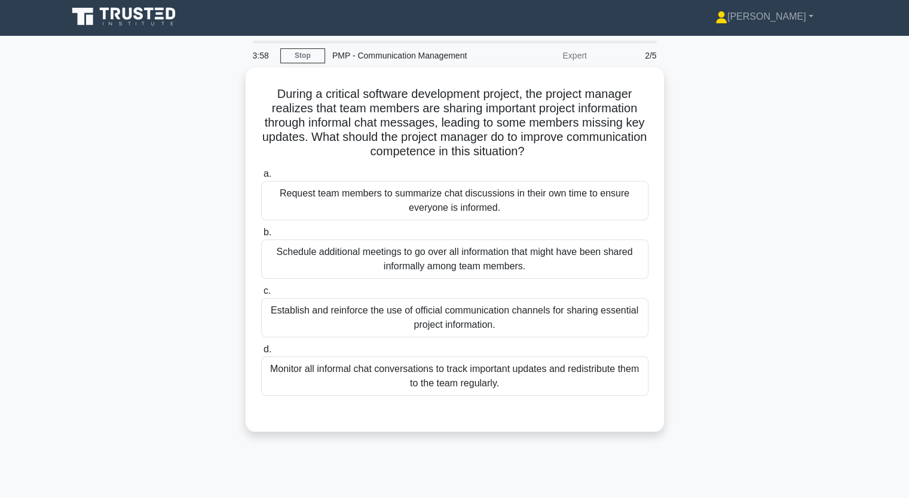
scroll to position [0, 0]
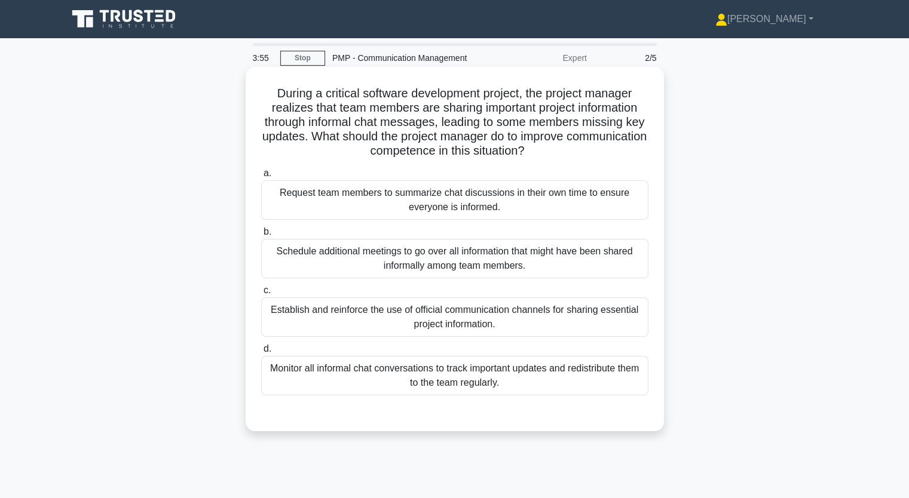
drag, startPoint x: 269, startPoint y: 96, endPoint x: 651, endPoint y: 396, distance: 486.0
click at [651, 396] on div "During a critical software development project, the project manager realizes th…" at bounding box center [454, 249] width 409 height 355
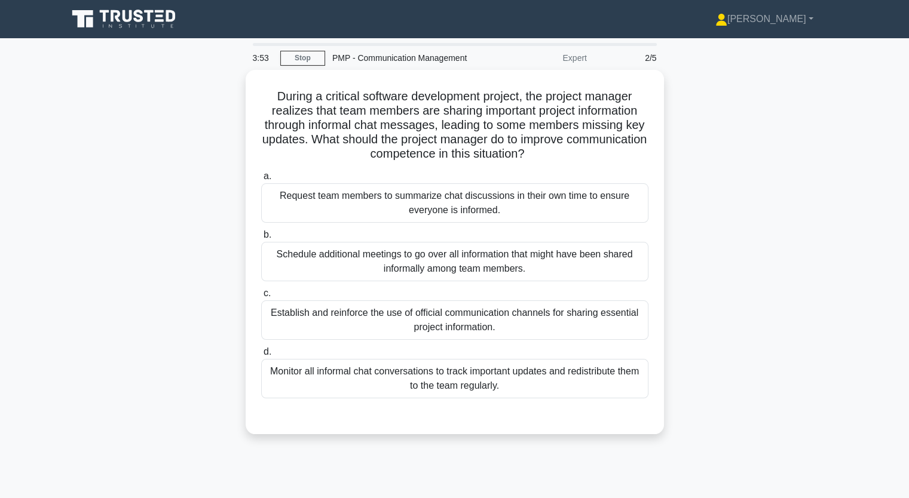
copy div "During a critical software development project, the project manager realizes th…"
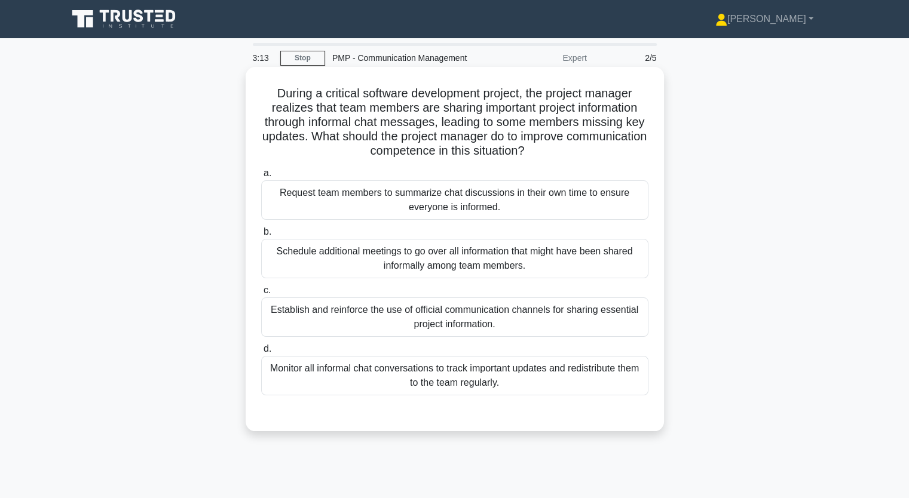
click at [360, 312] on div "Establish and reinforce the use of official communication channels for sharing …" at bounding box center [454, 317] width 387 height 39
click at [261, 295] on input "c. Establish and reinforce the use of official communication channels for shari…" at bounding box center [261, 291] width 0 height 8
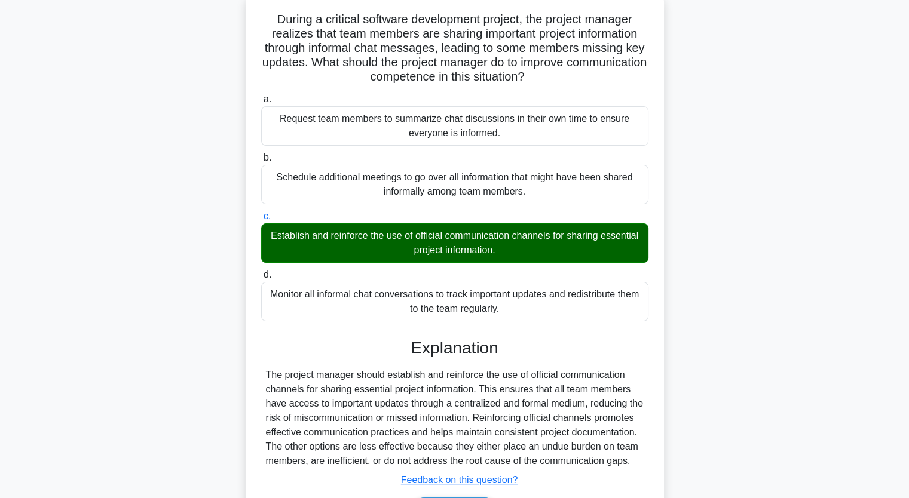
scroll to position [166, 0]
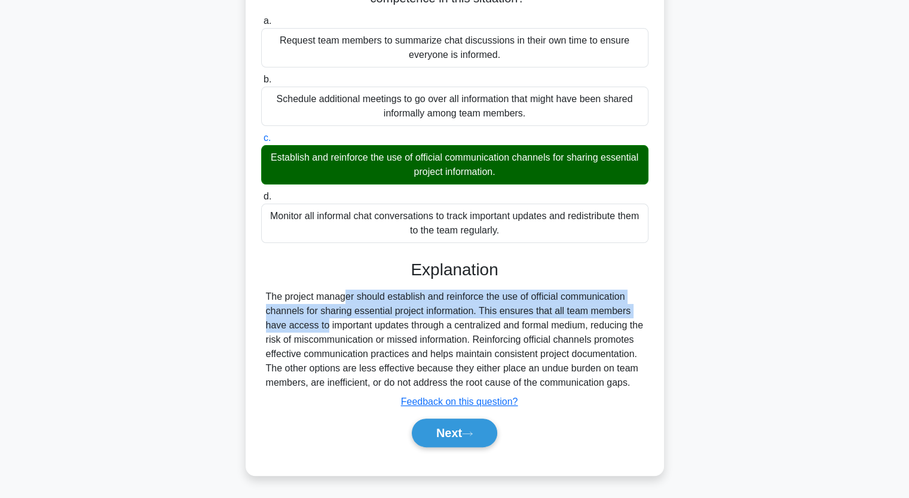
drag, startPoint x: 265, startPoint y: 279, endPoint x: 618, endPoint y: 292, distance: 353.4
click at [618, 292] on div "The project manager should establish and reinforce the use of official communic…" at bounding box center [455, 340] width 378 height 100
click at [455, 429] on button "Next" at bounding box center [454, 433] width 85 height 29
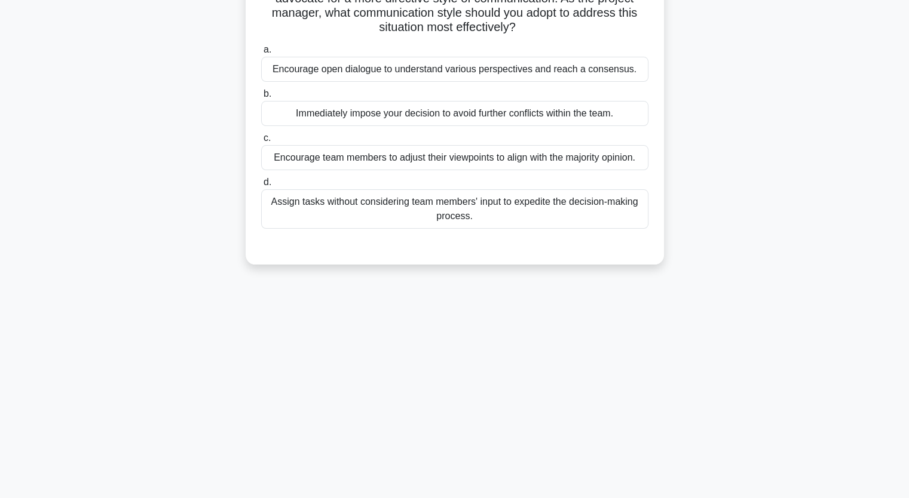
scroll to position [0, 0]
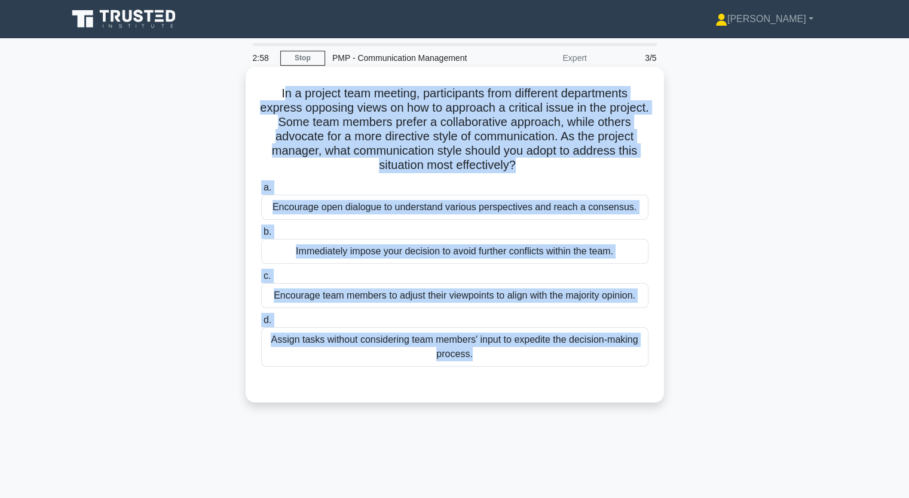
drag, startPoint x: 296, startPoint y: 95, endPoint x: 575, endPoint y: 393, distance: 408.0
click at [575, 393] on div "In a project team meeting, participants from different departments express oppo…" at bounding box center [454, 235] width 409 height 326
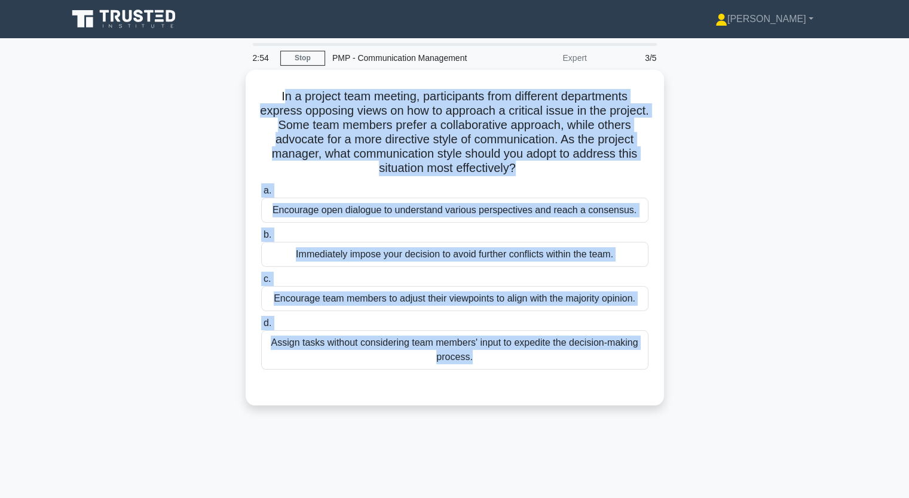
copy div "n a project team meeting, participants from different departments express oppos…"
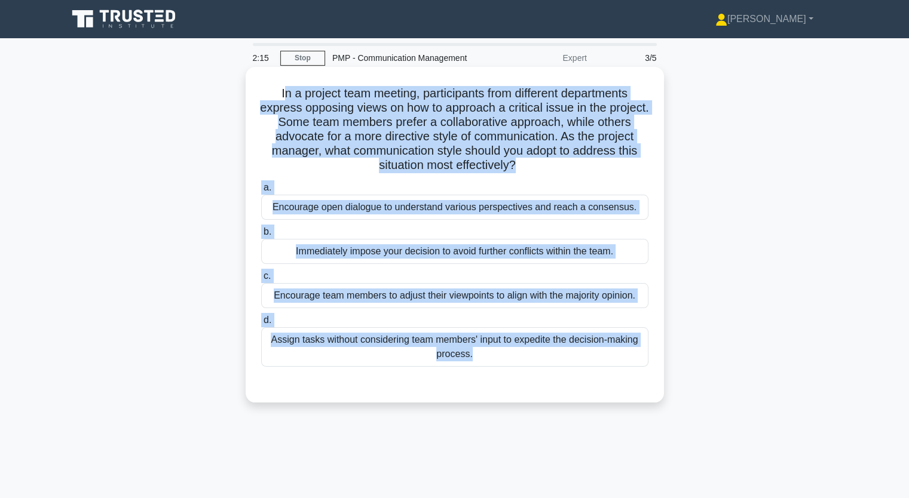
click at [488, 297] on div "Encourage team members to adjust their viewpoints to align with the majority op…" at bounding box center [454, 295] width 387 height 25
click at [261, 280] on input "c. Encourage team members to adjust their viewpoints to align with the majority…" at bounding box center [261, 276] width 0 height 8
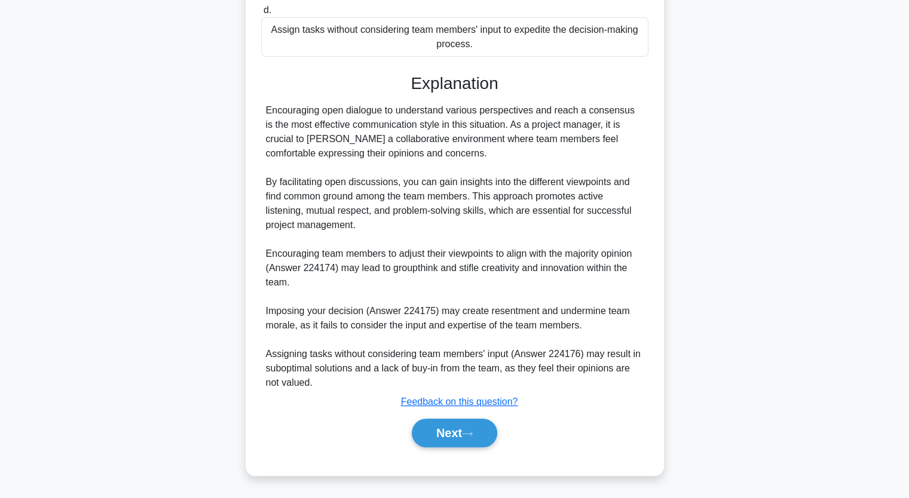
scroll to position [325, 0]
click at [479, 430] on button "Next" at bounding box center [454, 433] width 85 height 29
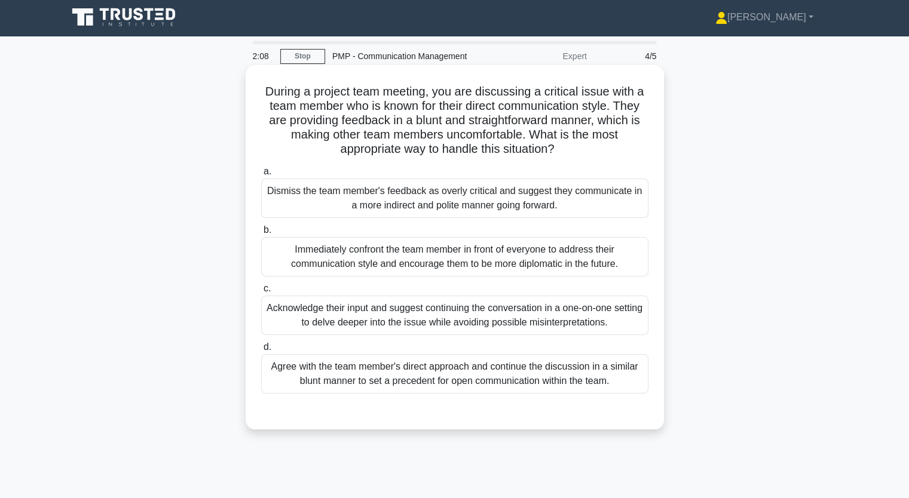
scroll to position [0, 0]
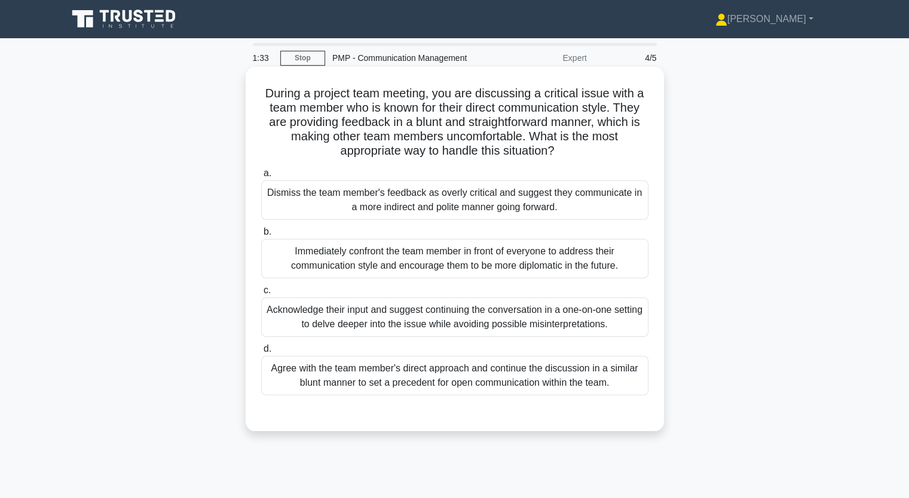
drag, startPoint x: 267, startPoint y: 91, endPoint x: 621, endPoint y: 377, distance: 455.0
click at [621, 377] on div "During a project team meeting, you are discussing a critical issue with a team …" at bounding box center [454, 249] width 409 height 355
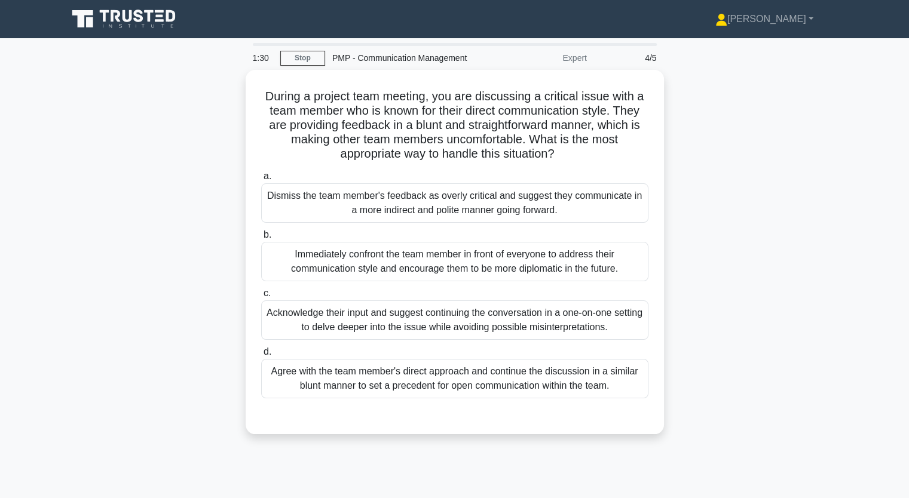
copy div "uring a project team meeting, you are discussing a critical issue with a team m…"
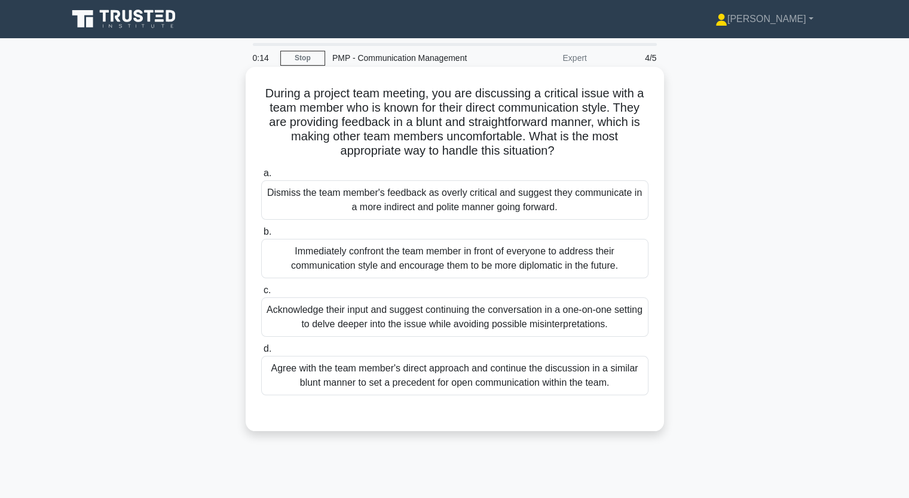
click at [413, 323] on div "Acknowledge their input and suggest continuing the conversation in a one-on-one…" at bounding box center [454, 317] width 387 height 39
click at [261, 295] on input "c. Acknowledge their input and suggest continuing the conversation in a one-on-…" at bounding box center [261, 291] width 0 height 8
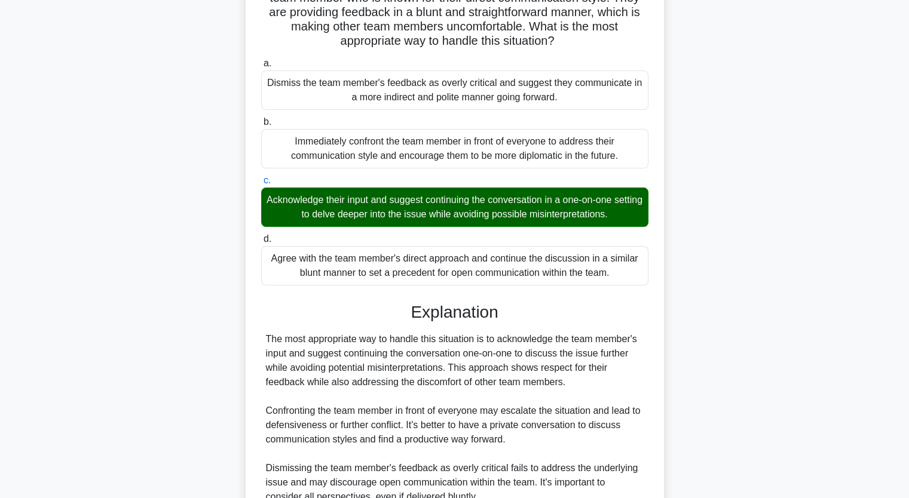
scroll to position [281, 0]
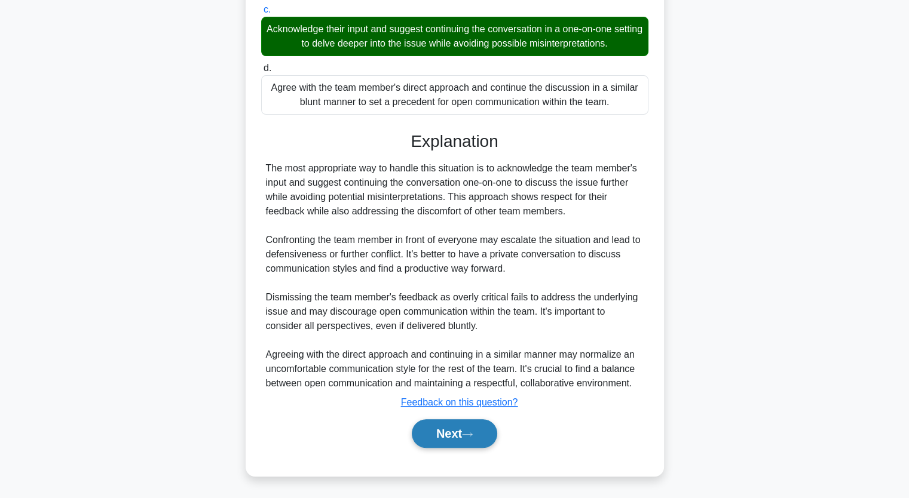
drag, startPoint x: 489, startPoint y: 424, endPoint x: 480, endPoint y: 426, distance: 9.3
click at [489, 423] on button "Next" at bounding box center [454, 433] width 85 height 29
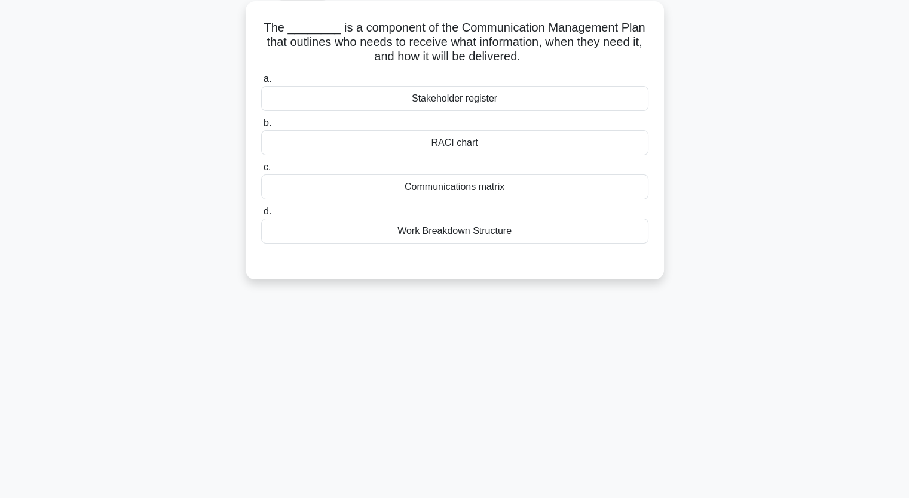
scroll to position [0, 0]
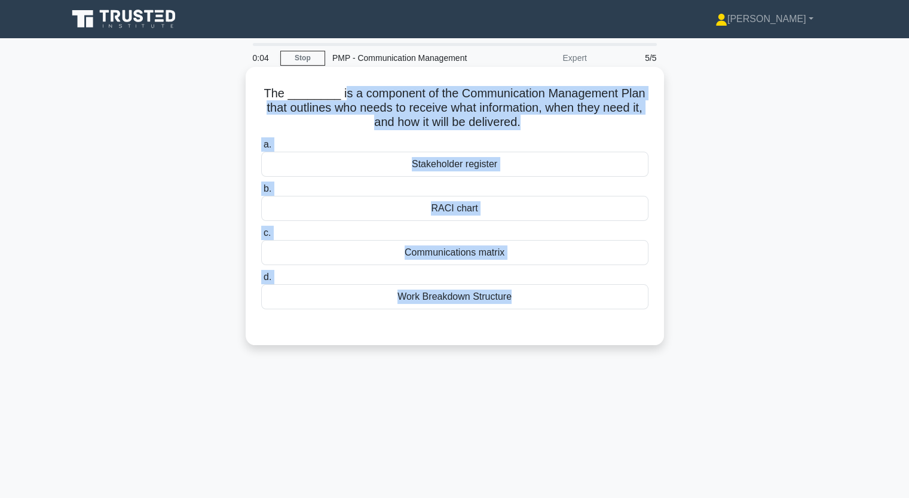
drag, startPoint x: 336, startPoint y: 92, endPoint x: 523, endPoint y: 319, distance: 294.5
click at [523, 319] on div "The ________ is a component of the Communication Management Plan that outlines …" at bounding box center [454, 206] width 409 height 269
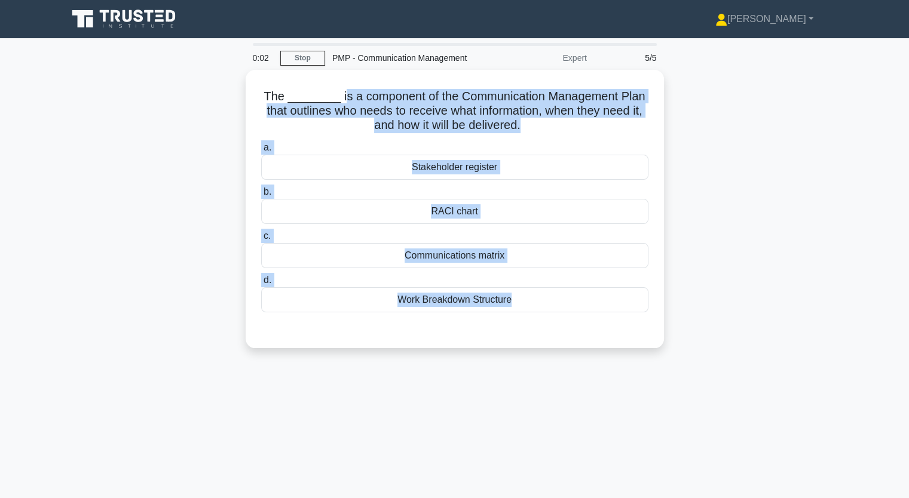
drag, startPoint x: 807, startPoint y: 212, endPoint x: 664, endPoint y: 215, distance: 142.2
click at [664, 215] on div "The ________ is a component of the Communication Management Plan that outlines …" at bounding box center [454, 216] width 789 height 293
copy div "s a component of the Communication Management Plan that outlines who needs to r…"
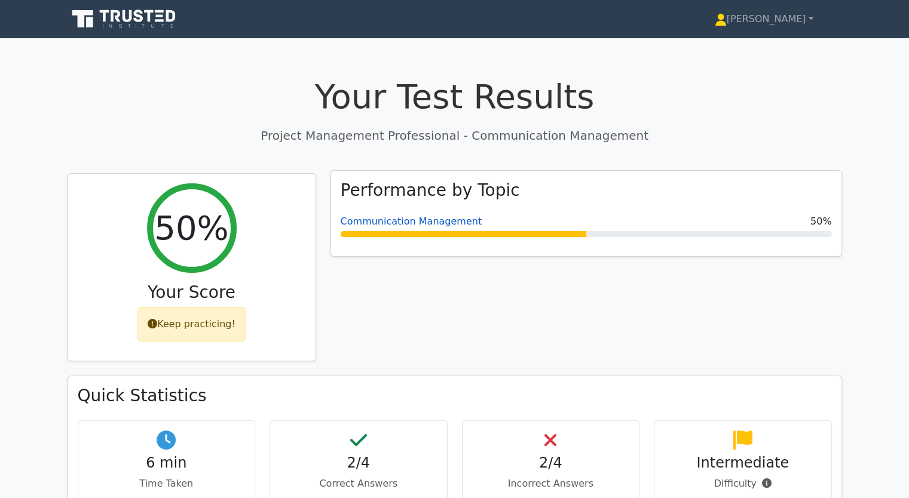
click at [400, 221] on link "Communication Management" at bounding box center [412, 221] width 142 height 11
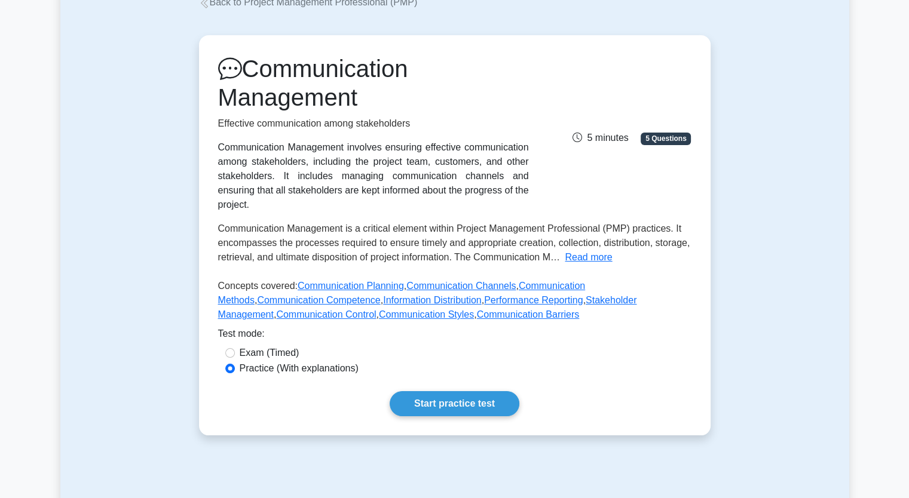
scroll to position [239, 0]
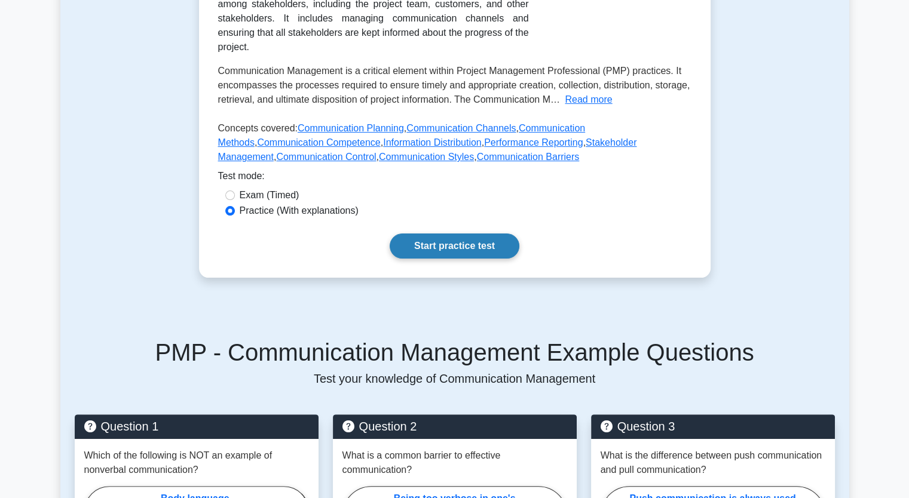
click at [454, 234] on link "Start practice test" at bounding box center [455, 246] width 130 height 25
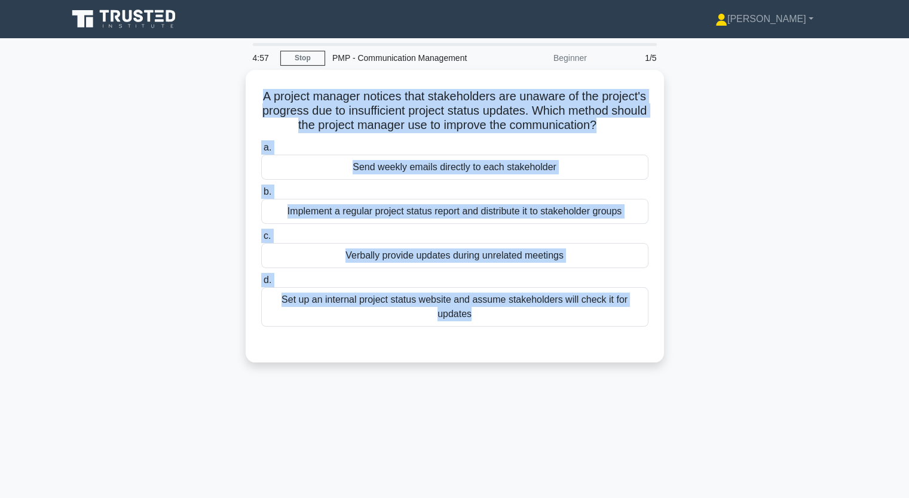
drag, startPoint x: 287, startPoint y: 95, endPoint x: 691, endPoint y: 378, distance: 493.8
click at [676, 377] on div "A project manager notices that stakeholders are unaware of the project's progre…" at bounding box center [454, 223] width 789 height 307
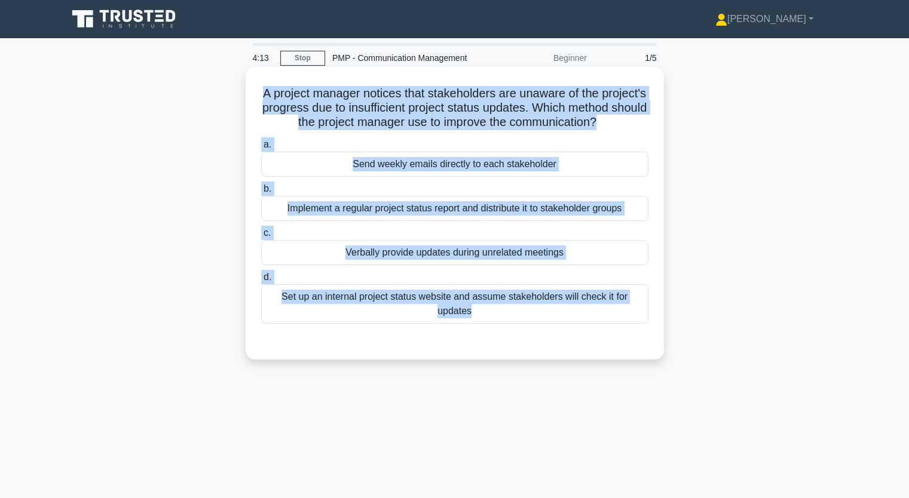
click at [390, 221] on div "Implement a regular project status report and distribute it to stakeholder grou…" at bounding box center [454, 208] width 387 height 25
click at [261, 193] on input "b. Implement a regular project status report and distribute it to stakeholder g…" at bounding box center [261, 189] width 0 height 8
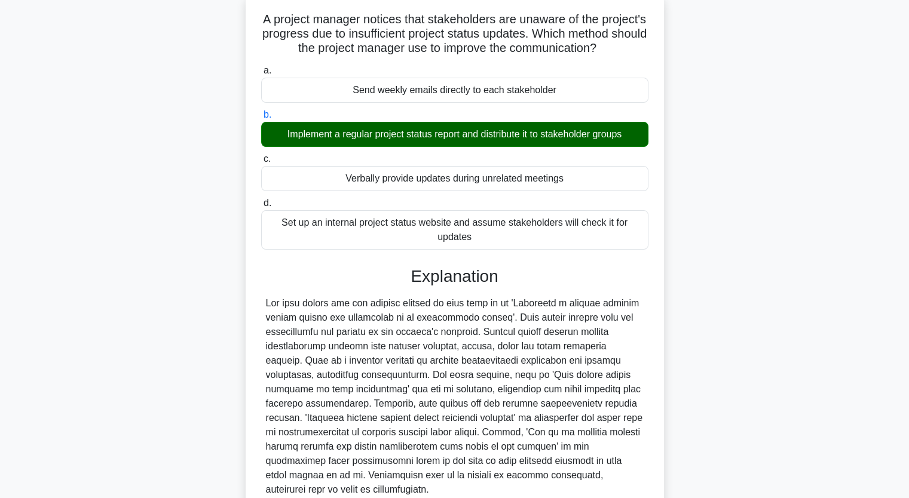
scroll to position [195, 0]
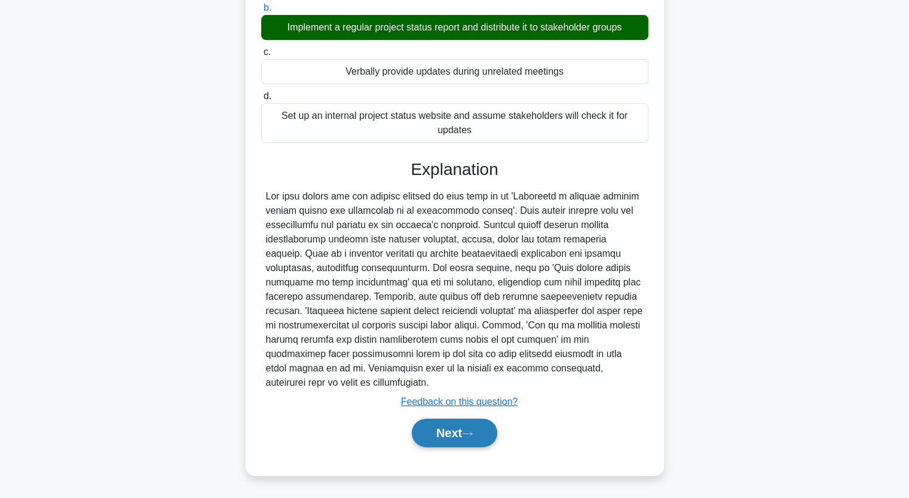
drag, startPoint x: 456, startPoint y: 433, endPoint x: 445, endPoint y: 428, distance: 12.3
click at [455, 433] on button "Next" at bounding box center [454, 433] width 85 height 29
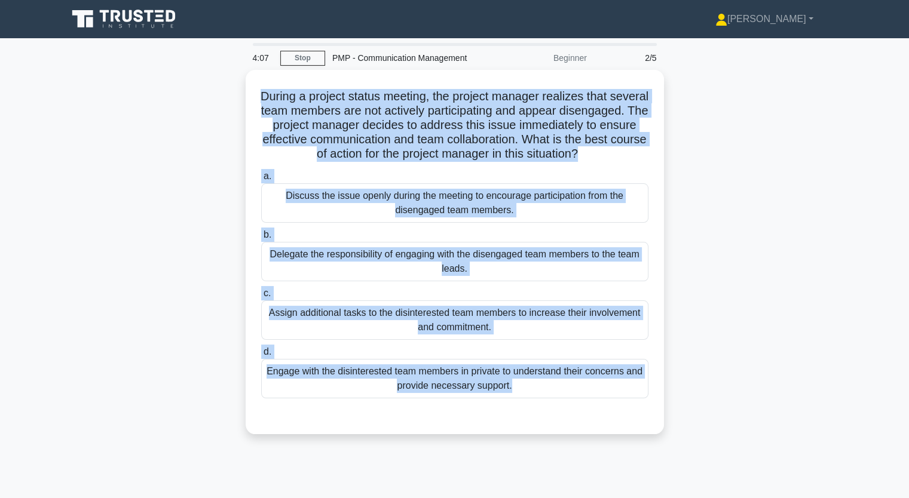
scroll to position [148, 0]
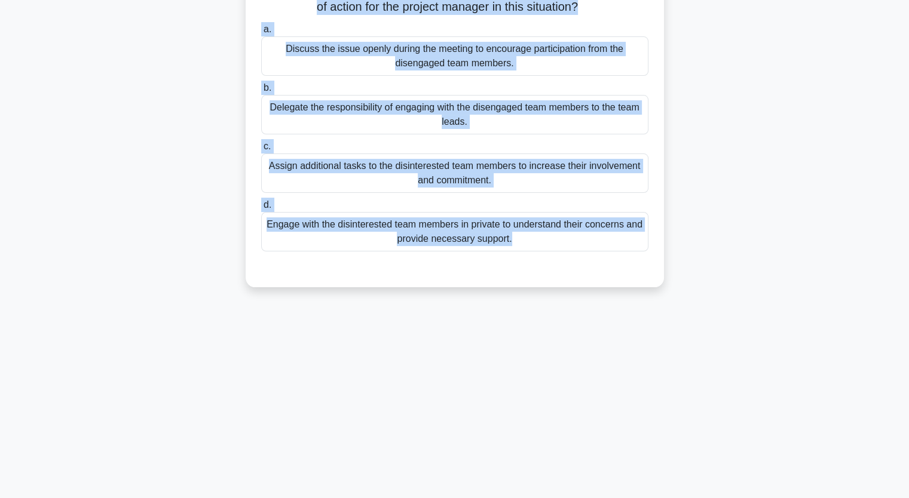
drag, startPoint x: 277, startPoint y: 89, endPoint x: 581, endPoint y: 479, distance: 493.9
click at [577, 498] on html "[PERSON_NAME] Profile Settings" at bounding box center [454, 175] width 909 height 645
copy div "During a project status meeting, the project manager realizes that several team…"
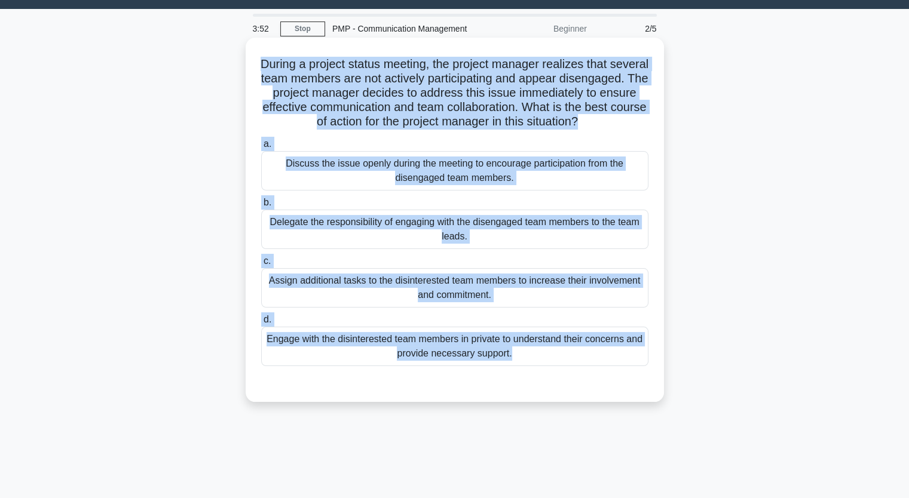
scroll to position [28, 0]
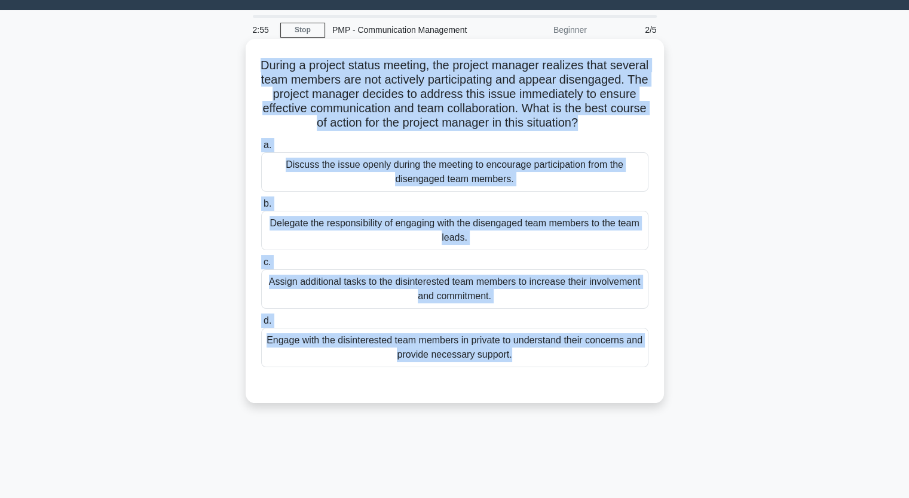
click at [330, 185] on div "Discuss the issue openly during the meeting to encourage participation from the…" at bounding box center [454, 171] width 387 height 39
click at [261, 149] on input "a. Discuss the issue openly during the meeting to encourage participation from …" at bounding box center [261, 146] width 0 height 8
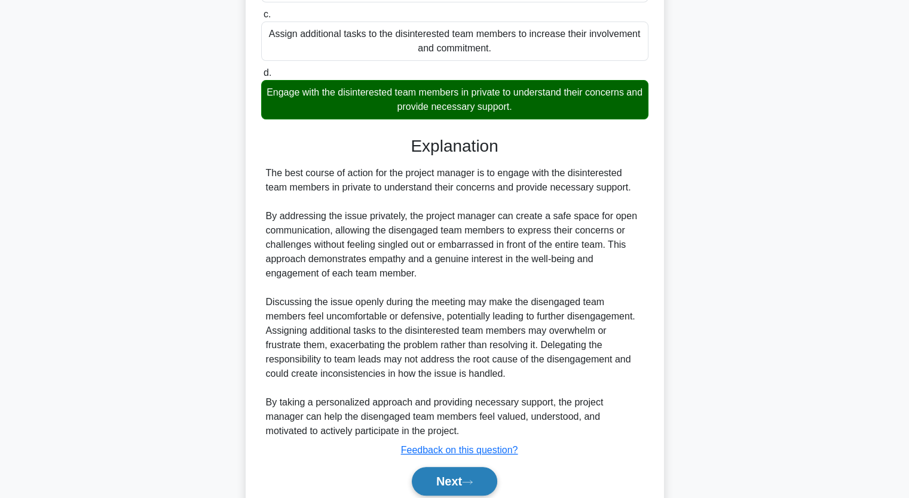
scroll to position [339, 0]
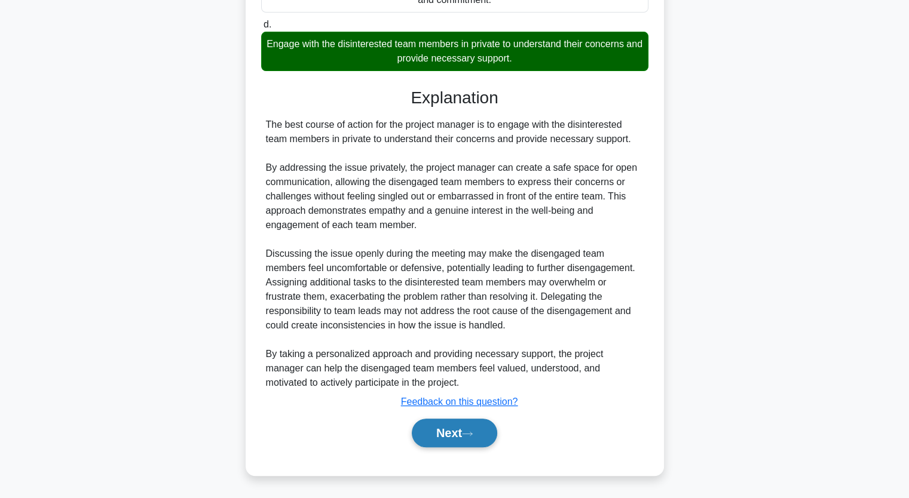
click at [451, 436] on button "Next" at bounding box center [454, 433] width 85 height 29
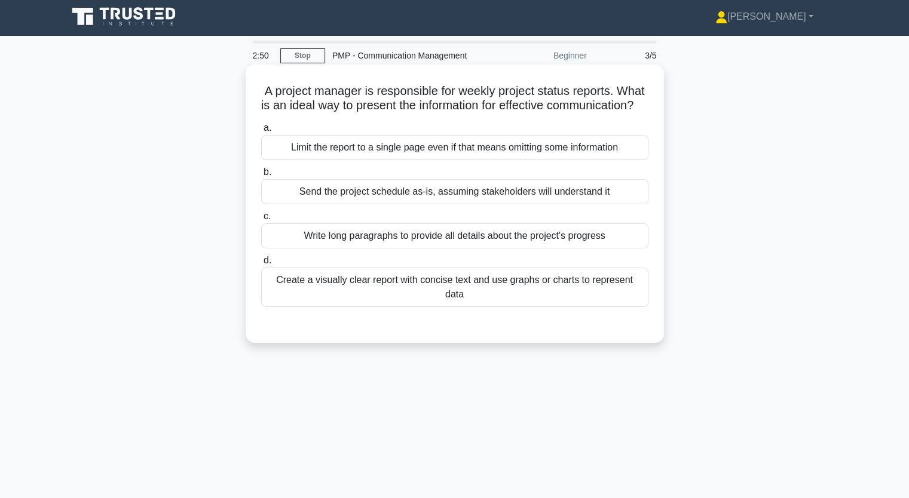
scroll to position [0, 0]
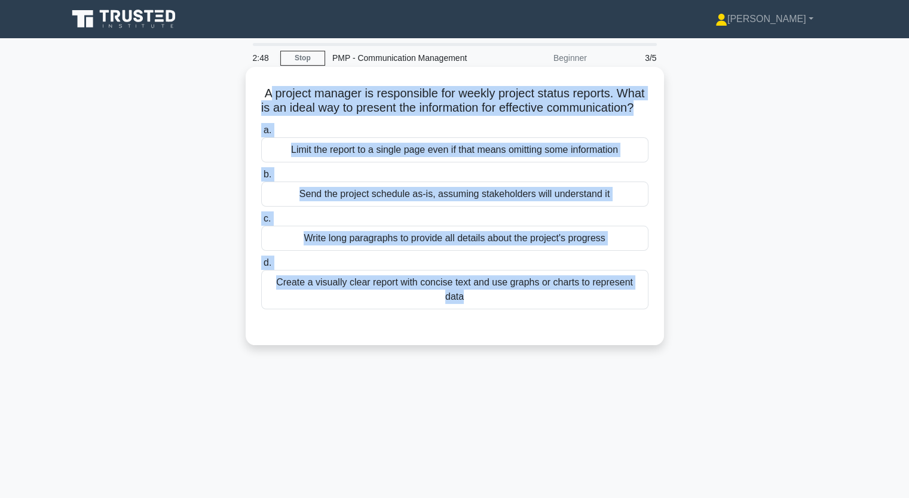
drag, startPoint x: 296, startPoint y: 103, endPoint x: 617, endPoint y: 332, distance: 393.3
click at [528, 341] on div "A project manager is responsible for weekly project status reports. What is an …" at bounding box center [455, 206] width 418 height 278
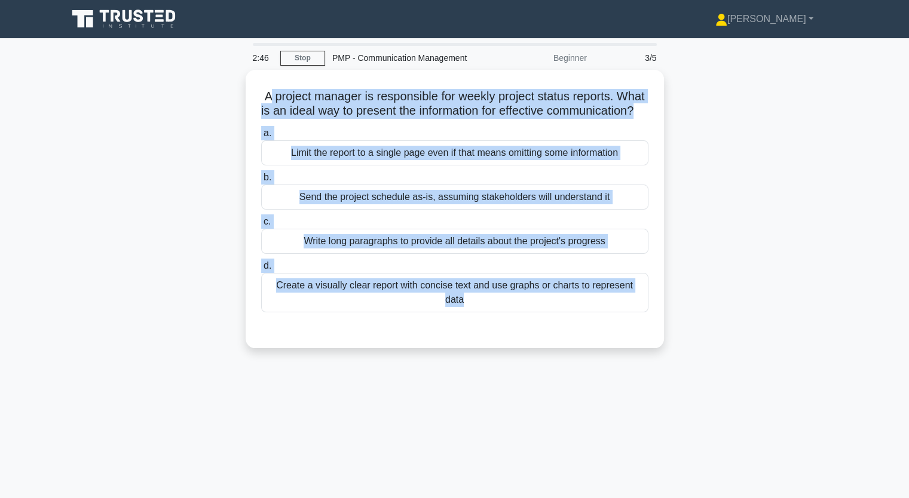
copy div "project manager is responsible for weekly project status reports. What is an id…"
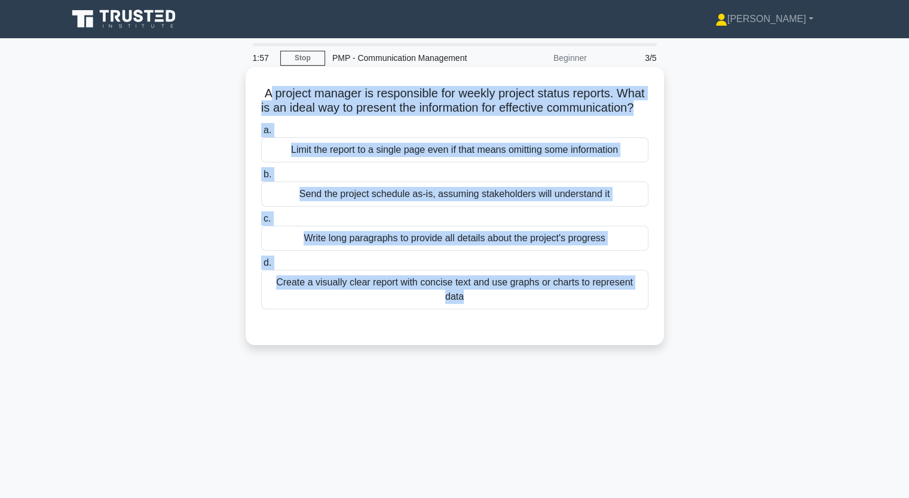
click at [387, 296] on div "Create a visually clear report with concise text and use graphs or charts to re…" at bounding box center [454, 289] width 387 height 39
click at [261, 267] on input "d. Create a visually clear report with concise text and use graphs or charts to…" at bounding box center [261, 263] width 0 height 8
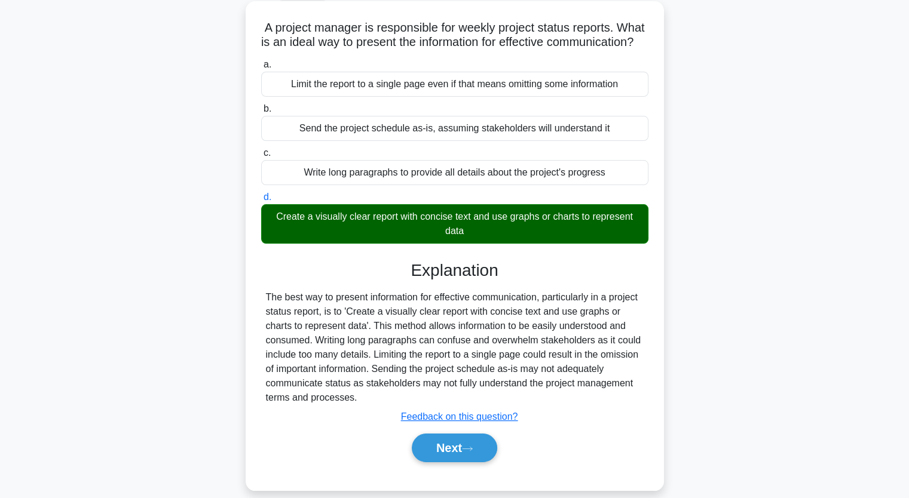
scroll to position [148, 0]
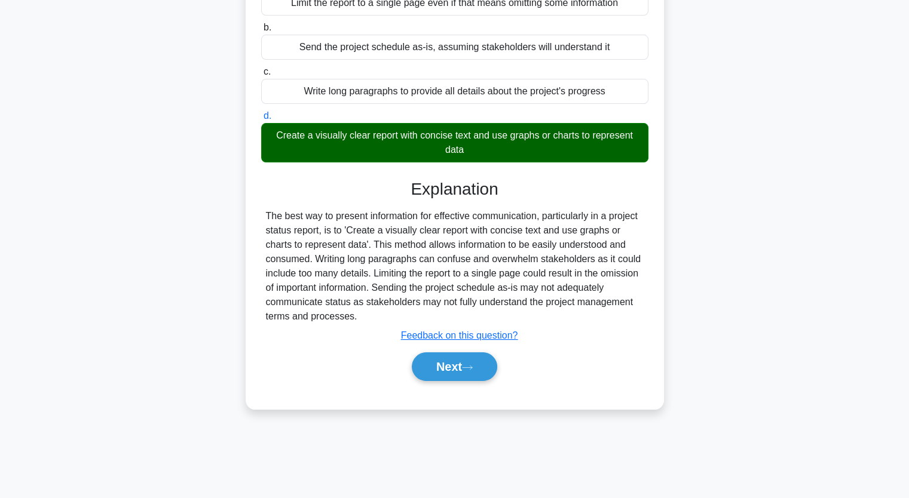
drag, startPoint x: 269, startPoint y: 228, endPoint x: 614, endPoint y: 335, distance: 361.0
click at [614, 324] on div "The best way to present information for effective communication, particularly i…" at bounding box center [455, 266] width 378 height 115
click at [459, 381] on button "Next" at bounding box center [454, 367] width 85 height 29
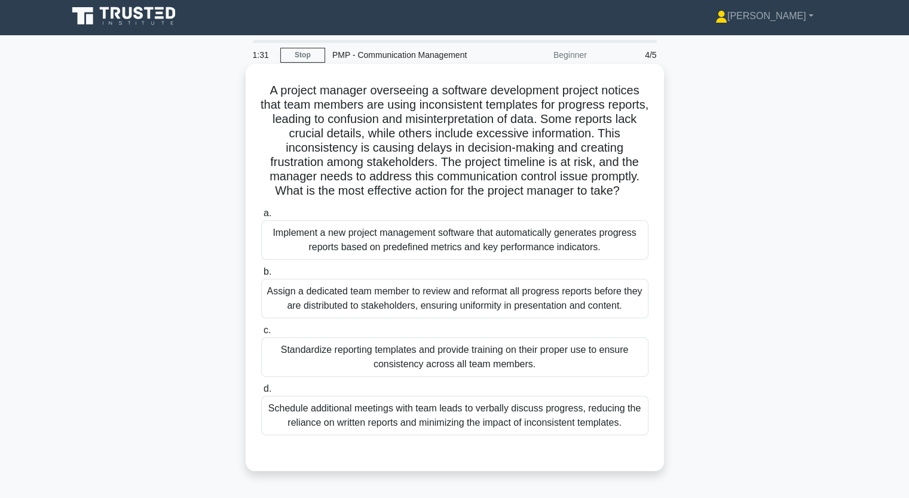
scroll to position [0, 0]
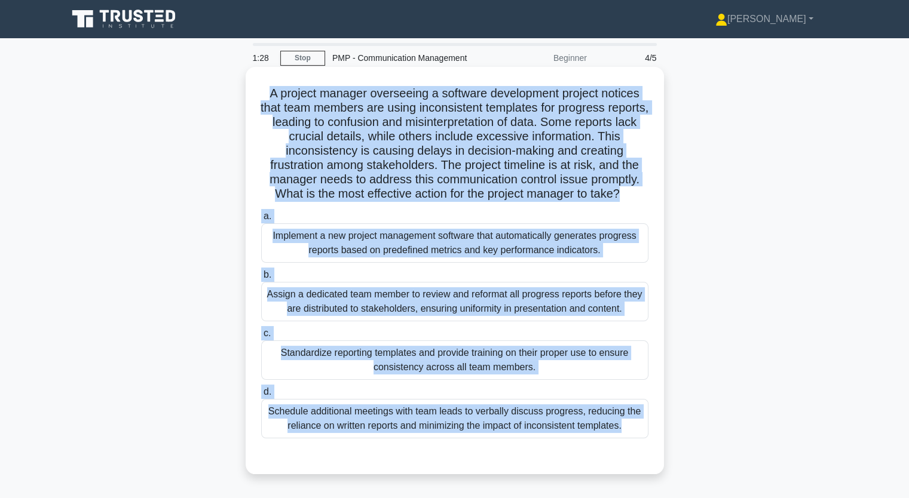
drag, startPoint x: 265, startPoint y: 94, endPoint x: 610, endPoint y: 446, distance: 493.5
click at [608, 448] on div "A project manager overseeing a software development project notices that team m…" at bounding box center [454, 271] width 409 height 398
copy div "A project manager overseeing a software development project notices that team m…"
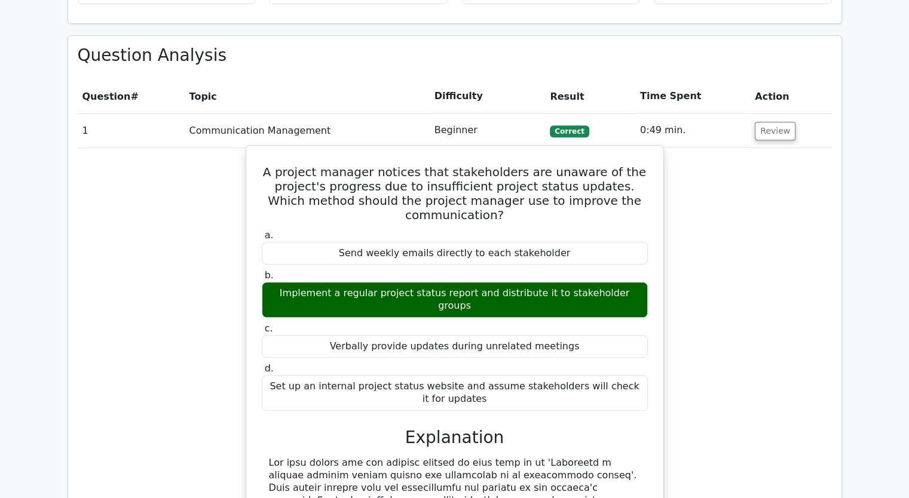
scroll to position [459, 0]
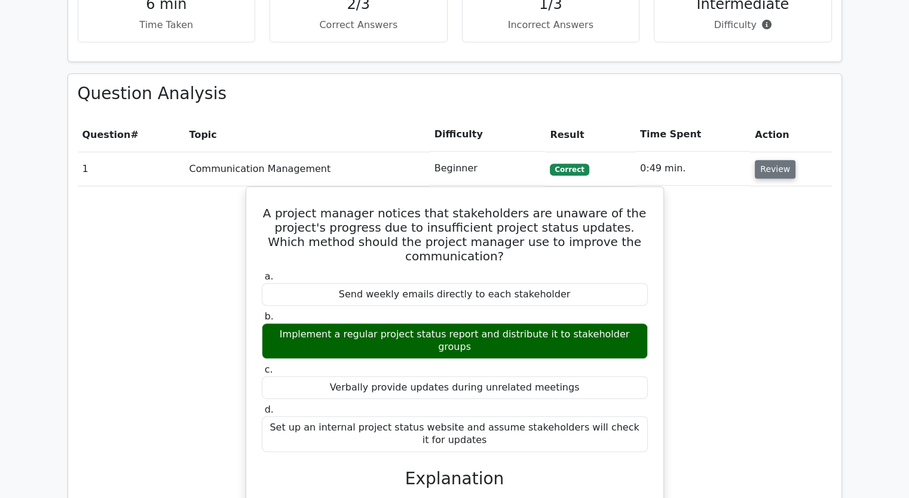
click at [762, 166] on button "Review" at bounding box center [775, 169] width 41 height 19
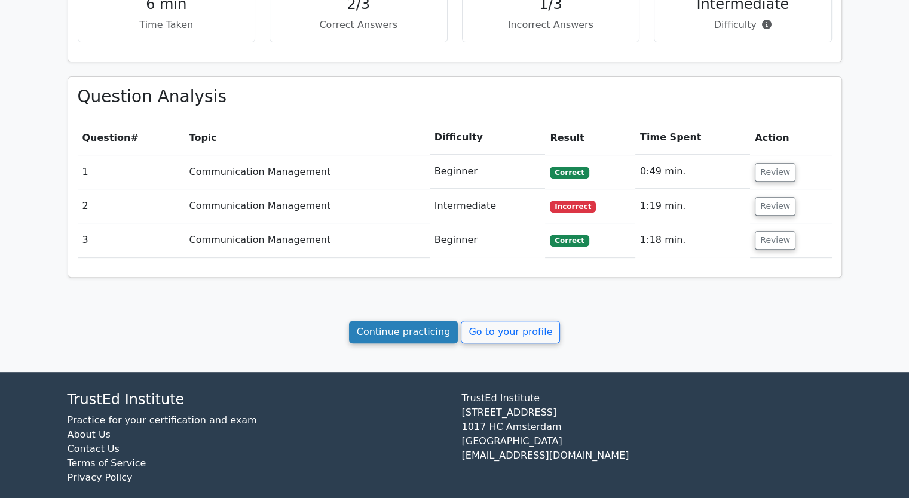
click at [430, 326] on link "Continue practicing" at bounding box center [403, 332] width 109 height 23
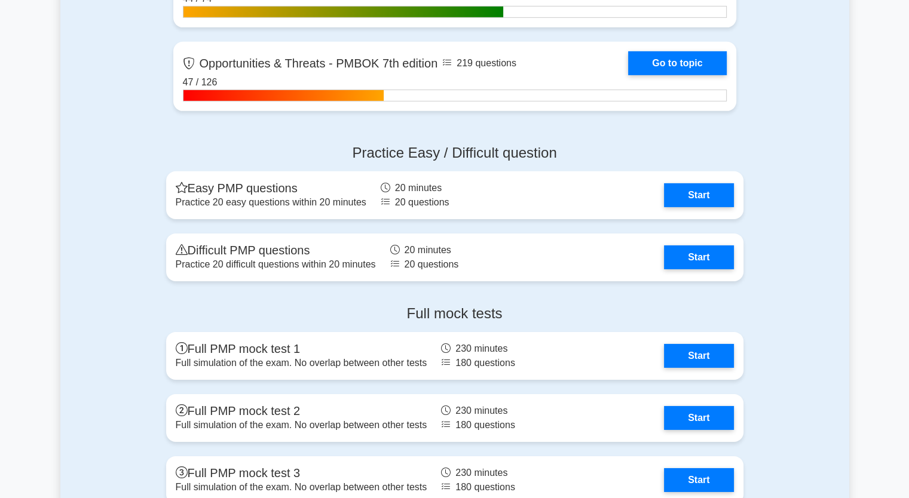
scroll to position [3824, 0]
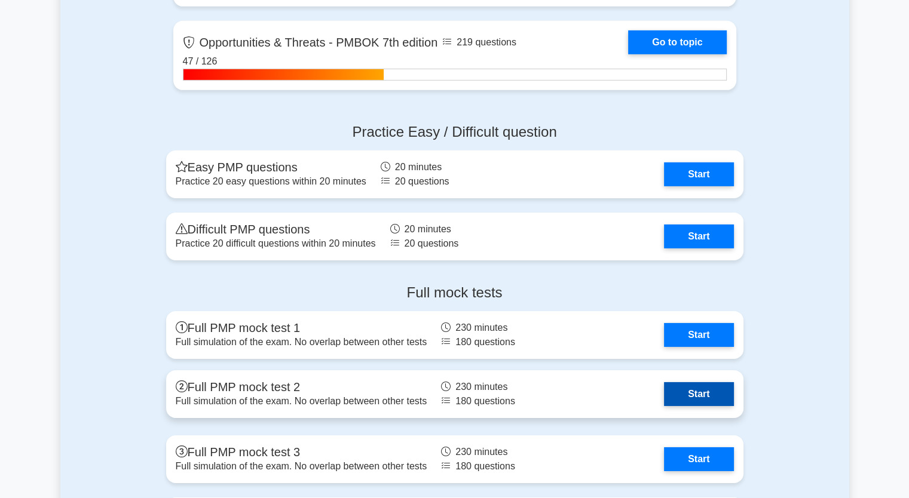
click at [676, 390] on link "Start" at bounding box center [698, 394] width 69 height 24
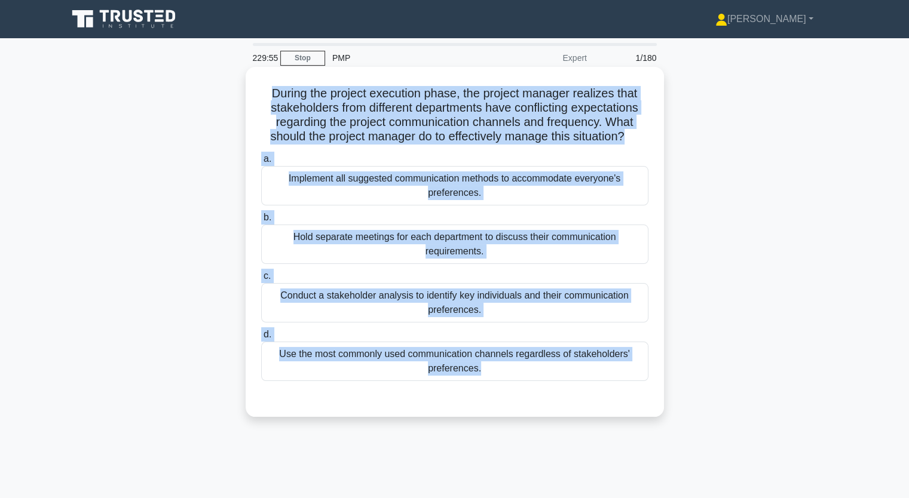
drag, startPoint x: 265, startPoint y: 96, endPoint x: 616, endPoint y: 383, distance: 453.5
click at [615, 384] on div "During the project execution phase, the project manager realizes that stakehold…" at bounding box center [454, 242] width 409 height 341
copy div "During the project execution phase, the project manager realizes that stakehold…"
click at [400, 359] on div "Use the most commonly used communication channels regardless of stakeholders' p…" at bounding box center [454, 361] width 387 height 39
click at [261, 339] on input "d. Use the most commonly used communication channels regardless of stakeholders…" at bounding box center [261, 335] width 0 height 8
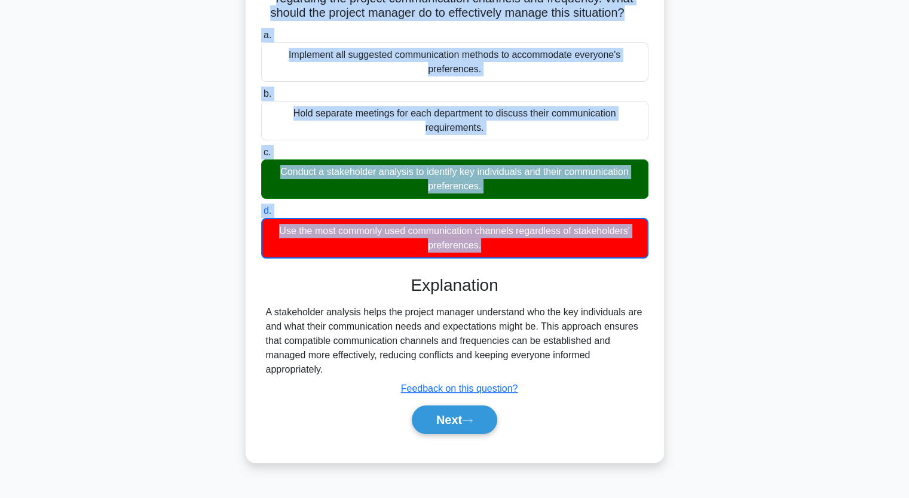
scroll to position [148, 0]
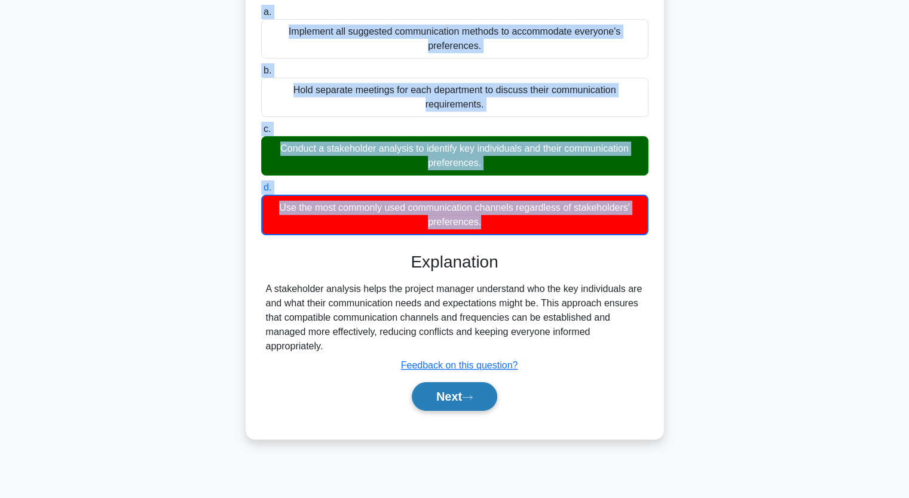
click at [462, 397] on button "Next" at bounding box center [454, 396] width 85 height 29
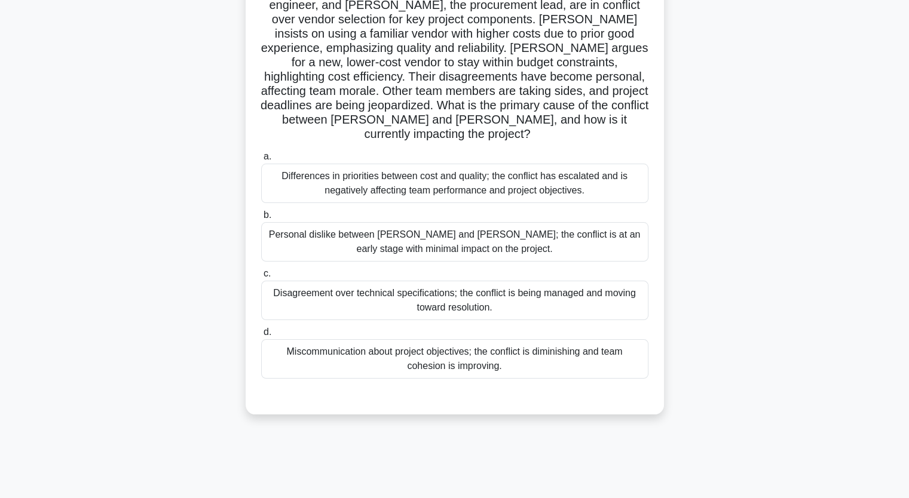
scroll to position [28, 0]
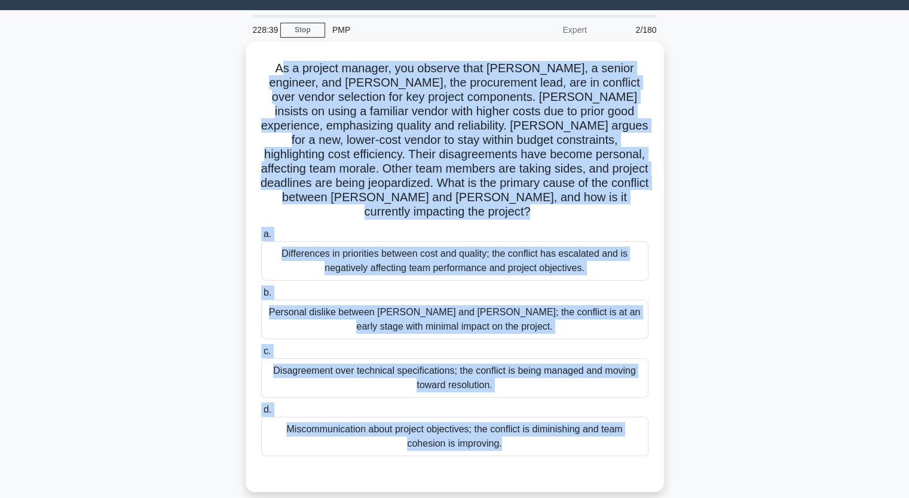
drag, startPoint x: 267, startPoint y: 66, endPoint x: 495, endPoint y: 479, distance: 472.0
click at [495, 479] on div "As a project manager, you observe that Michael, a senior engineer, and Ana, the…" at bounding box center [454, 274] width 789 height 465
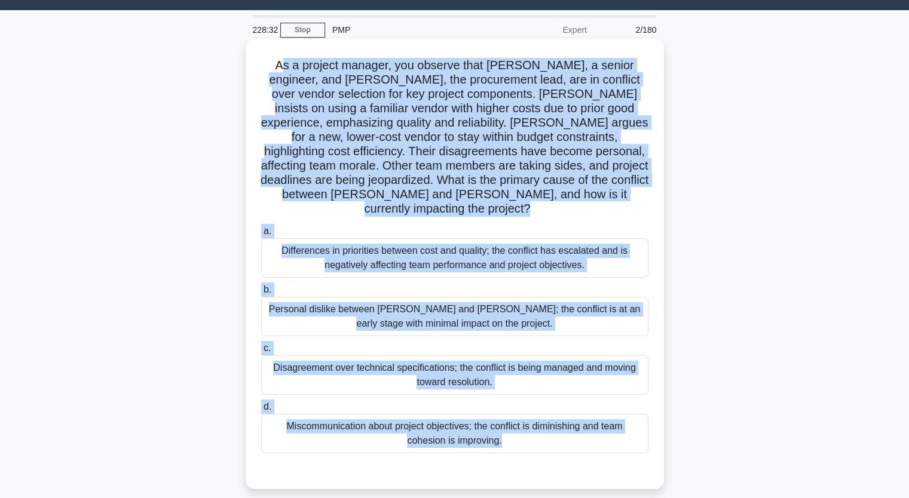
copy div "s a project manager, you observe that Michael, a senior engineer, and Ana, the …"
click at [464, 356] on div "Disagreement over technical specifications; the conflict is being managed and m…" at bounding box center [454, 375] width 387 height 39
click at [261, 353] on input "c. Disagreement over technical specifications; the conflict is being managed an…" at bounding box center [261, 349] width 0 height 8
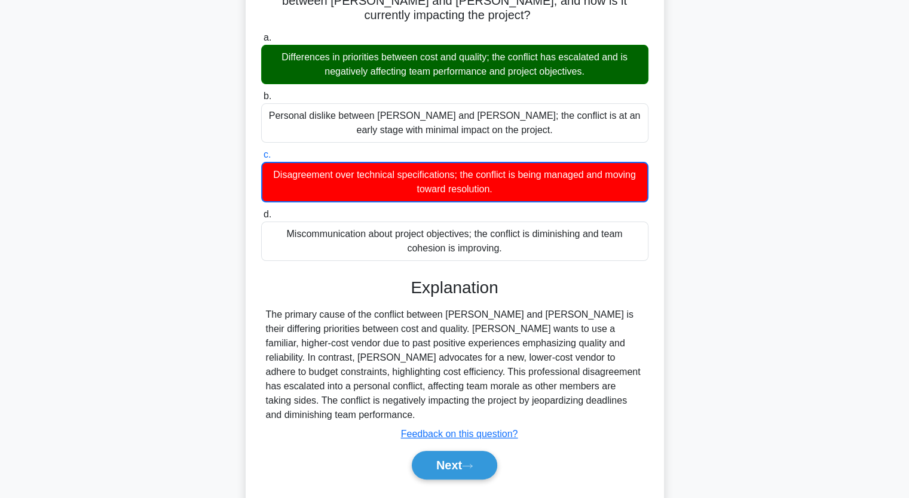
scroll to position [225, 0]
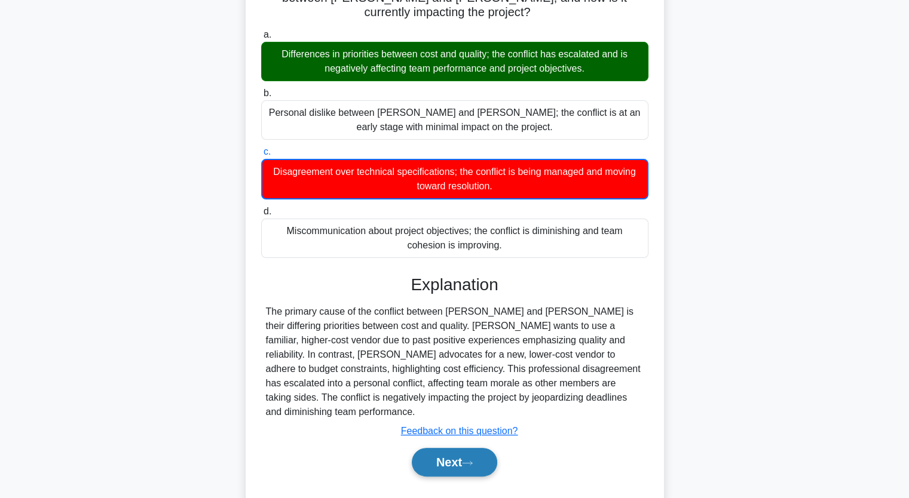
click at [451, 448] on button "Next" at bounding box center [454, 462] width 85 height 29
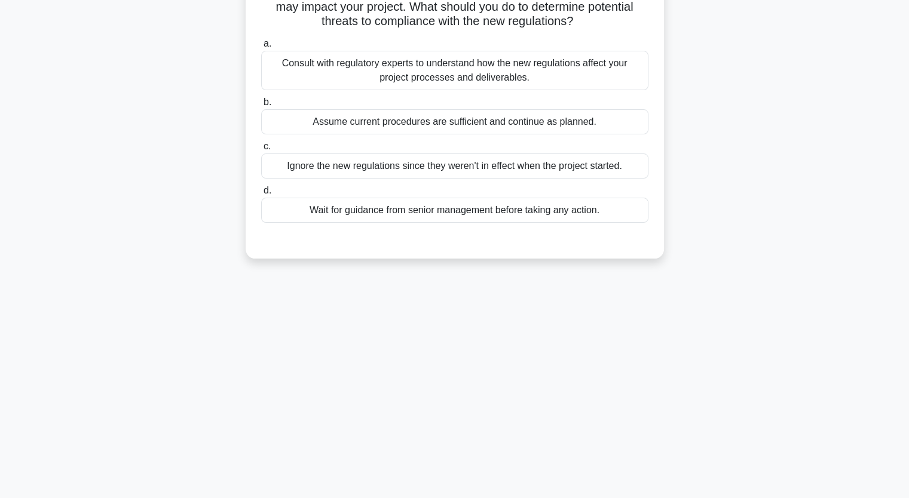
scroll to position [28, 0]
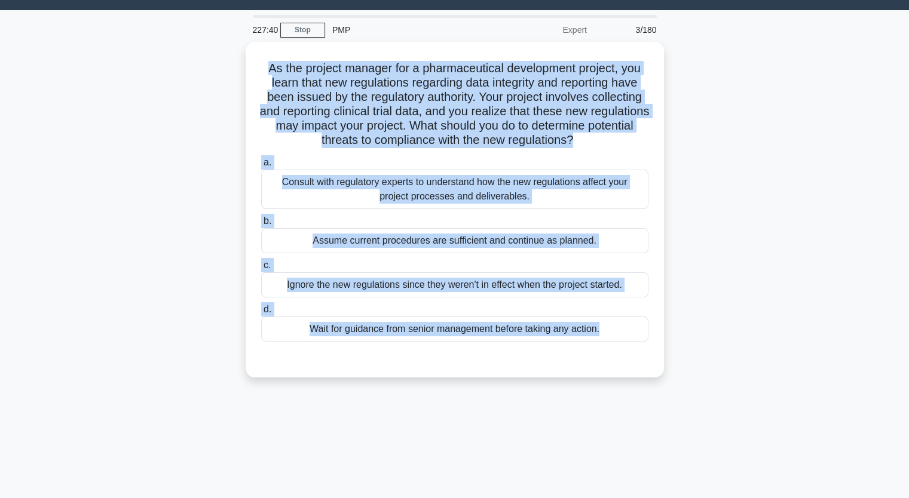
drag, startPoint x: 264, startPoint y: 67, endPoint x: 717, endPoint y: 424, distance: 576.5
click at [723, 437] on div "227:40 Stop PMP Expert 3/180 As the project manager for a pharmaceutical develo…" at bounding box center [454, 314] width 789 height 598
copy div "As the project manager for a pharmaceutical development project, you learn that…"
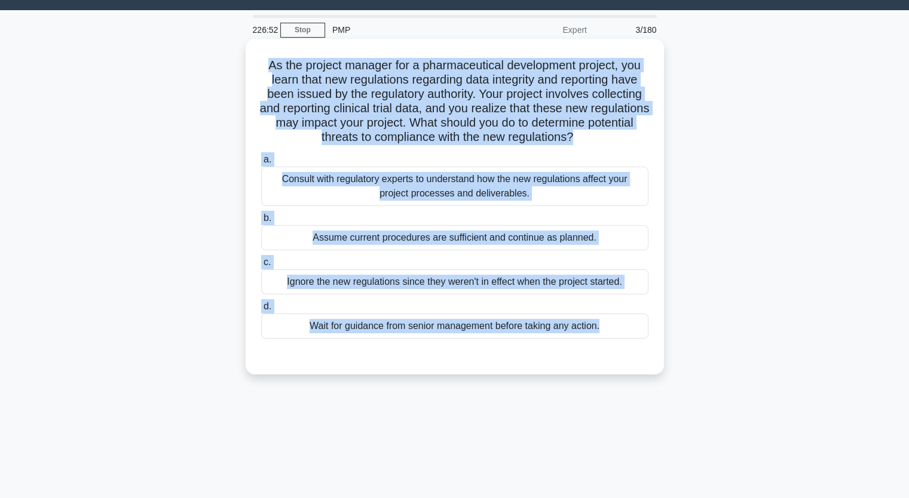
click at [411, 185] on div "Consult with regulatory experts to understand how the new regulations affect yo…" at bounding box center [454, 186] width 387 height 39
click at [261, 164] on input "a. Consult with regulatory experts to understand how the new regulations affect…" at bounding box center [261, 160] width 0 height 8
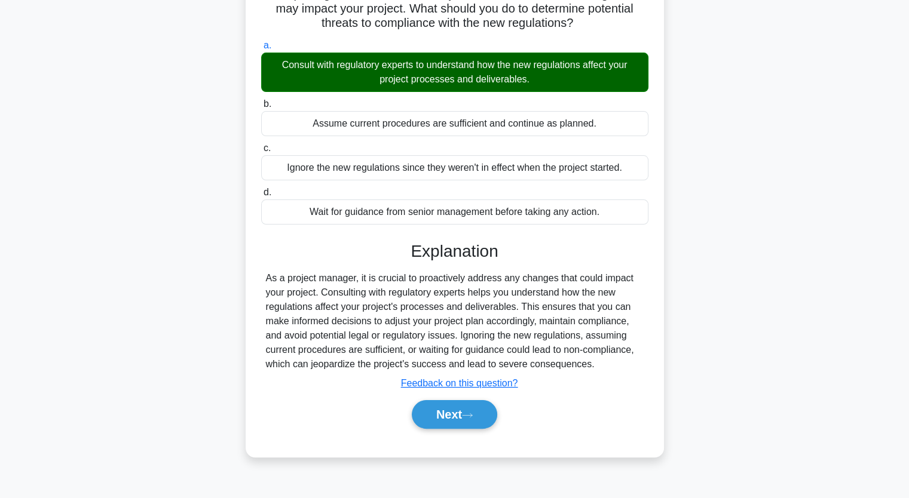
scroll to position [148, 0]
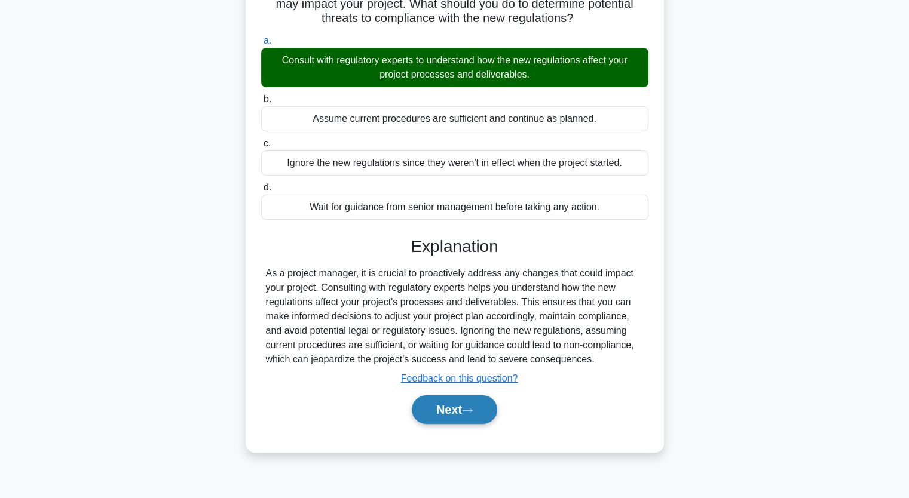
drag, startPoint x: 438, startPoint y: 413, endPoint x: 430, endPoint y: 404, distance: 12.3
click at [438, 413] on button "Next" at bounding box center [454, 410] width 85 height 29
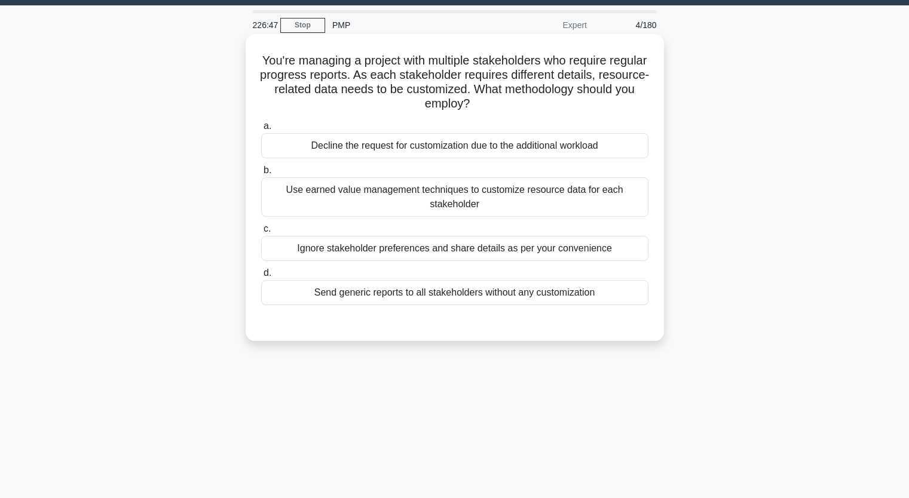
scroll to position [28, 0]
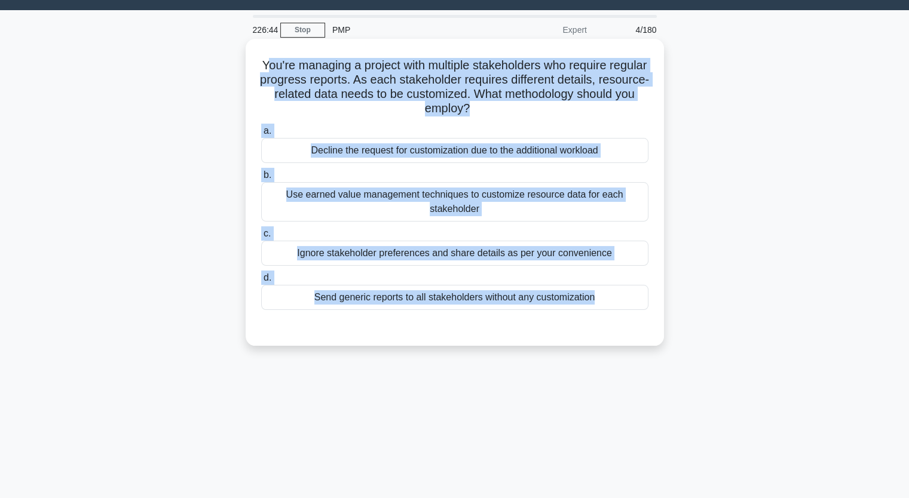
drag, startPoint x: 279, startPoint y: 68, endPoint x: 583, endPoint y: 327, distance: 399.3
click at [583, 327] on div "You're managing a project with multiple stakeholders who require regular progre…" at bounding box center [454, 193] width 409 height 298
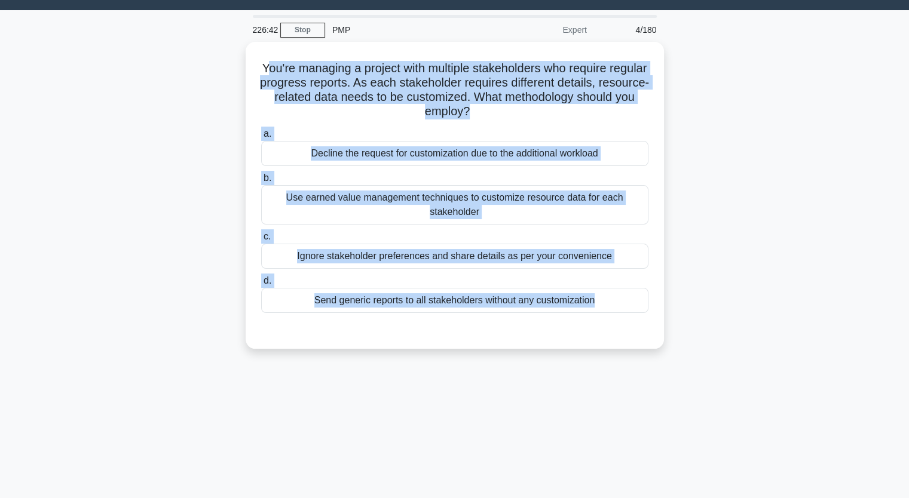
copy div "ou're managing a project with multiple stakeholders who require regular progres…"
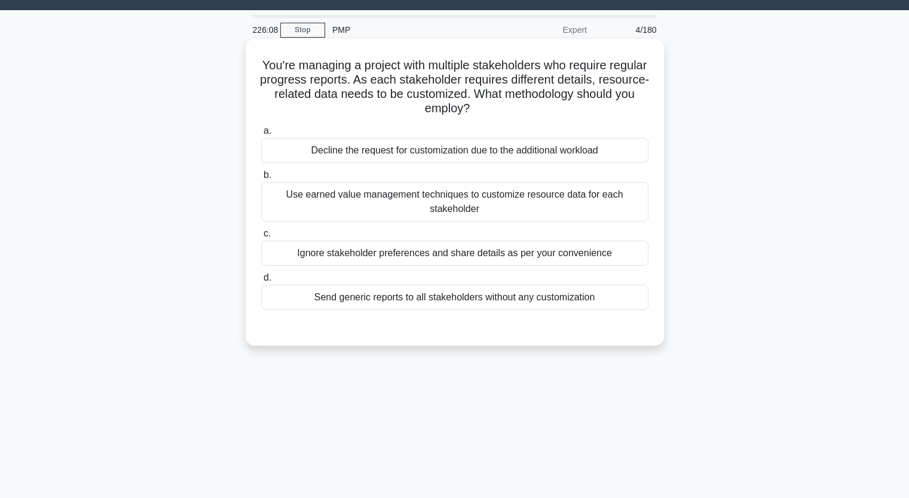
click at [272, 66] on h5 "You're managing a project with multiple stakeholders who require regular progre…" at bounding box center [455, 87] width 390 height 59
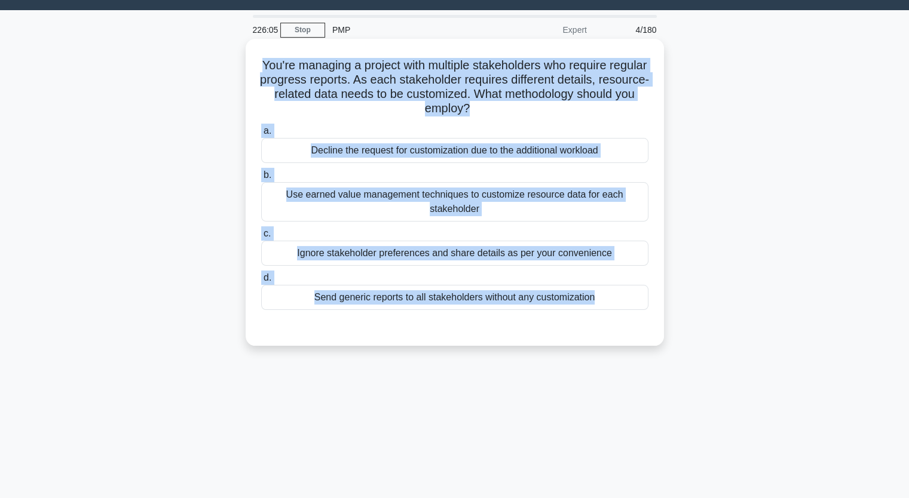
drag, startPoint x: 272, startPoint y: 62, endPoint x: 515, endPoint y: 330, distance: 362.1
click at [515, 330] on div "You're managing a project with multiple stakeholders who require regular progre…" at bounding box center [454, 193] width 409 height 298
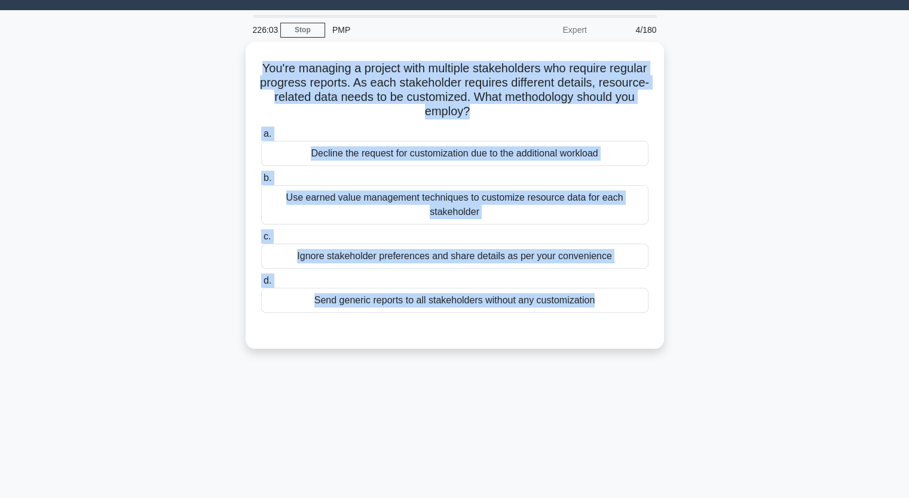
copy div "You're managing a project with multiple stakeholders who require regular progre…"
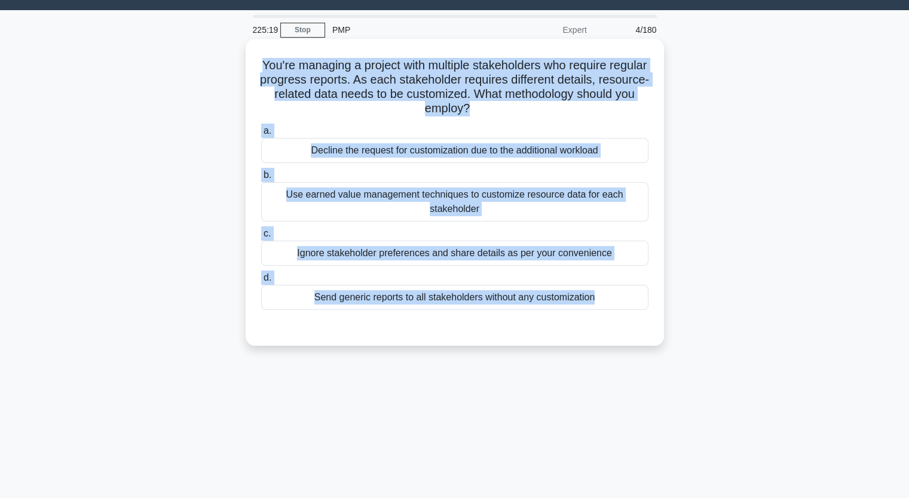
click at [423, 195] on div "Use earned value management techniques to customize resource data for each stak…" at bounding box center [454, 201] width 387 height 39
click at [261, 179] on input "b. Use earned value management techniques to customize resource data for each s…" at bounding box center [261, 175] width 0 height 8
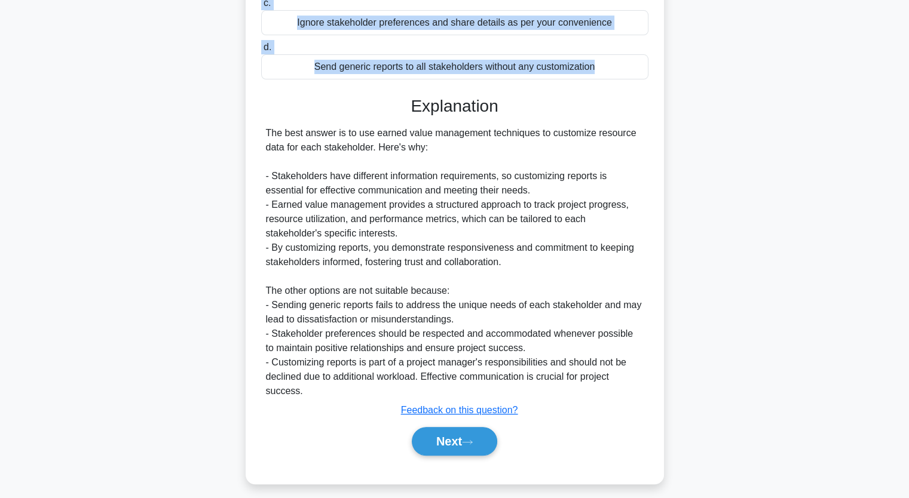
scroll to position [266, 0]
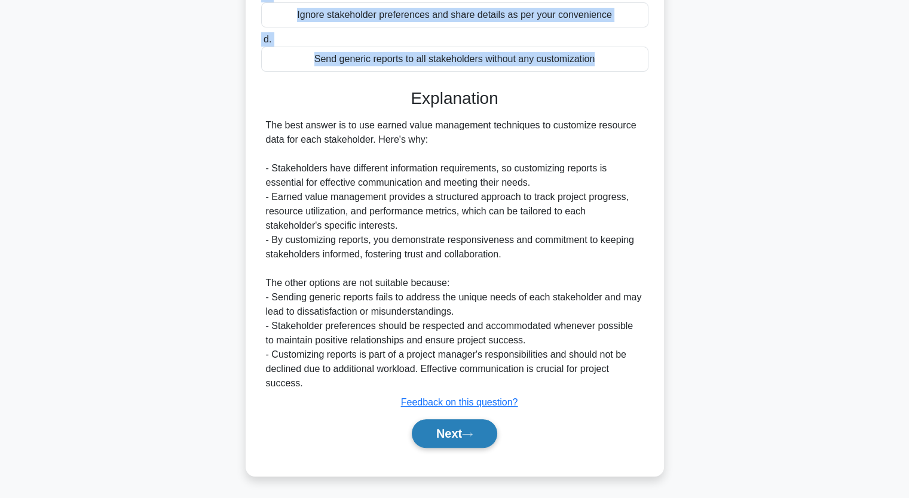
click at [445, 434] on button "Next" at bounding box center [454, 433] width 85 height 29
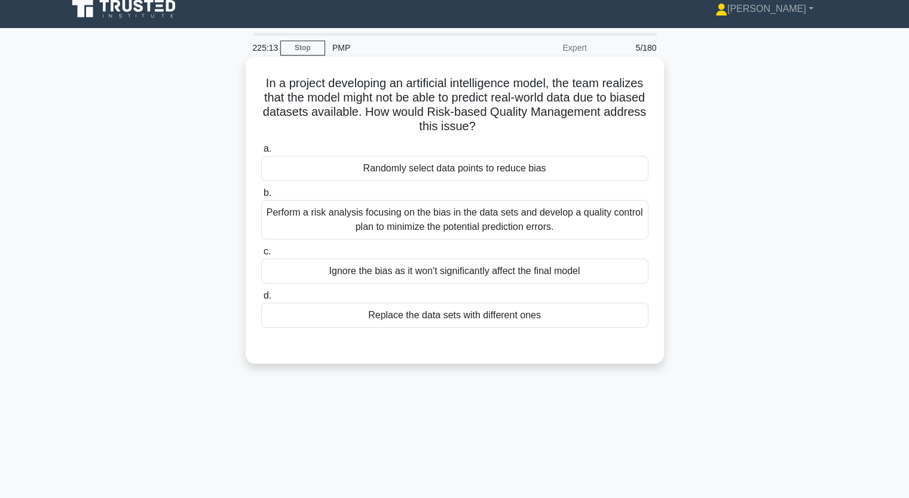
scroll to position [0, 0]
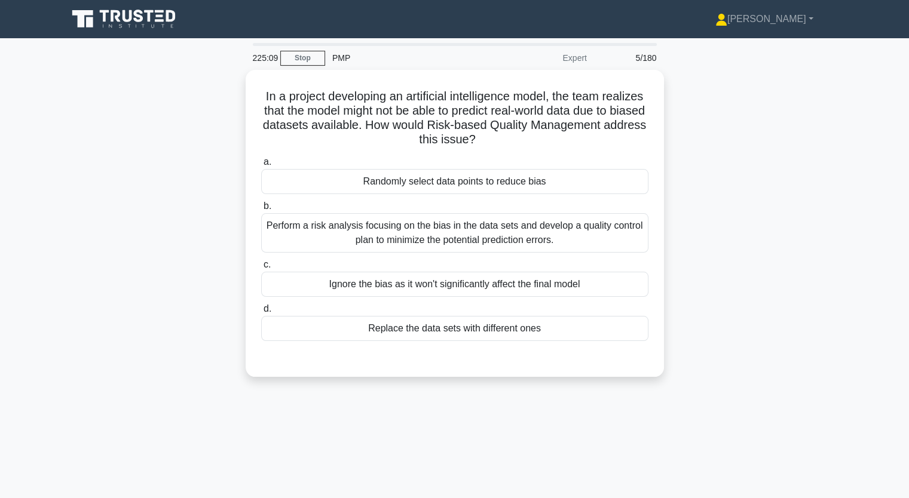
drag, startPoint x: 281, startPoint y: 92, endPoint x: 792, endPoint y: 314, distance: 556.9
click at [791, 316] on div "In a project developing an artificial intelligence model, the team realizes tha…" at bounding box center [454, 230] width 789 height 321
copy div "In a project developing an artificial intelligence model, the team realizes tha…"
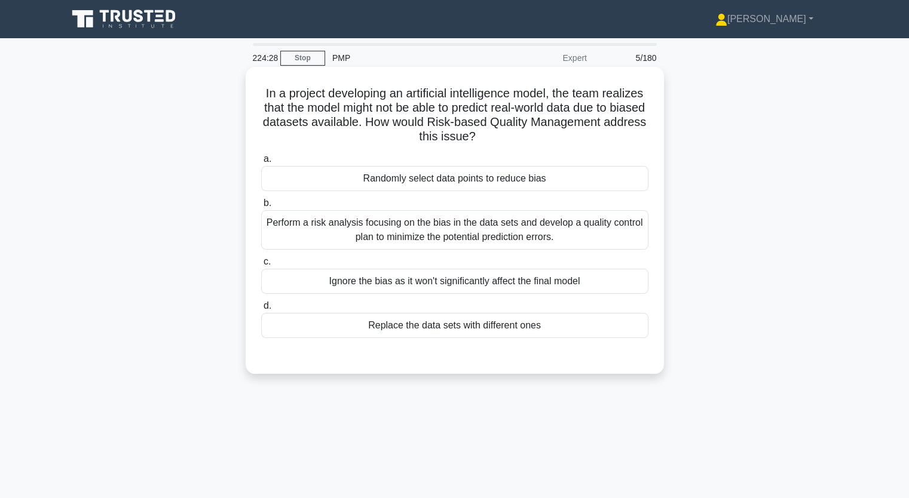
click at [460, 233] on div "Perform a risk analysis focusing on the bias in the data sets and develop a qua…" at bounding box center [454, 229] width 387 height 39
click at [261, 207] on input "b. Perform a risk analysis focusing on the bias in the data sets and develop a …" at bounding box center [261, 204] width 0 height 8
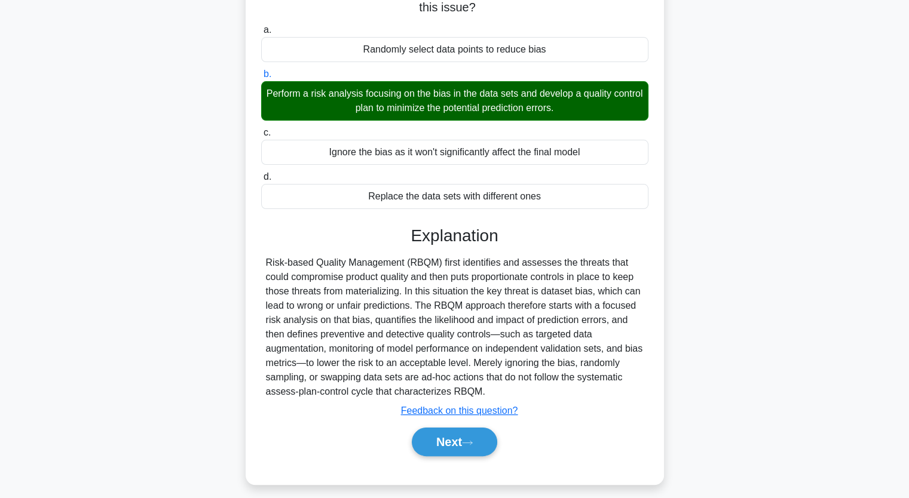
scroll to position [148, 0]
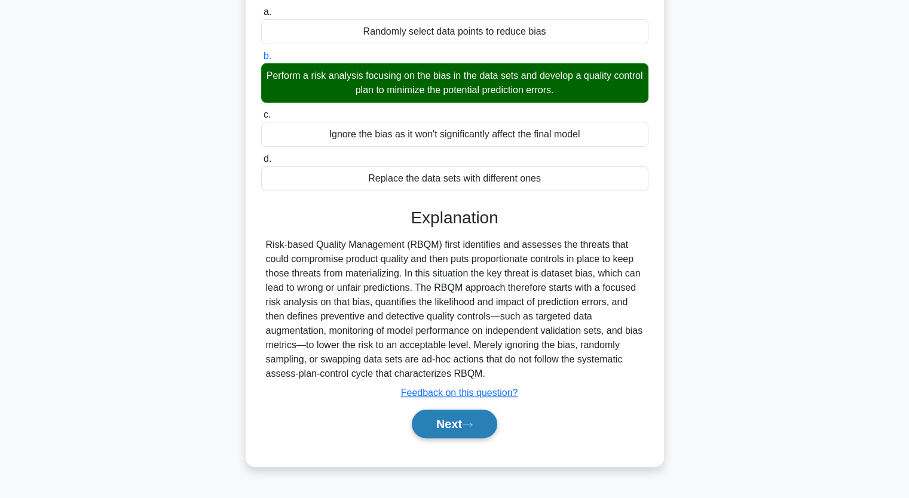
click at [461, 421] on button "Next" at bounding box center [454, 424] width 85 height 29
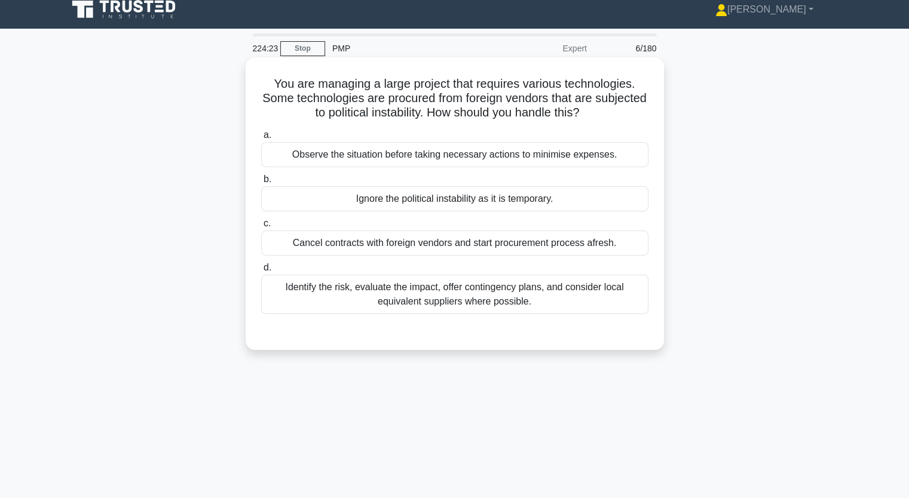
scroll to position [0, 0]
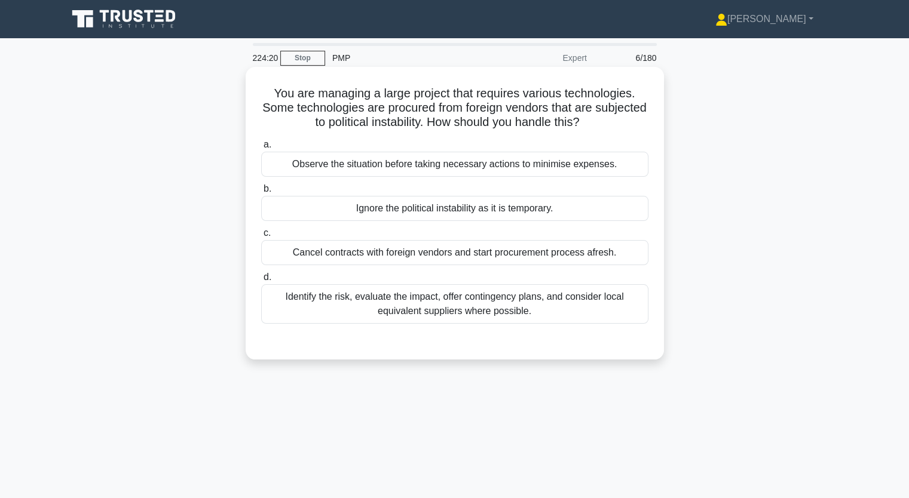
drag, startPoint x: 271, startPoint y: 90, endPoint x: 637, endPoint y: 318, distance: 431.9
click at [637, 318] on div "You are managing a large project that requires various technologies. Some techn…" at bounding box center [454, 213] width 409 height 283
copy div "You are managing a large project that requires various technologies. Some techn…"
click at [438, 303] on div "Identify the risk, evaluate the impact, offer contingency plans, and consider l…" at bounding box center [454, 303] width 387 height 39
click at [261, 281] on input "d. Identify the risk, evaluate the impact, offer contingency plans, and conside…" at bounding box center [261, 278] width 0 height 8
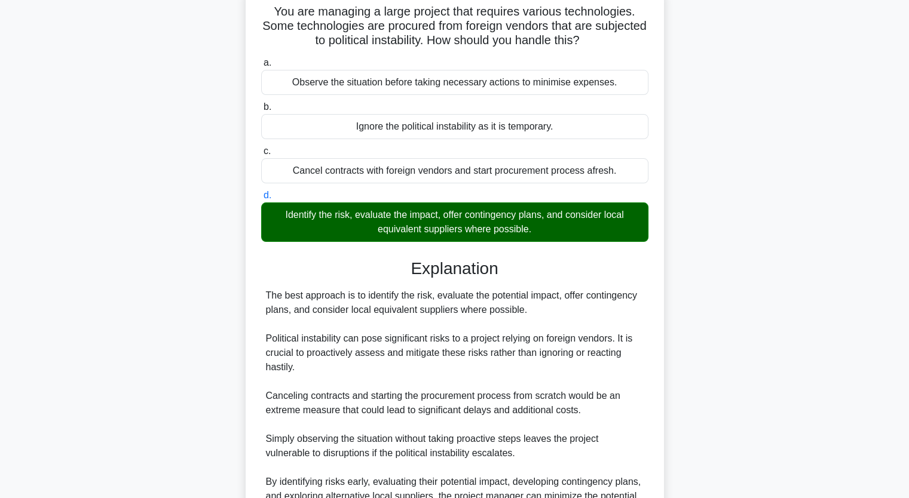
scroll to position [179, 0]
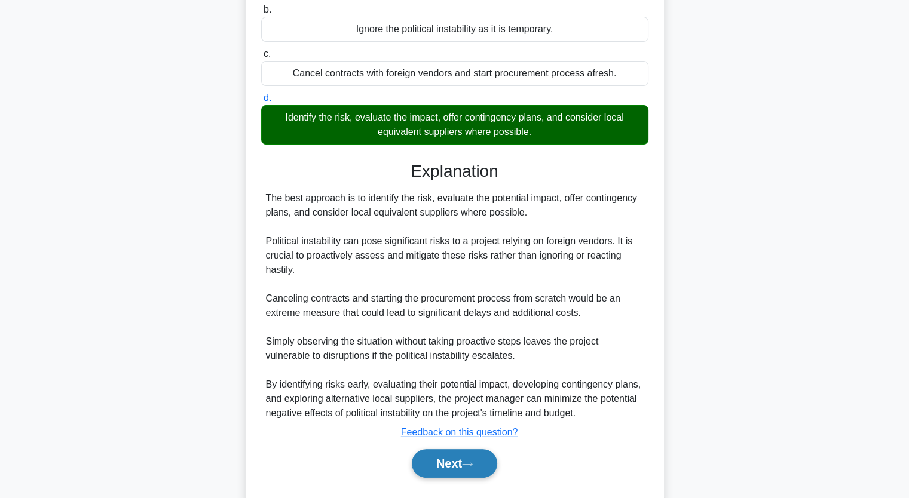
drag, startPoint x: 454, startPoint y: 461, endPoint x: 443, endPoint y: 459, distance: 11.5
click at [456, 460] on button "Next" at bounding box center [454, 463] width 85 height 29
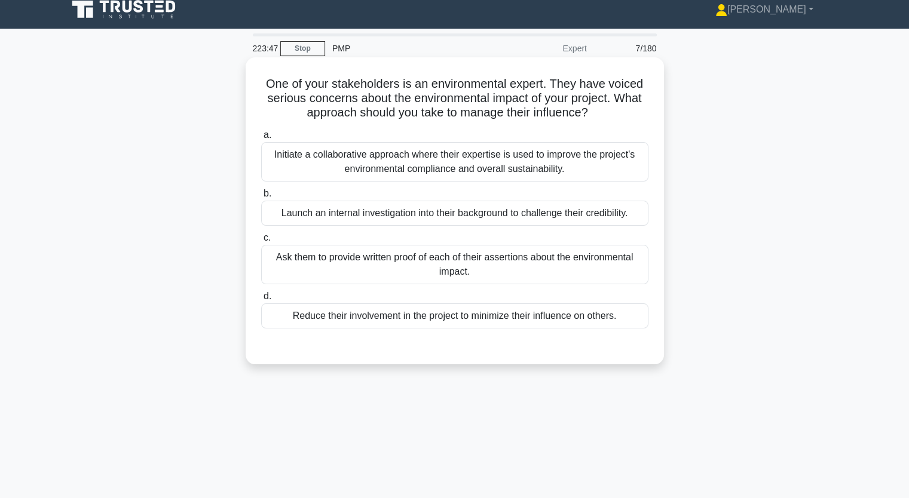
scroll to position [0, 0]
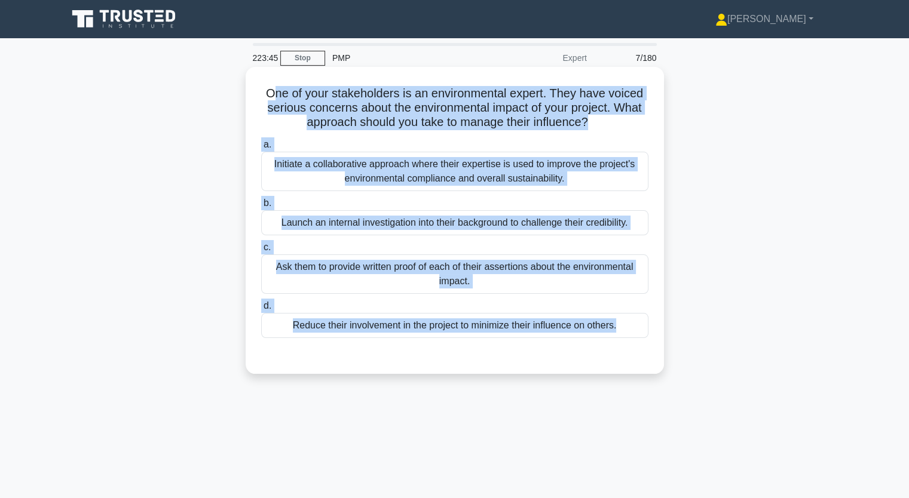
drag, startPoint x: 339, startPoint y: 104, endPoint x: 640, endPoint y: 363, distance: 397.0
click at [640, 363] on div "One of your stakeholders is an environmental expert. They have voiced serious c…" at bounding box center [454, 221] width 409 height 298
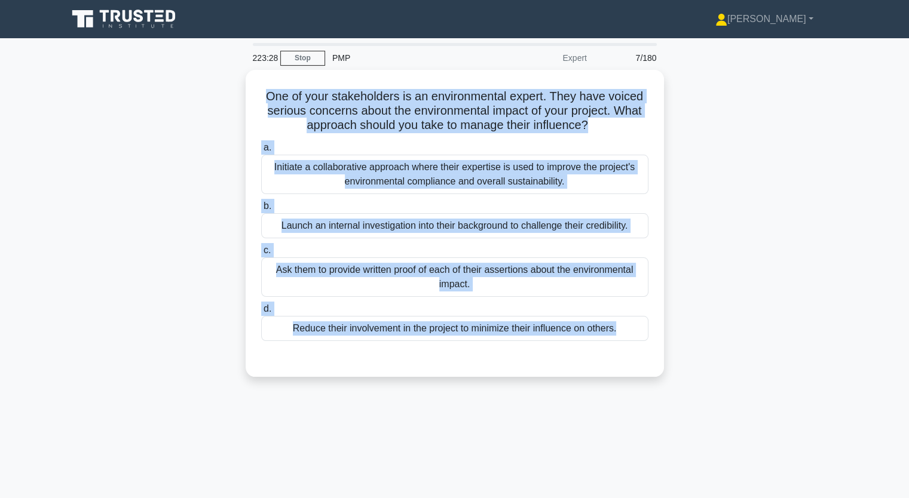
drag, startPoint x: 262, startPoint y: 89, endPoint x: 540, endPoint y: 379, distance: 401.9
click at [540, 379] on div "One of your stakeholders is an environmental expert. They have voiced serious c…" at bounding box center [454, 230] width 789 height 321
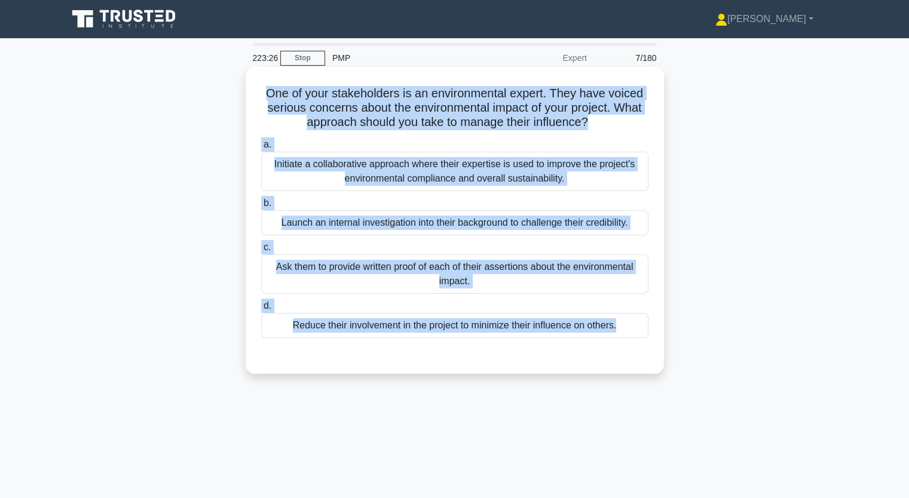
copy div "One of your stakeholders is an environmental expert. They have voiced serious c…"
click at [390, 174] on div "Initiate a collaborative approach where their expertise is used to improve the …" at bounding box center [454, 171] width 387 height 39
click at [261, 149] on input "a. Initiate a collaborative approach where their expertise is used to improve t…" at bounding box center [261, 145] width 0 height 8
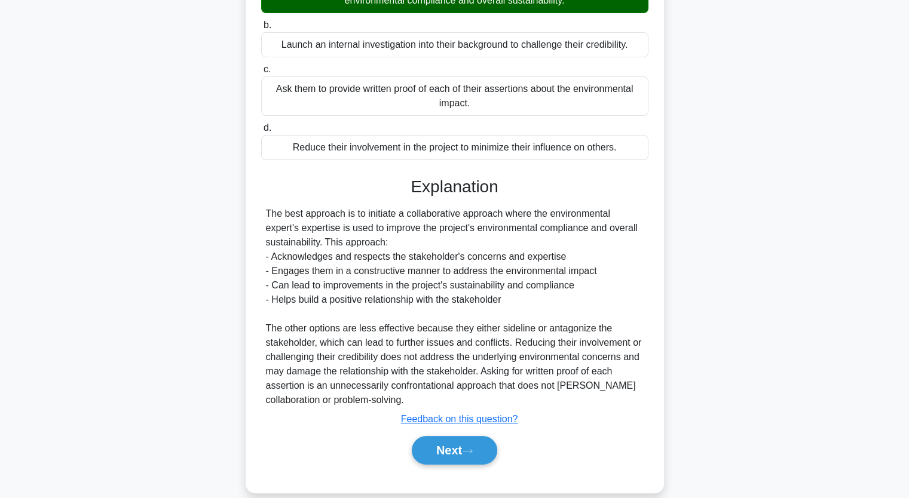
scroll to position [195, 0]
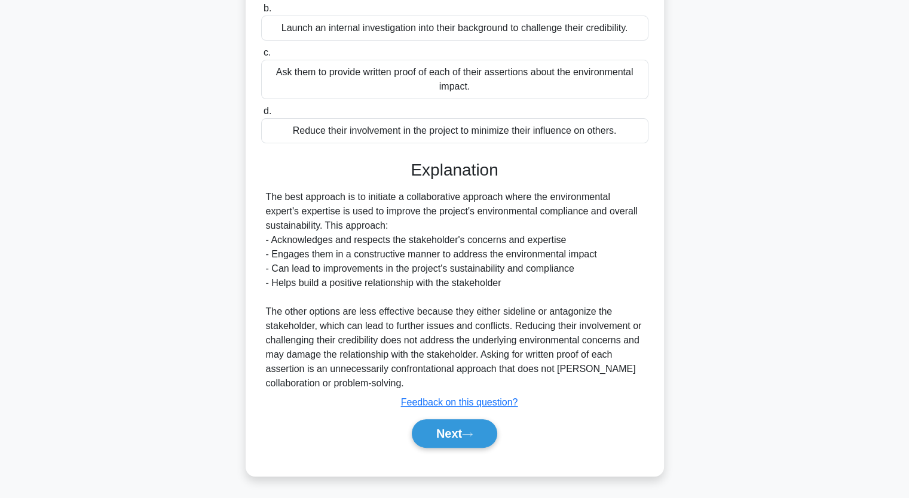
drag, startPoint x: 457, startPoint y: 435, endPoint x: 379, endPoint y: 424, distance: 78.5
click at [458, 435] on button "Next" at bounding box center [454, 433] width 85 height 29
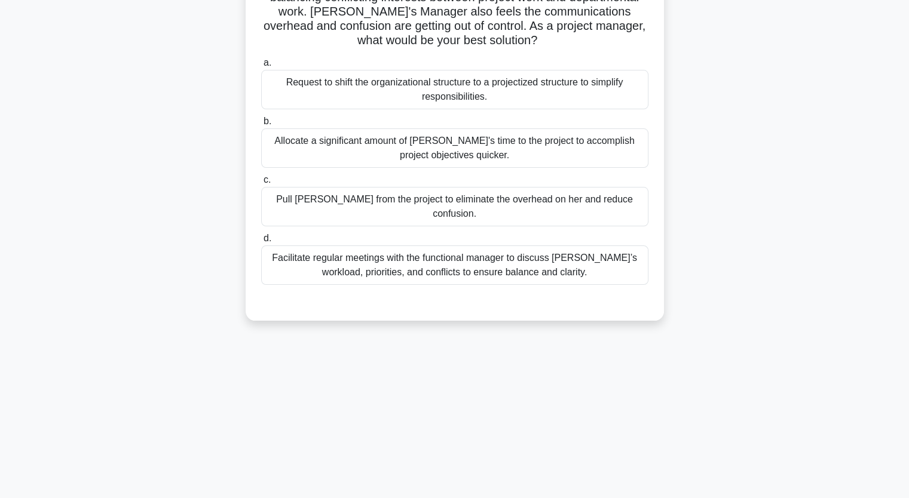
scroll to position [28, 0]
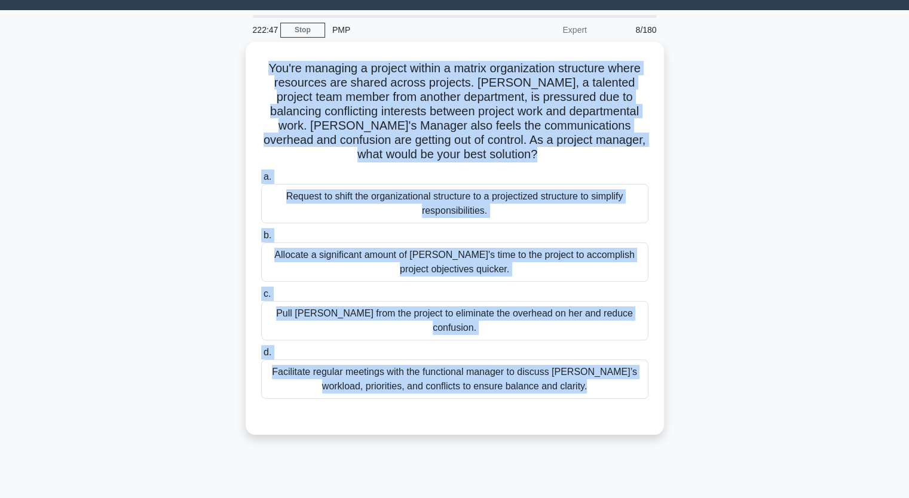
drag, startPoint x: 259, startPoint y: 65, endPoint x: 671, endPoint y: 391, distance: 525.3
click at [641, 402] on div "You're managing a project within a matrix organization structure where resource…" at bounding box center [454, 239] width 409 height 384
copy div "You're managing a project within a matrix organization structure where resource…"
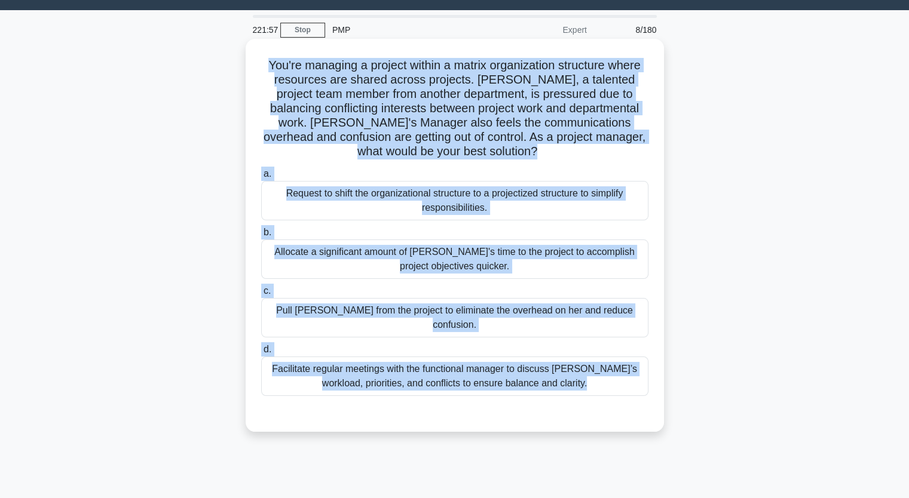
click at [413, 360] on div "Facilitate regular meetings with the functional manager to discuss Lisa’s workl…" at bounding box center [454, 376] width 387 height 39
click at [261, 354] on input "d. Facilitate regular meetings with the functional manager to discuss Lisa’s wo…" at bounding box center [261, 350] width 0 height 8
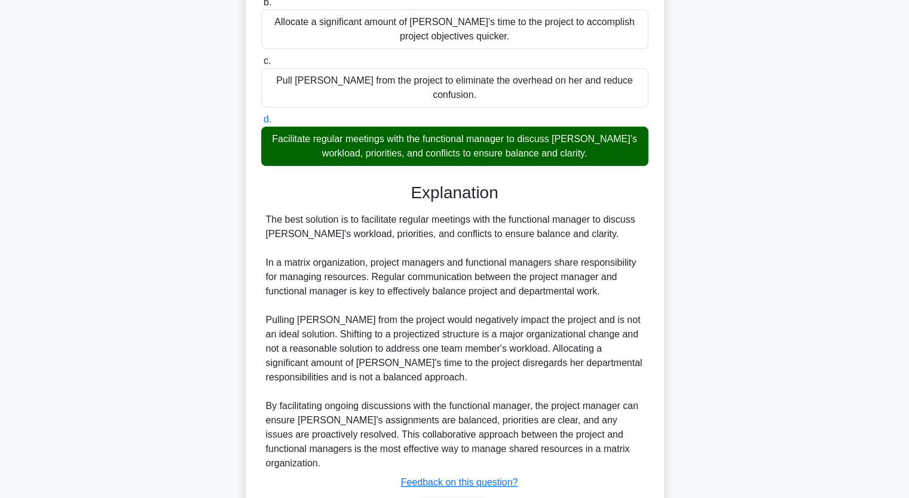
scroll to position [310, 0]
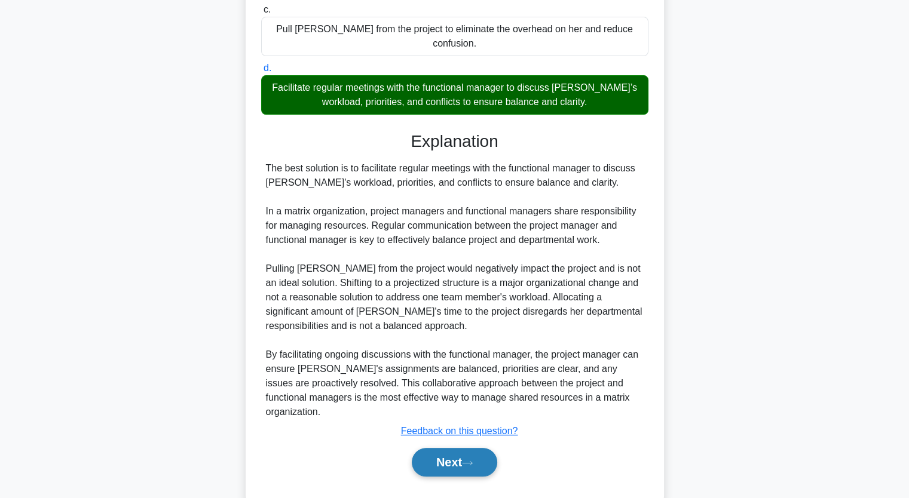
click at [448, 448] on button "Next" at bounding box center [454, 462] width 85 height 29
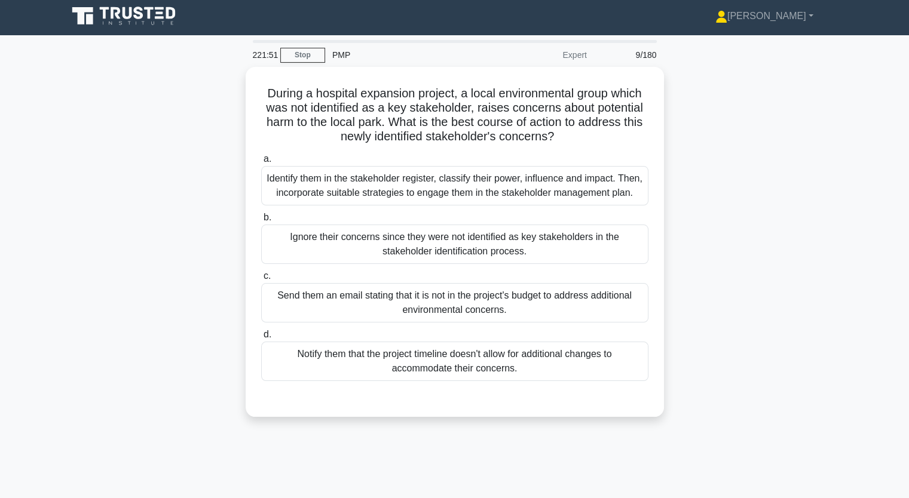
scroll to position [0, 0]
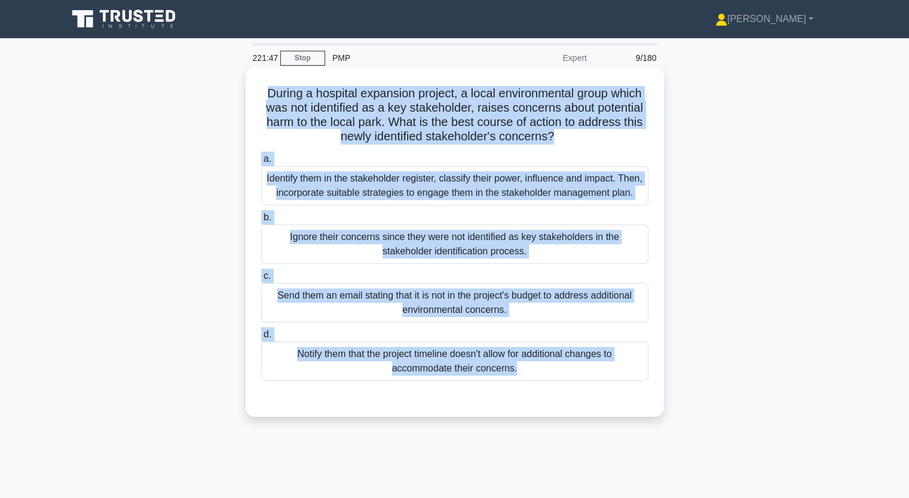
drag, startPoint x: 263, startPoint y: 94, endPoint x: 535, endPoint y: 387, distance: 399.9
click at [535, 387] on div "During a hospital expansion project, a local environmental group which was not …" at bounding box center [454, 242] width 409 height 341
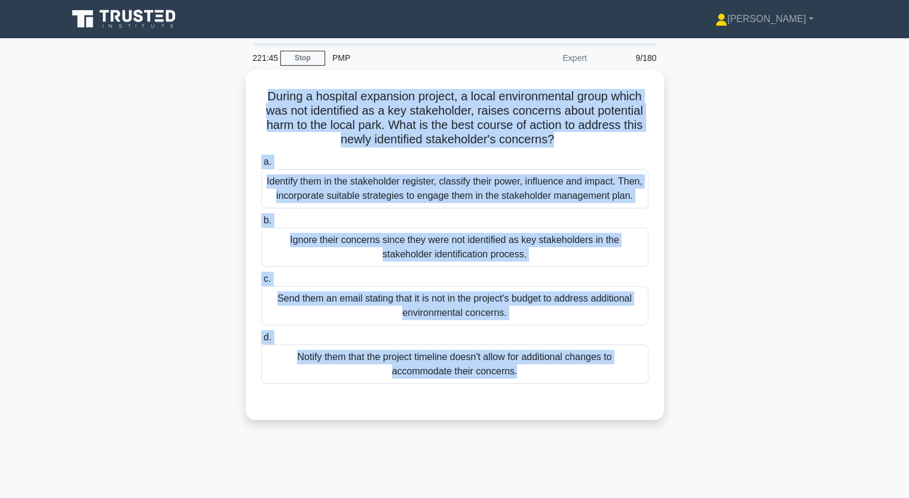
copy div "During a hospital expansion project, a local environmental group which was not …"
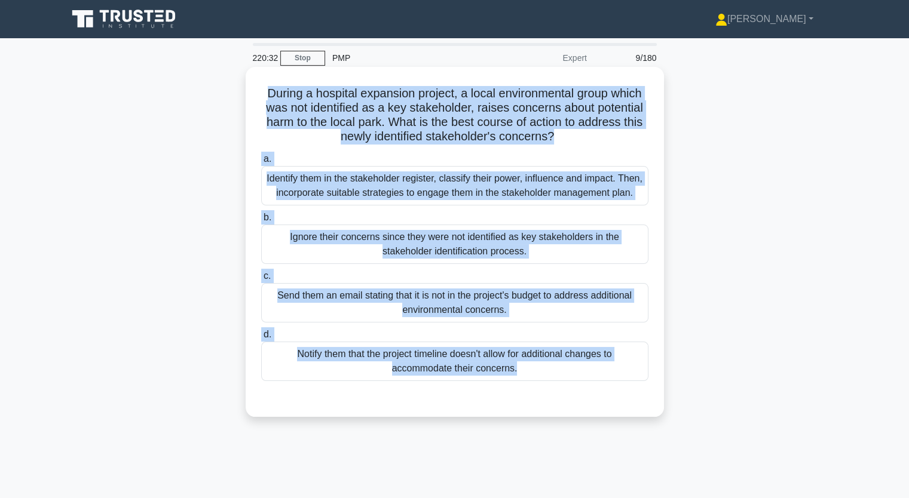
click at [452, 187] on div "Identify them in the stakeholder register, classify their power, influence and …" at bounding box center [454, 185] width 387 height 39
click at [261, 163] on input "a. Identify them in the stakeholder register, classify their power, influence a…" at bounding box center [261, 159] width 0 height 8
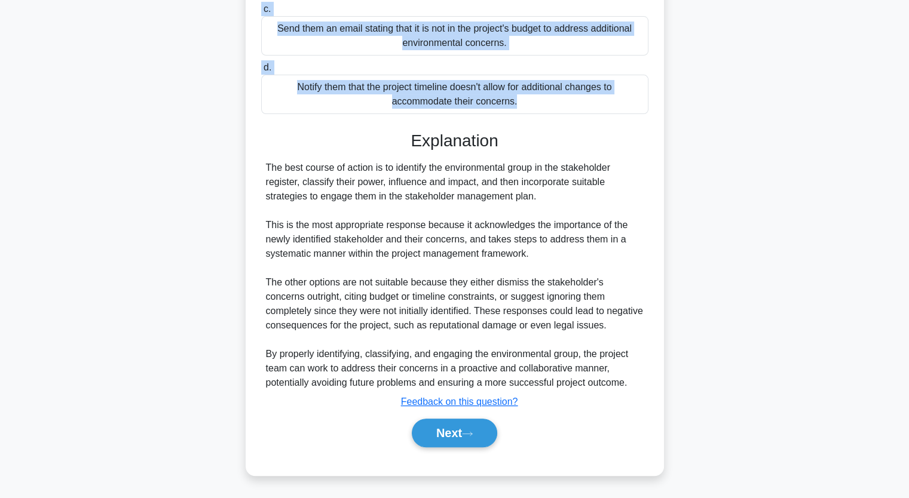
scroll to position [281, 0]
drag, startPoint x: 456, startPoint y: 433, endPoint x: 452, endPoint y: 424, distance: 9.7
click at [456, 431] on button "Next" at bounding box center [454, 433] width 85 height 29
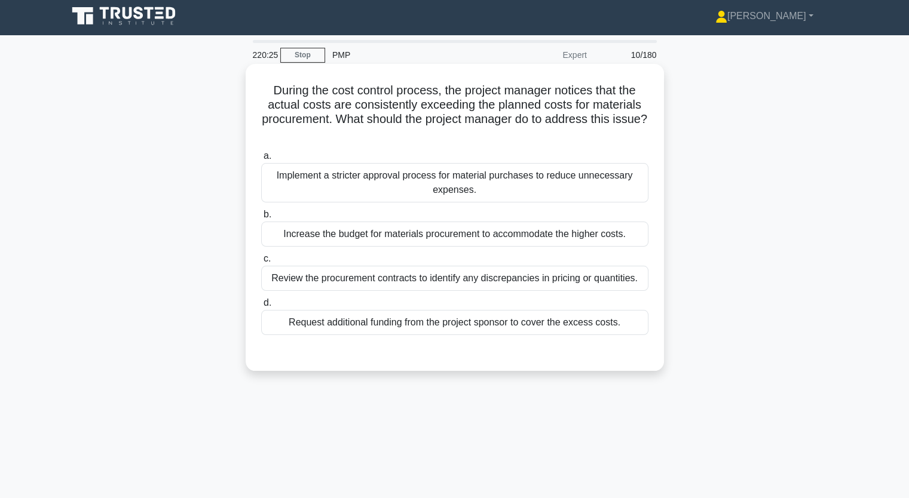
scroll to position [0, 0]
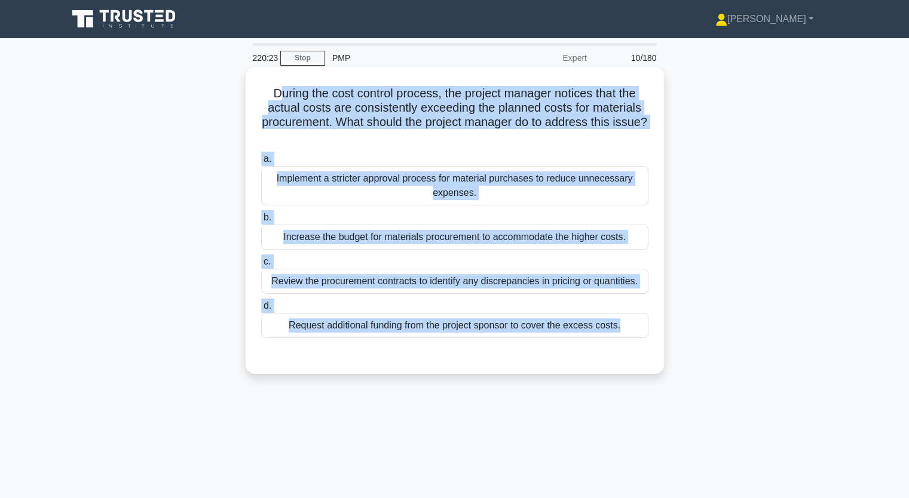
drag, startPoint x: 274, startPoint y: 94, endPoint x: 614, endPoint y: 354, distance: 428.1
click at [614, 354] on div "During the cost control process, the project manager notices that the actual co…" at bounding box center [454, 221] width 409 height 298
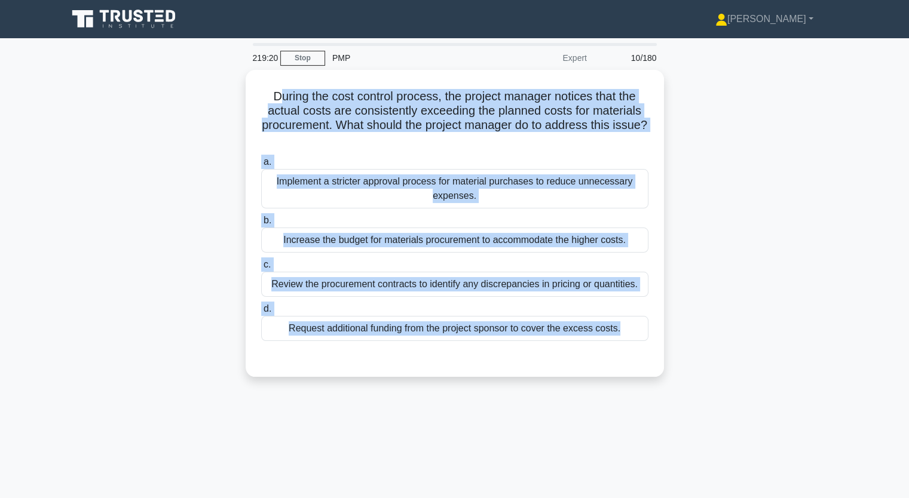
click at [208, 275] on div "During the cost control process, the project manager notices that the actual co…" at bounding box center [454, 230] width 789 height 321
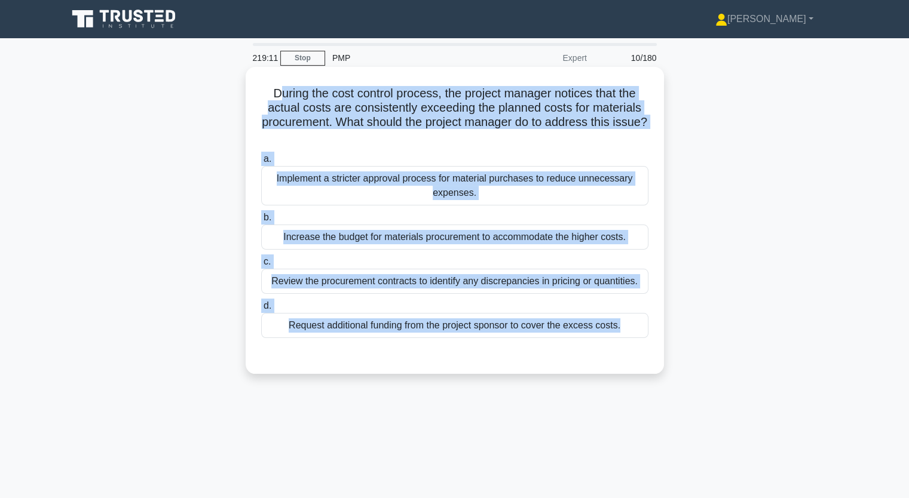
click at [560, 278] on div "Review the procurement contracts to identify any discrepancies in pricing or qu…" at bounding box center [454, 281] width 387 height 25
click at [261, 266] on input "c. Review the procurement contracts to identify any discrepancies in pricing or…" at bounding box center [261, 262] width 0 height 8
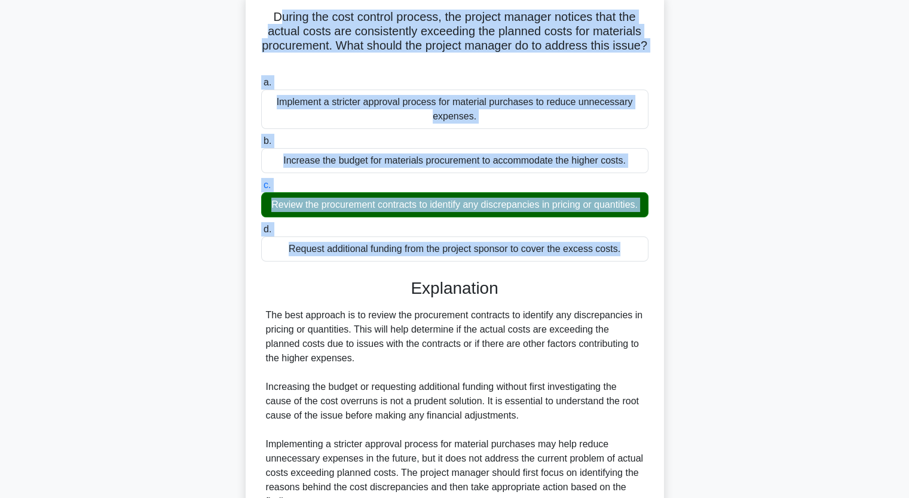
scroll to position [209, 0]
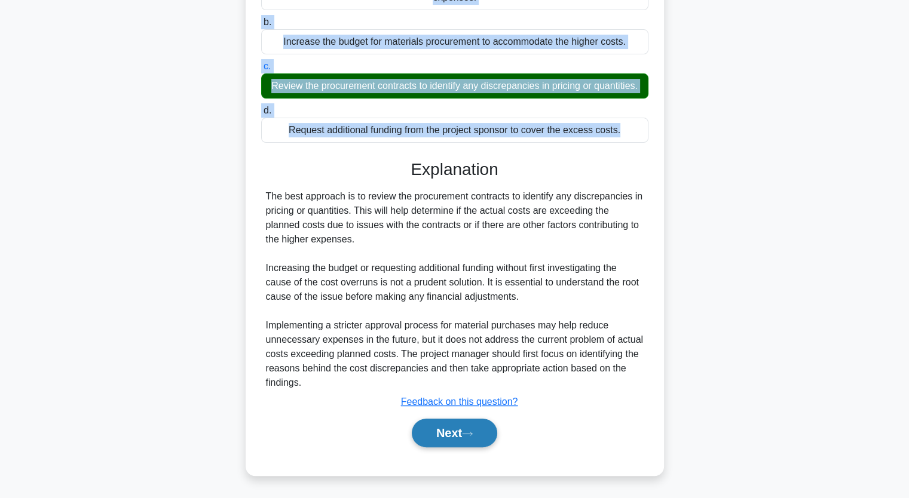
click at [465, 423] on button "Next" at bounding box center [454, 433] width 85 height 29
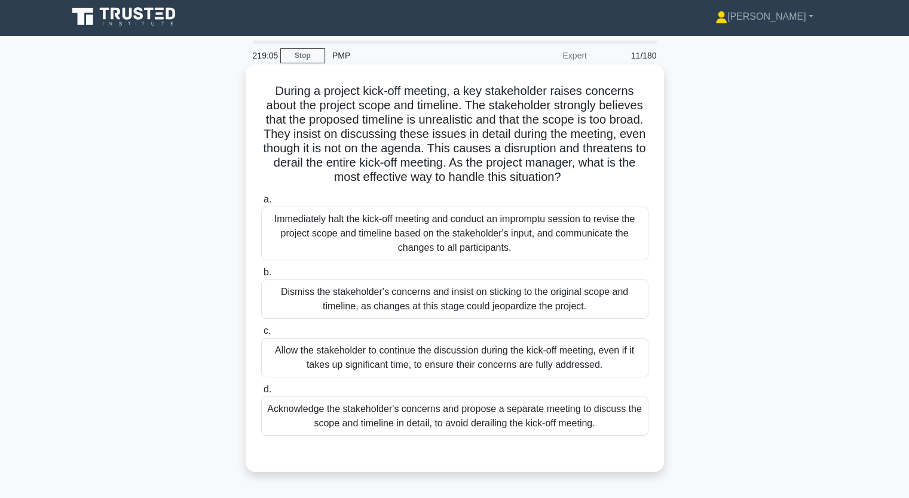
scroll to position [0, 0]
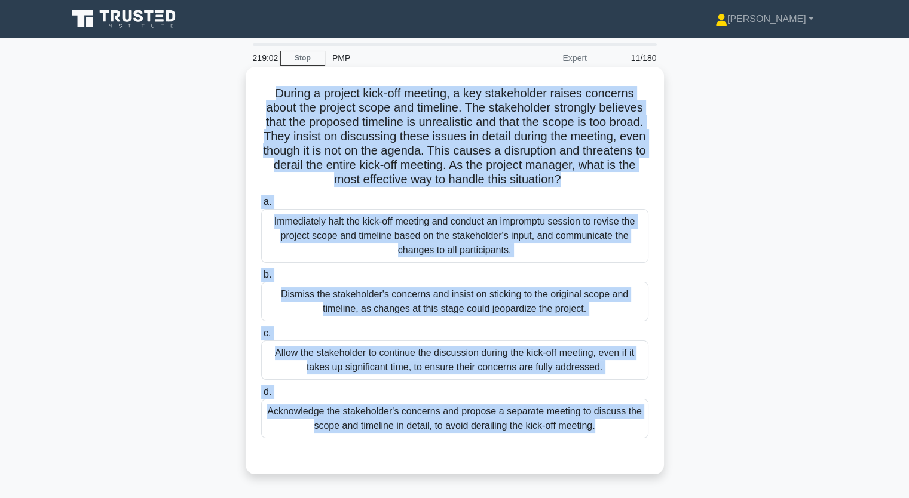
drag, startPoint x: 274, startPoint y: 90, endPoint x: 619, endPoint y: 464, distance: 509.1
click at [607, 474] on div "During a project kick-off meeting, a key stakeholder raises concerns about the …" at bounding box center [455, 270] width 418 height 407
click at [435, 422] on div "Acknowledge the stakeholder's concerns and propose a separate meeting to discus…" at bounding box center [454, 418] width 387 height 39
click at [261, 396] on input "d. Acknowledge the stakeholder's concerns and propose a separate meeting to dis…" at bounding box center [261, 392] width 0 height 8
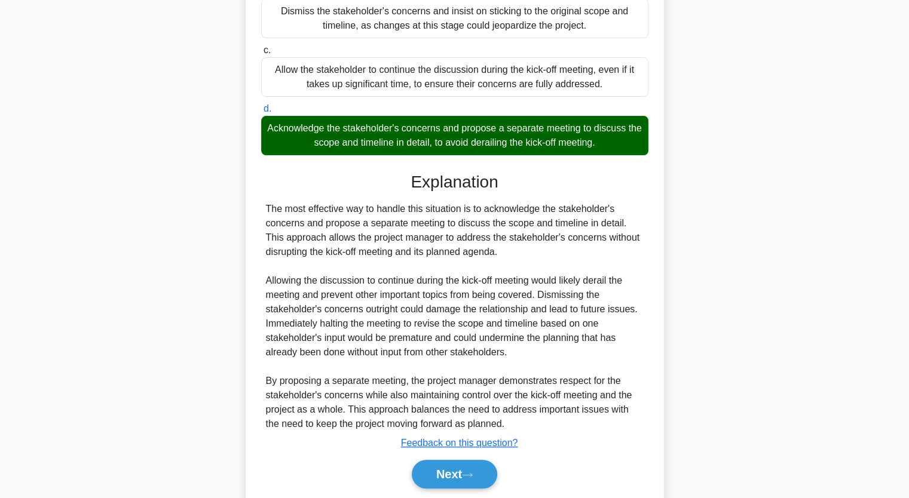
scroll to position [324, 0]
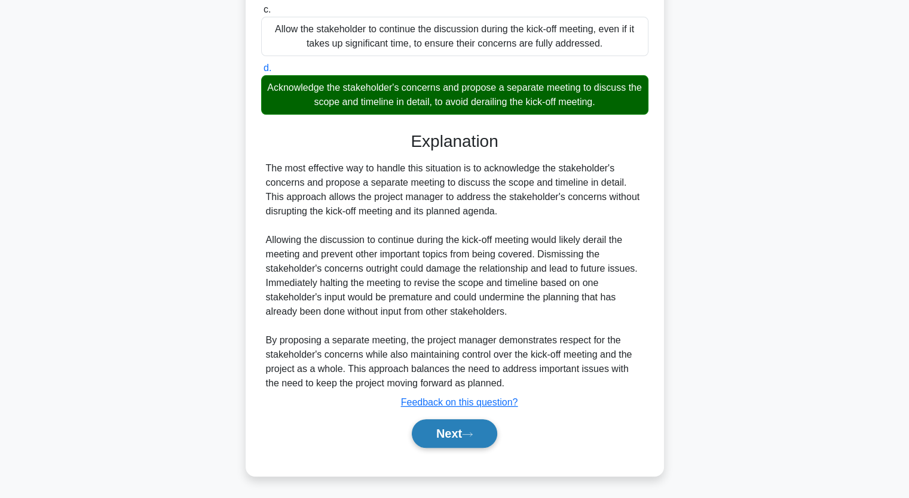
click at [468, 433] on icon at bounding box center [467, 434] width 11 height 7
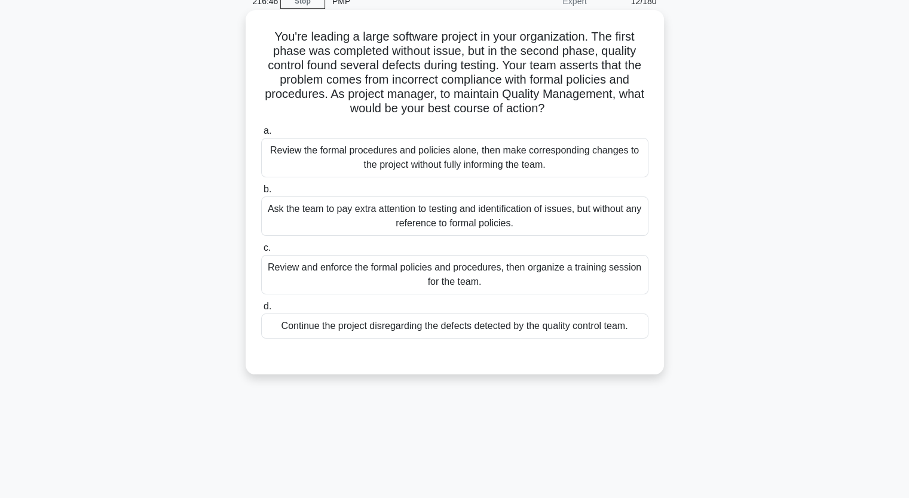
scroll to position [0, 0]
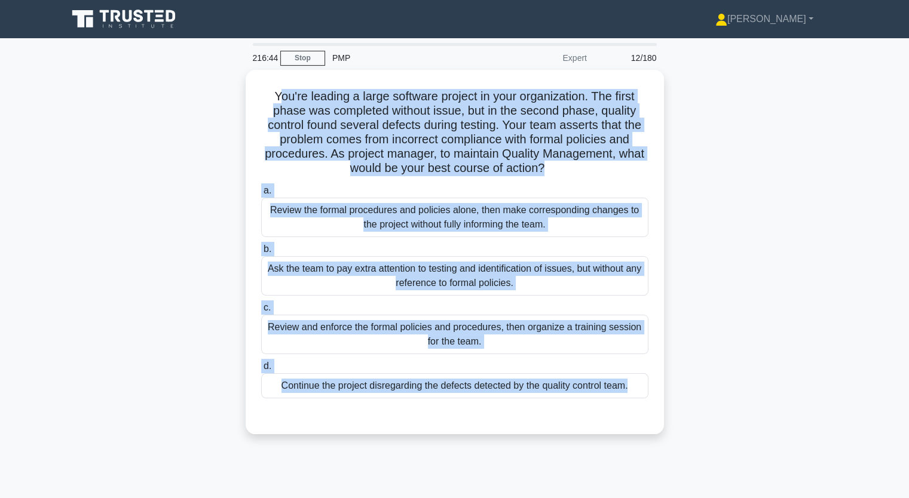
drag, startPoint x: 275, startPoint y: 94, endPoint x: 546, endPoint y: 450, distance: 446.8
click at [546, 450] on div "216:44 Stop PMP Expert 12/180 You're leading a large software project in your o…" at bounding box center [454, 342] width 789 height 598
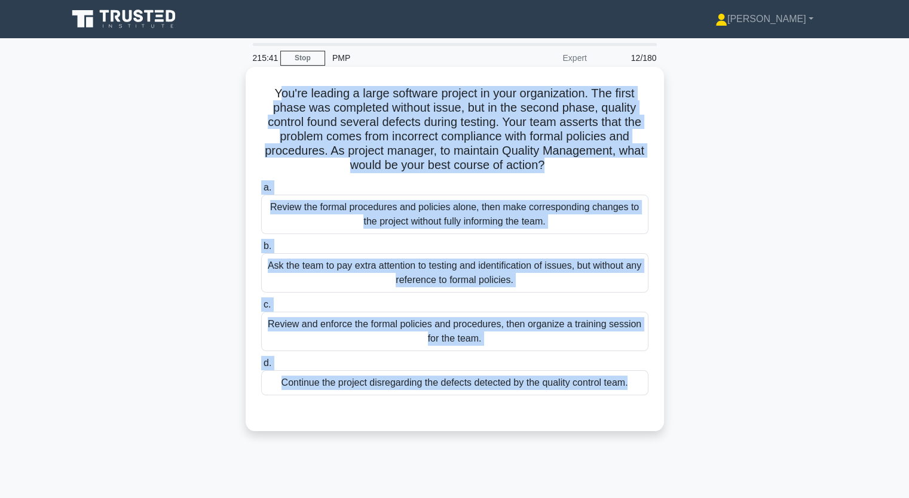
click at [461, 212] on div "Review the formal procedures and policies alone, then make corresponding change…" at bounding box center [454, 214] width 387 height 39
click at [261, 192] on input "a. Review the formal procedures and policies alone, then make corresponding cha…" at bounding box center [261, 188] width 0 height 8
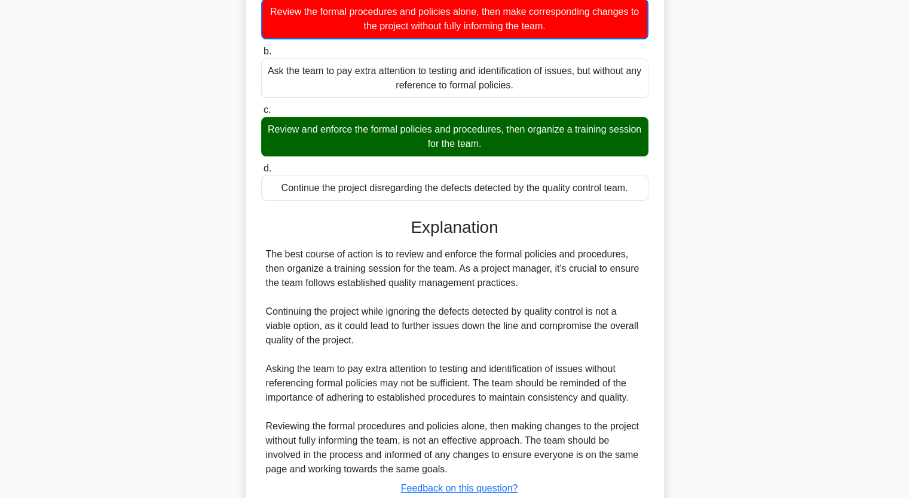
scroll to position [239, 0]
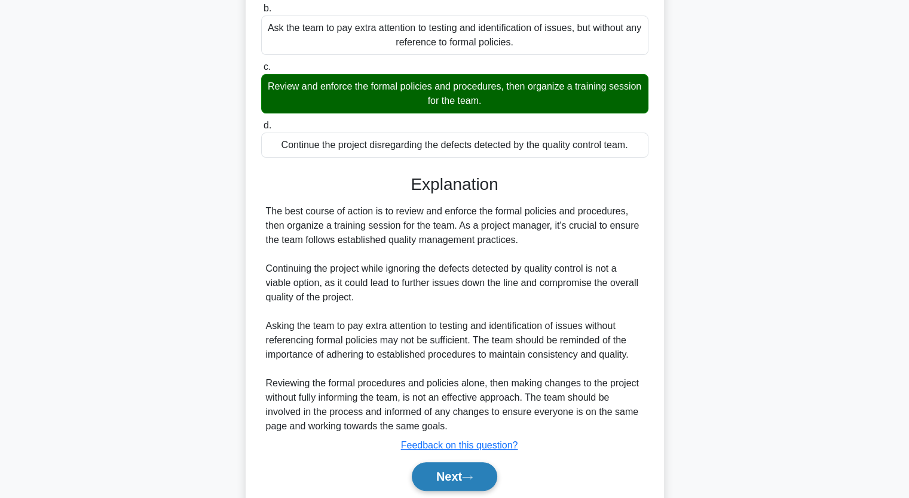
click at [449, 476] on button "Next" at bounding box center [454, 476] width 85 height 29
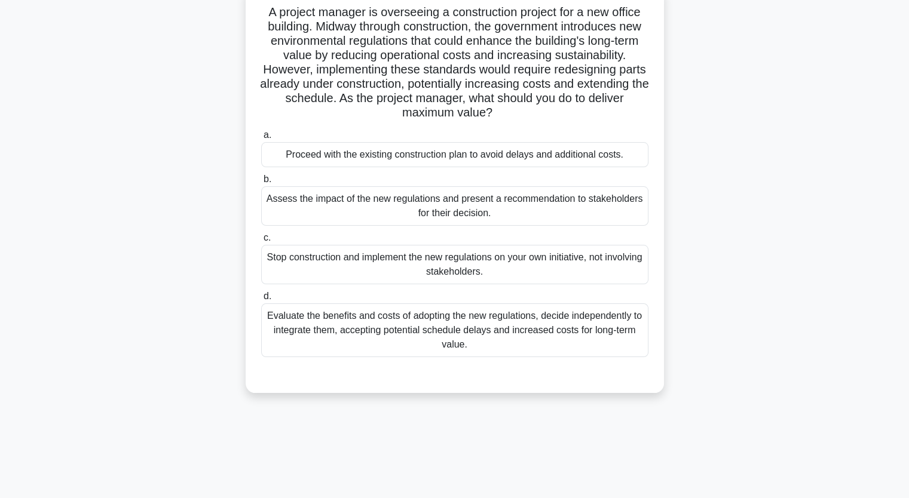
scroll to position [0, 0]
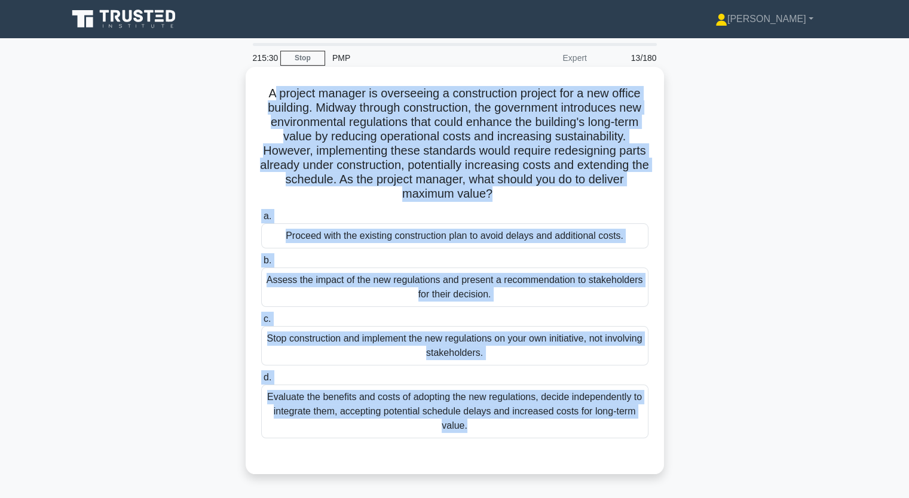
drag, startPoint x: 267, startPoint y: 94, endPoint x: 538, endPoint y: 446, distance: 444.0
click at [534, 448] on div "A project manager is overseeing a construction project for a new office buildin…" at bounding box center [454, 271] width 409 height 398
click at [492, 285] on div "Assess the impact of the new regulations and present a recommendation to stakeh…" at bounding box center [454, 287] width 387 height 39
click at [261, 265] on input "b. Assess the impact of the new regulations and present a recommendation to sta…" at bounding box center [261, 261] width 0 height 8
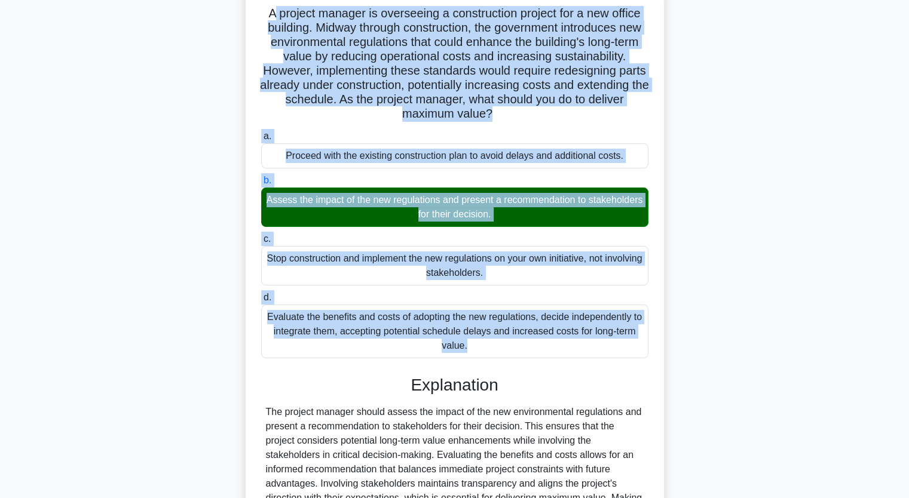
scroll to position [223, 0]
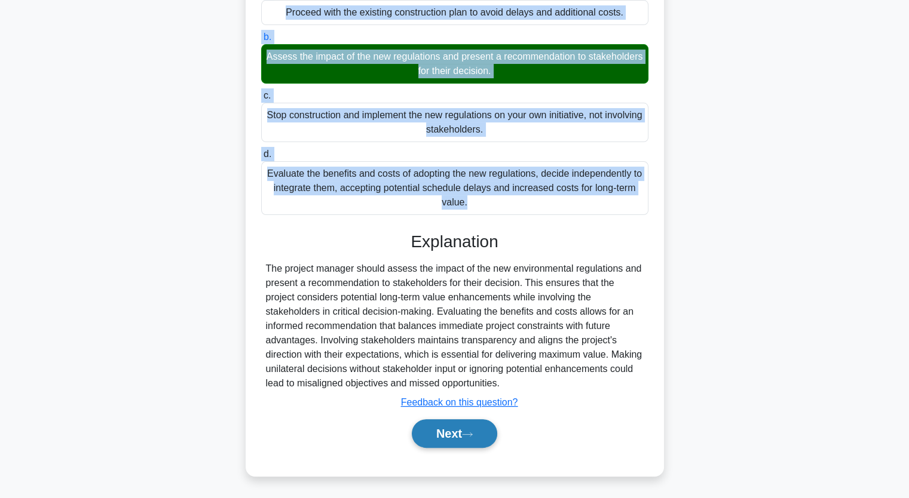
click at [478, 426] on button "Next" at bounding box center [454, 433] width 85 height 29
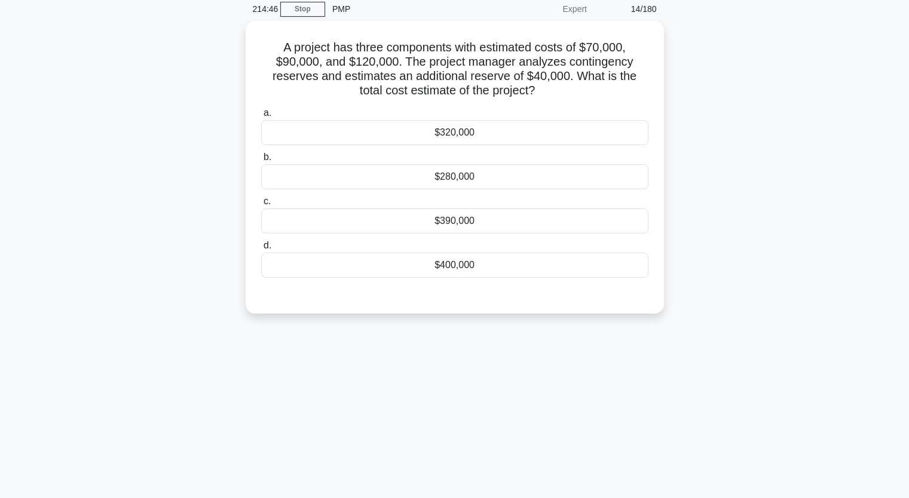
scroll to position [0, 0]
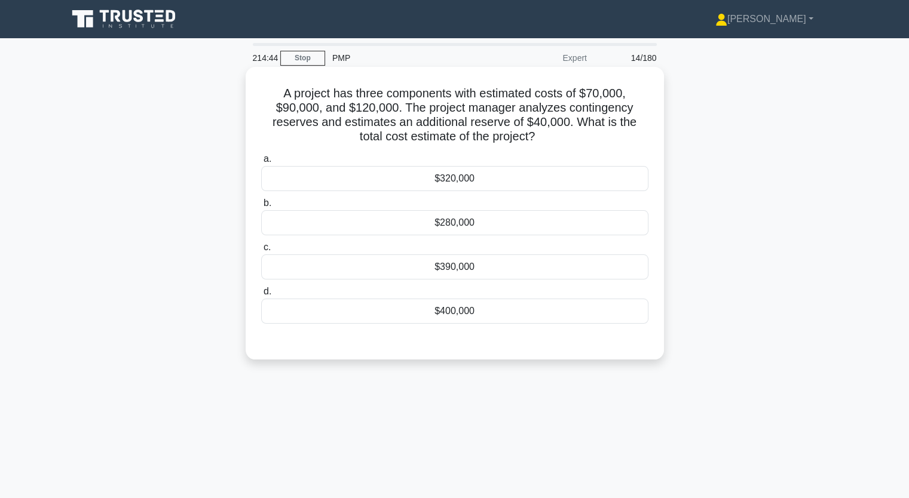
click at [452, 309] on div "$400,000" at bounding box center [454, 311] width 387 height 25
click at [261, 296] on input "d. $400,000" at bounding box center [261, 292] width 0 height 8
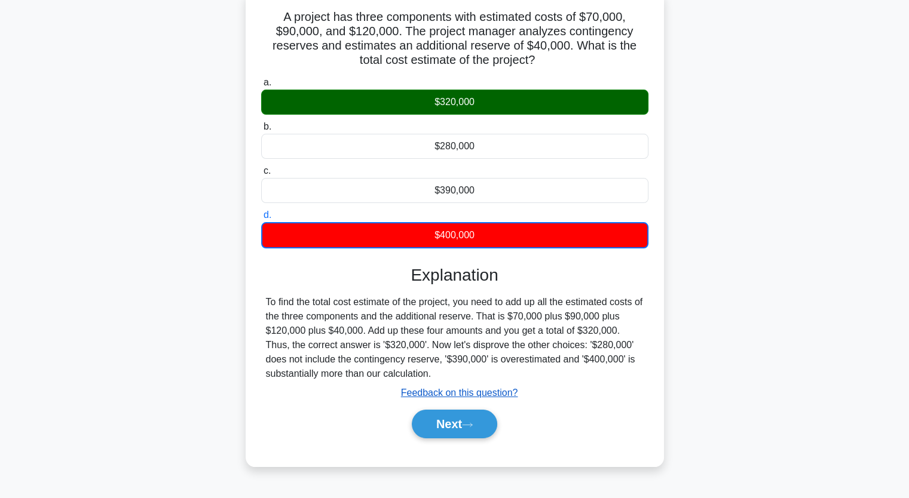
scroll to position [148, 0]
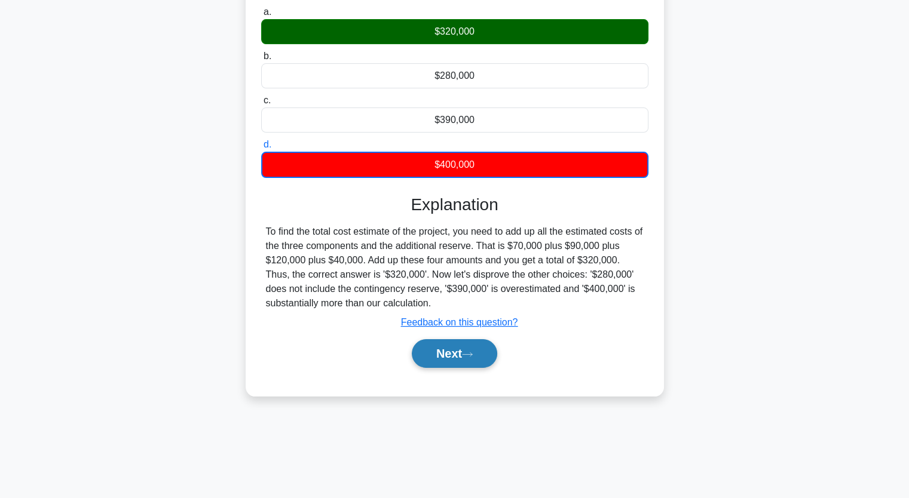
click at [461, 357] on button "Next" at bounding box center [454, 353] width 85 height 29
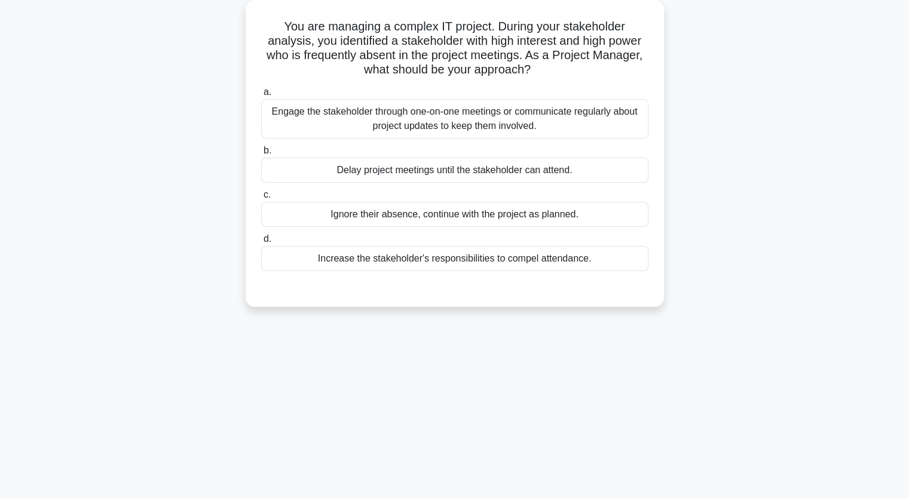
scroll to position [0, 0]
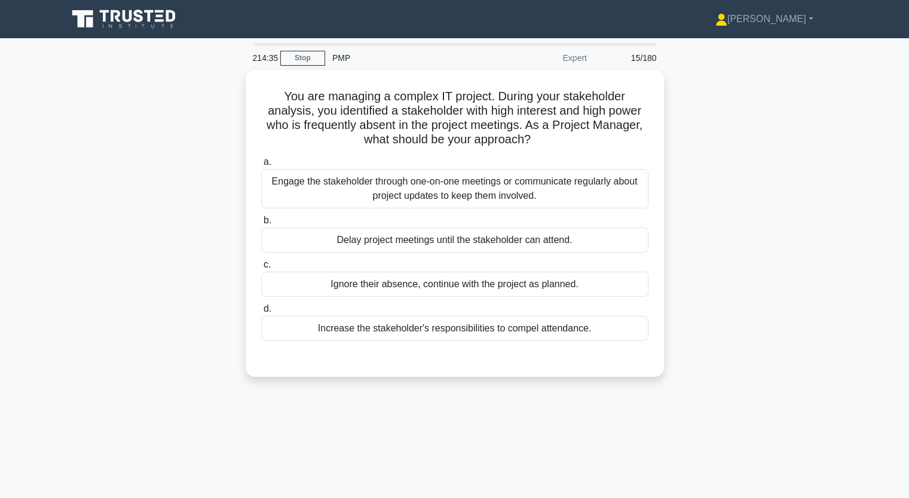
drag, startPoint x: 281, startPoint y: 88, endPoint x: 704, endPoint y: 327, distance: 486.7
click at [684, 337] on div "You are managing a complex IT project. During your stakeholder analysis, you id…" at bounding box center [454, 230] width 789 height 321
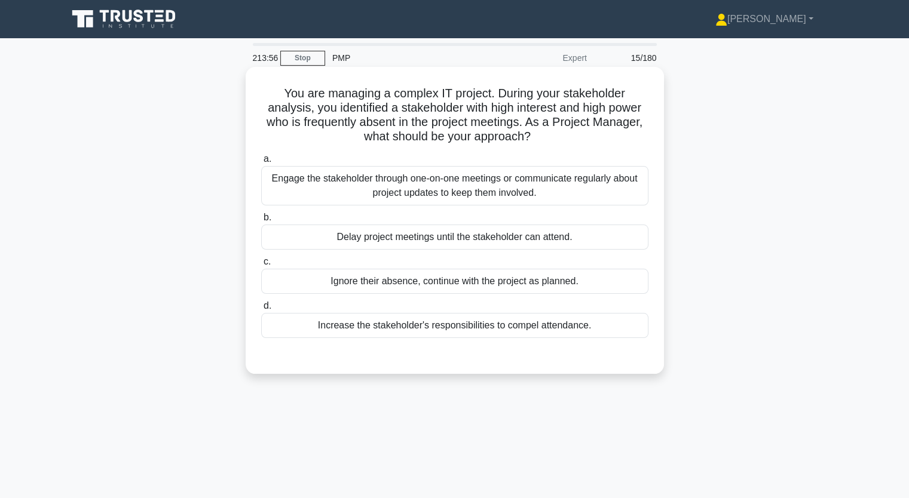
click at [445, 183] on div "Engage the stakeholder through one-on-one meetings or communicate regularly abo…" at bounding box center [454, 185] width 387 height 39
click at [261, 163] on input "a. Engage the stakeholder through one-on-one meetings or communicate regularly …" at bounding box center [261, 159] width 0 height 8
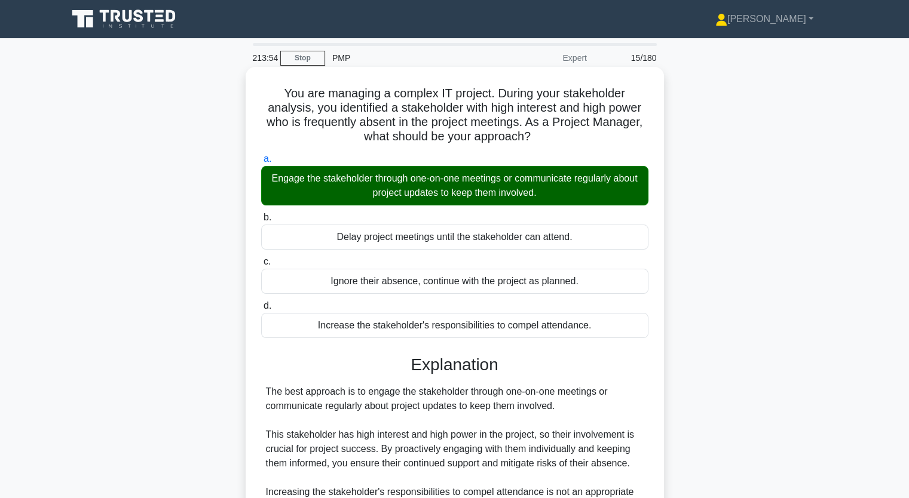
scroll to position [238, 0]
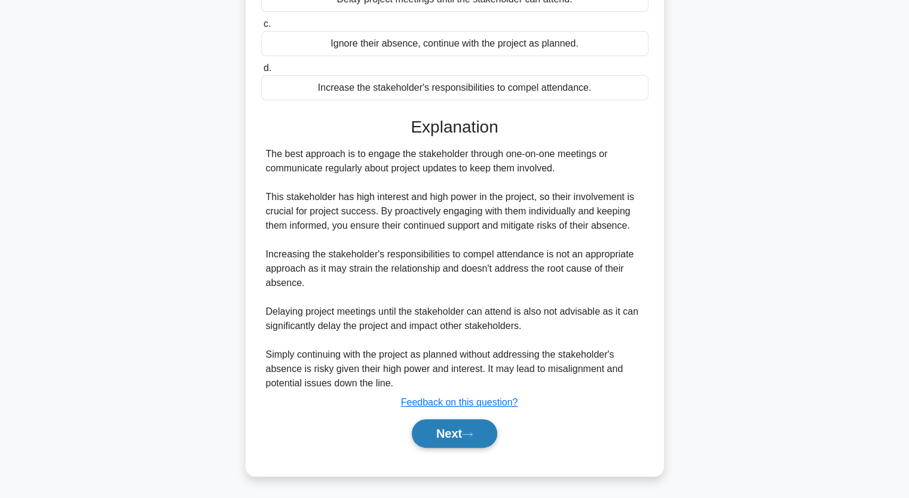
click at [470, 435] on icon at bounding box center [467, 434] width 11 height 7
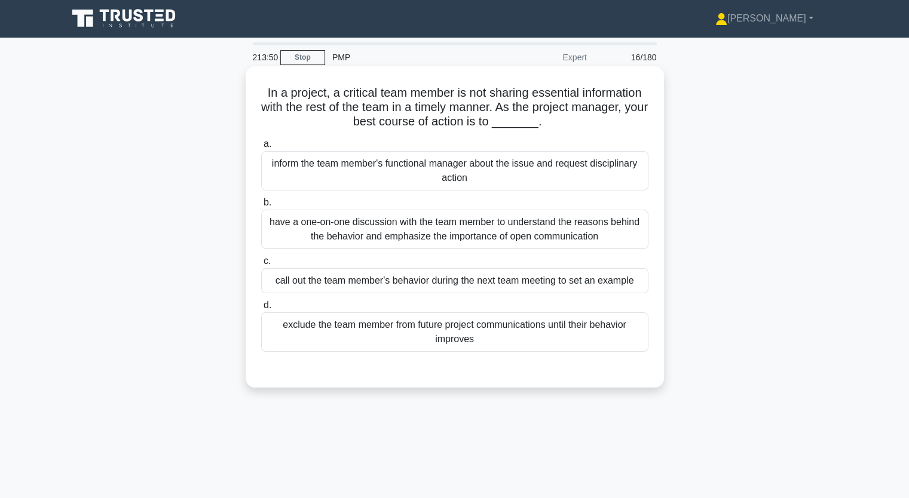
scroll to position [0, 0]
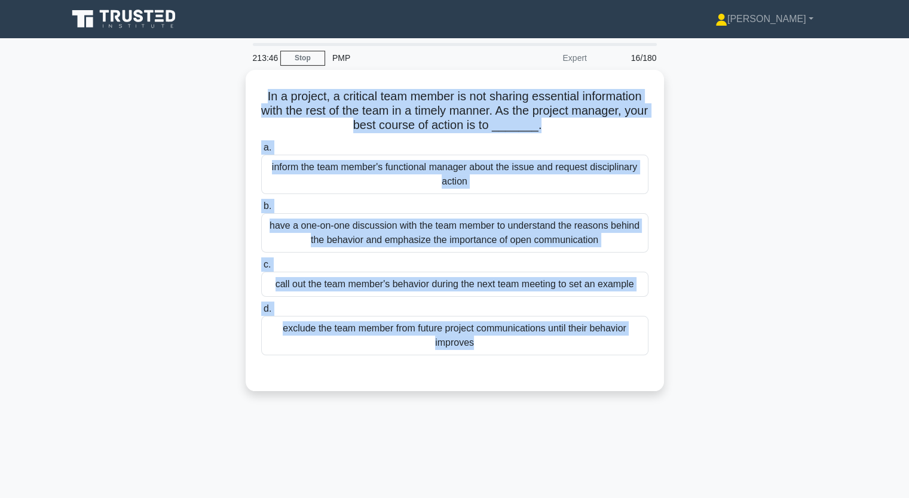
drag, startPoint x: 261, startPoint y: 94, endPoint x: 456, endPoint y: 410, distance: 371.6
click at [450, 412] on div "213:46 Stop PMP Expert 16/180 In a project, a critical team member is not shari…" at bounding box center [454, 342] width 789 height 598
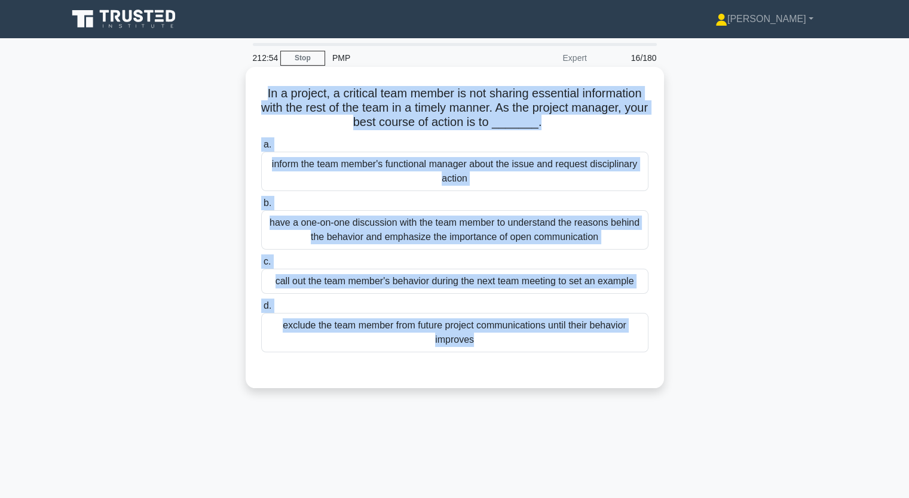
click at [400, 225] on div "have a one-on-one discussion with the team member to understand the reasons beh…" at bounding box center [454, 229] width 387 height 39
click at [261, 207] on input "b. have a one-on-one discussion with the team member to understand the reasons …" at bounding box center [261, 204] width 0 height 8
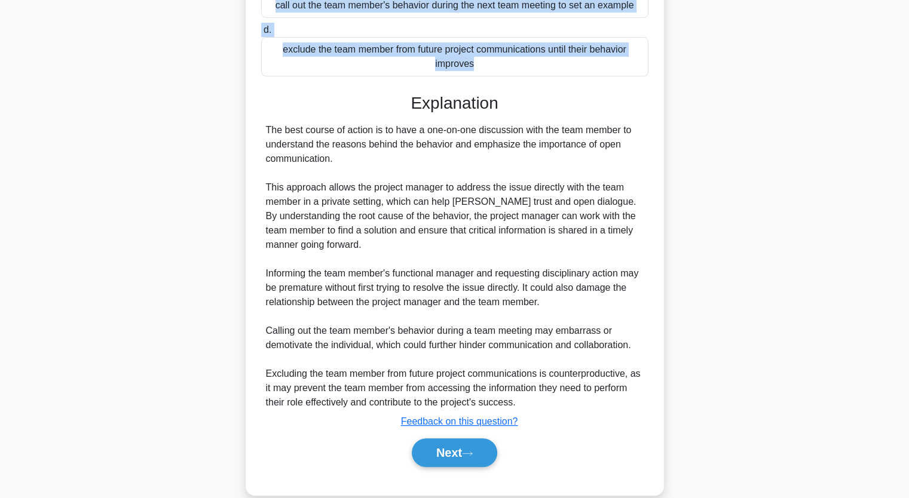
scroll to position [295, 0]
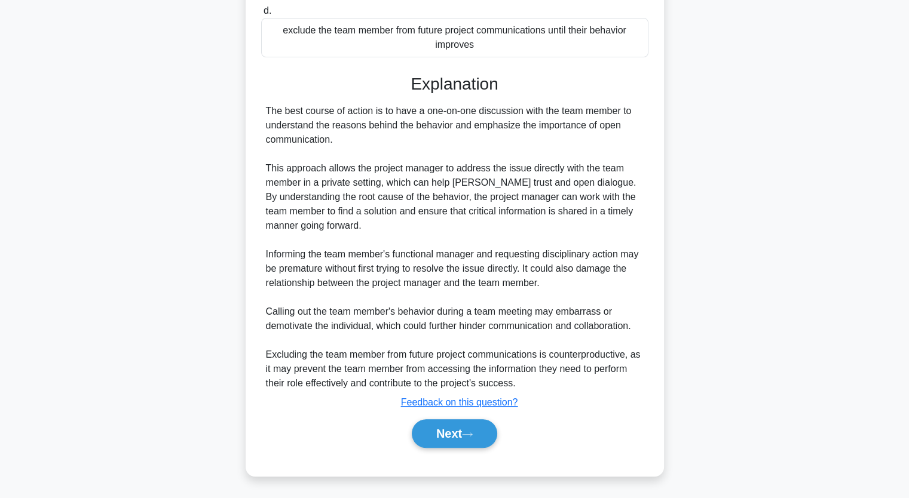
click at [462, 416] on div "Next" at bounding box center [454, 434] width 387 height 38
click at [467, 433] on icon at bounding box center [467, 434] width 11 height 7
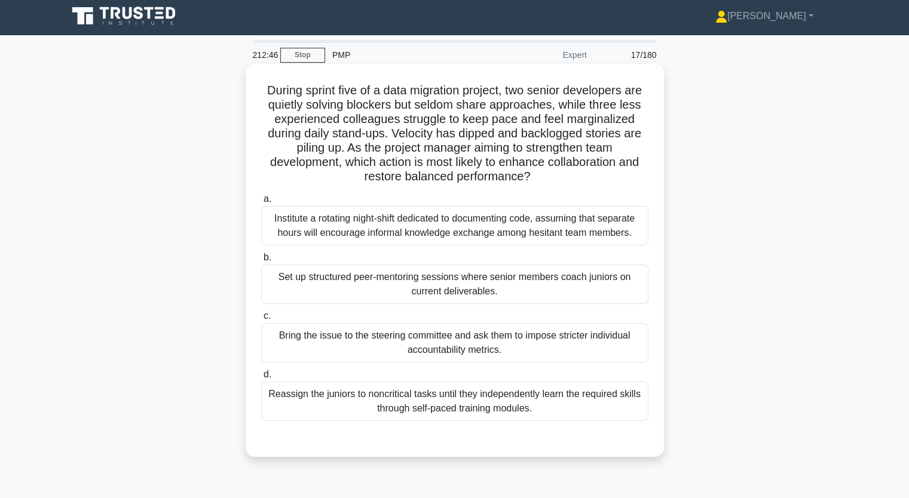
scroll to position [0, 0]
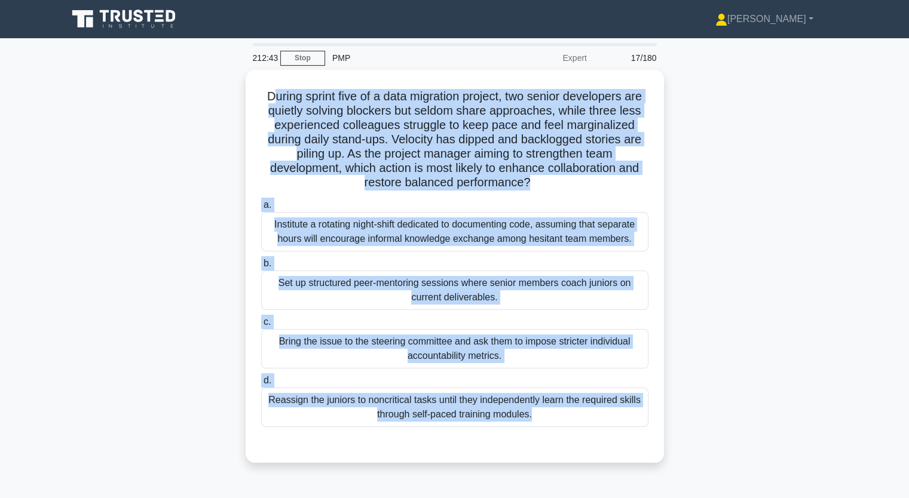
drag, startPoint x: 264, startPoint y: 92, endPoint x: 684, endPoint y: 419, distance: 532.2
click at [642, 440] on div "During sprint five of a data migration project, two senior developers are quiet…" at bounding box center [454, 267] width 409 height 384
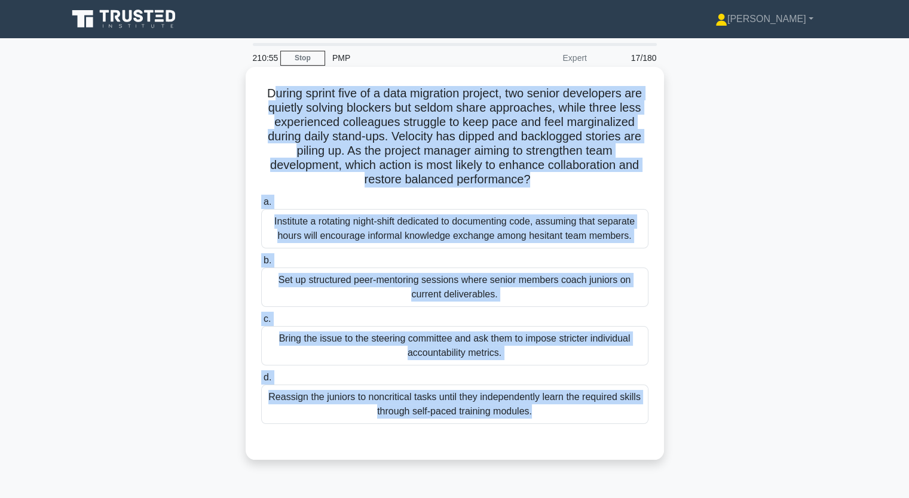
click at [362, 229] on div "Institute a rotating night-shift dedicated to documenting code, assuming that s…" at bounding box center [454, 228] width 387 height 39
click at [261, 206] on input "a. Institute a rotating night-shift dedicated to documenting code, assuming tha…" at bounding box center [261, 202] width 0 height 8
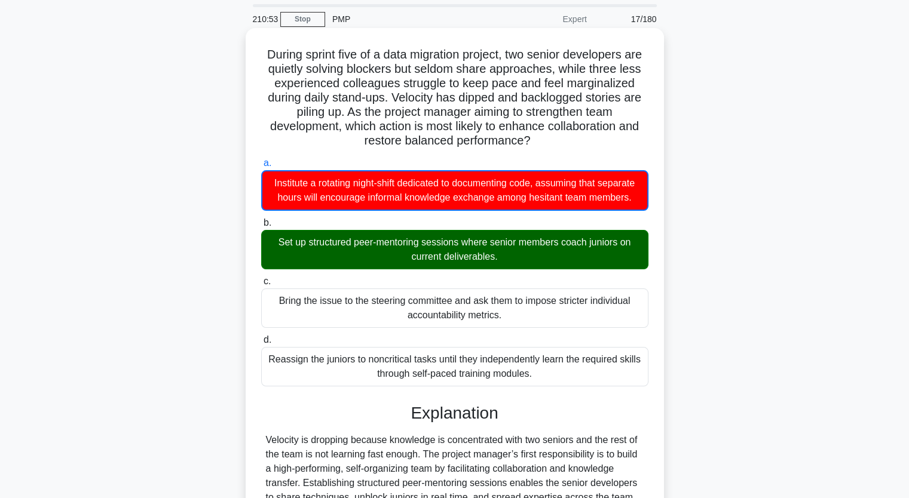
scroll to position [60, 0]
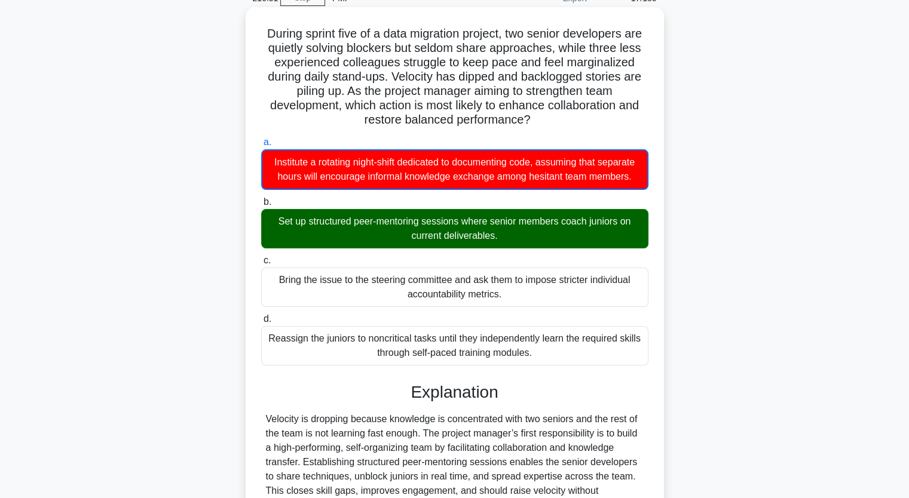
click at [332, 243] on div "Set up structured peer-mentoring sessions where senior members coach juniors on…" at bounding box center [454, 228] width 387 height 39
click at [261, 206] on input "b. Set up structured peer-mentoring sessions where senior members coach juniors…" at bounding box center [261, 202] width 0 height 8
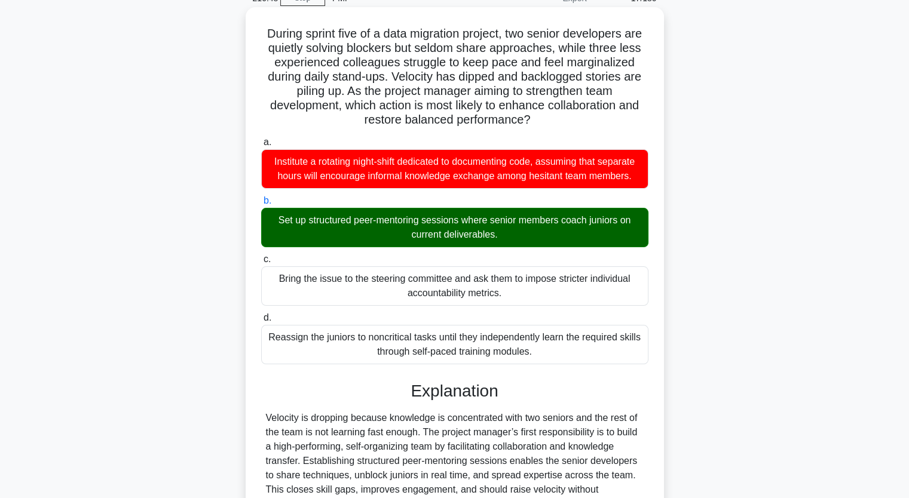
drag, startPoint x: 273, startPoint y: 220, endPoint x: 619, endPoint y: 244, distance: 346.8
click at [619, 244] on div "Set up structured peer-mentoring sessions where senior members coach juniors on…" at bounding box center [454, 227] width 387 height 39
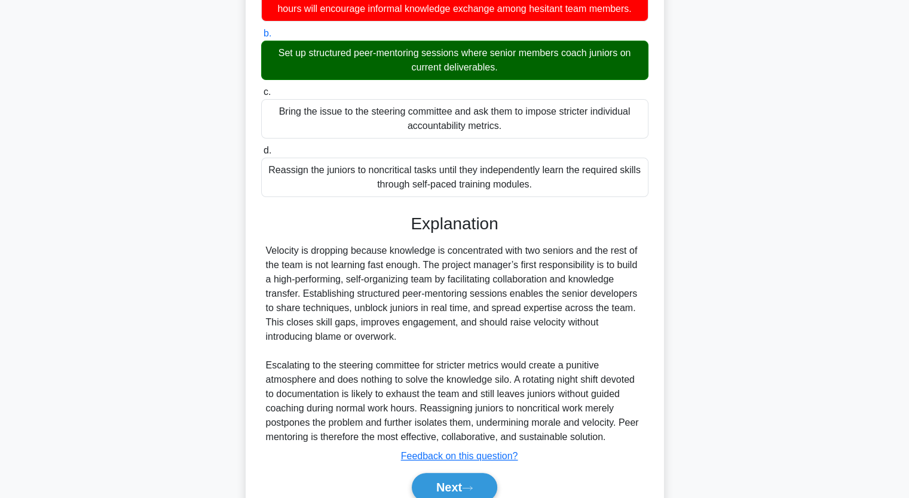
scroll to position [281, 0]
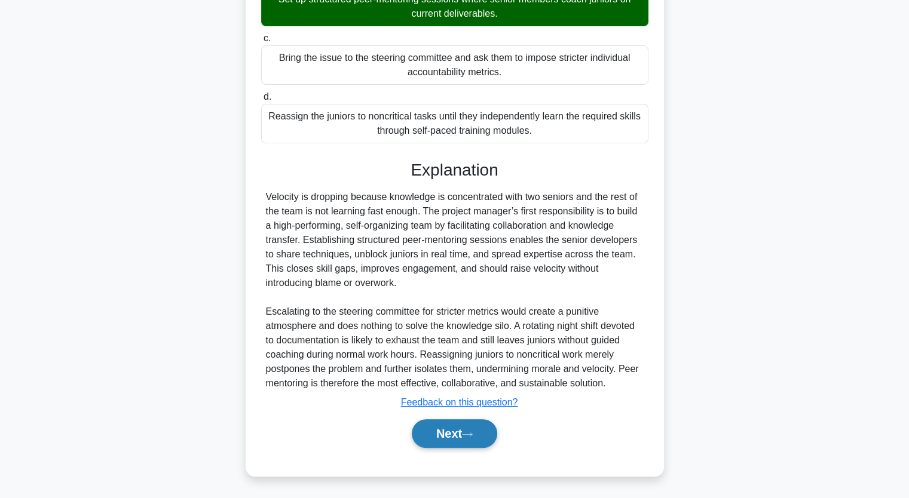
drag, startPoint x: 458, startPoint y: 432, endPoint x: 455, endPoint y: 445, distance: 12.8
click at [458, 432] on button "Next" at bounding box center [454, 433] width 85 height 29
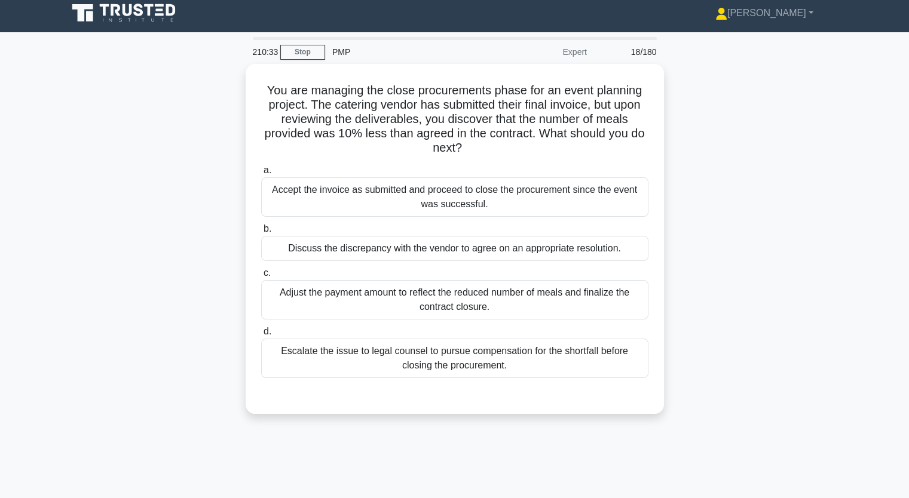
scroll to position [0, 0]
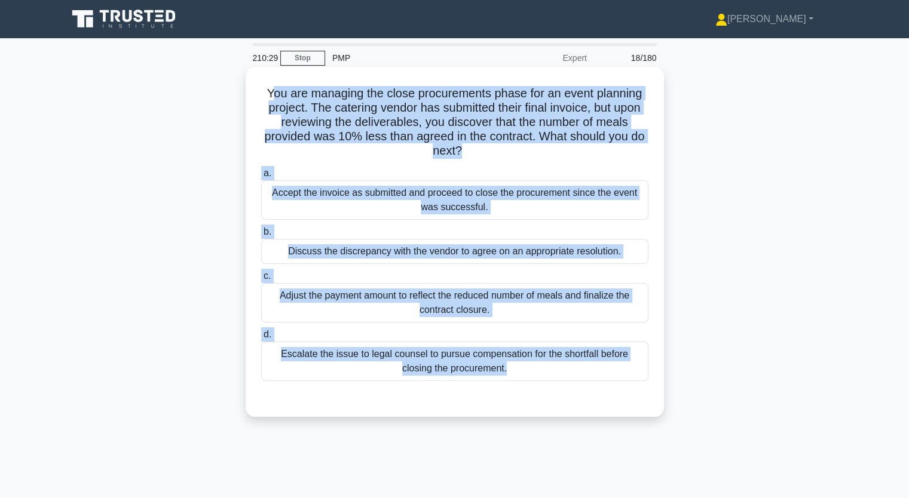
drag, startPoint x: 266, startPoint y: 94, endPoint x: 590, endPoint y: 397, distance: 444.3
click at [590, 397] on div "You are managing the close procurements phase for an event planning project. Th…" at bounding box center [454, 242] width 409 height 341
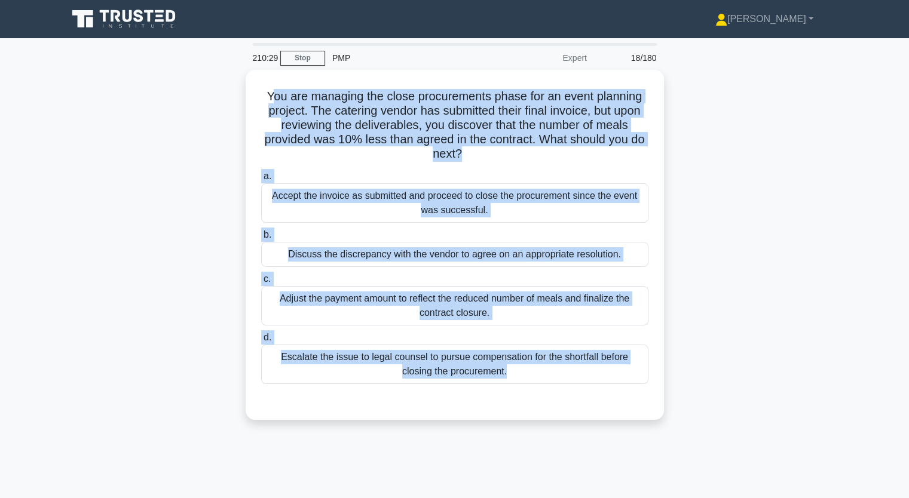
drag, startPoint x: 794, startPoint y: 353, endPoint x: 788, endPoint y: 353, distance: 6.6
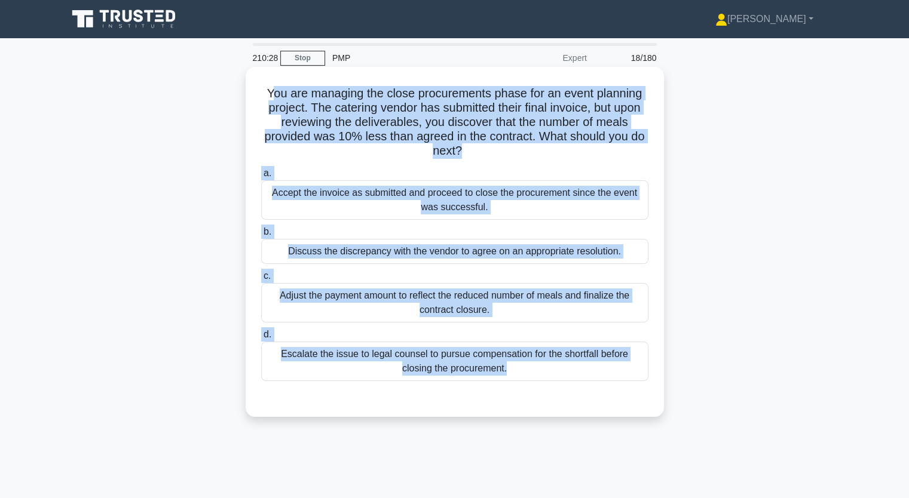
drag, startPoint x: 788, startPoint y: 353, endPoint x: 631, endPoint y: 357, distance: 156.6
click at [631, 357] on div "Escalate the issue to legal counsel to pursue compensation for the shortfall be…" at bounding box center [454, 361] width 387 height 39
click at [261, 339] on input "d. Escalate the issue to legal counsel to pursue compensation for the shortfall…" at bounding box center [261, 335] width 0 height 8
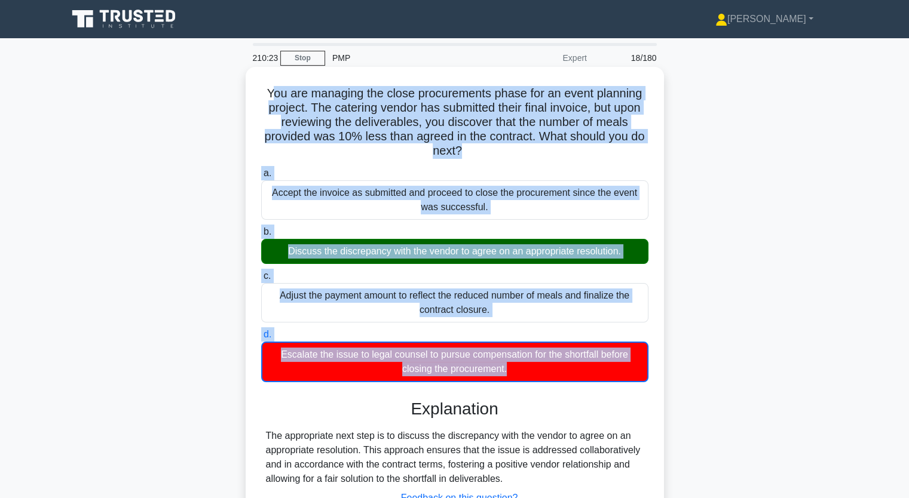
click at [498, 207] on div "Accept the invoice as submitted and proceed to close the procurement since the …" at bounding box center [454, 199] width 387 height 39
click at [261, 177] on input "a. Accept the invoice as submitted and proceed to close the procurement since t…" at bounding box center [261, 174] width 0 height 8
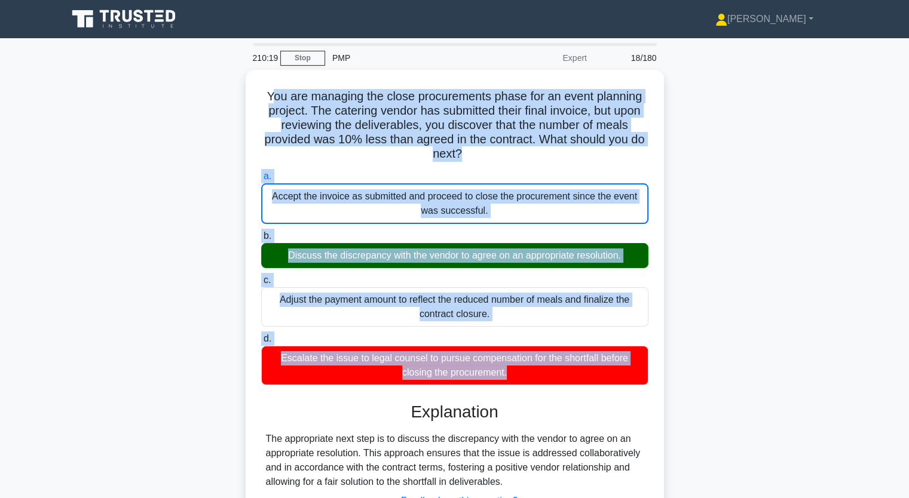
click at [190, 287] on div "You are managing the close procurements phase for an event planning project. Th…" at bounding box center [454, 329] width 789 height 519
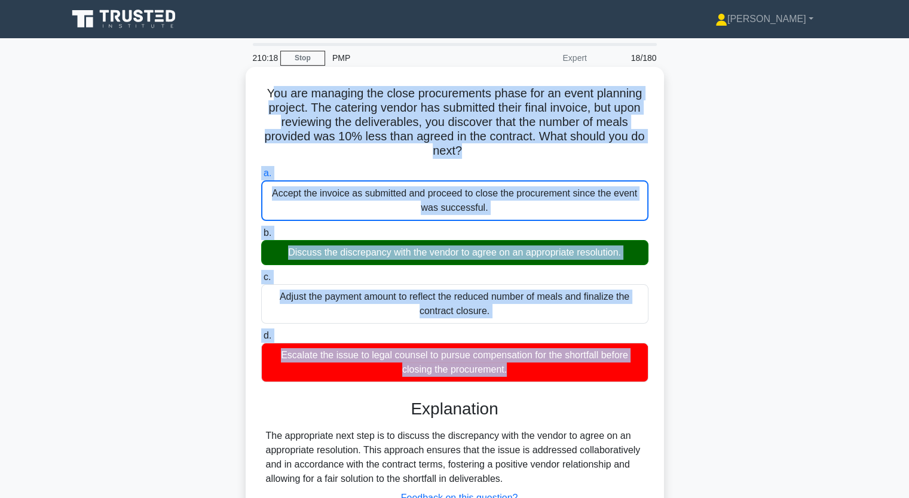
drag, startPoint x: 198, startPoint y: 281, endPoint x: 568, endPoint y: 276, distance: 369.9
click at [569, 276] on label "c. Adjust the payment amount to reflect the reduced number of meals and finaliz…" at bounding box center [454, 297] width 387 height 54
click at [261, 276] on input "c. Adjust the payment amount to reflect the reduced number of meals and finaliz…" at bounding box center [261, 278] width 0 height 8
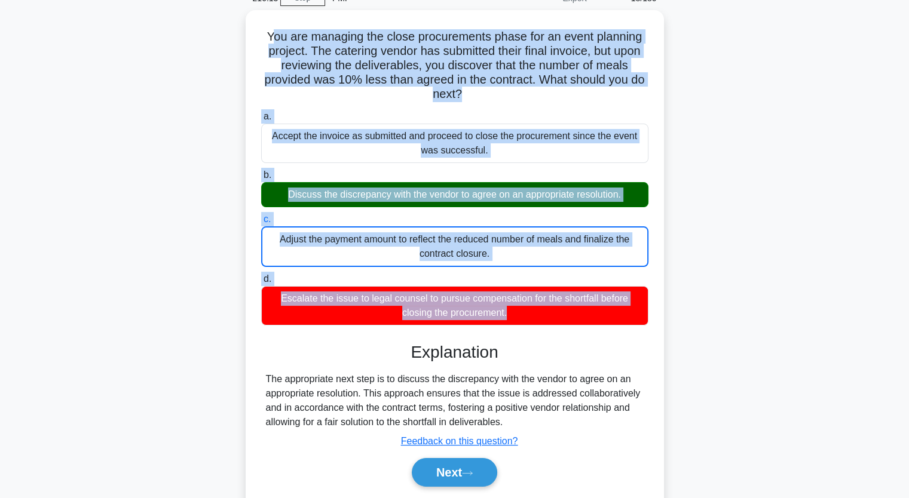
scroll to position [148, 0]
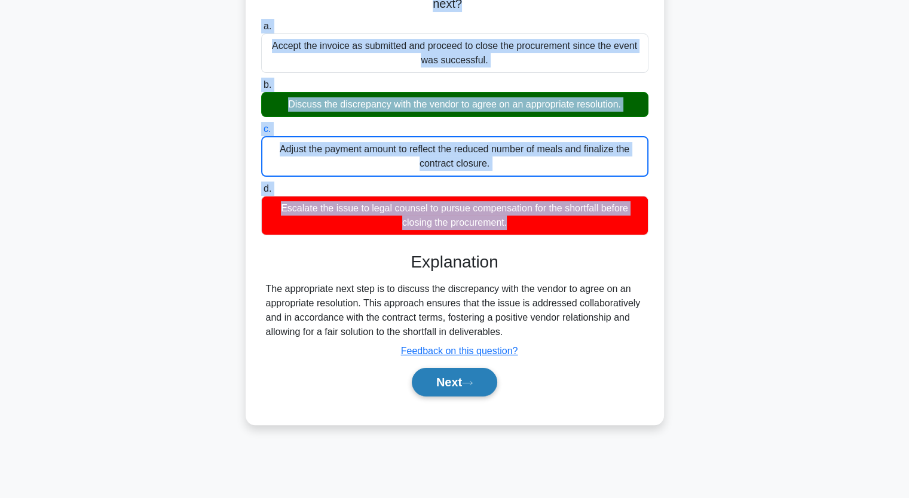
click at [456, 381] on button "Next" at bounding box center [454, 382] width 85 height 29
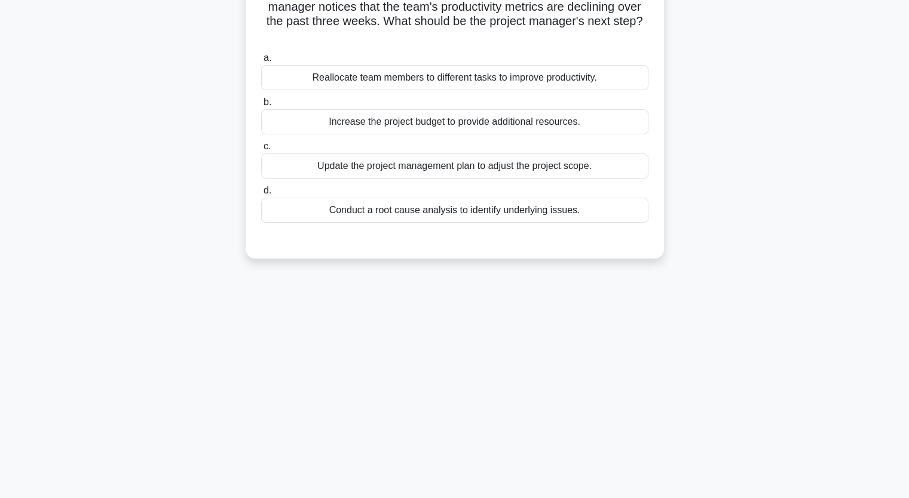
scroll to position [28, 0]
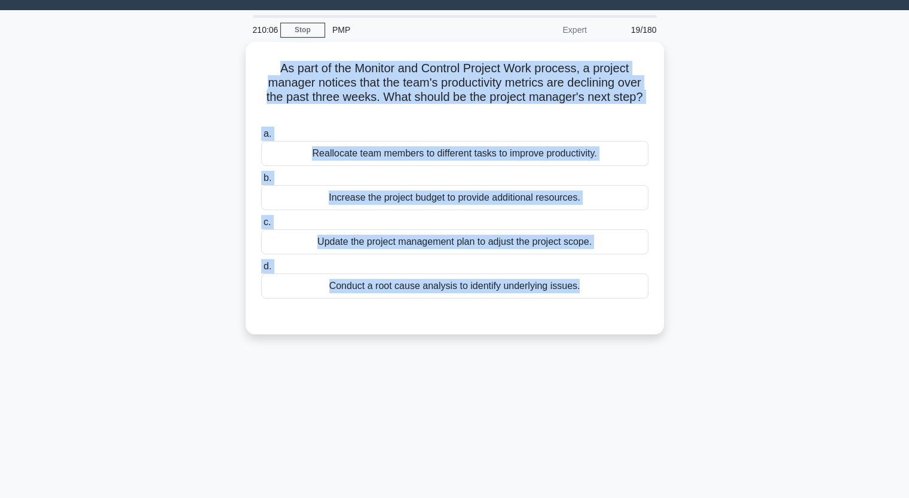
drag, startPoint x: 275, startPoint y: 69, endPoint x: 690, endPoint y: 323, distance: 486.1
click at [632, 329] on div "As part of the Monitor and Control Project Work process, a project manager noti…" at bounding box center [455, 188] width 418 height 293
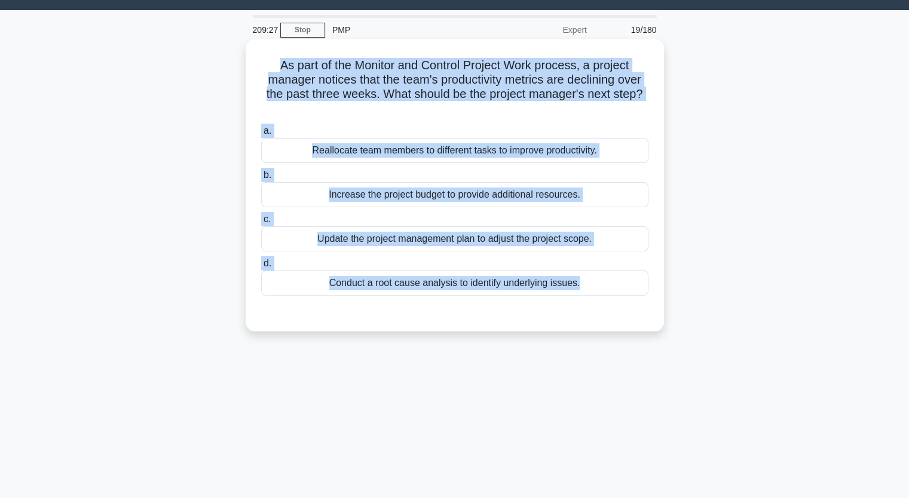
click at [398, 287] on div "Conduct a root cause analysis to identify underlying issues." at bounding box center [454, 283] width 387 height 25
click at [261, 268] on input "d. Conduct a root cause analysis to identify underlying issues." at bounding box center [261, 264] width 0 height 8
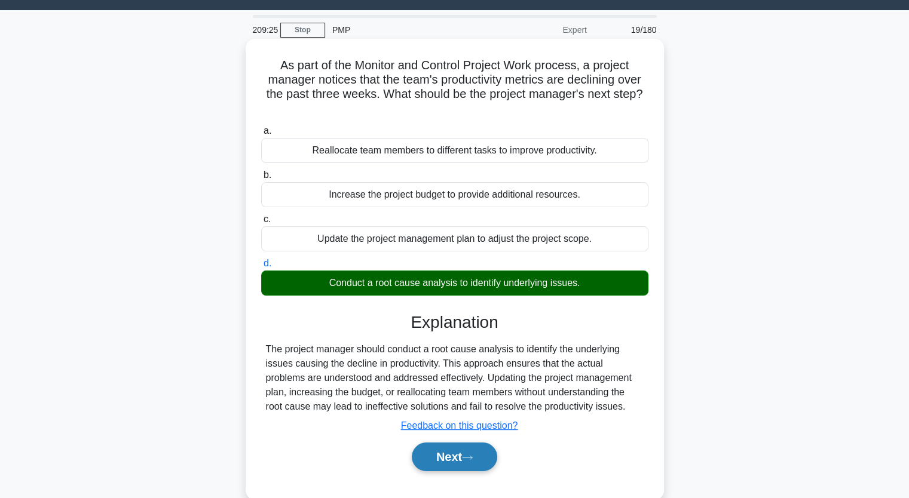
drag, startPoint x: 452, startPoint y: 454, endPoint x: 416, endPoint y: 444, distance: 37.8
click at [452, 455] on button "Next" at bounding box center [454, 457] width 85 height 29
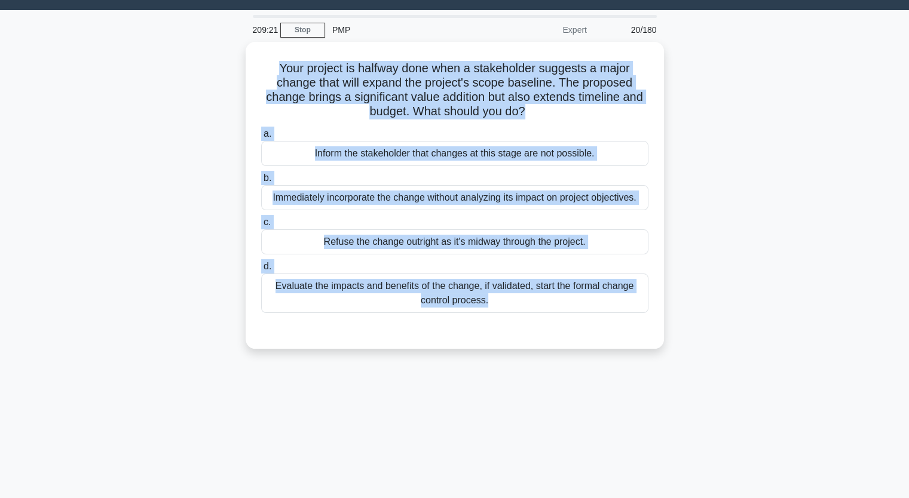
drag, startPoint x: 283, startPoint y: 66, endPoint x: 559, endPoint y: 357, distance: 401.1
click at [559, 357] on div "Your project is halfway done when a stakeholder suggests a major change that wi…" at bounding box center [454, 202] width 789 height 321
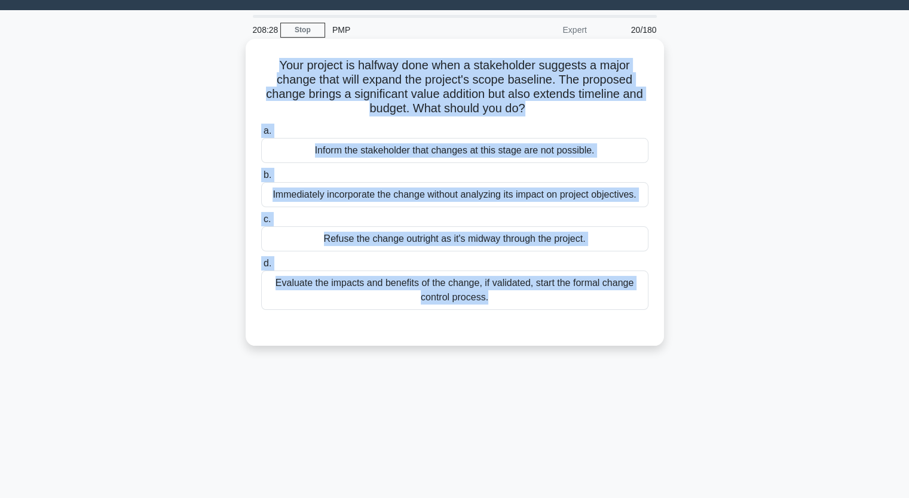
click at [367, 292] on div "Evaluate the impacts and benefits of the change, if validated, start the formal…" at bounding box center [454, 290] width 387 height 39
click at [261, 268] on input "d. Evaluate the impacts and benefits of the change, if validated, start the for…" at bounding box center [261, 264] width 0 height 8
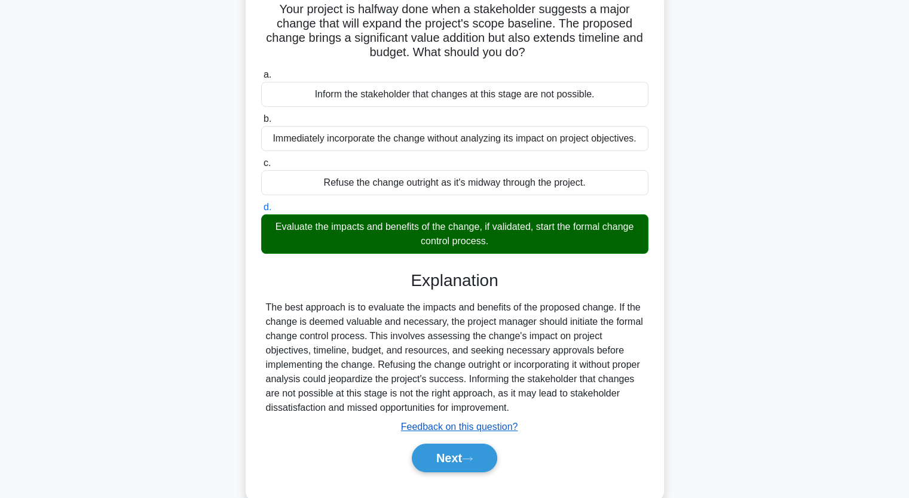
scroll to position [148, 0]
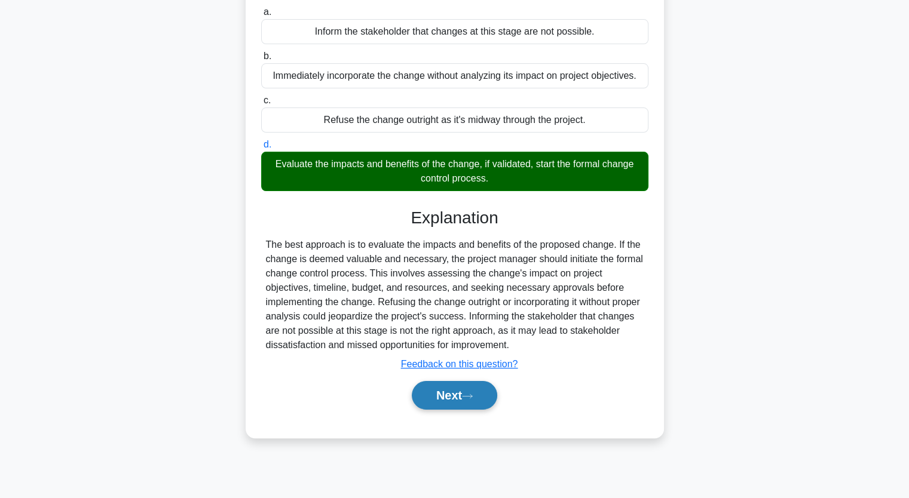
click at [452, 405] on button "Next" at bounding box center [454, 395] width 85 height 29
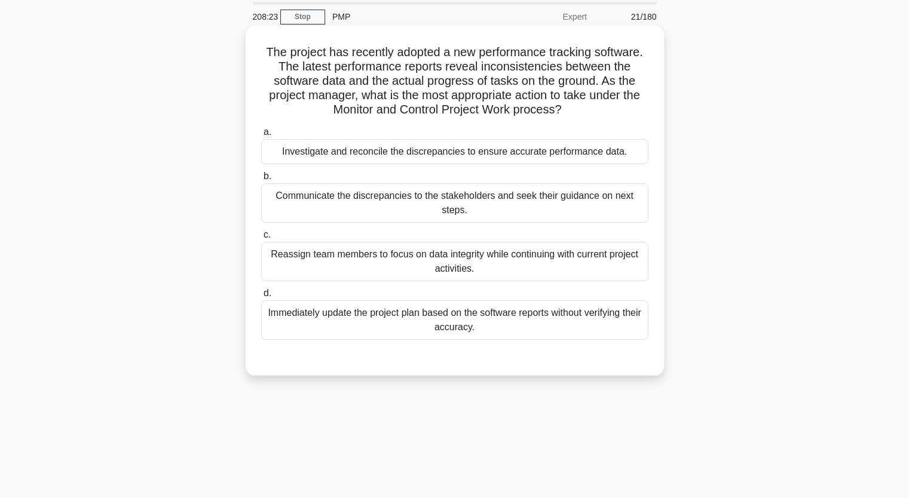
scroll to position [28, 0]
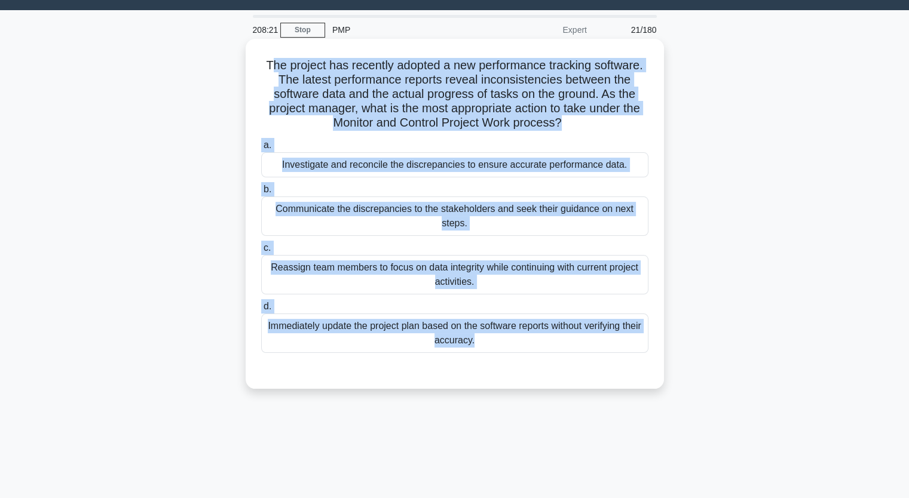
drag, startPoint x: 265, startPoint y: 60, endPoint x: 628, endPoint y: 376, distance: 480.7
click at [564, 389] on div "The project has recently adopted a new performance tracking software. The lates…" at bounding box center [455, 214] width 418 height 350
click at [375, 207] on div "Communicate the discrepancies to the stakeholders and seek their guidance on ne…" at bounding box center [454, 216] width 387 height 39
click at [261, 194] on input "b. Communicate the discrepancies to the stakeholders and seek their guidance on…" at bounding box center [261, 190] width 0 height 8
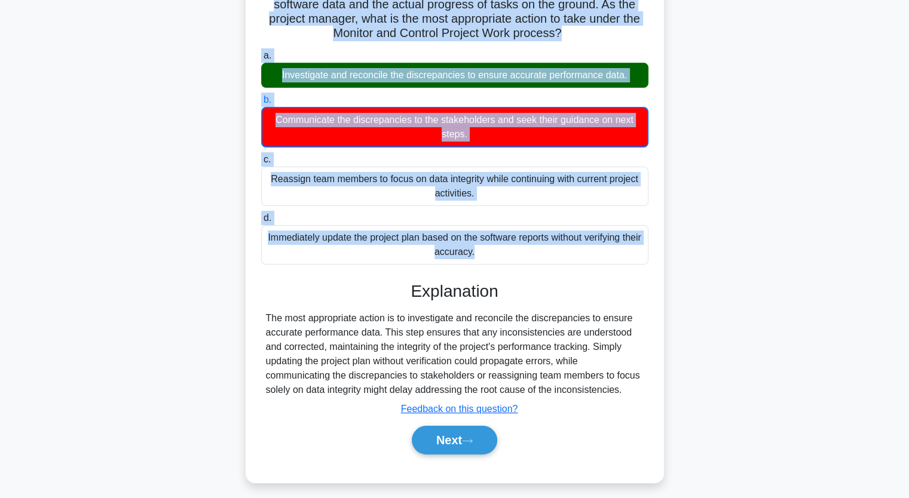
scroll to position [148, 0]
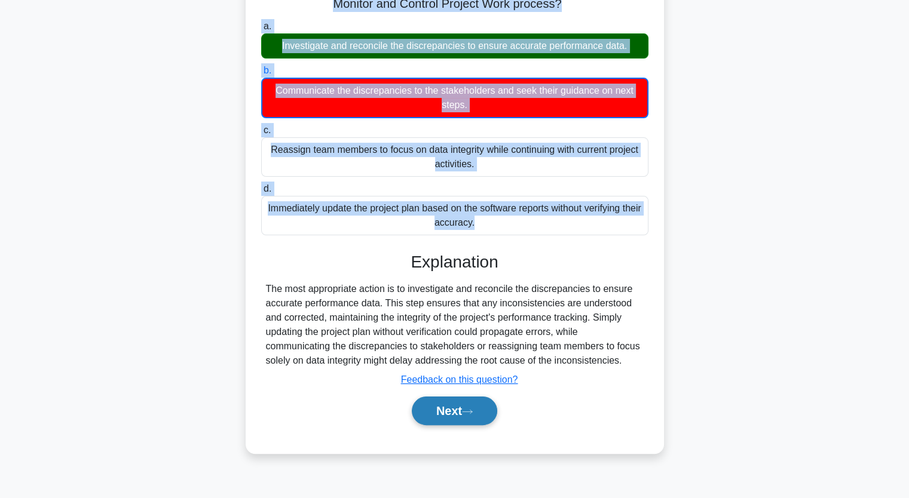
click at [441, 414] on button "Next" at bounding box center [454, 411] width 85 height 29
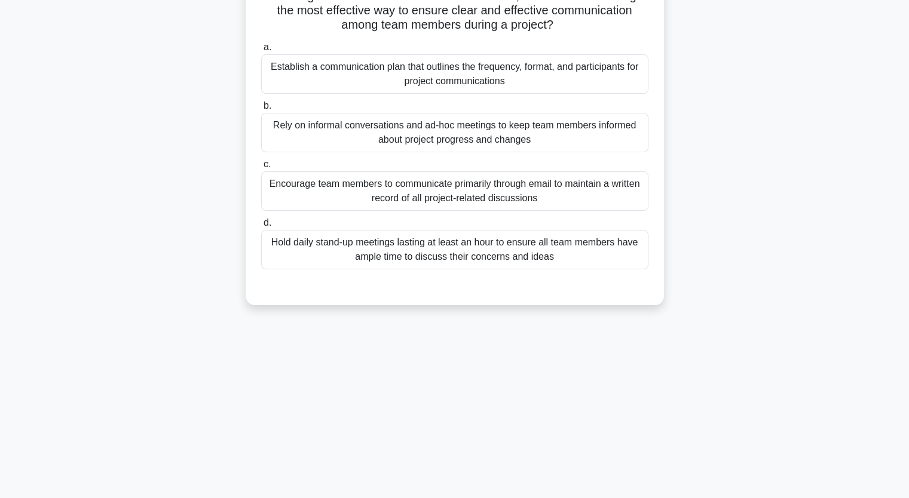
scroll to position [28, 0]
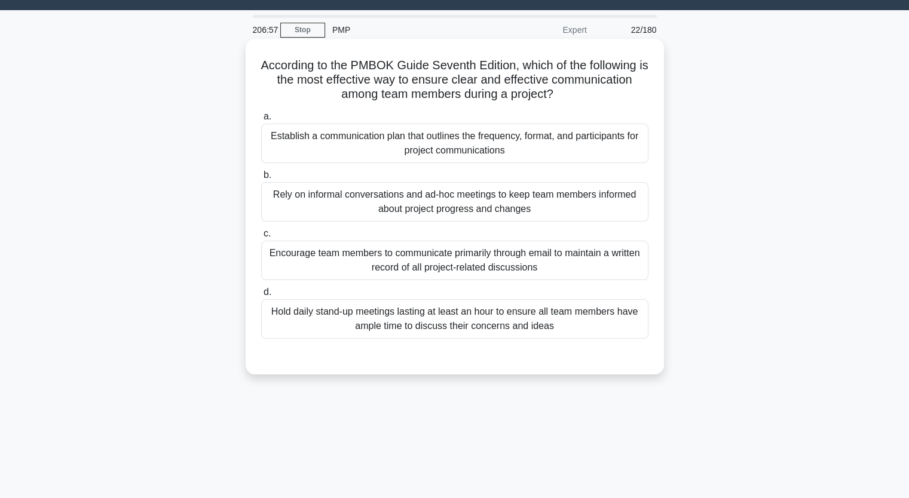
drag, startPoint x: 528, startPoint y: 65, endPoint x: 589, endPoint y: 339, distance: 280.8
click at [589, 339] on div "According to the PMBOK Guide Seventh Edition, which of the following is the mos…" at bounding box center [454, 207] width 409 height 326
click at [468, 260] on div "Encourage team members to communicate primarily through email to maintain a wri…" at bounding box center [454, 260] width 387 height 39
click at [261, 238] on input "c. Encourage team members to communicate primarily through email to maintain a …" at bounding box center [261, 234] width 0 height 8
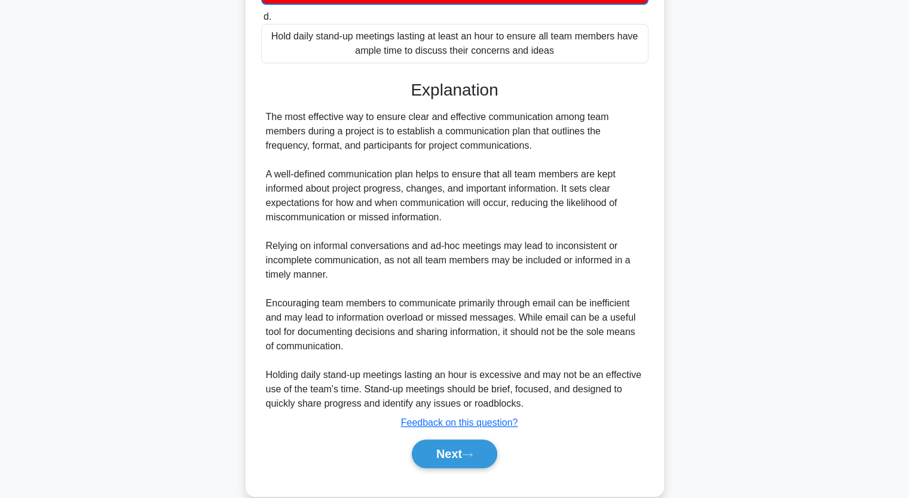
scroll to position [325, 0]
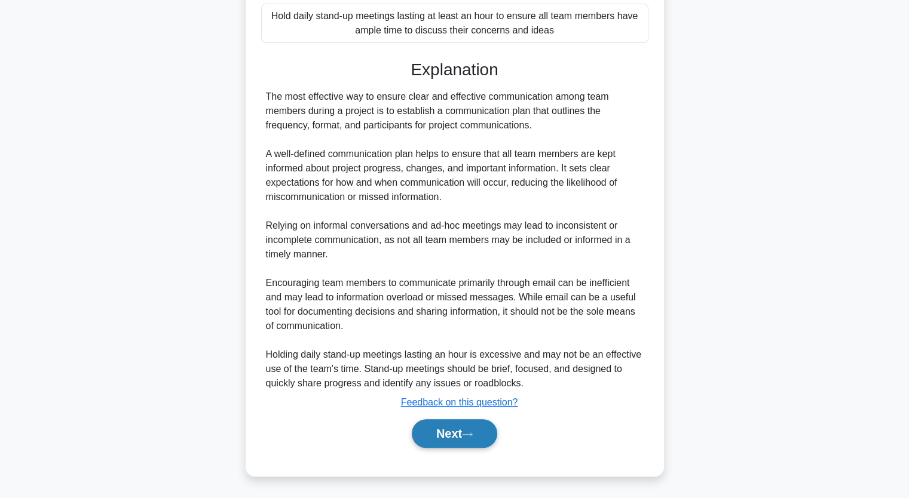
click at [447, 433] on button "Next" at bounding box center [454, 433] width 85 height 29
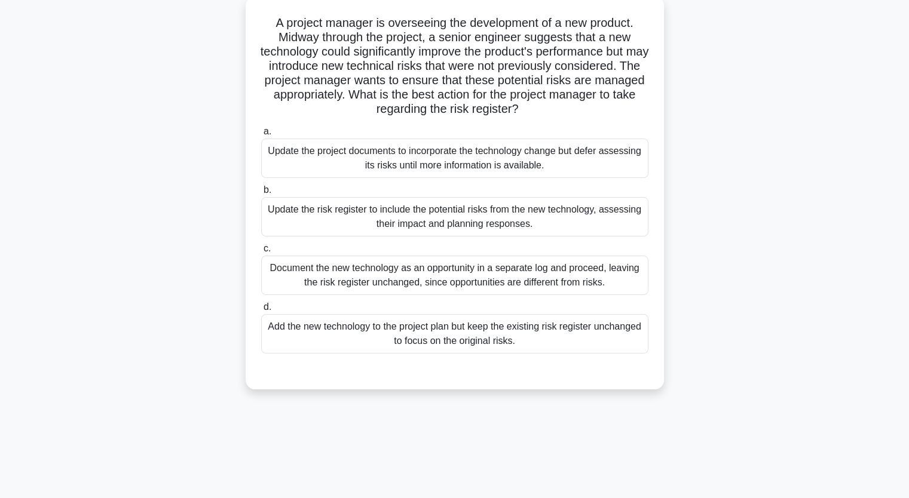
scroll to position [0, 0]
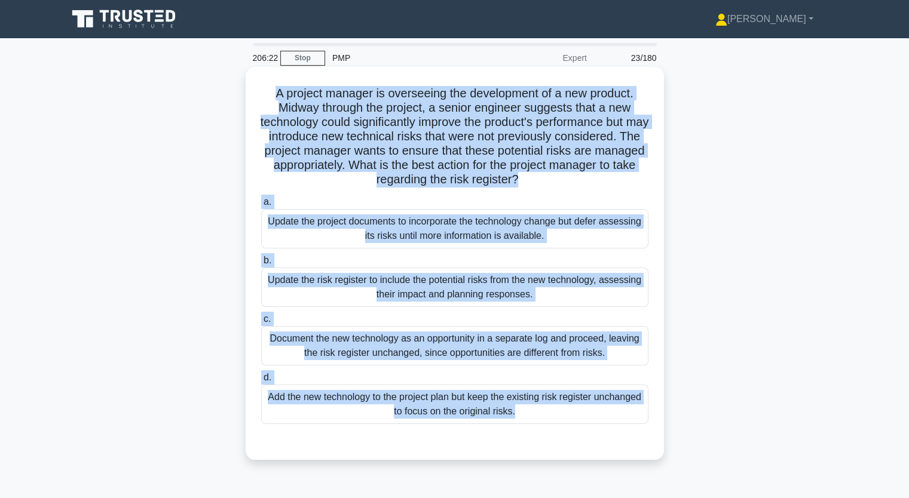
drag, startPoint x: 270, startPoint y: 90, endPoint x: 631, endPoint y: 445, distance: 506.2
click at [609, 471] on div "A project manager is overseeing the development of a new product. Midway throug…" at bounding box center [454, 273] width 789 height 407
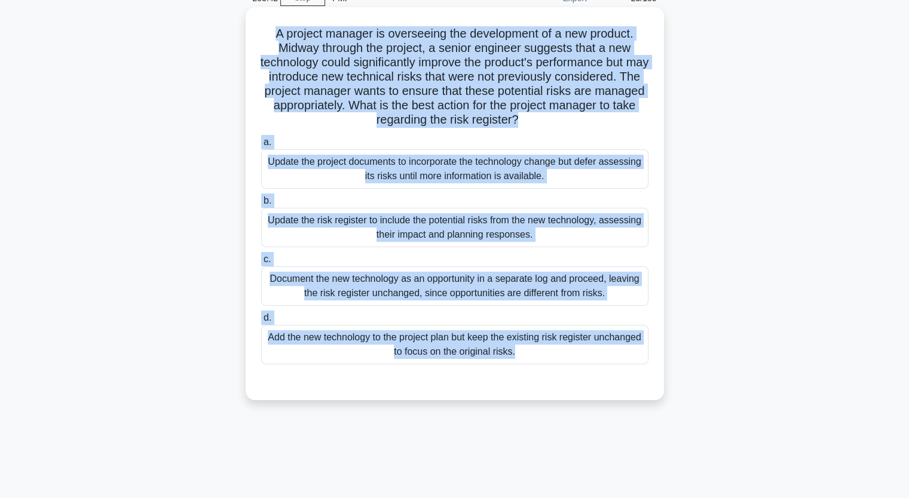
scroll to position [120, 0]
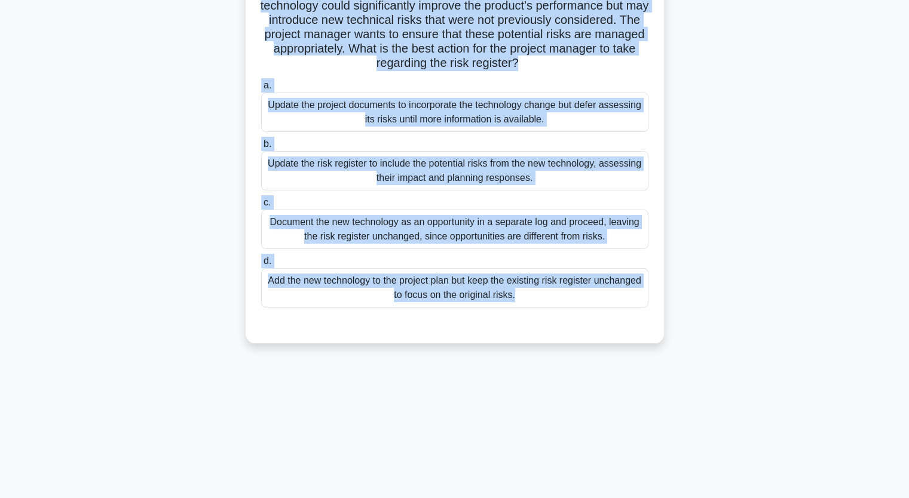
click at [201, 152] on div "A project manager is overseeing the development of a new product. Midway throug…" at bounding box center [454, 153] width 789 height 407
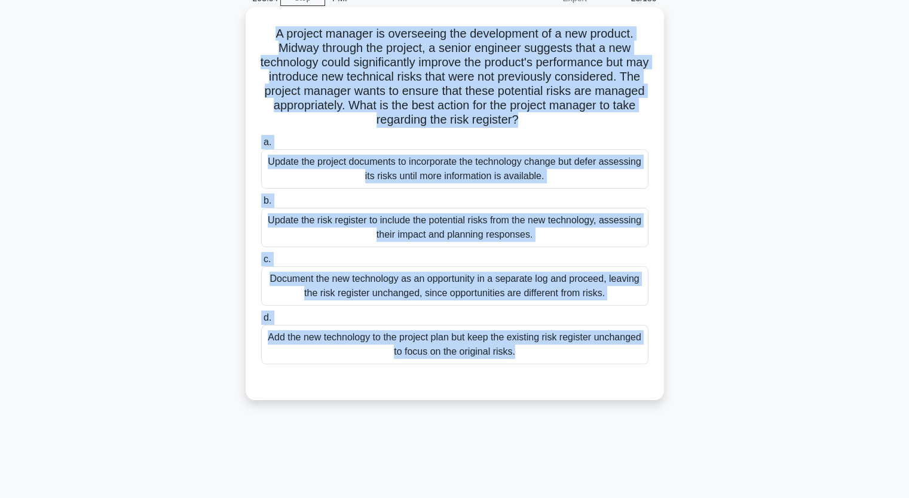
click at [335, 219] on div "Update the risk register to include the potential risks from the new technology…" at bounding box center [454, 227] width 387 height 39
click at [261, 205] on input "b. Update the risk register to include the potential risks from the new technol…" at bounding box center [261, 201] width 0 height 8
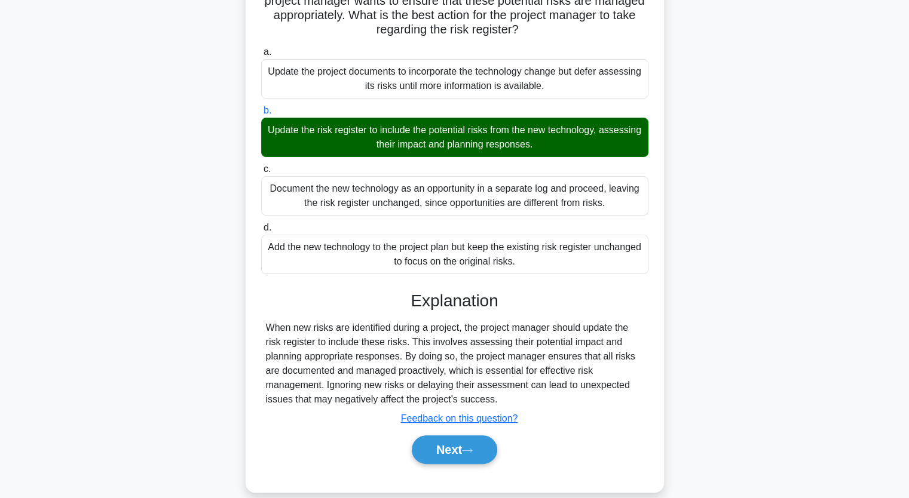
scroll to position [166, 0]
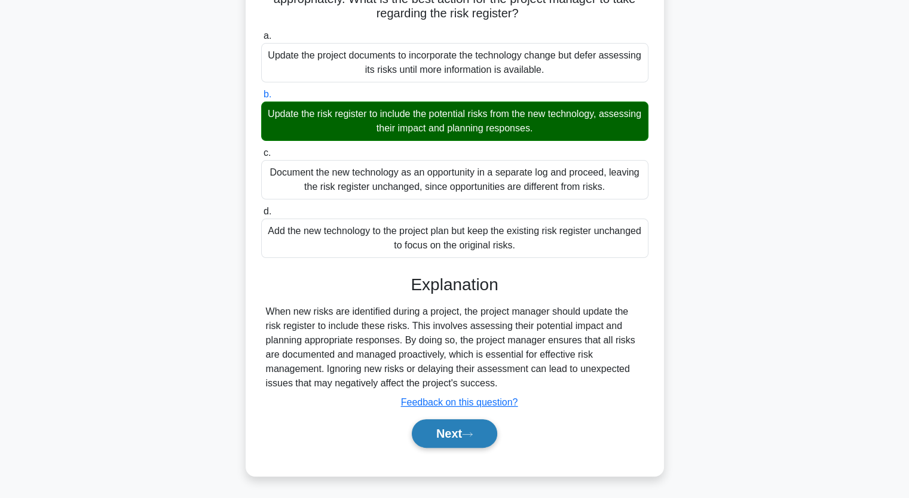
click at [459, 432] on button "Next" at bounding box center [454, 433] width 85 height 29
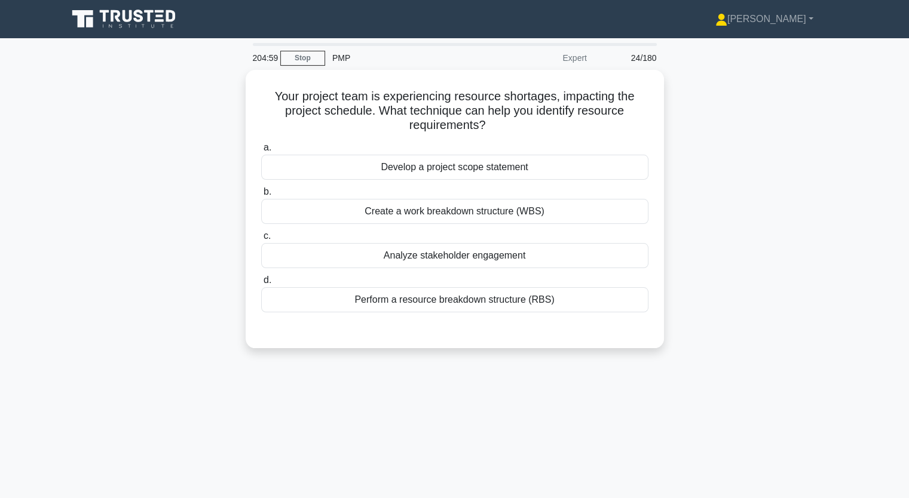
scroll to position [0, 0]
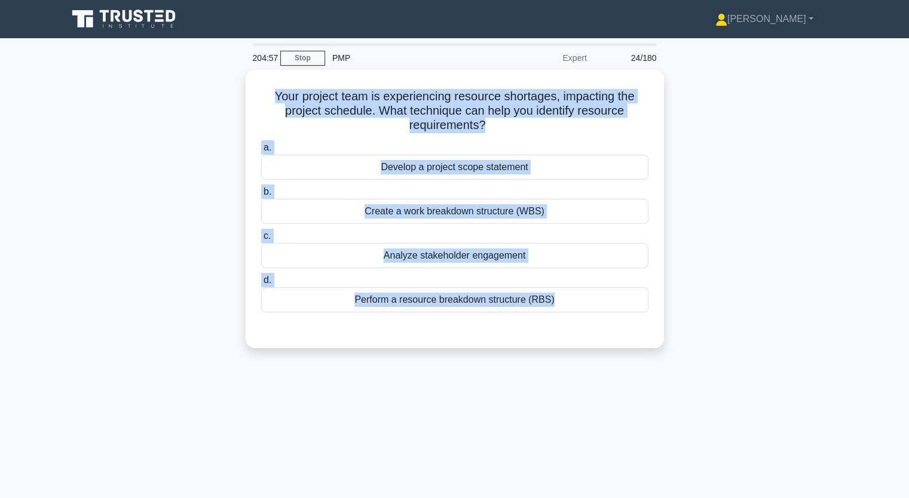
drag, startPoint x: 266, startPoint y: 90, endPoint x: 679, endPoint y: 359, distance: 492.7
click at [679, 359] on div "Your project team is experiencing resource shortages, impacting the project sch…" at bounding box center [454, 216] width 789 height 293
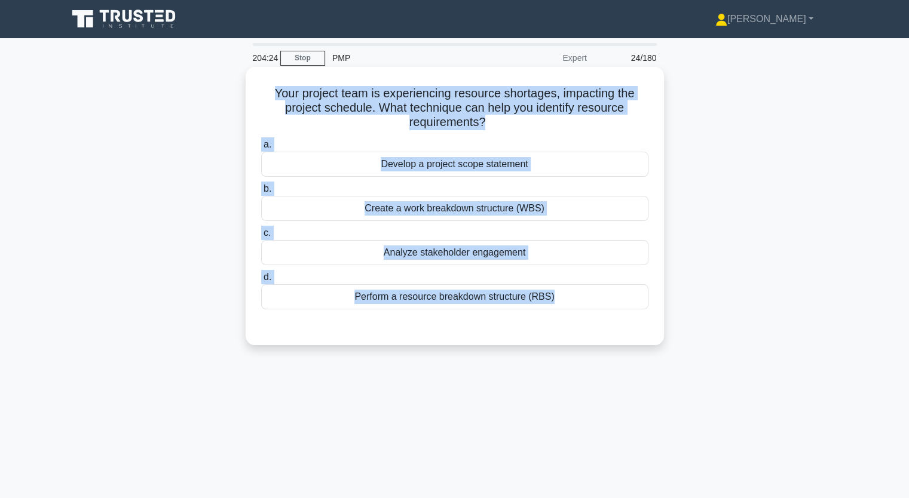
click at [484, 297] on div "Perform a resource breakdown structure (RBS)" at bounding box center [454, 296] width 387 height 25
click at [261, 281] on input "d. Perform a resource breakdown structure (RBS)" at bounding box center [261, 278] width 0 height 8
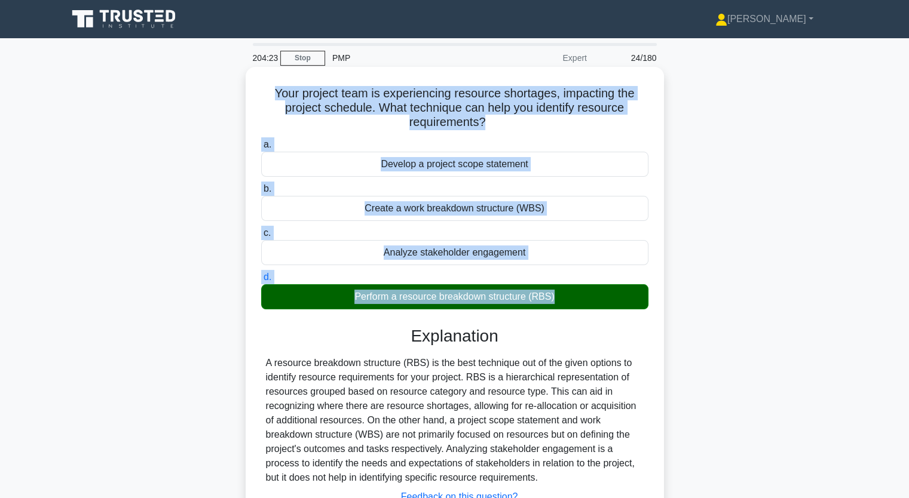
scroll to position [148, 0]
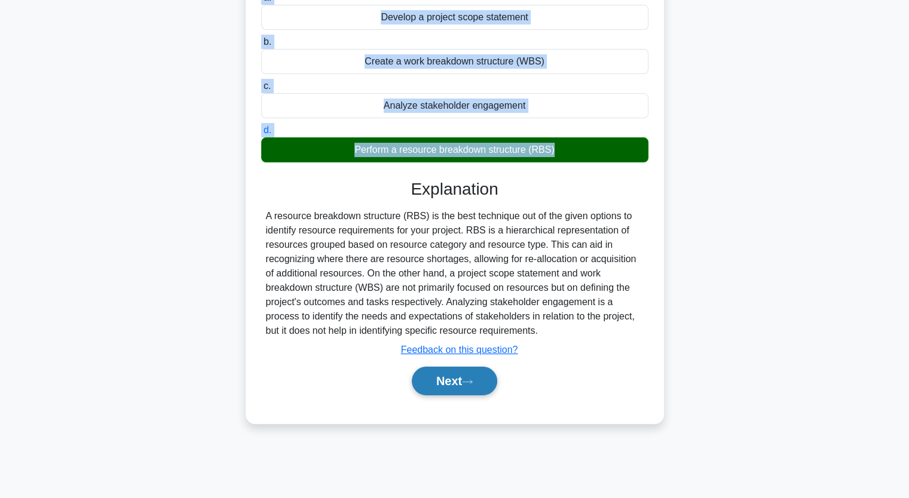
drag, startPoint x: 449, startPoint y: 380, endPoint x: 433, endPoint y: 378, distance: 16.2
click at [449, 379] on button "Next" at bounding box center [454, 381] width 85 height 29
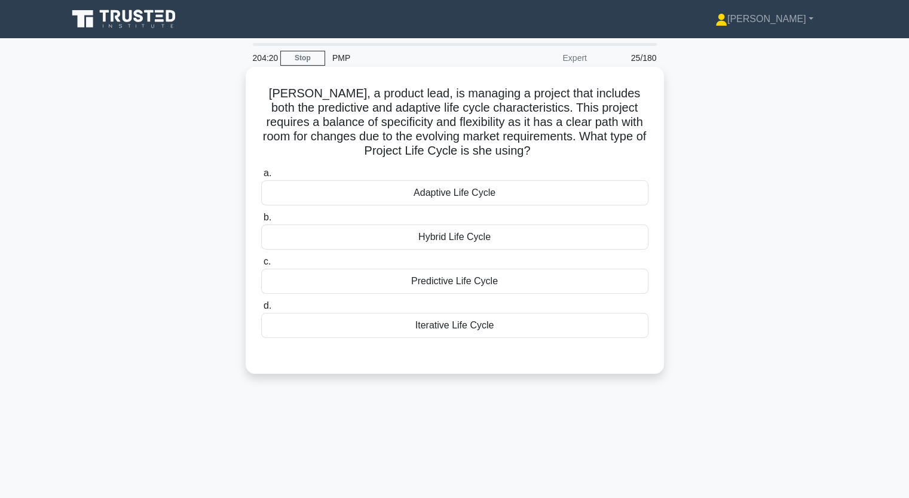
scroll to position [0, 0]
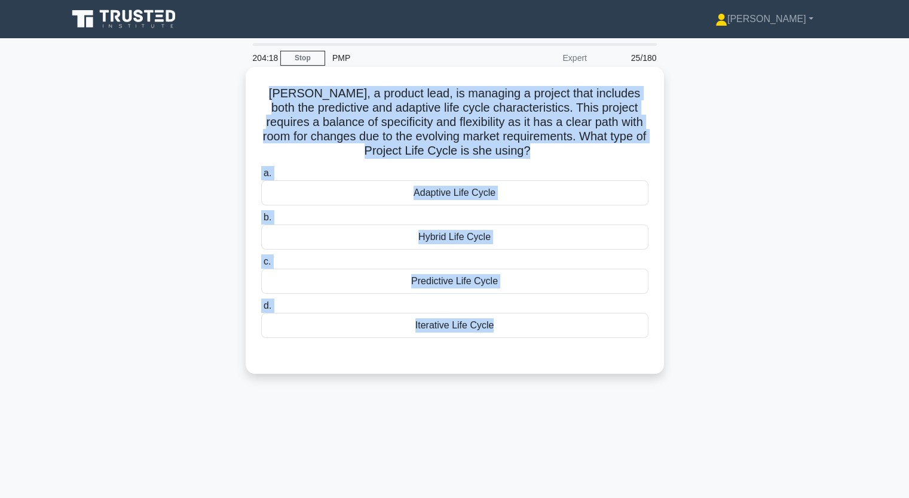
drag, startPoint x: 268, startPoint y: 90, endPoint x: 517, endPoint y: 372, distance: 376.7
click at [497, 402] on div "204:18 Stop PMP Expert 25/180 Alexis, a product lead, is managing a project tha…" at bounding box center [454, 342] width 789 height 598
click at [443, 237] on div "Hybrid Life Cycle" at bounding box center [454, 237] width 387 height 25
click at [261, 222] on input "b. Hybrid Life Cycle" at bounding box center [261, 218] width 0 height 8
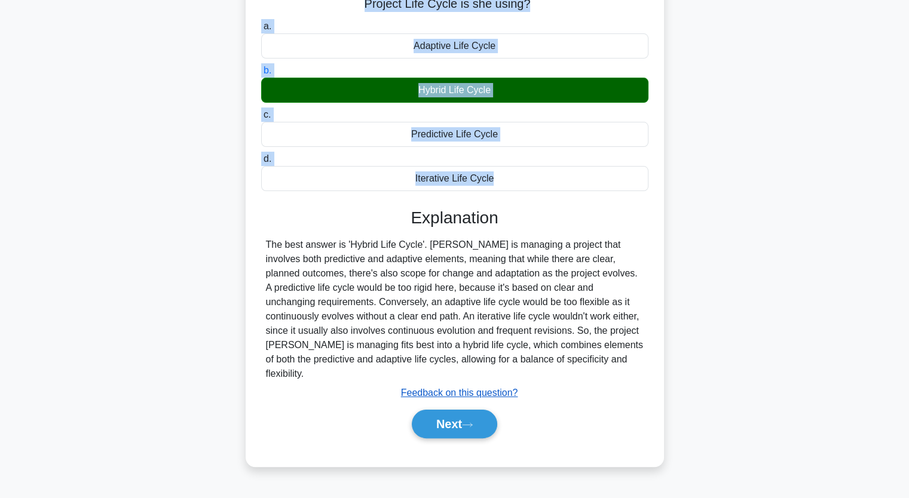
scroll to position [148, 0]
click at [473, 422] on icon at bounding box center [467, 425] width 11 height 7
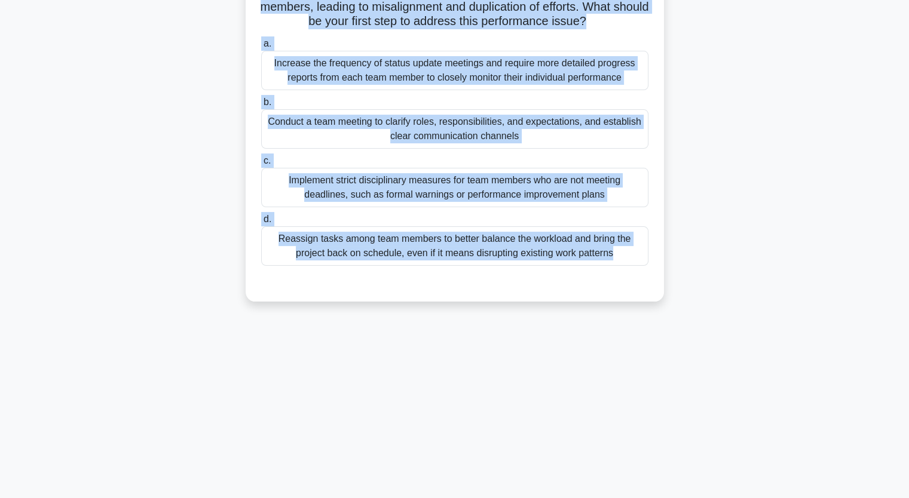
drag, startPoint x: 269, startPoint y: 96, endPoint x: 618, endPoint y: 465, distance: 508.5
click at [611, 493] on main "203:29 Stop PMP Expert 26/180 As a project manager, you have been monitoring th…" at bounding box center [454, 194] width 909 height 607
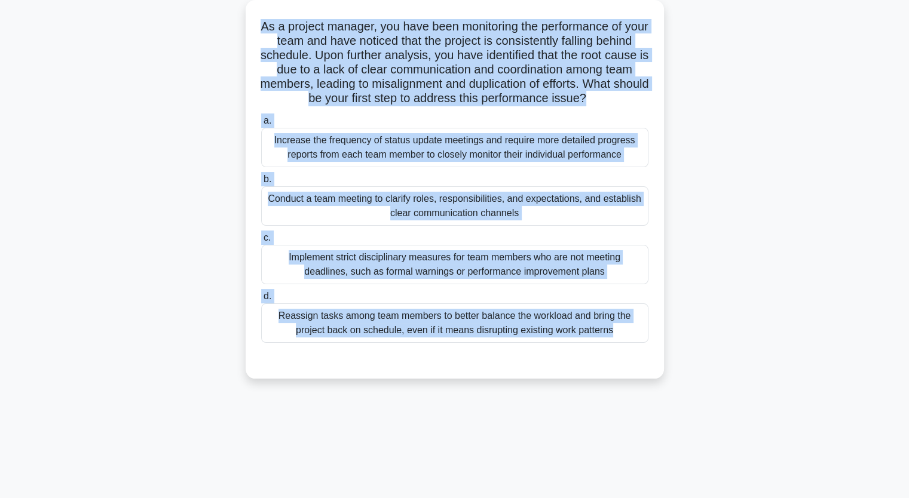
scroll to position [88, 0]
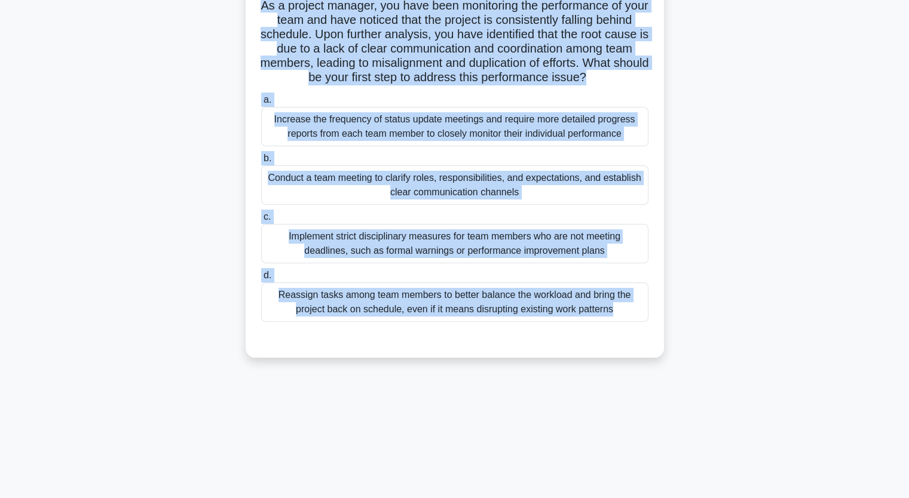
click at [437, 205] on div "Conduct a team meeting to clarify roles, responsibilities, and expectations, an…" at bounding box center [454, 185] width 387 height 39
click at [261, 163] on input "b. Conduct a team meeting to clarify roles, responsibilities, and expectations,…" at bounding box center [261, 159] width 0 height 8
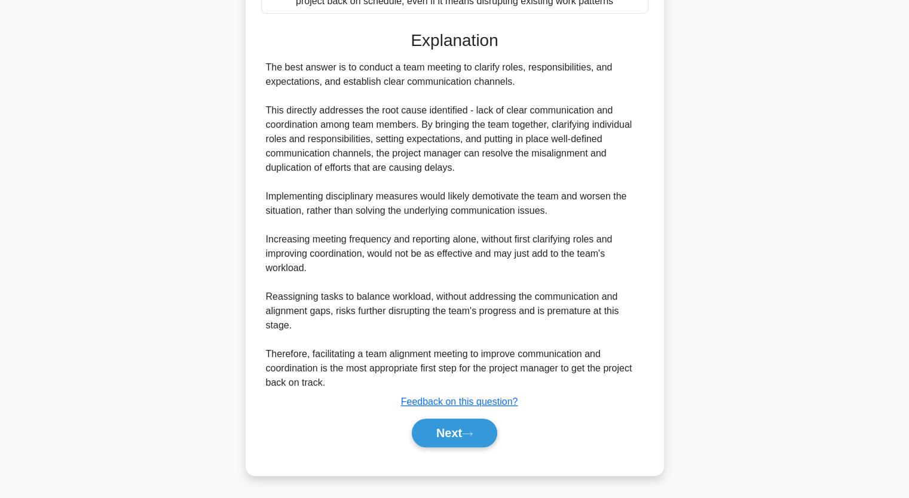
scroll to position [410, 0]
click at [463, 427] on button "Next" at bounding box center [454, 433] width 85 height 29
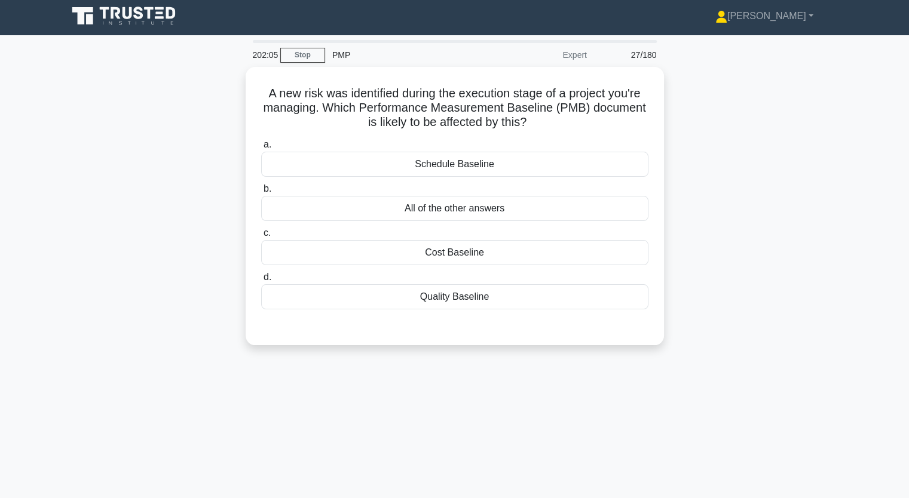
scroll to position [0, 0]
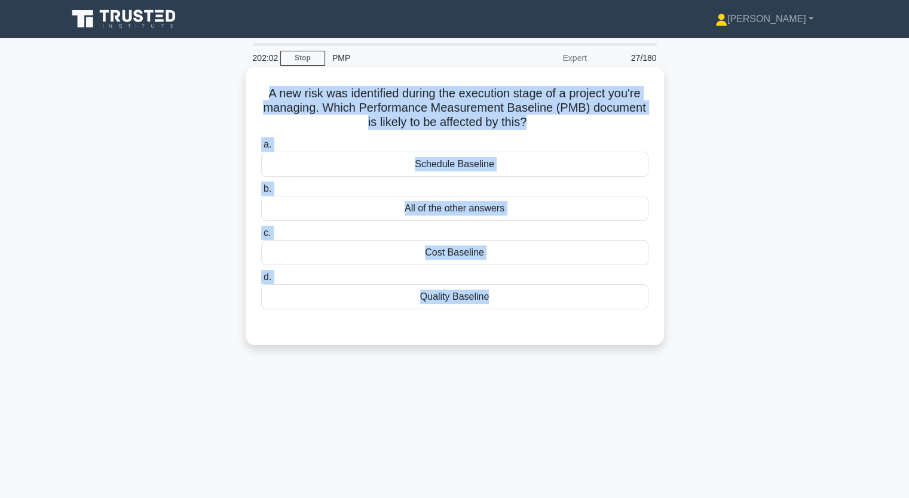
drag, startPoint x: 263, startPoint y: 95, endPoint x: 631, endPoint y: 319, distance: 430.9
click at [631, 320] on div "A new risk was identified during the execution stage of a project you're managi…" at bounding box center [454, 206] width 409 height 269
click at [449, 211] on div "All of the other answers" at bounding box center [454, 208] width 387 height 25
click at [261, 193] on input "b. All of the other answers" at bounding box center [261, 189] width 0 height 8
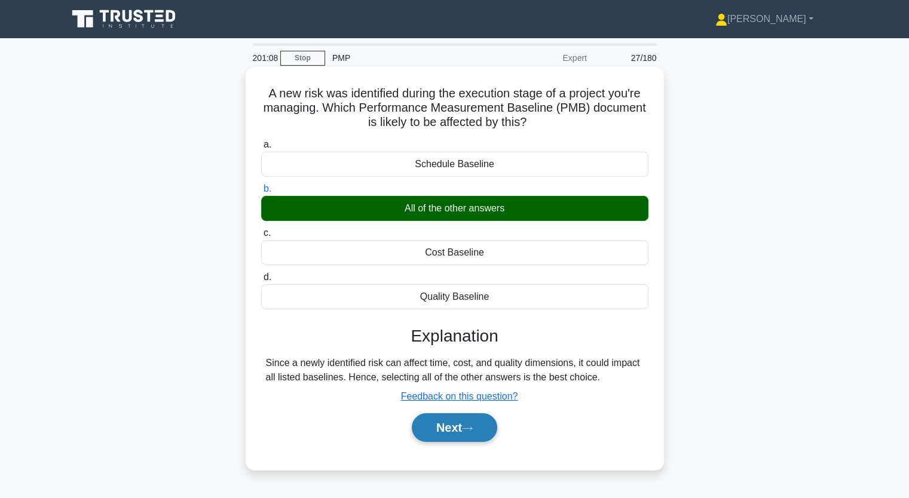
click at [468, 426] on icon at bounding box center [467, 428] width 11 height 7
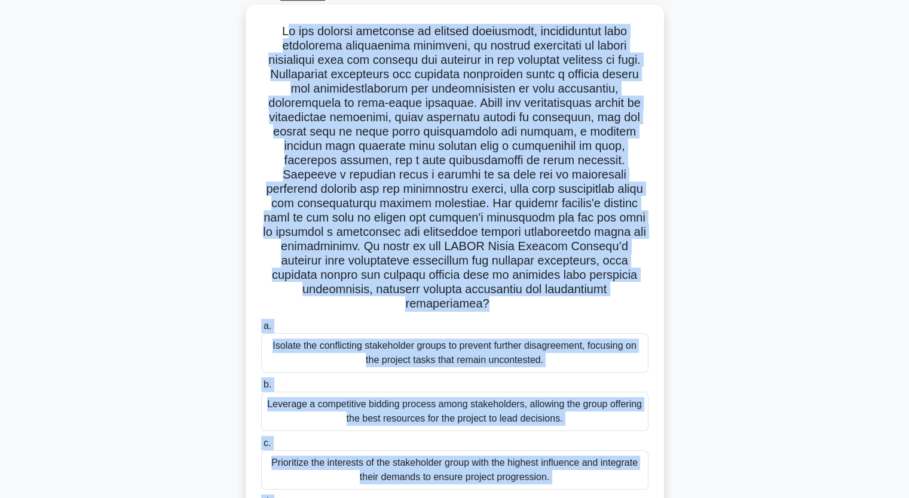
scroll to position [156, 0]
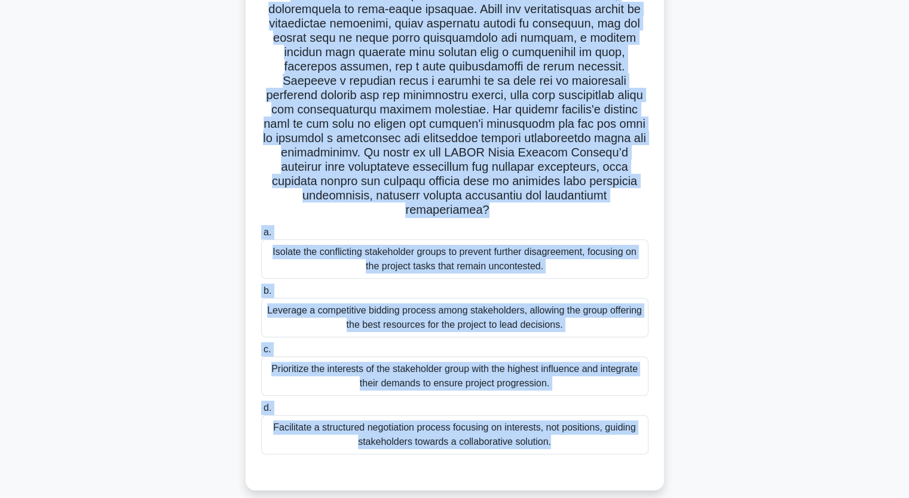
drag, startPoint x: 272, startPoint y: 90, endPoint x: 578, endPoint y: 461, distance: 480.5
click at [520, 478] on div ".spinner_0XTQ{transform-origin:center;animation:spinner_y6GP .75s linear infini…" at bounding box center [455, 201] width 418 height 580
click at [434, 415] on div "Facilitate a structured negotiation process focusing on interests, not position…" at bounding box center [454, 434] width 387 height 39
click at [261, 411] on input "d. Facilitate a structured negotiation process focusing on interests, not posit…" at bounding box center [261, 409] width 0 height 8
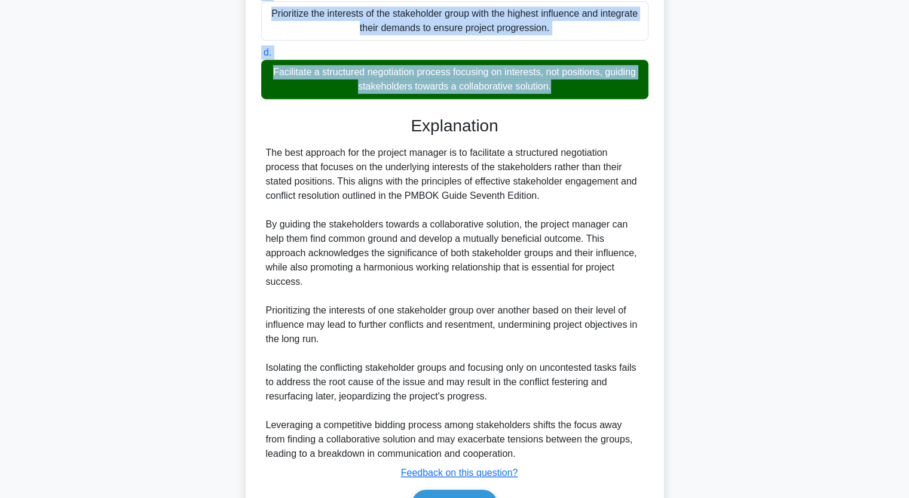
scroll to position [568, 0]
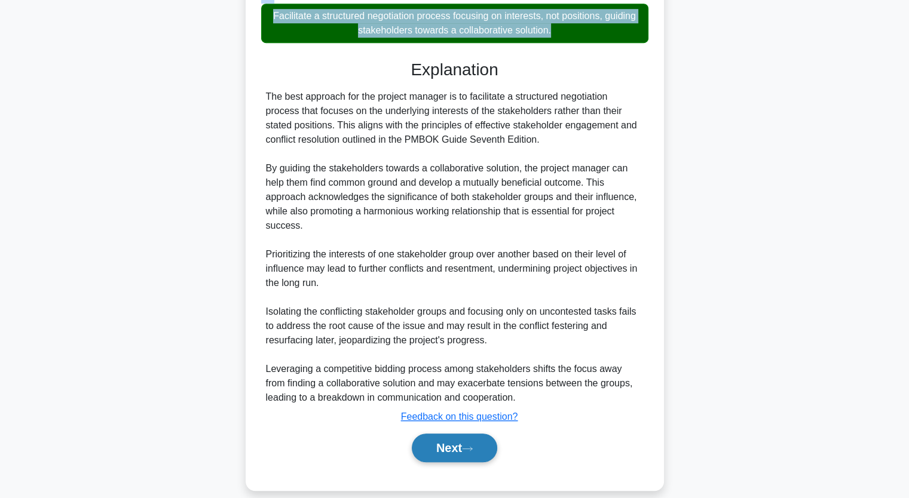
click at [484, 434] on button "Next" at bounding box center [454, 448] width 85 height 29
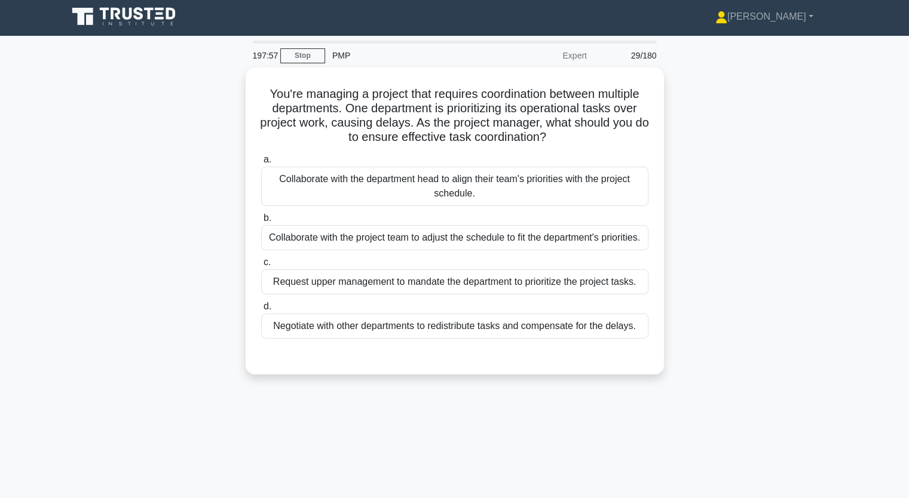
scroll to position [0, 0]
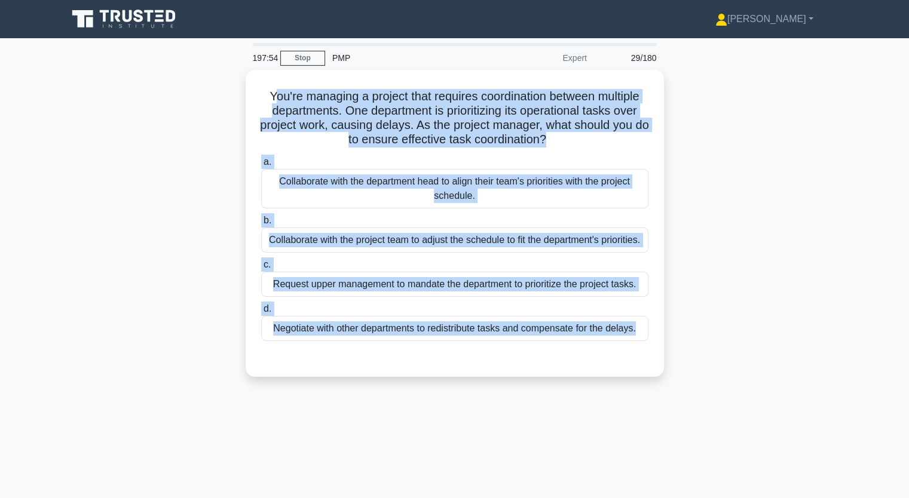
drag, startPoint x: 272, startPoint y: 98, endPoint x: 761, endPoint y: 347, distance: 548.1
click at [757, 352] on div "You're managing a project that requires coordination between multiple departmen…" at bounding box center [454, 230] width 789 height 321
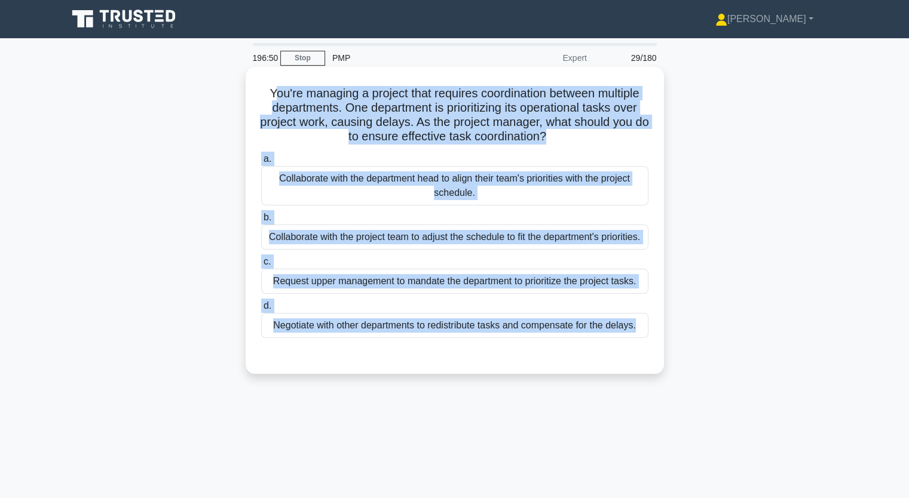
click at [375, 281] on div "Request upper management to mandate the department to prioritize the project ta…" at bounding box center [454, 281] width 387 height 25
click at [261, 266] on input "c. Request upper management to mandate the department to prioritize the project…" at bounding box center [261, 262] width 0 height 8
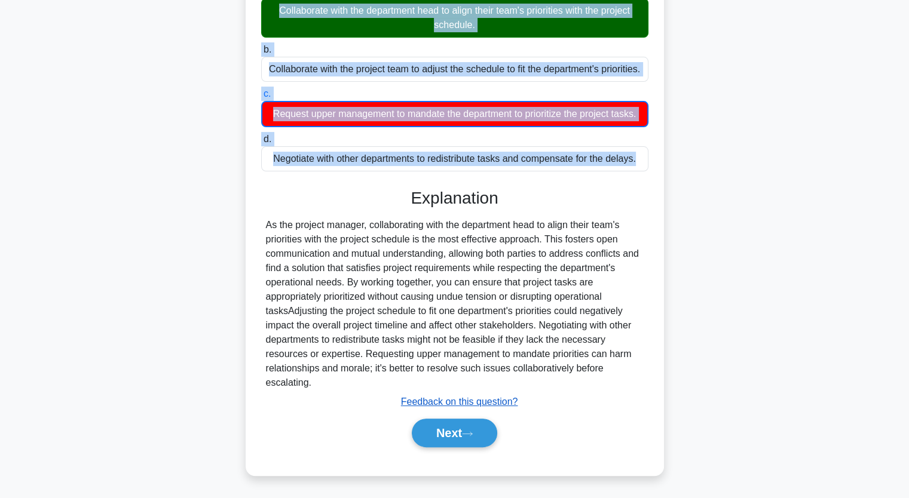
scroll to position [182, 0]
drag, startPoint x: 474, startPoint y: 431, endPoint x: 471, endPoint y: 422, distance: 9.3
click at [474, 430] on button "Next" at bounding box center [454, 433] width 85 height 29
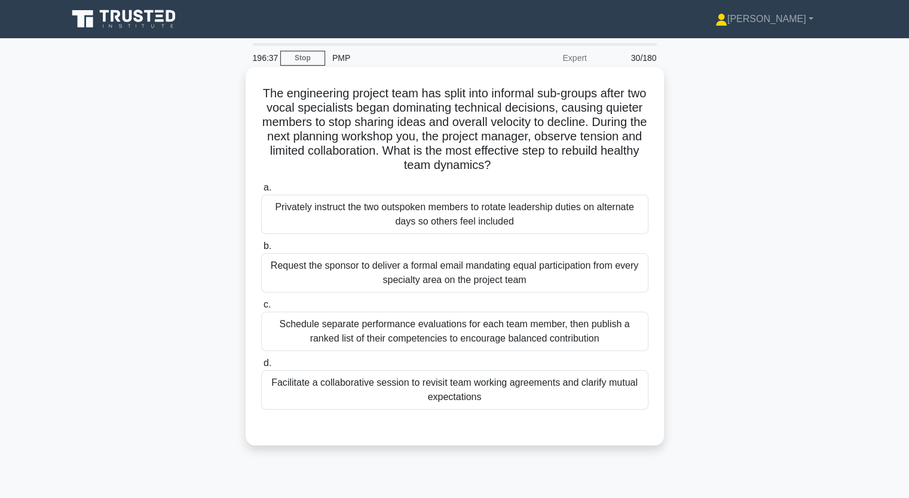
scroll to position [0, 0]
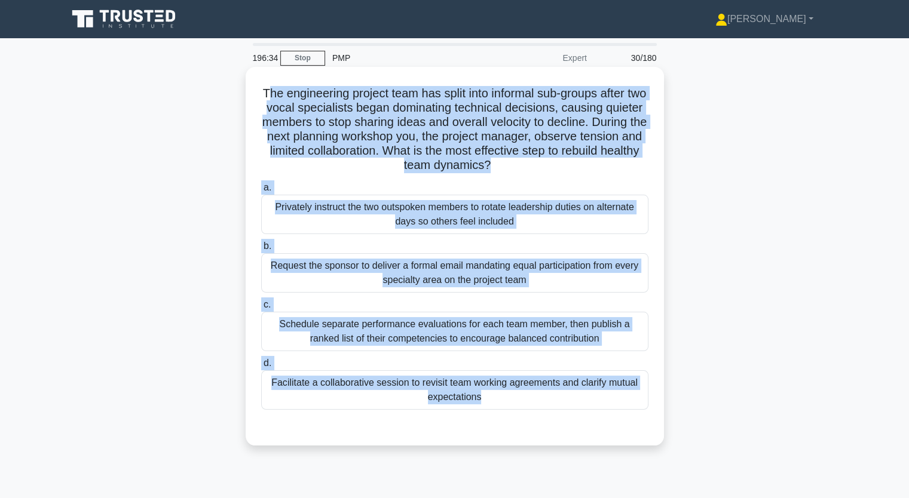
drag, startPoint x: 270, startPoint y: 93, endPoint x: 551, endPoint y: 426, distance: 435.9
click at [529, 427] on div "The engineering project team has split into informal sub-groups after two vocal…" at bounding box center [454, 256] width 409 height 369
click at [373, 384] on div "Facilitate a collaborative session to revisit team working agreements and clari…" at bounding box center [454, 389] width 387 height 39
click at [261, 367] on input "d. Facilitate a collaborative session to revisit team working agreements and cl…" at bounding box center [261, 364] width 0 height 8
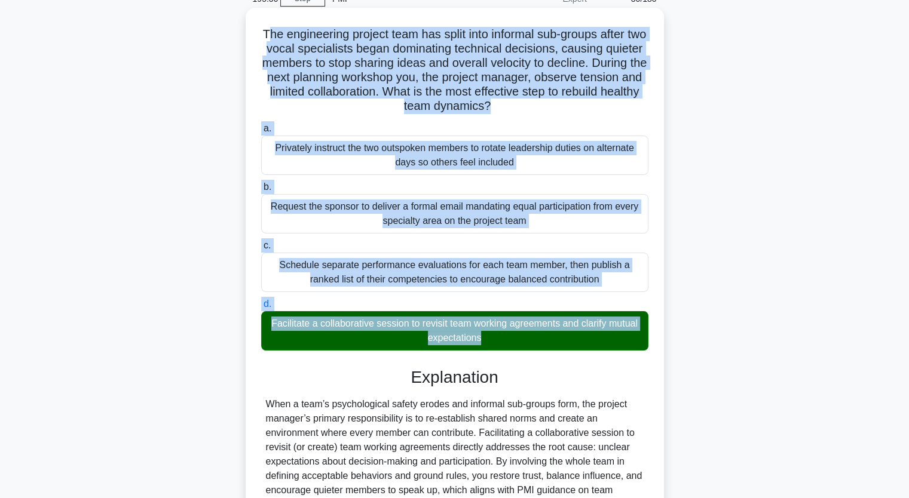
scroll to position [239, 0]
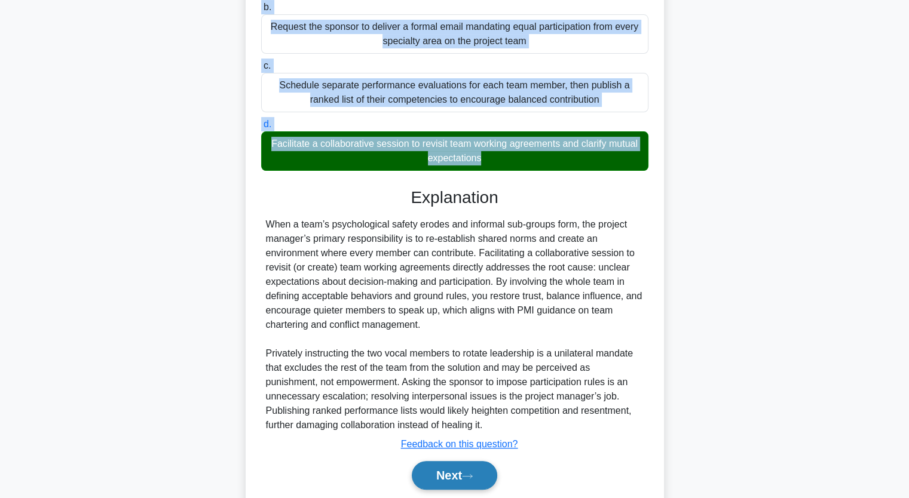
drag, startPoint x: 459, startPoint y: 468, endPoint x: 449, endPoint y: 467, distance: 10.3
click at [459, 467] on button "Next" at bounding box center [454, 475] width 85 height 29
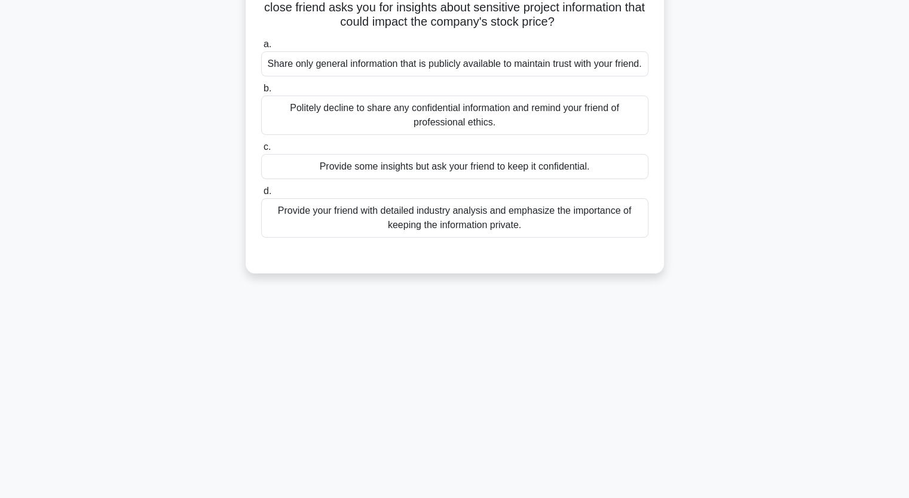
scroll to position [28, 0]
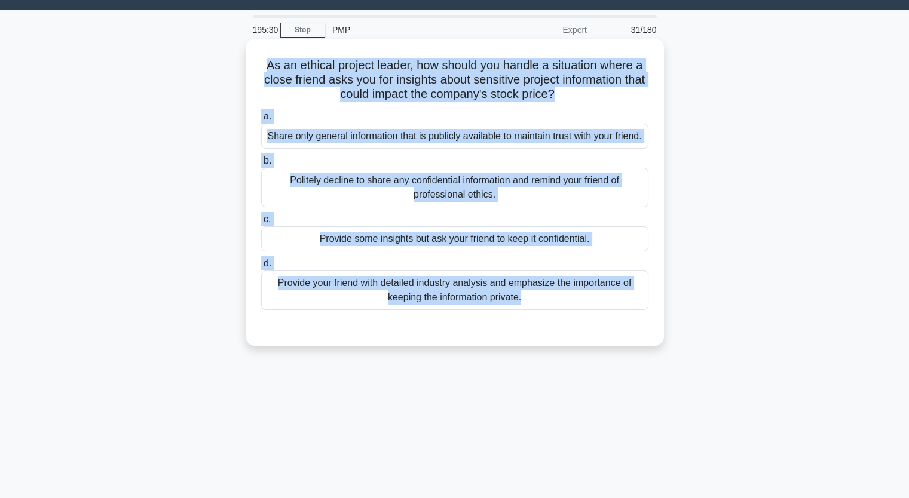
drag, startPoint x: 265, startPoint y: 69, endPoint x: 597, endPoint y: 353, distance: 436.5
click at [589, 341] on div "As an ethical project leader, how should you handle a situation where a close f…" at bounding box center [454, 193] width 409 height 298
drag, startPoint x: 461, startPoint y: 304, endPoint x: 468, endPoint y: 295, distance: 11.4
click at [462, 304] on div "Provide your friend with detailed industry analysis and emphasize the importanc…" at bounding box center [454, 290] width 387 height 39
click at [261, 268] on input "d. Provide your friend with detailed industry analysis and emphasize the import…" at bounding box center [261, 264] width 0 height 8
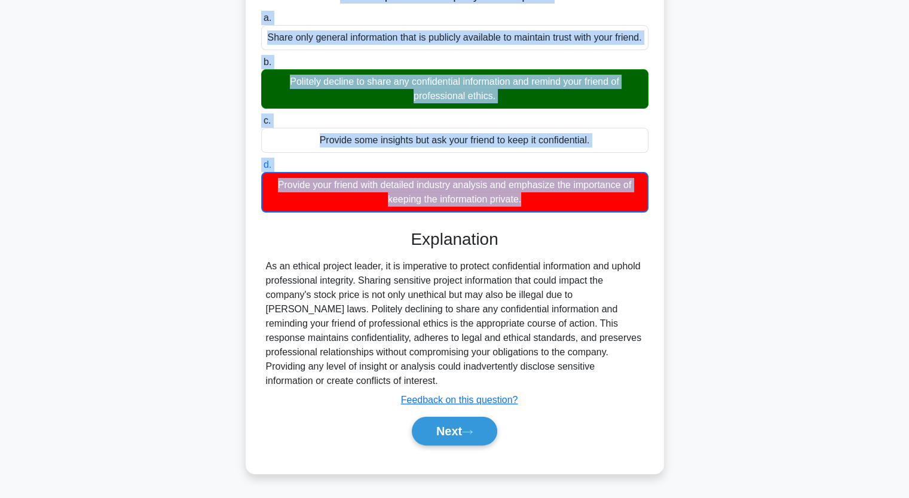
scroll to position [148, 0]
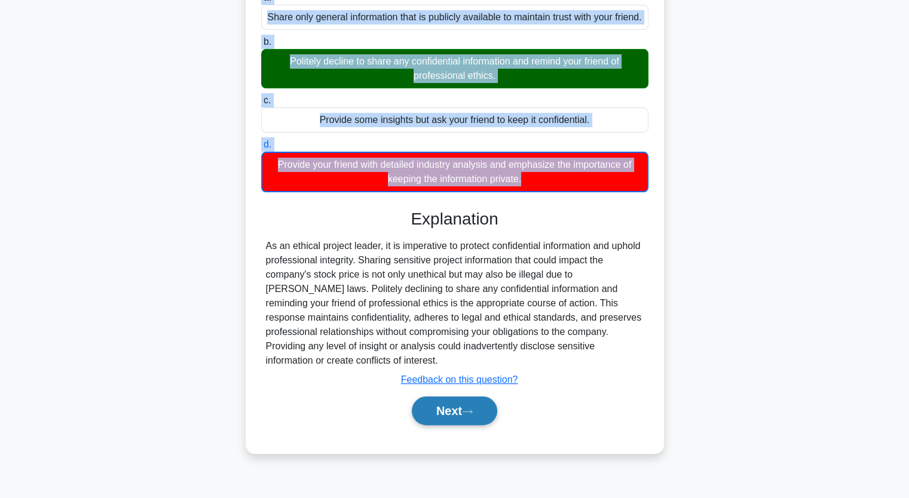
click at [462, 421] on button "Next" at bounding box center [454, 411] width 85 height 29
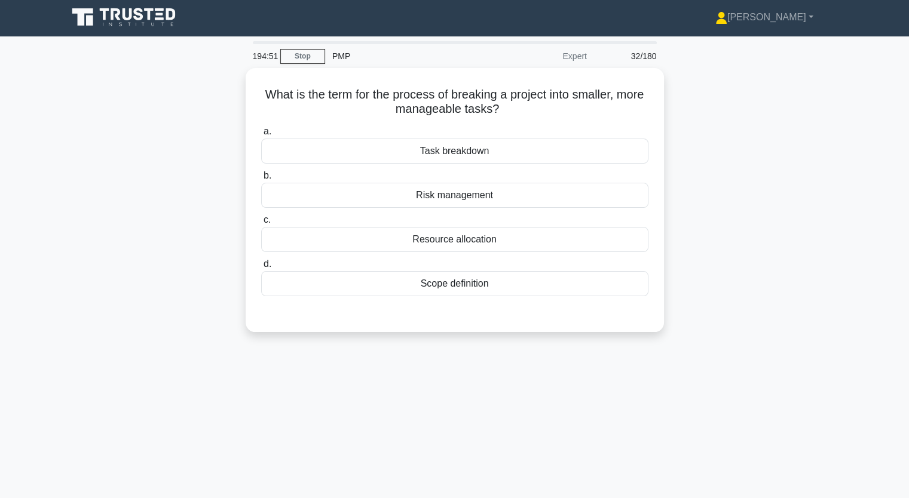
scroll to position [0, 0]
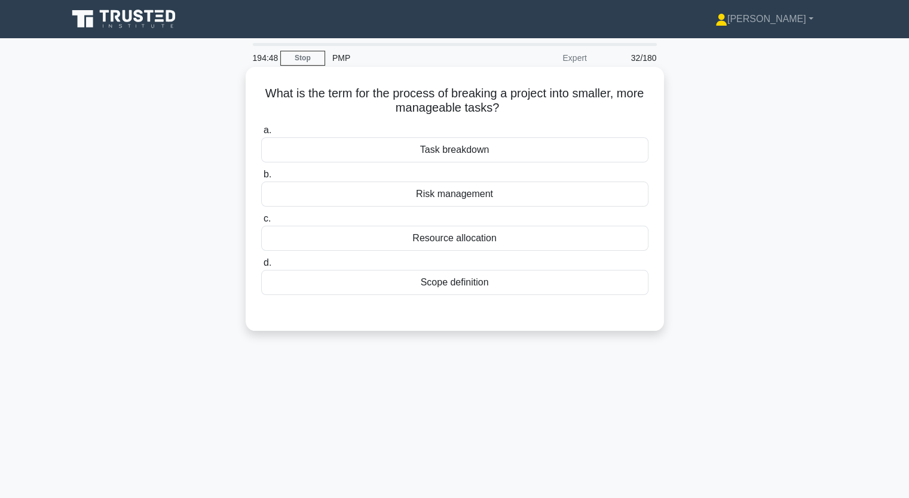
drag, startPoint x: 288, startPoint y: 92, endPoint x: 552, endPoint y: 296, distance: 333.9
click at [552, 296] on div "What is the term for the process of breaking a project into smaller, more manag…" at bounding box center [454, 199] width 409 height 255
click at [476, 153] on div "Task breakdown" at bounding box center [454, 149] width 387 height 25
click at [261, 134] on input "a. Task breakdown" at bounding box center [261, 131] width 0 height 8
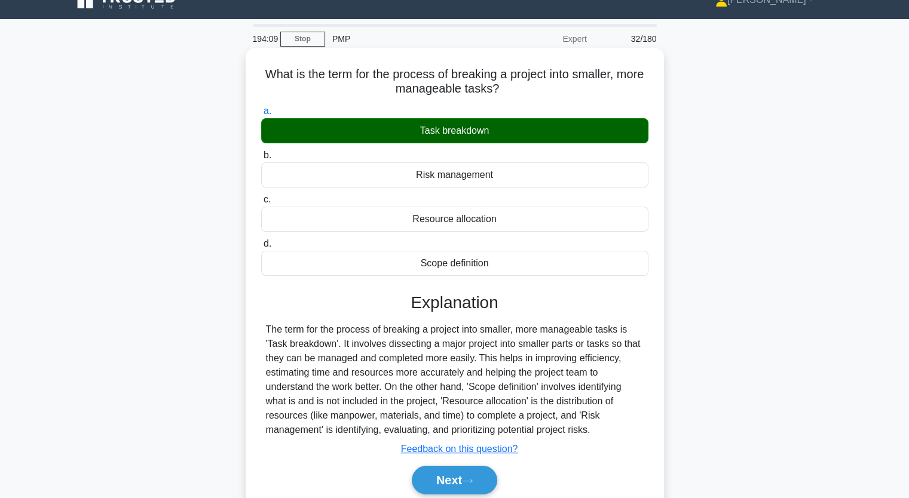
scroll to position [148, 0]
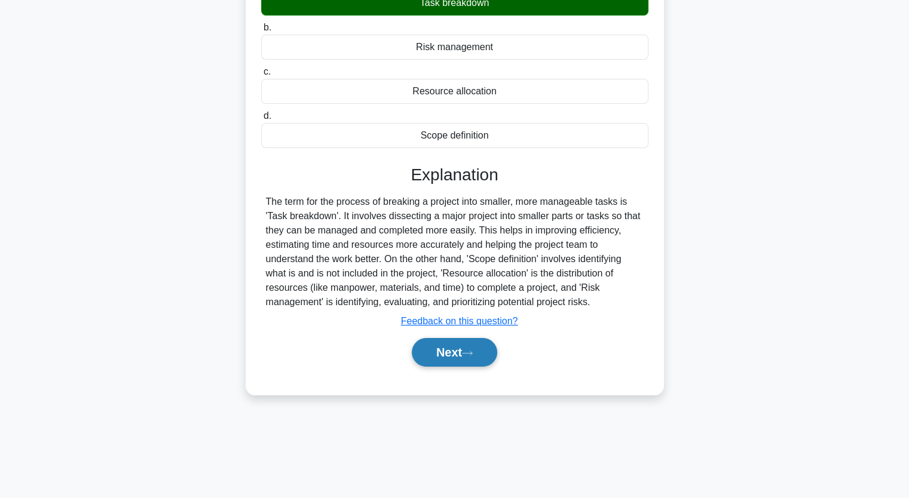
click at [459, 353] on button "Next" at bounding box center [454, 352] width 85 height 29
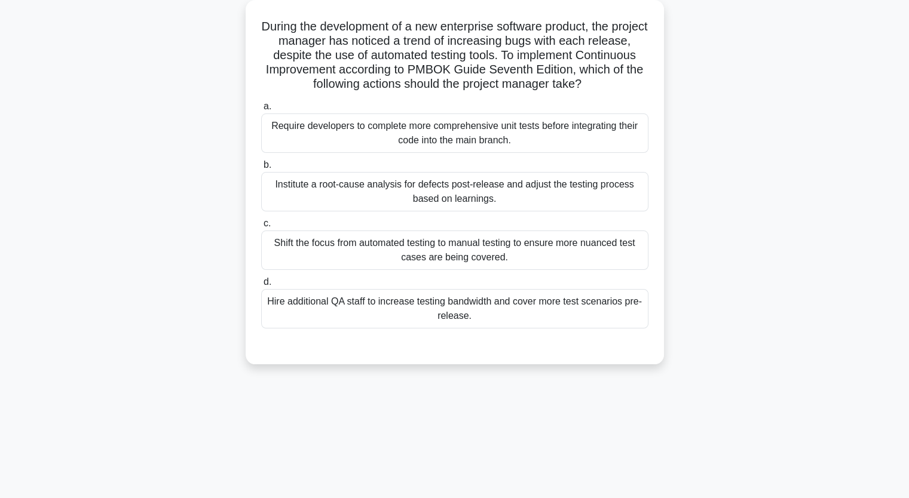
scroll to position [0, 0]
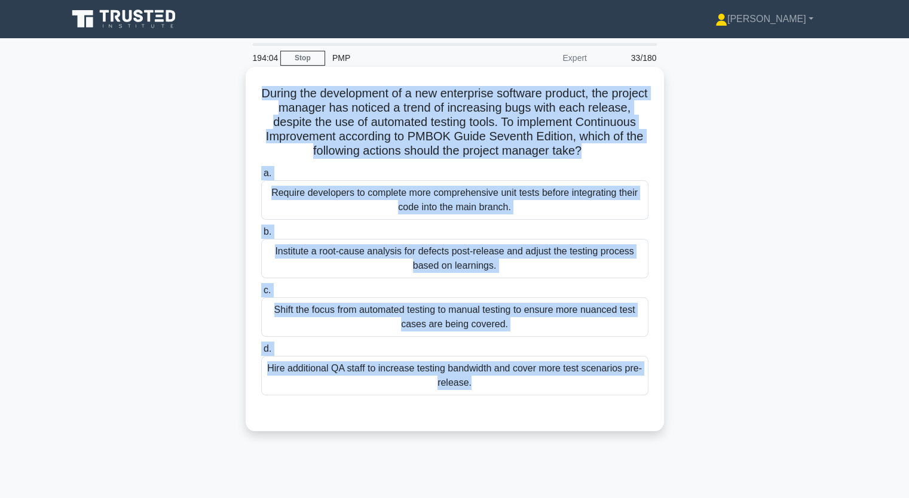
drag, startPoint x: 272, startPoint y: 85, endPoint x: 593, endPoint y: 395, distance: 446.2
click at [561, 400] on div "During the development of a new enterprise software product, the project manage…" at bounding box center [454, 249] width 409 height 355
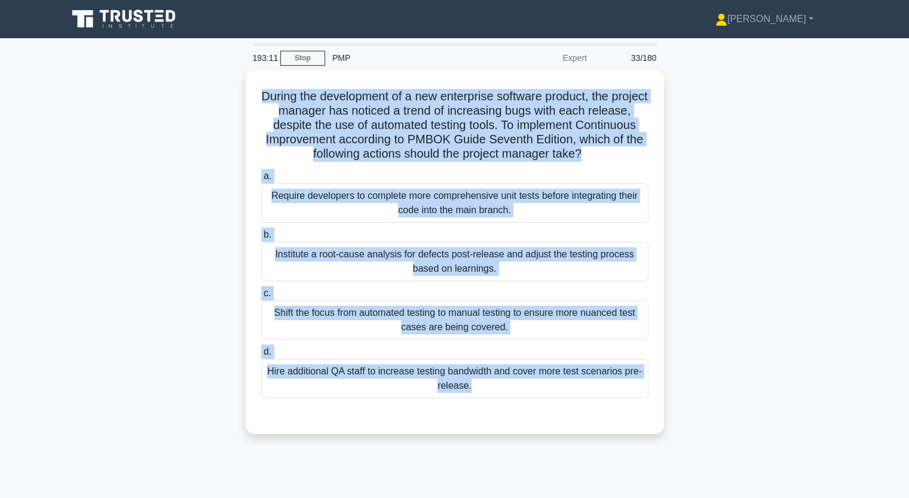
click at [151, 191] on div "During the development of a new enterprise software product, the project manage…" at bounding box center [454, 259] width 789 height 379
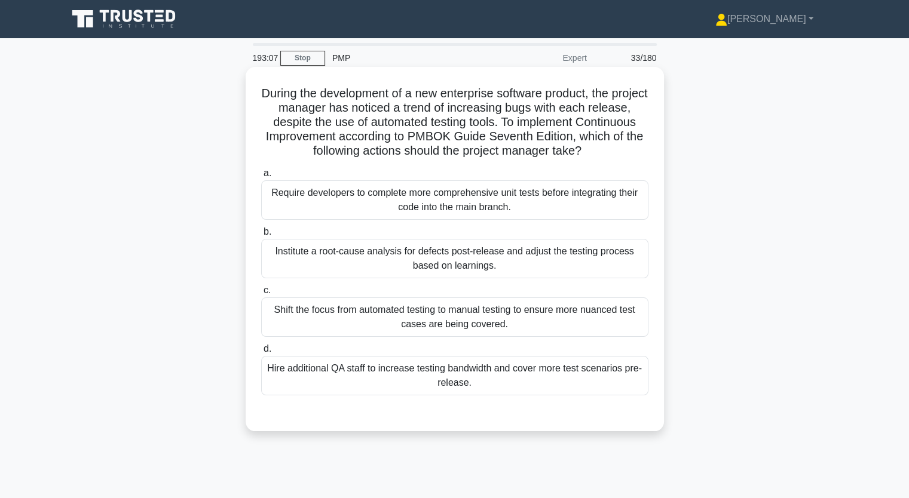
click at [437, 203] on div "Require developers to complete more comprehensive unit tests before integrating…" at bounding box center [454, 199] width 387 height 39
click at [261, 177] on input "a. Require developers to complete more comprehensive unit tests before integrat…" at bounding box center [261, 174] width 0 height 8
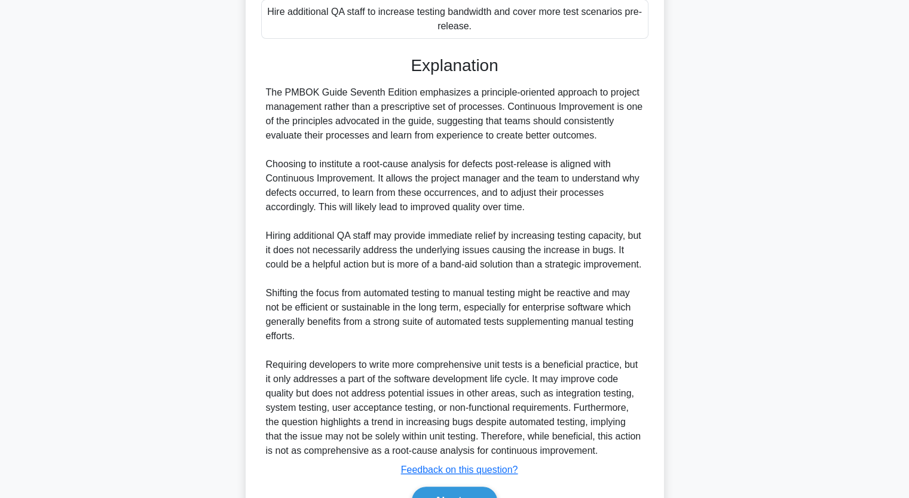
scroll to position [440, 0]
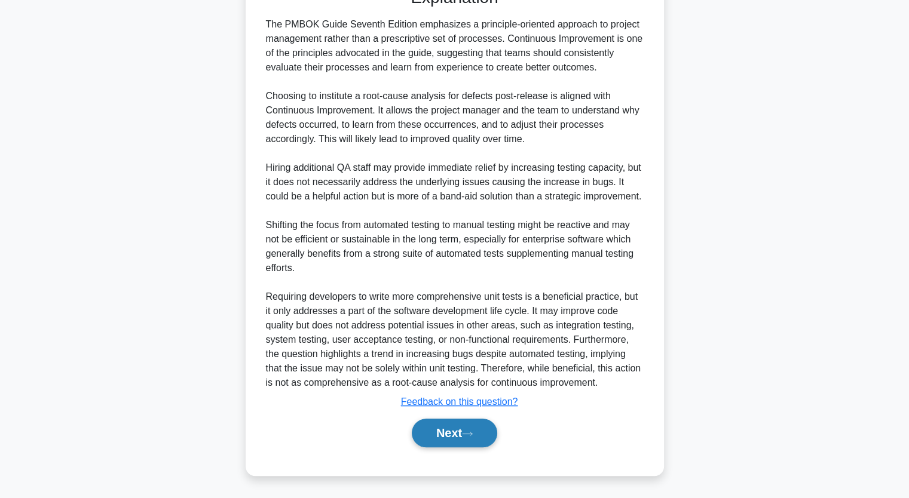
click at [473, 428] on button "Next" at bounding box center [454, 433] width 85 height 29
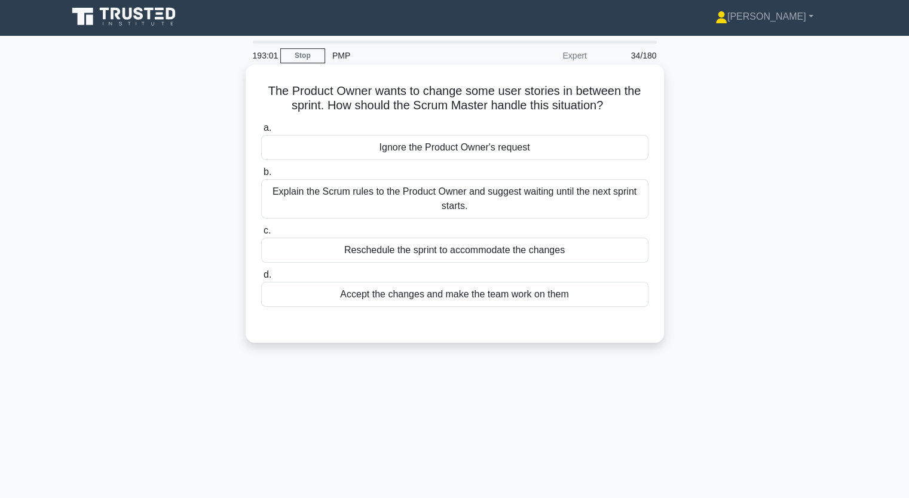
scroll to position [0, 0]
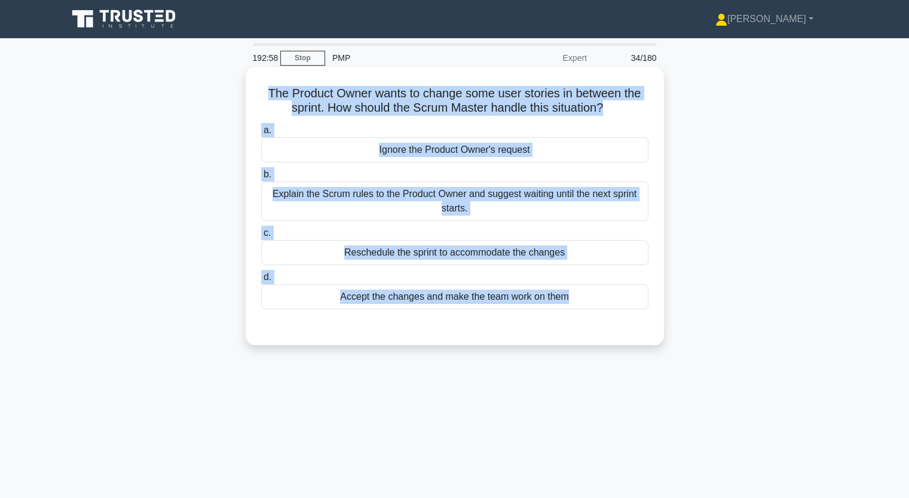
drag, startPoint x: 268, startPoint y: 91, endPoint x: 756, endPoint y: 327, distance: 542.5
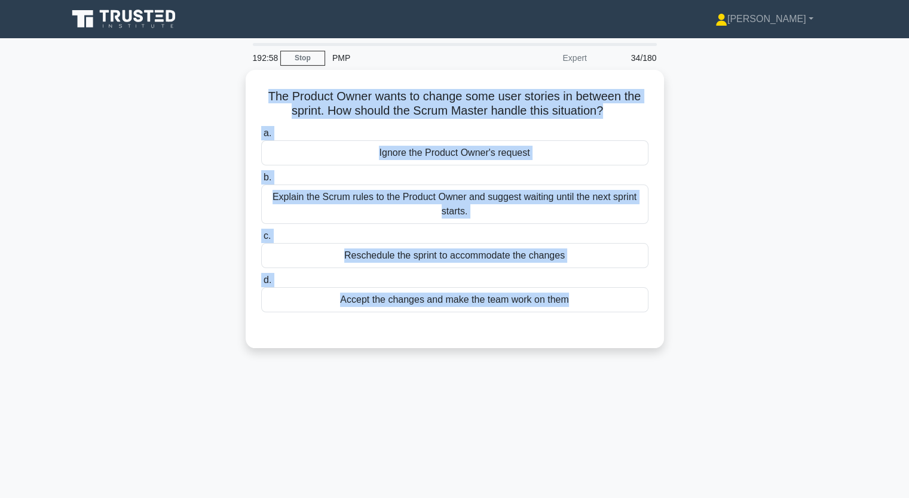
click at [612, 335] on div "The Product Owner wants to change some user stories in between the sprint. How …" at bounding box center [454, 209] width 409 height 269
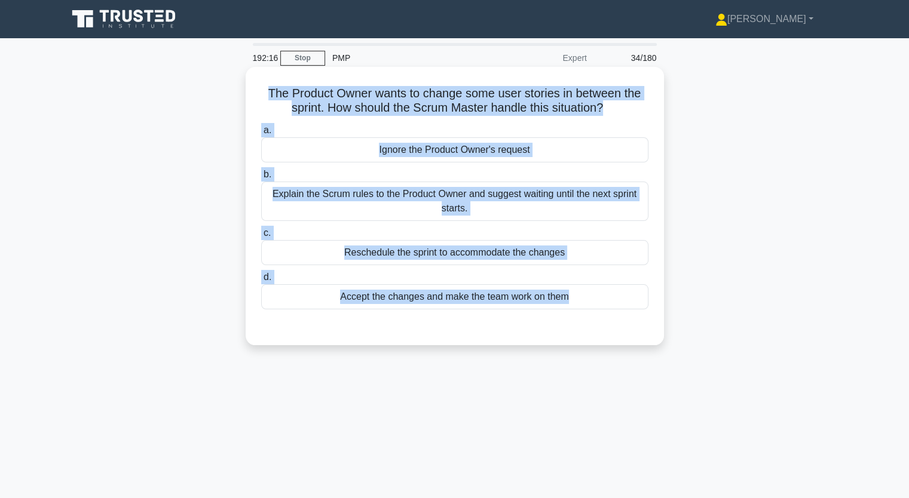
click at [403, 199] on div "Explain the Scrum rules to the Product Owner and suggest waiting until the next…" at bounding box center [454, 201] width 387 height 39
click at [261, 179] on input "b. Explain the Scrum rules to the Product Owner and suggest waiting until the n…" at bounding box center [261, 175] width 0 height 8
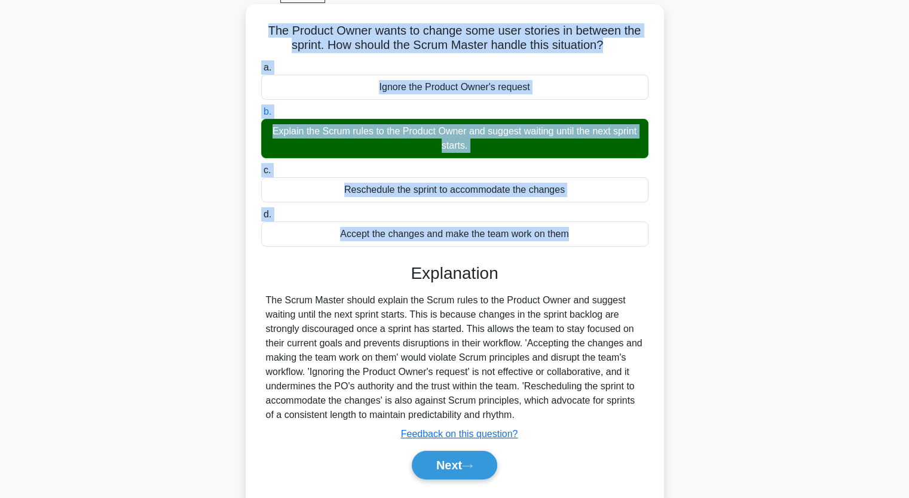
scroll to position [148, 0]
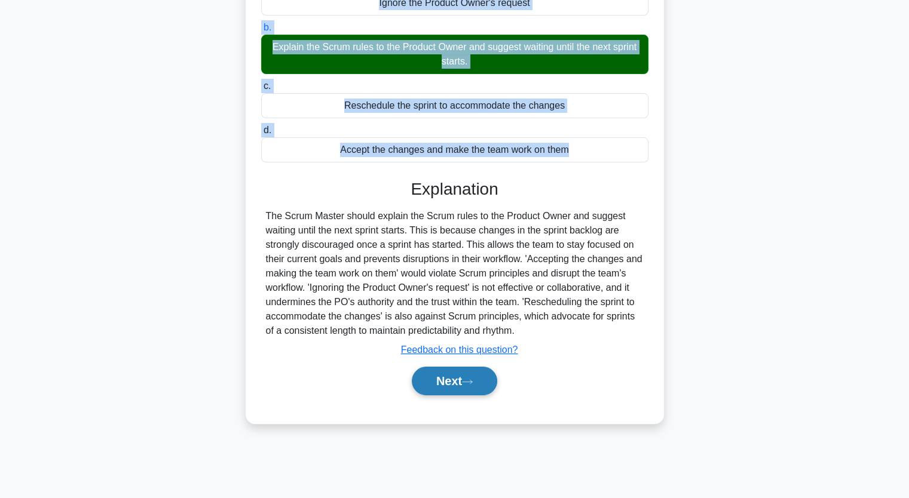
click at [464, 385] on button "Next" at bounding box center [454, 381] width 85 height 29
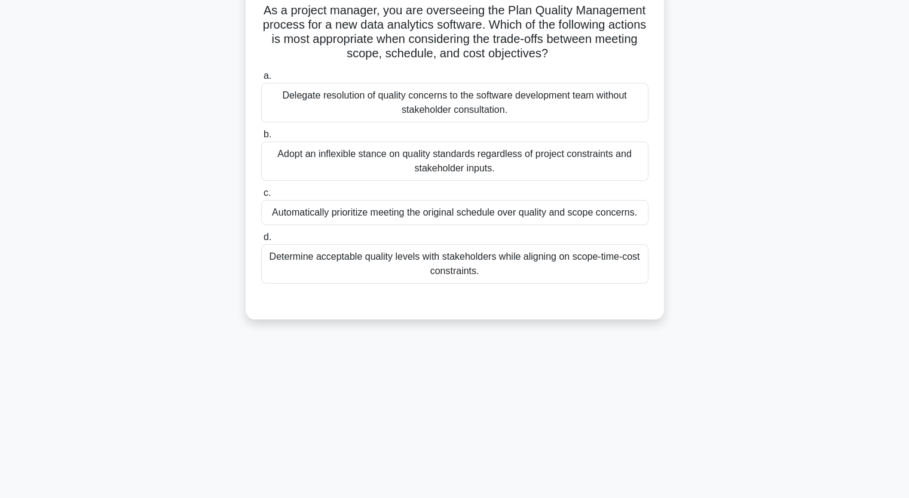
scroll to position [0, 0]
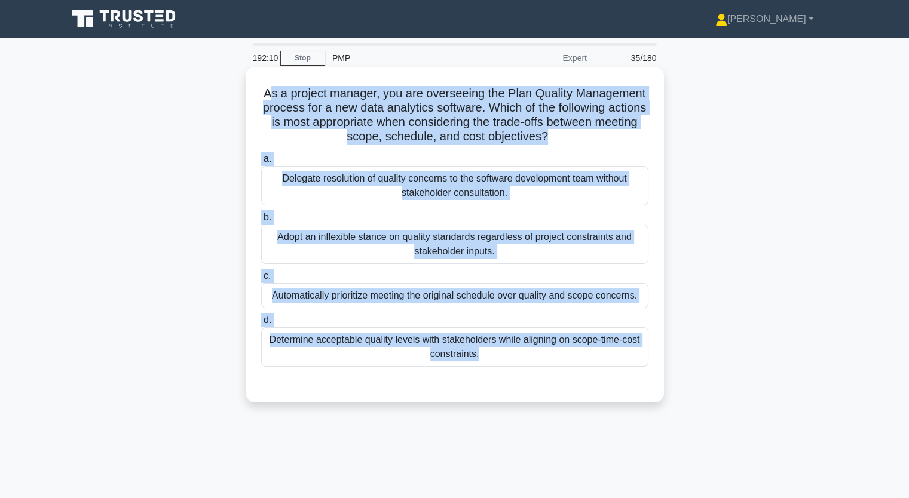
drag, startPoint x: 268, startPoint y: 93, endPoint x: 629, endPoint y: 378, distance: 459.9
click at [629, 378] on div "As a project manager, you are overseeing the Plan Quality Management process fo…" at bounding box center [454, 235] width 409 height 326
click at [440, 294] on div "Automatically prioritize meeting the original schedule over quality and scope c…" at bounding box center [454, 295] width 387 height 25
click at [261, 280] on input "c. Automatically prioritize meeting the original schedule over quality and scop…" at bounding box center [261, 276] width 0 height 8
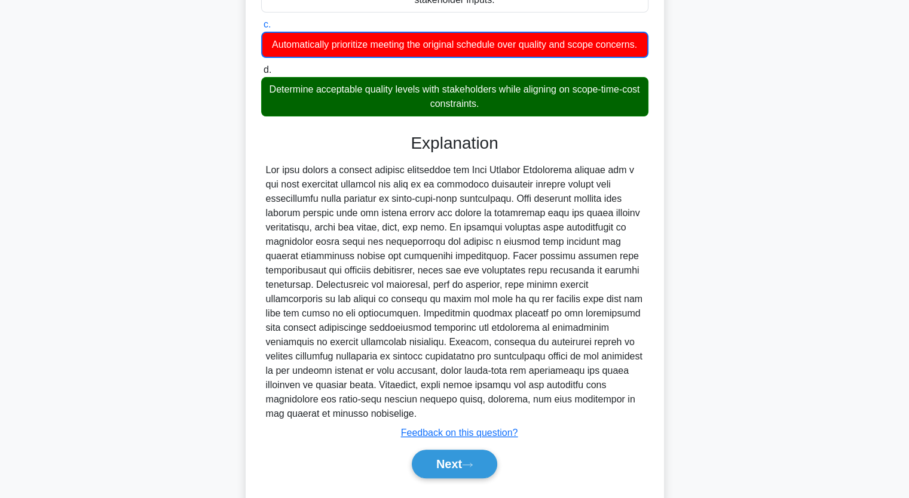
scroll to position [296, 0]
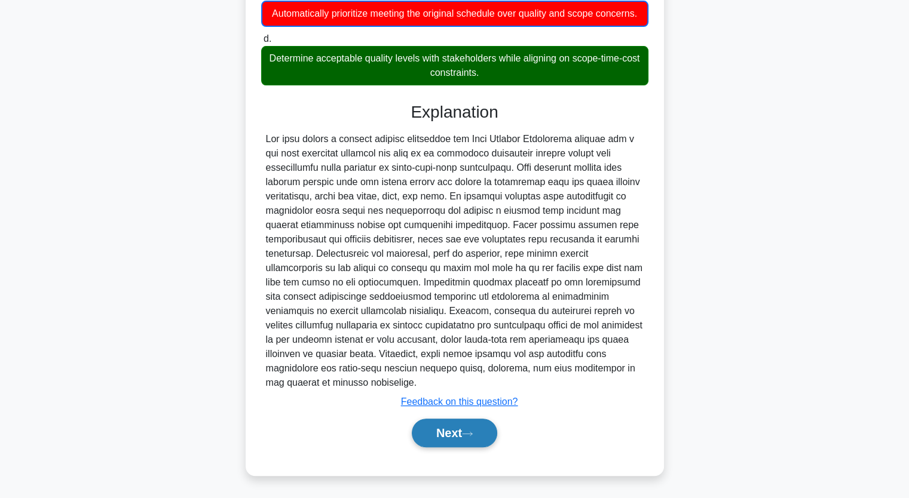
click at [464, 428] on button "Next" at bounding box center [454, 433] width 85 height 29
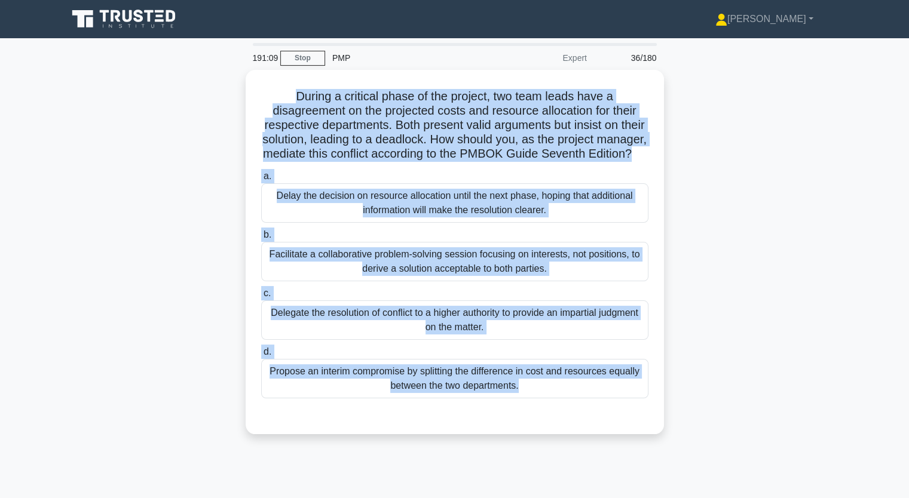
scroll to position [148, 0]
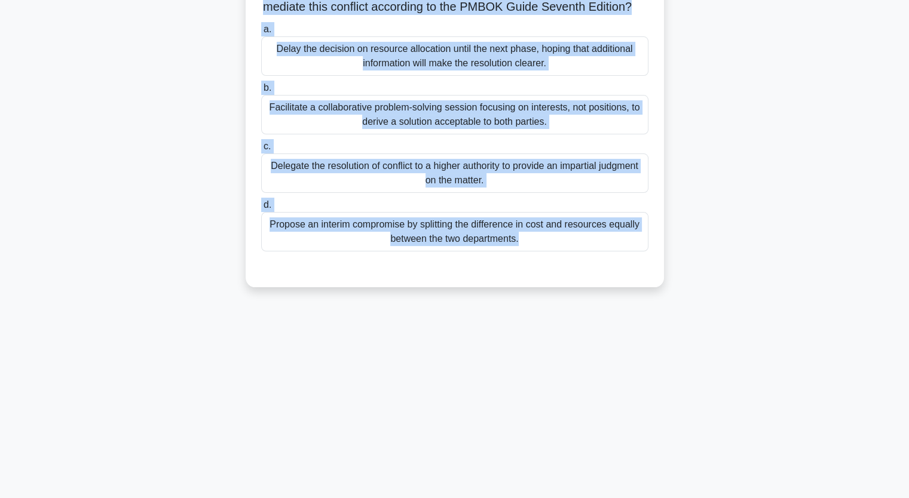
drag, startPoint x: 317, startPoint y: 97, endPoint x: 619, endPoint y: 460, distance: 472.2
click at [612, 482] on div "191:09 Stop PMP Expert 36/180 During a critical phase of the project, two team …" at bounding box center [454, 195] width 789 height 598
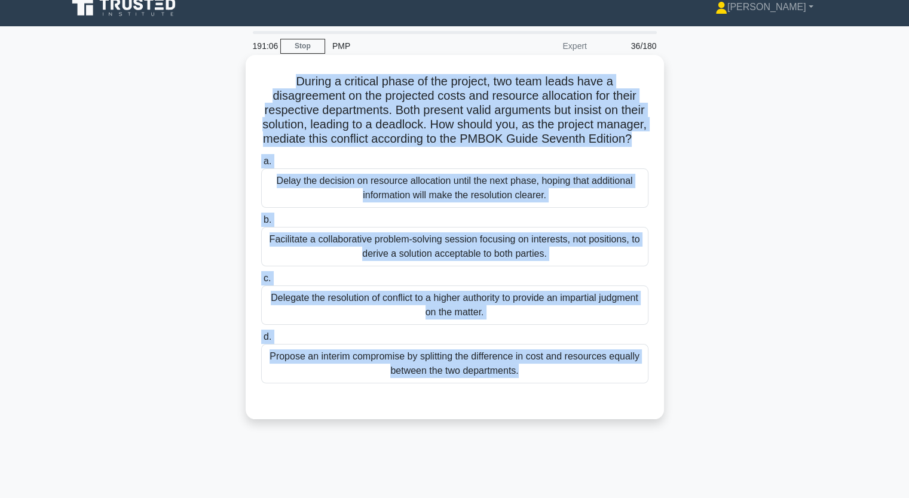
scroll to position [0, 0]
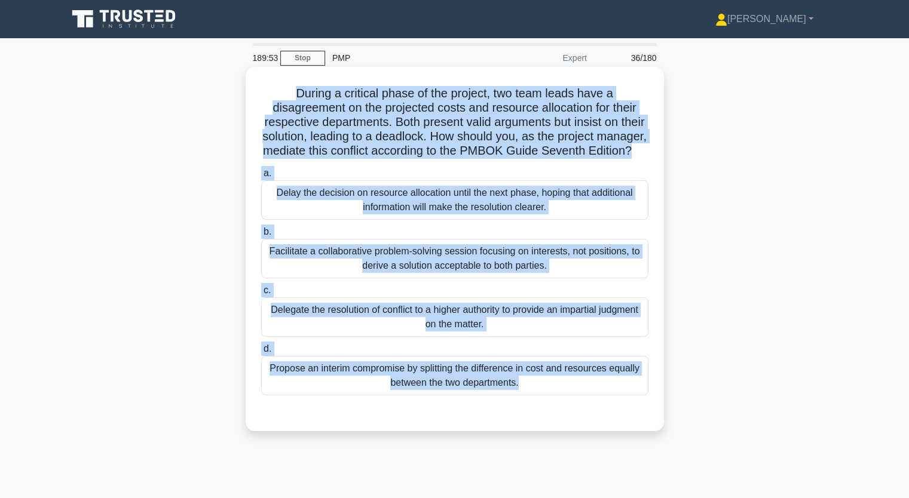
click at [356, 268] on div "Facilitate a collaborative problem-solving session focusing on interests, not p…" at bounding box center [454, 258] width 387 height 39
click at [261, 236] on input "b. Facilitate a collaborative problem-solving session focusing on interests, no…" at bounding box center [261, 232] width 0 height 8
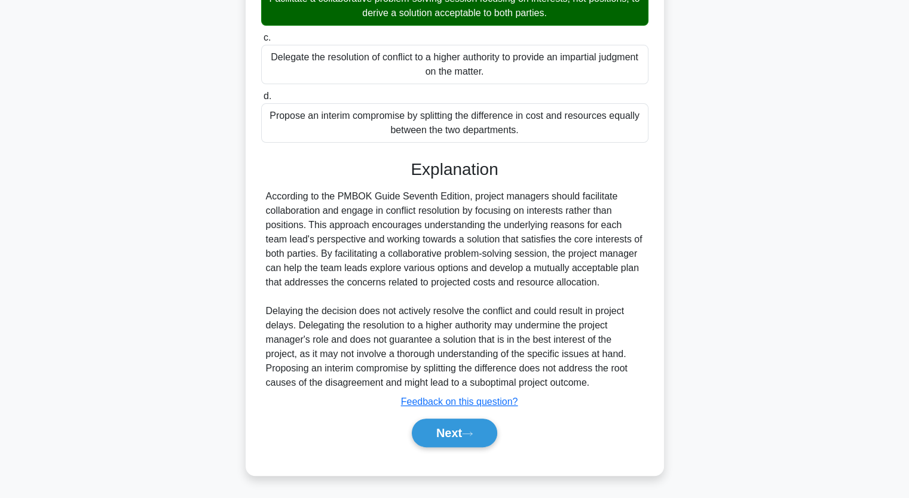
scroll to position [266, 0]
click at [452, 437] on button "Next" at bounding box center [454, 433] width 85 height 29
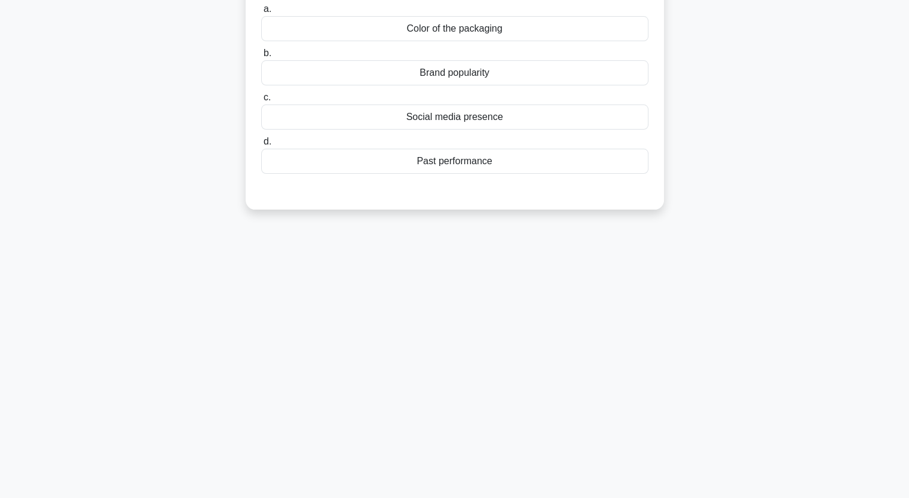
scroll to position [0, 0]
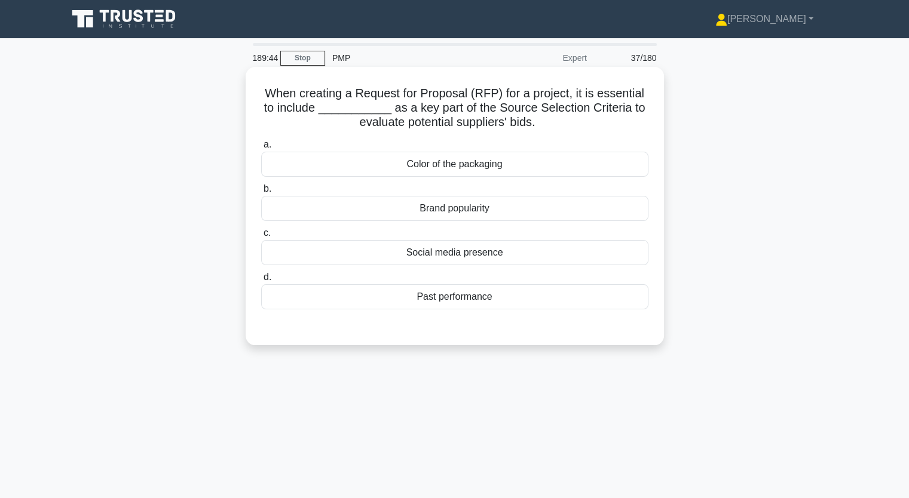
drag, startPoint x: 264, startPoint y: 88, endPoint x: 511, endPoint y: 297, distance: 323.5
click at [511, 297] on div "When creating a Request for Proposal (RFP) for a project, it is essential to in…" at bounding box center [454, 206] width 409 height 269
drag, startPoint x: 342, startPoint y: 115, endPoint x: 335, endPoint y: 106, distance: 11.5
click at [342, 115] on h5 "When creating a Request for Proposal (RFP) for a project, it is essential to in…" at bounding box center [455, 108] width 390 height 44
click at [337, 105] on h5 "When creating a Request for Proposal (RFP) for a project, it is essential to in…" at bounding box center [455, 108] width 390 height 44
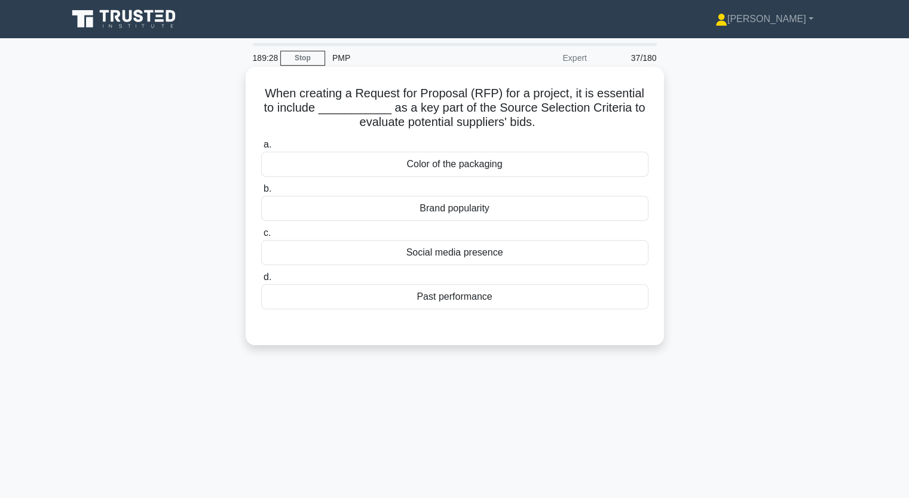
click at [378, 166] on div "Color of the packaging" at bounding box center [454, 164] width 387 height 25
click at [261, 149] on input "a. Color of the packaging" at bounding box center [261, 145] width 0 height 8
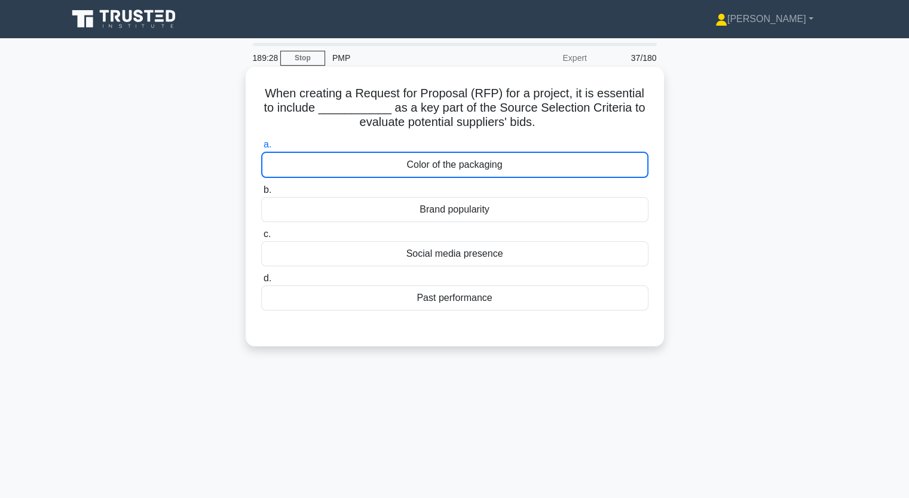
click at [380, 161] on div "Color of the packaging" at bounding box center [454, 165] width 387 height 26
click at [261, 149] on input "a. Color of the packaging" at bounding box center [261, 145] width 0 height 8
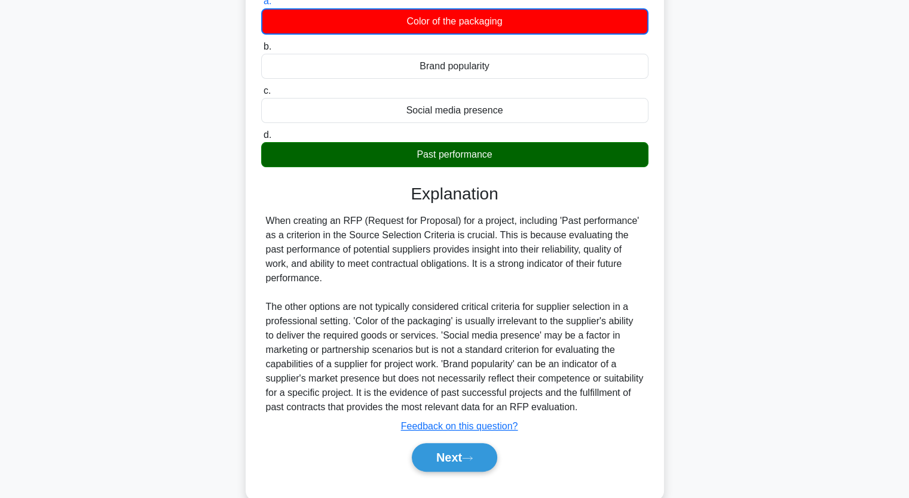
scroll to position [167, 0]
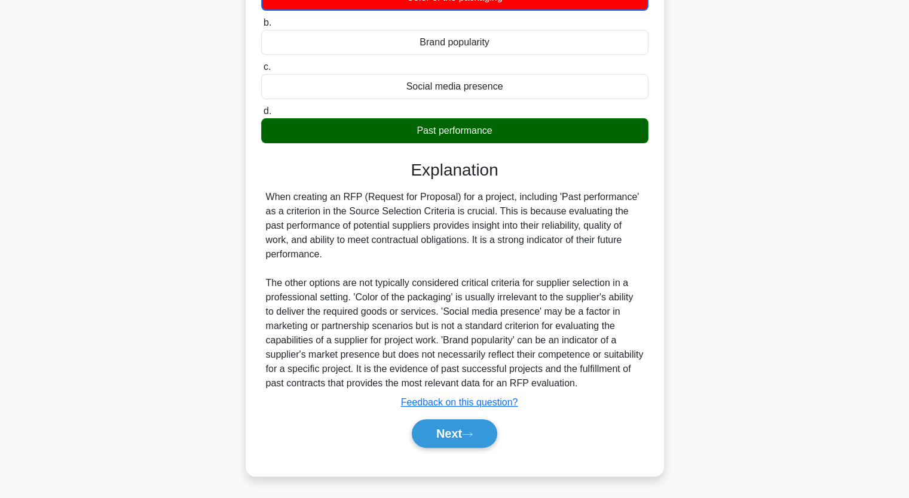
drag, startPoint x: 267, startPoint y: 194, endPoint x: 581, endPoint y: 254, distance: 319.3
click at [581, 254] on div "When creating an RFP (Request for Proposal) for a project, including 'Past perf…" at bounding box center [455, 290] width 378 height 201
click at [459, 428] on button "Next" at bounding box center [454, 433] width 85 height 29
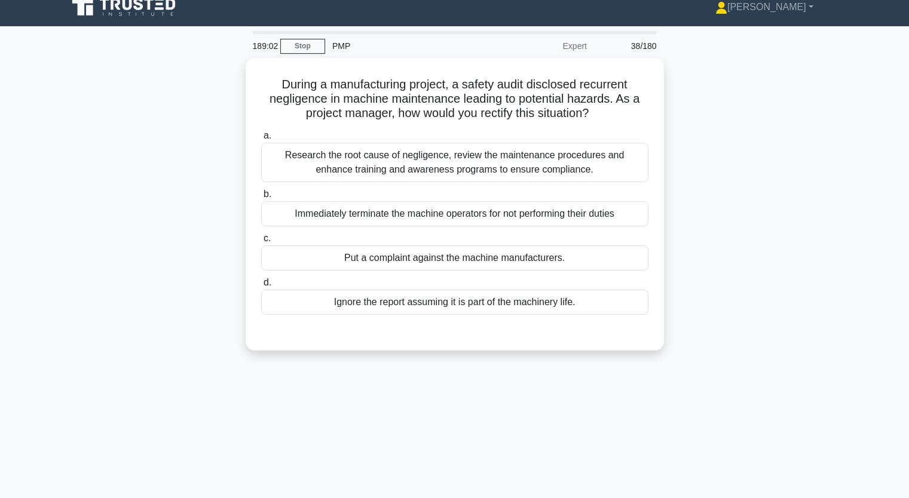
scroll to position [0, 0]
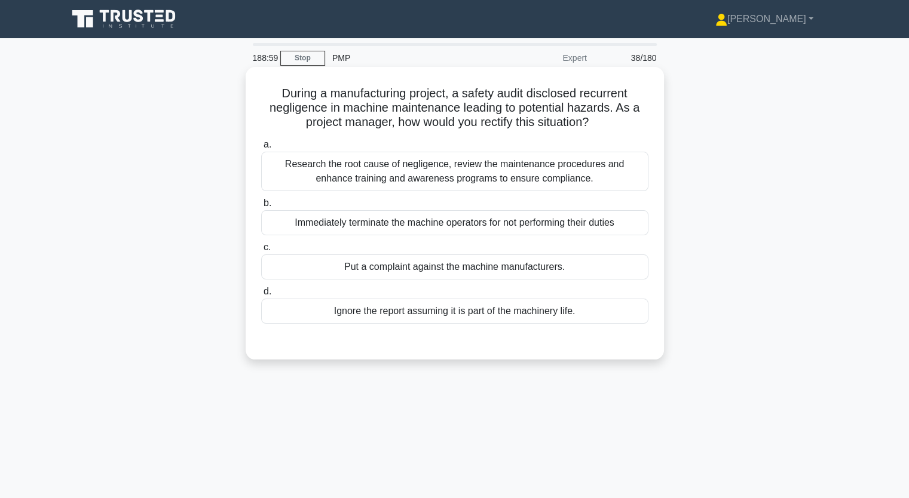
drag, startPoint x: 268, startPoint y: 94, endPoint x: 577, endPoint y: 318, distance: 381.3
click at [577, 318] on div "During a manufacturing project, a safety audit disclosed recurrent negligence i…" at bounding box center [454, 213] width 409 height 283
click at [332, 168] on div "Research the root cause of negligence, review the maintenance procedures and en…" at bounding box center [454, 171] width 387 height 39
click at [261, 149] on input "a. Research the root cause of negligence, review the maintenance procedures and…" at bounding box center [261, 145] width 0 height 8
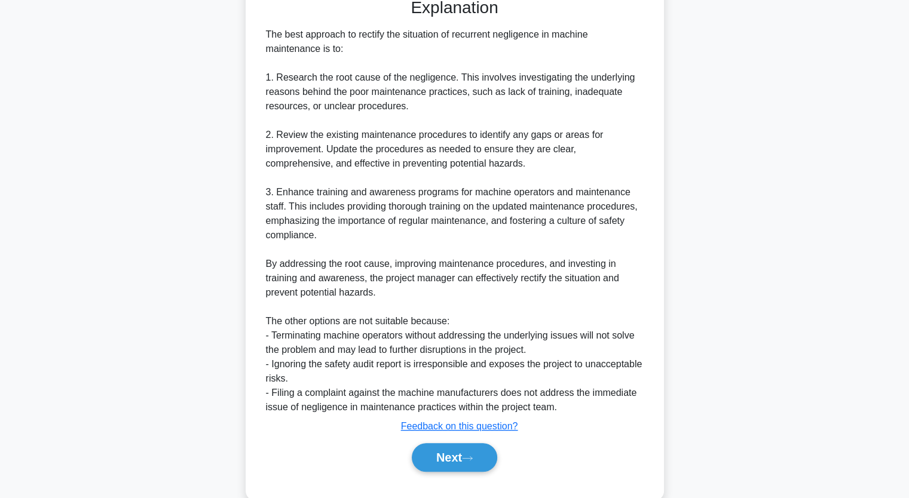
scroll to position [367, 0]
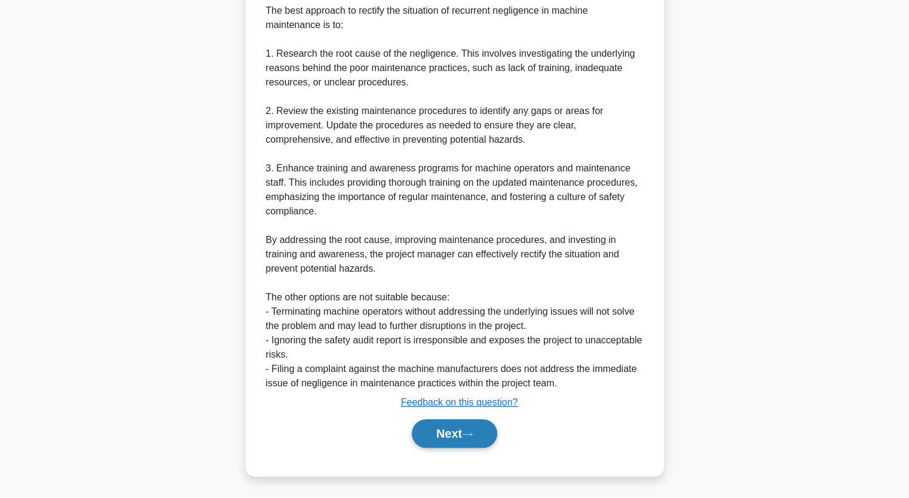
click at [468, 431] on icon at bounding box center [467, 434] width 11 height 7
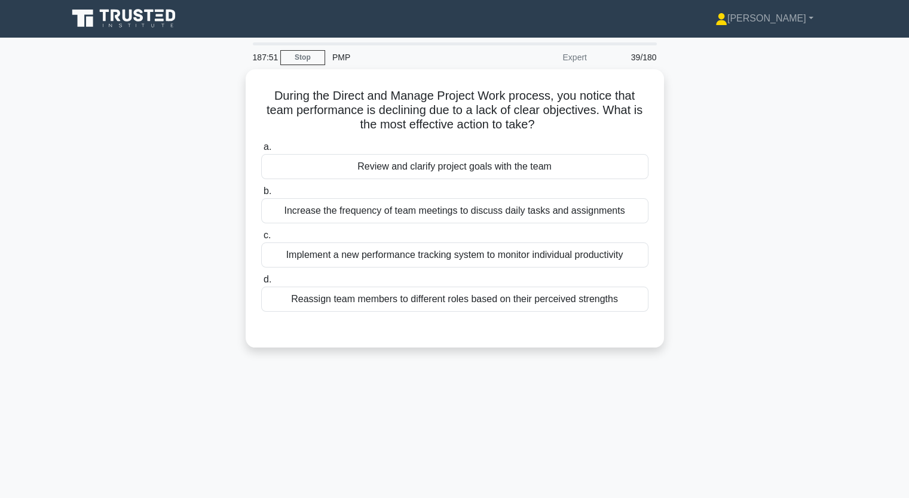
scroll to position [0, 0]
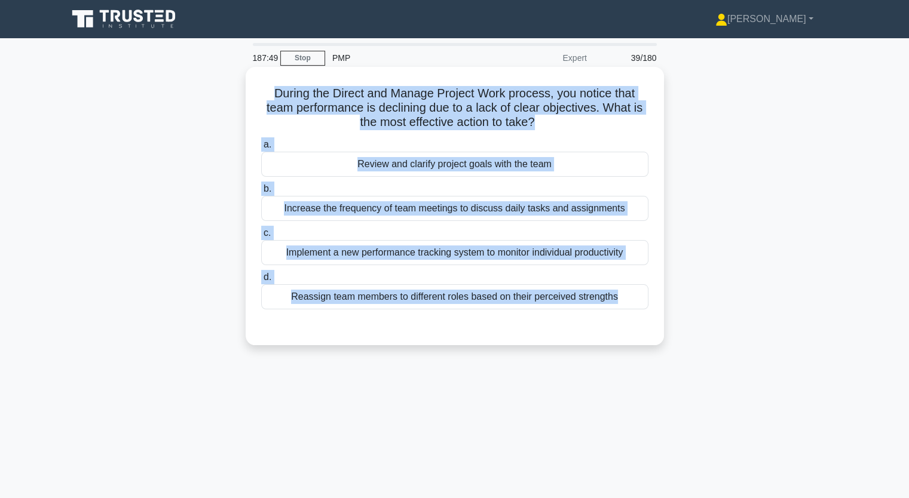
drag, startPoint x: 270, startPoint y: 94, endPoint x: 590, endPoint y: 315, distance: 389.5
click at [590, 315] on div "During the Direct and Manage Project Work process, you notice that team perform…" at bounding box center [454, 206] width 409 height 269
click at [388, 171] on div "Review and clarify project goals with the team" at bounding box center [454, 164] width 387 height 25
click at [261, 149] on input "a. Review and clarify project goals with the team" at bounding box center [261, 145] width 0 height 8
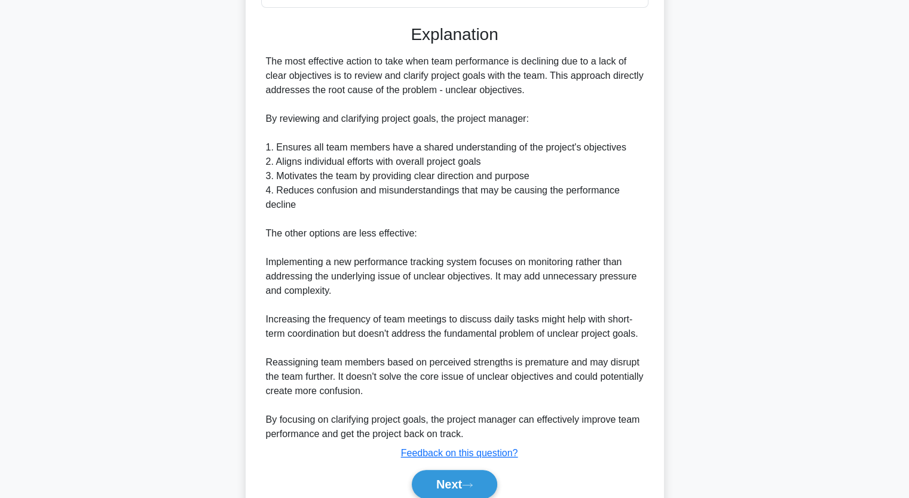
scroll to position [353, 0]
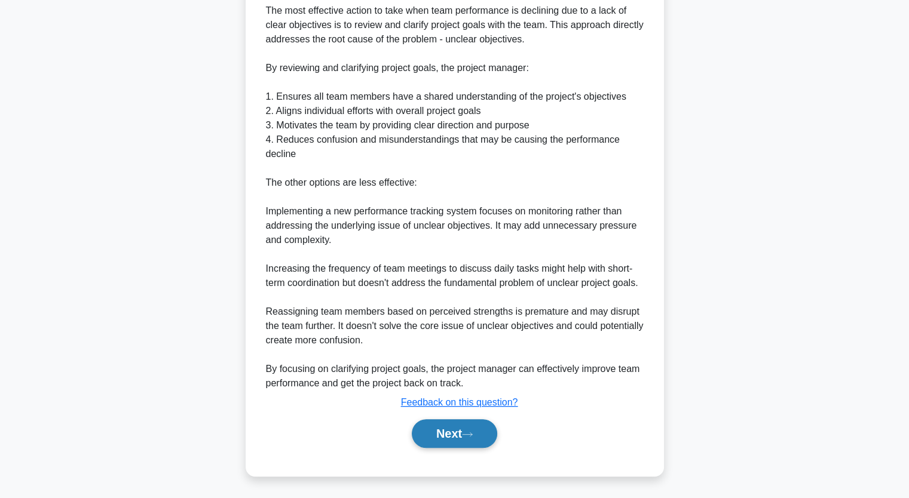
drag, startPoint x: 459, startPoint y: 439, endPoint x: 457, endPoint y: 427, distance: 12.7
click at [459, 439] on button "Next" at bounding box center [454, 433] width 85 height 29
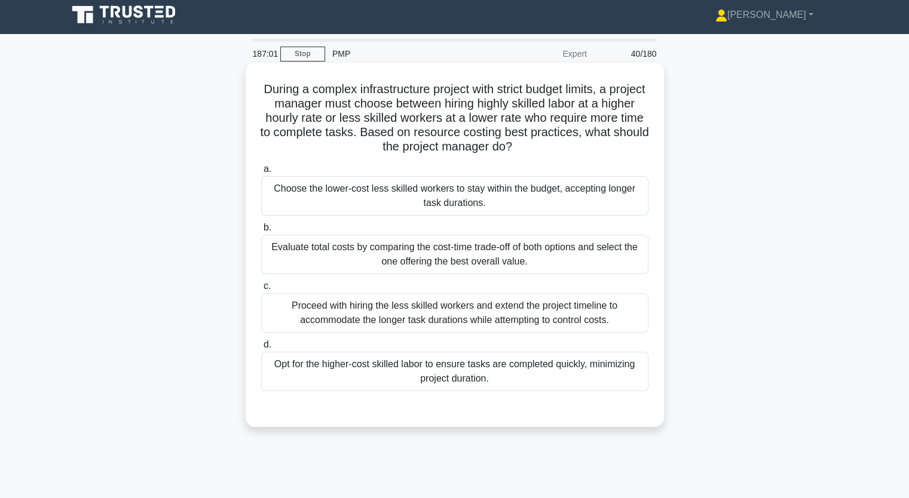
scroll to position [0, 0]
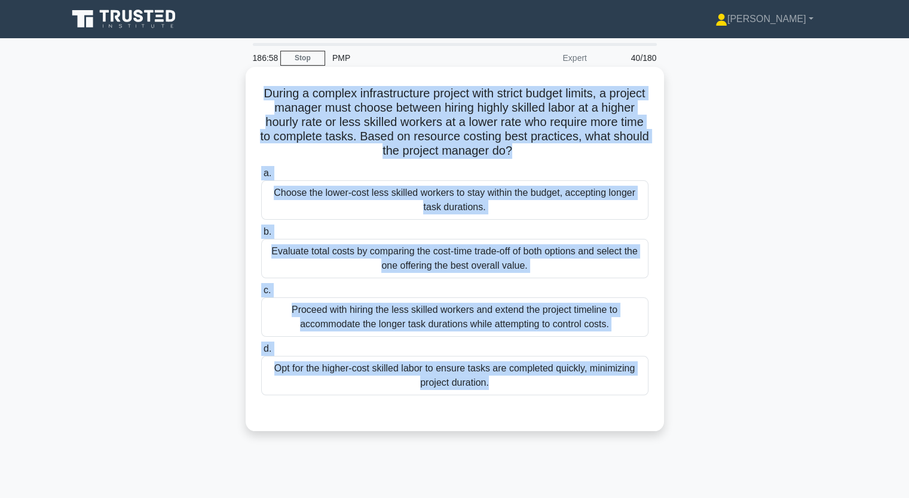
drag, startPoint x: 266, startPoint y: 92, endPoint x: 607, endPoint y: 391, distance: 453.4
click at [603, 397] on div "During a complex infrastructure project with strict budget limits, a project ma…" at bounding box center [454, 249] width 409 height 355
click at [351, 263] on div "Evaluate total costs by comparing the cost-time trade-off of both options and s…" at bounding box center [454, 258] width 387 height 39
click at [261, 236] on input "b. Evaluate total costs by comparing the cost-time trade-off of both options an…" at bounding box center [261, 232] width 0 height 8
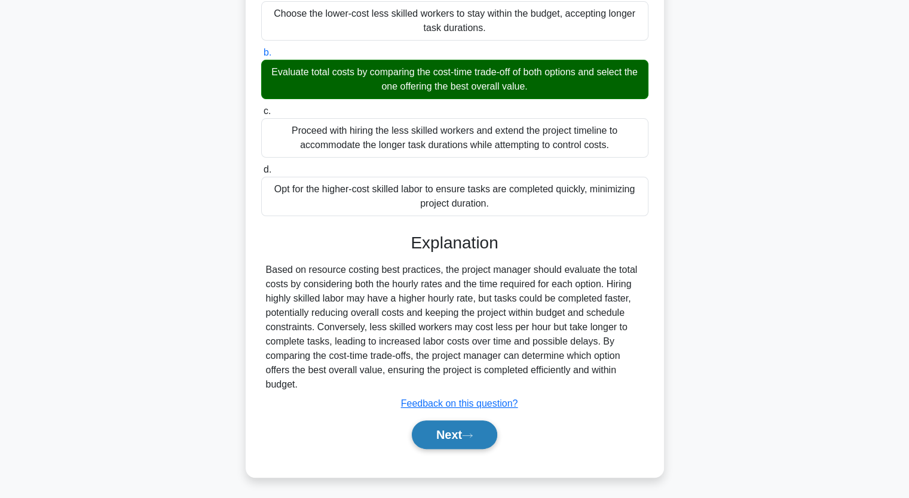
scroll to position [180, 0]
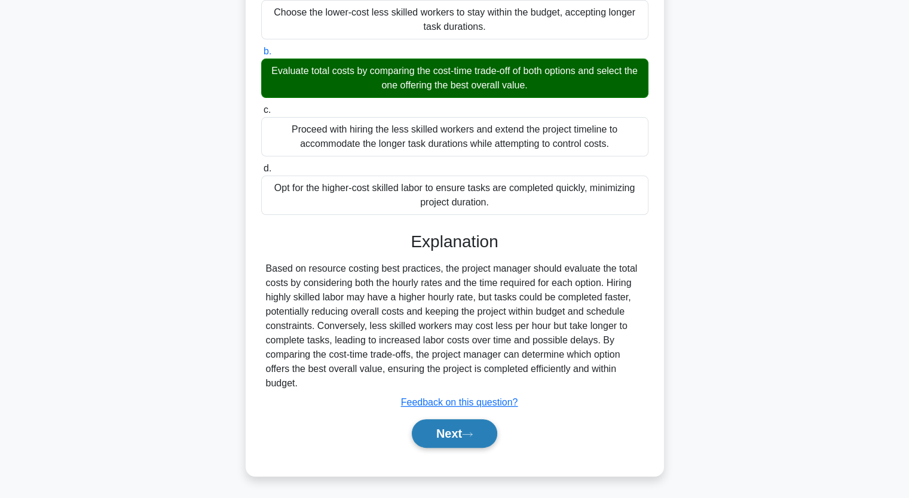
click at [461, 421] on button "Next" at bounding box center [454, 433] width 85 height 29
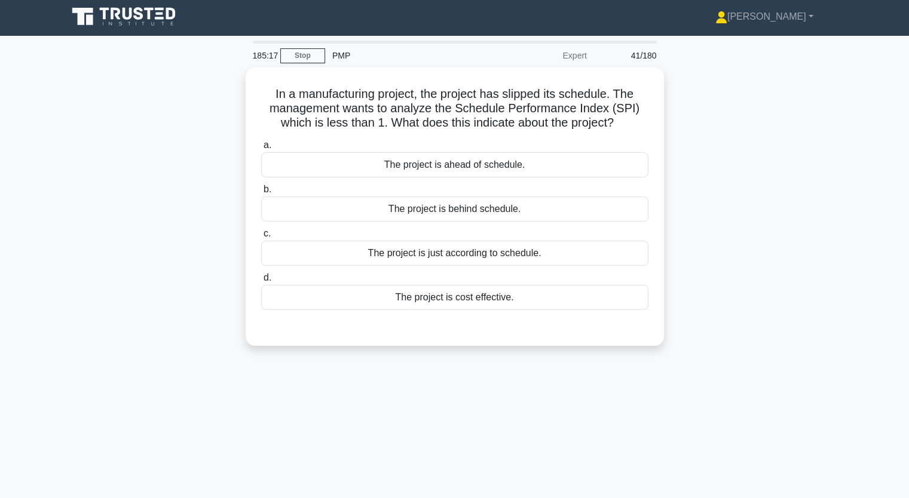
scroll to position [0, 0]
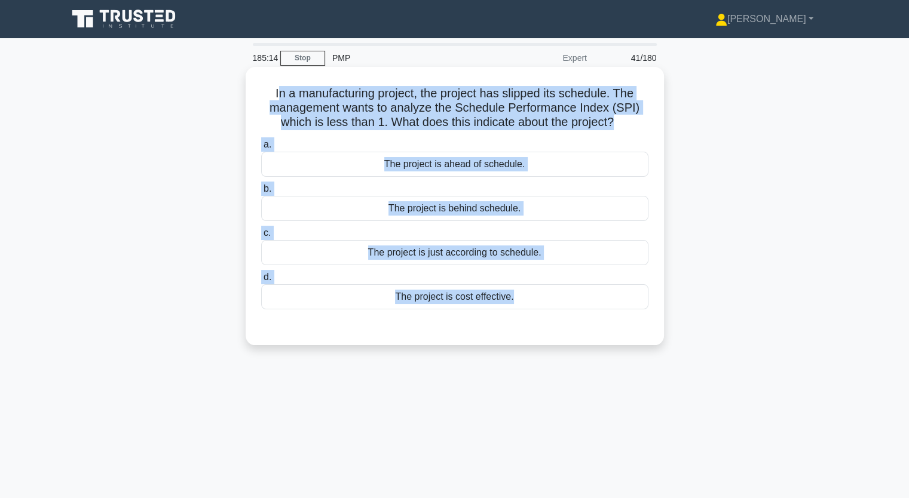
drag, startPoint x: 278, startPoint y: 96, endPoint x: 543, endPoint y: 317, distance: 344.8
click at [543, 317] on div "In a manufacturing project, the project has slipped its schedule. The managemen…" at bounding box center [454, 206] width 409 height 269
click at [451, 170] on div "The project is ahead of schedule." at bounding box center [454, 164] width 387 height 25
click at [261, 149] on input "a. The project is ahead of schedule." at bounding box center [261, 145] width 0 height 8
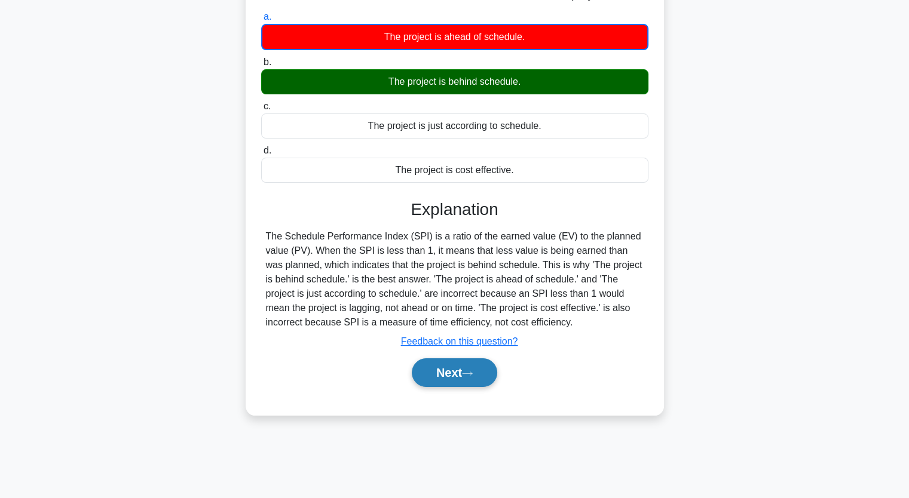
scroll to position [148, 0]
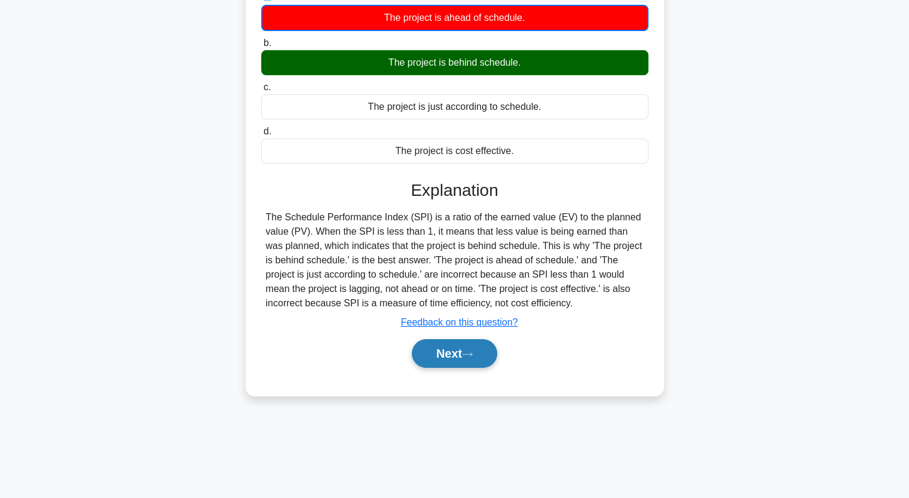
drag, startPoint x: 465, startPoint y: 367, endPoint x: 467, endPoint y: 361, distance: 6.1
click at [466, 366] on div "Next" at bounding box center [454, 354] width 387 height 38
click at [468, 347] on button "Next" at bounding box center [454, 353] width 85 height 29
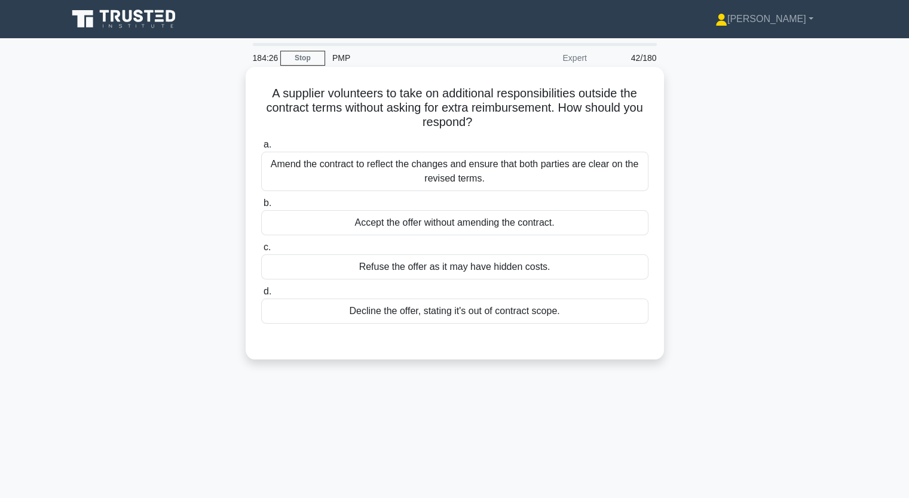
scroll to position [0, 0]
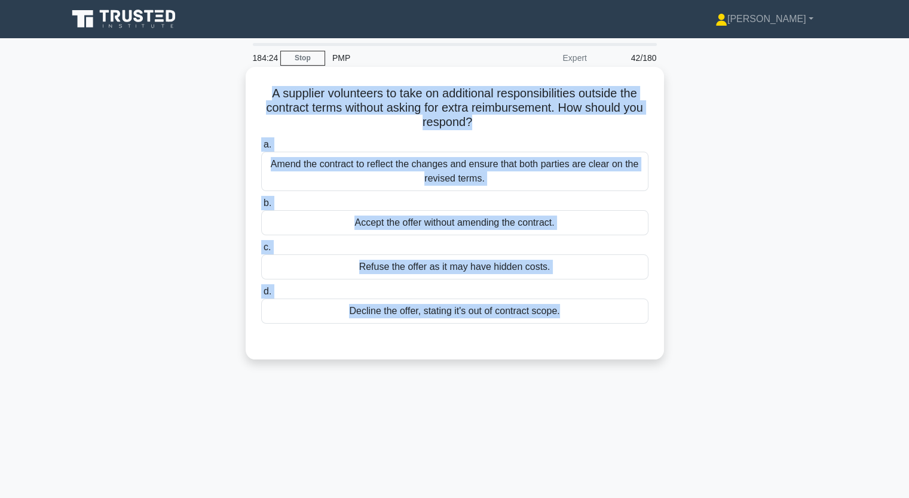
drag, startPoint x: 267, startPoint y: 92, endPoint x: 569, endPoint y: 347, distance: 395.1
click at [547, 355] on div "A supplier volunteers to take on additional responsibilities outside the contra…" at bounding box center [454, 213] width 409 height 283
click at [332, 166] on div "Amend the contract to reflect the changes and ensure that both parties are clea…" at bounding box center [454, 171] width 387 height 39
click at [261, 149] on input "a. Amend the contract to reflect the changes and ensure that both parties are c…" at bounding box center [261, 145] width 0 height 8
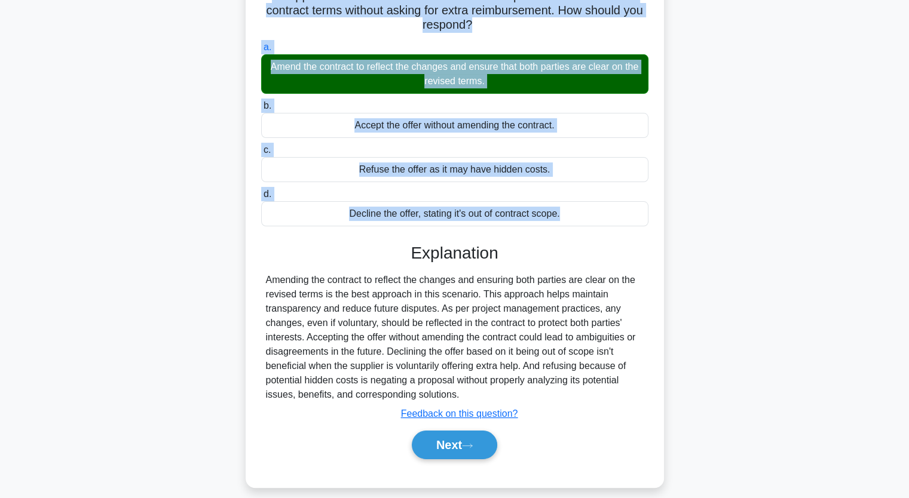
scroll to position [148, 0]
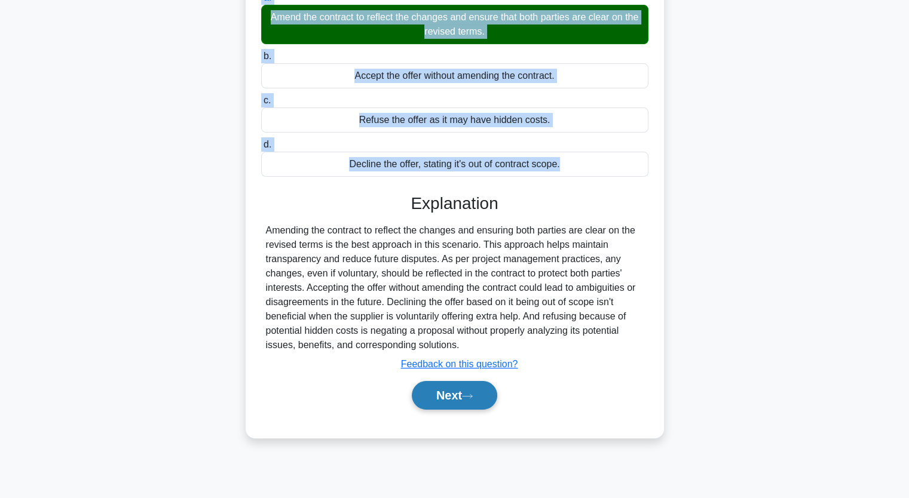
click at [476, 390] on button "Next" at bounding box center [454, 395] width 85 height 29
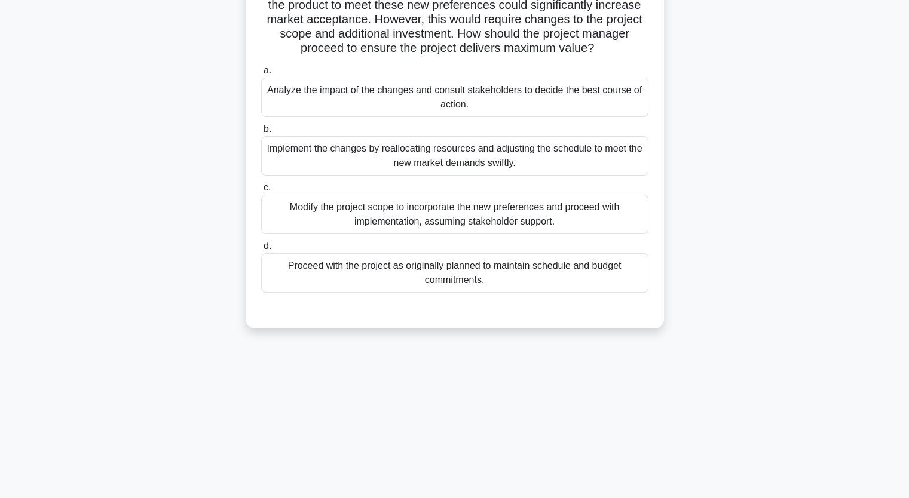
scroll to position [88, 0]
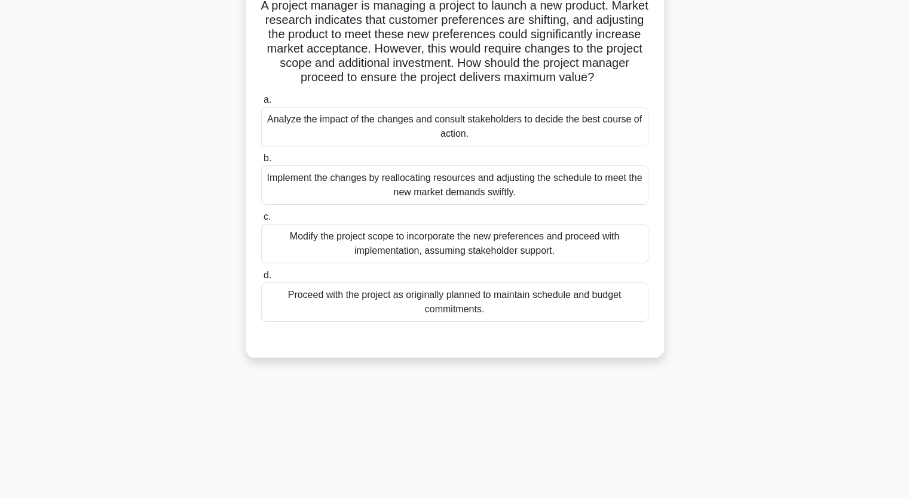
click at [368, 128] on div "Analyze the impact of the changes and consult stakeholders to decide the best c…" at bounding box center [454, 126] width 387 height 39
click at [261, 104] on input "a. Analyze the impact of the changes and consult stakeholders to decide the bes…" at bounding box center [261, 100] width 0 height 8
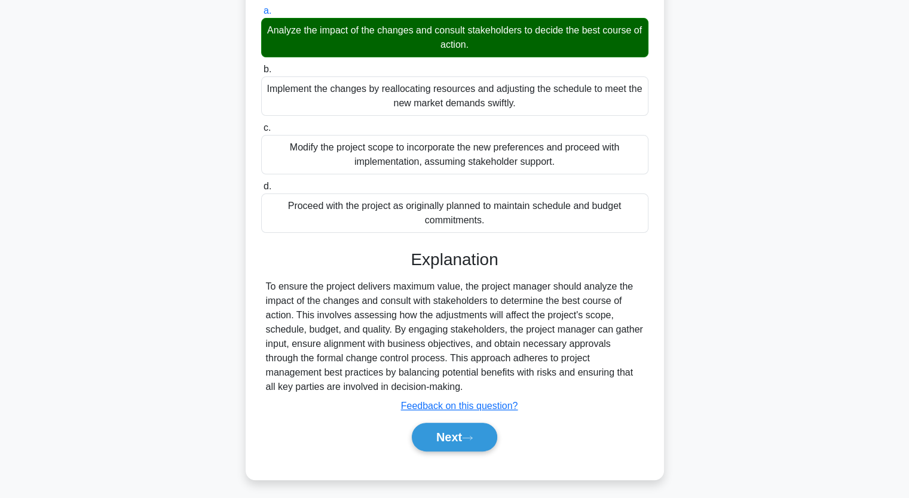
scroll to position [180, 0]
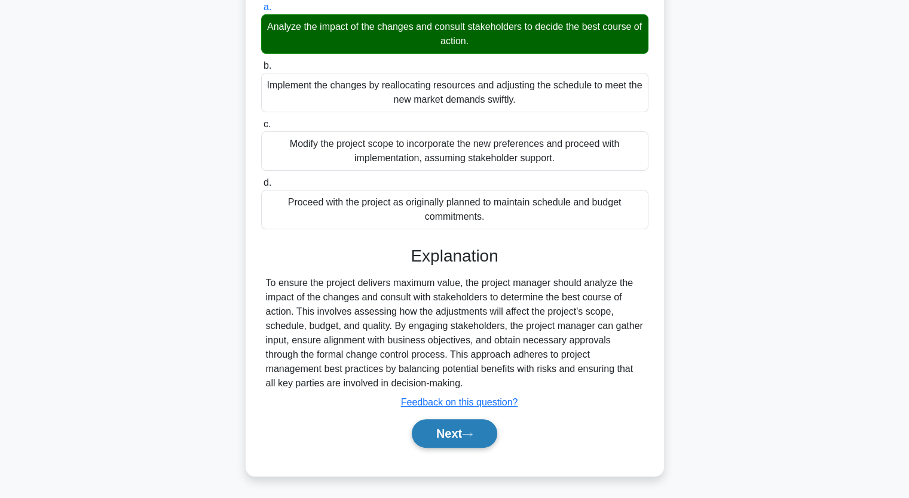
click at [452, 434] on button "Next" at bounding box center [454, 433] width 85 height 29
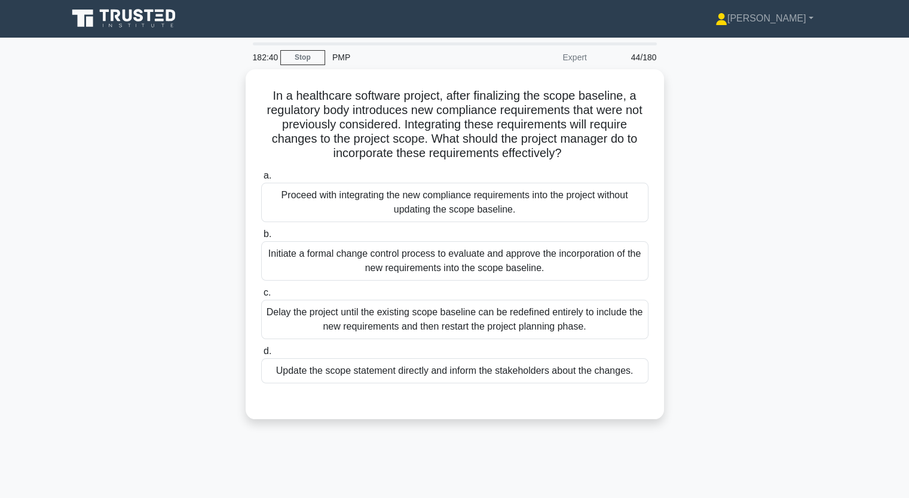
scroll to position [0, 0]
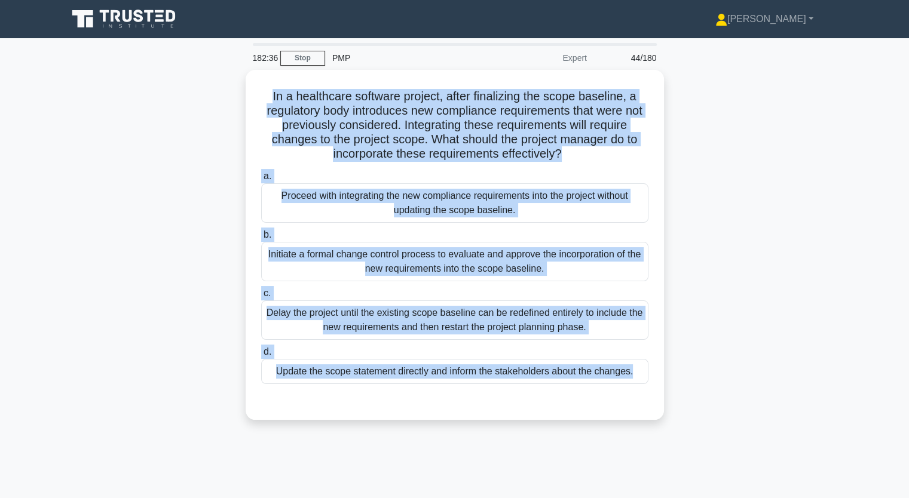
drag, startPoint x: 269, startPoint y: 90, endPoint x: 741, endPoint y: 371, distance: 548.7
click at [728, 378] on div "In a healthcare software project, after finalizing the scope baseline, a regula…" at bounding box center [454, 252] width 789 height 364
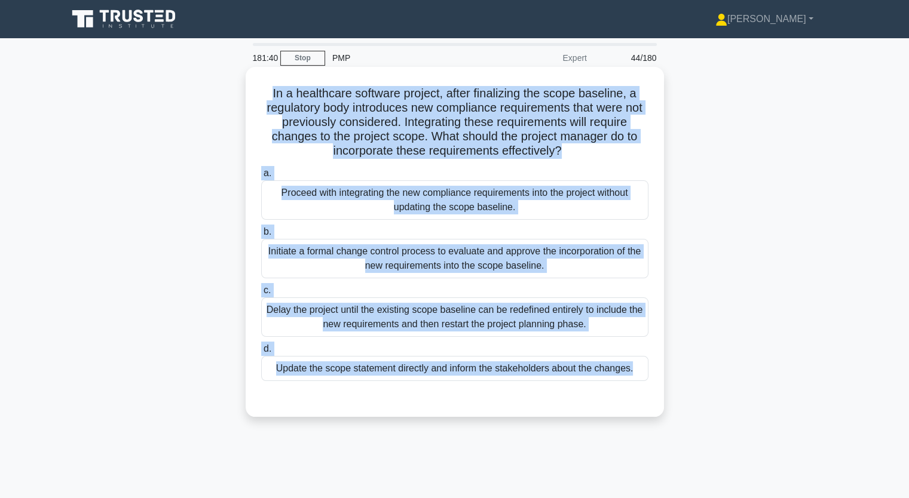
click at [390, 197] on div "Proceed with integrating the new compliance requirements into the project witho…" at bounding box center [454, 199] width 387 height 39
click at [261, 177] on input "a. Proceed with integrating the new compliance requirements into the project wi…" at bounding box center [261, 174] width 0 height 8
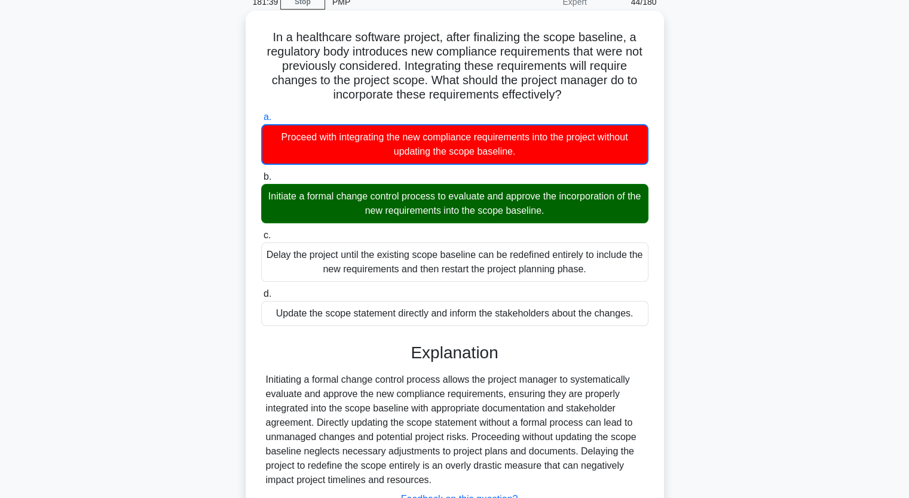
scroll to position [120, 0]
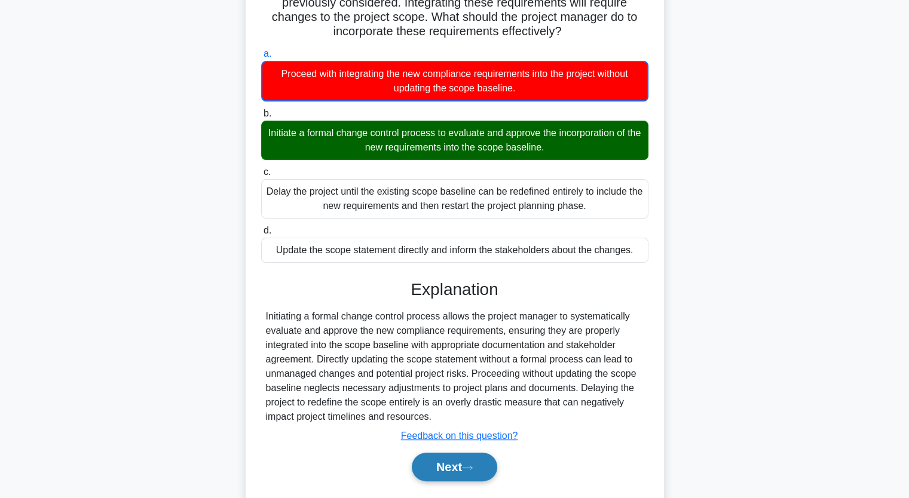
click at [453, 462] on button "Next" at bounding box center [454, 467] width 85 height 29
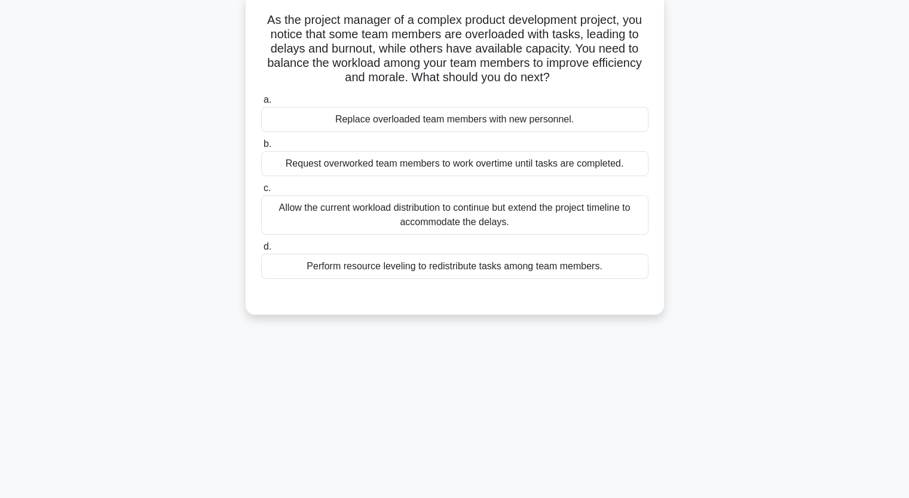
scroll to position [0, 0]
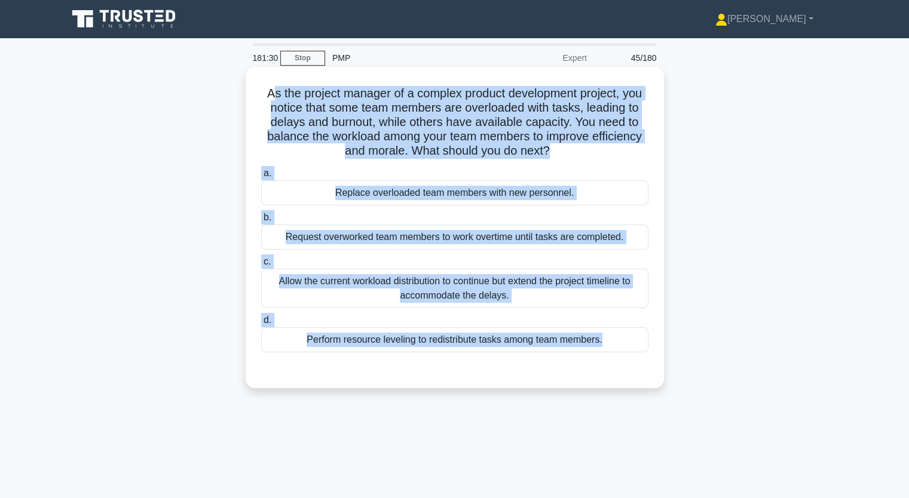
drag, startPoint x: 270, startPoint y: 94, endPoint x: 644, endPoint y: 360, distance: 458.4
click at [649, 357] on div "As the project manager of a complex product development project, you notice tha…" at bounding box center [454, 228] width 409 height 312
click at [354, 284] on div "Allow the current workload distribution to continue but extend the project time…" at bounding box center [454, 288] width 387 height 39
click at [261, 266] on input "c. Allow the current workload distribution to continue but extend the project t…" at bounding box center [261, 262] width 0 height 8
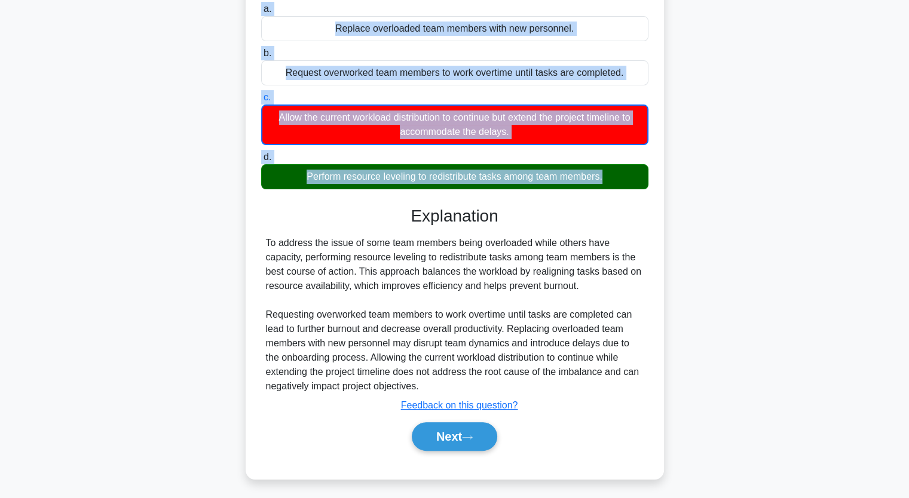
scroll to position [167, 0]
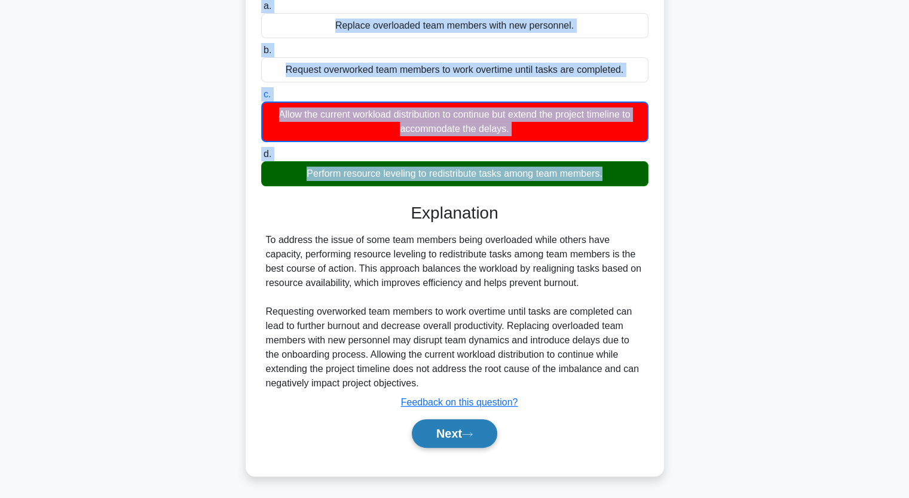
click at [450, 428] on button "Next" at bounding box center [454, 433] width 85 height 29
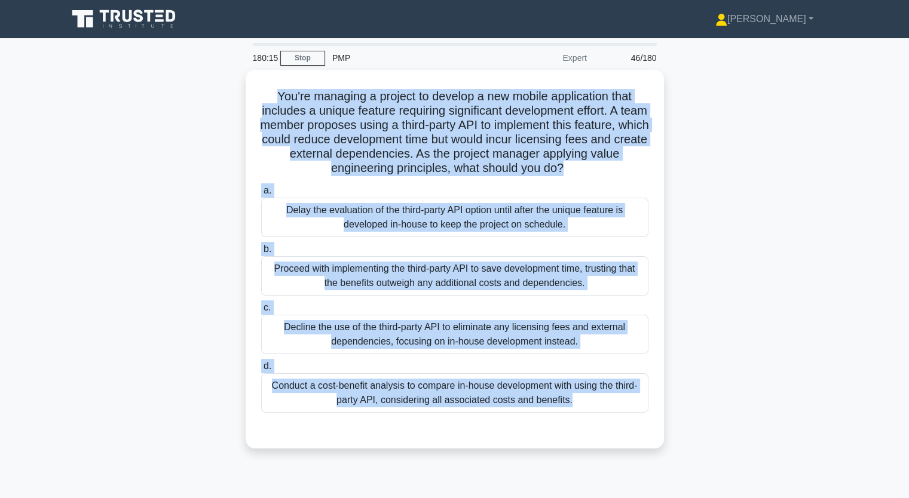
scroll to position [148, 0]
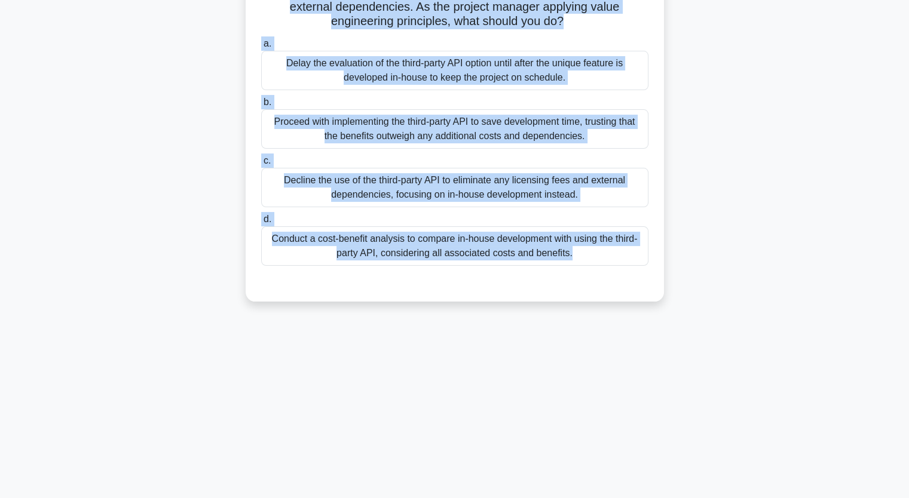
drag, startPoint x: 272, startPoint y: 91, endPoint x: 594, endPoint y: 379, distance: 431.6
click at [594, 379] on div "180:14 Stop PMP Expert 46/180 You're managing a project to develop a new mobile…" at bounding box center [454, 195] width 789 height 598
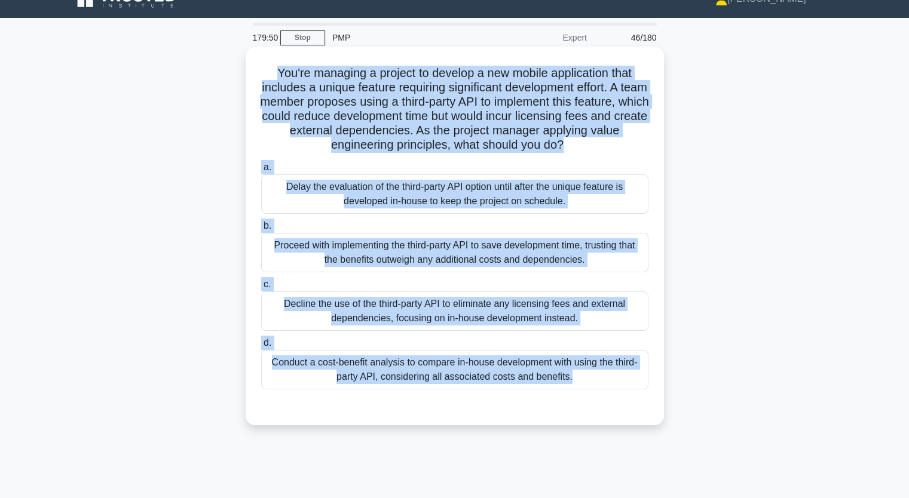
scroll to position [0, 0]
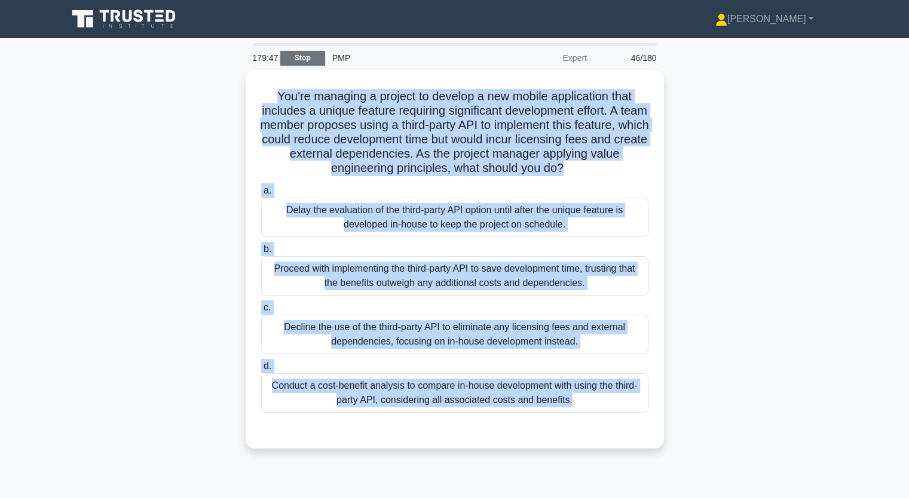
click at [307, 57] on link "Stop" at bounding box center [302, 58] width 45 height 15
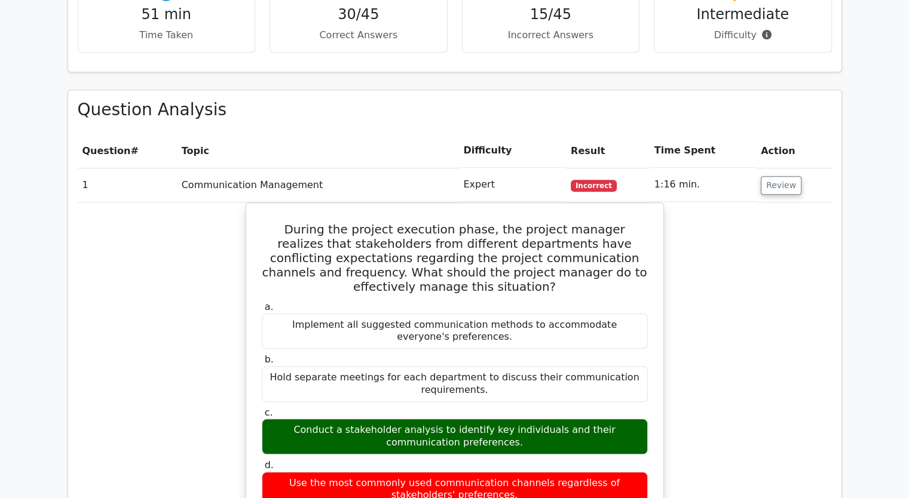
scroll to position [1092, 0]
